Goal: Task Accomplishment & Management: Manage account settings

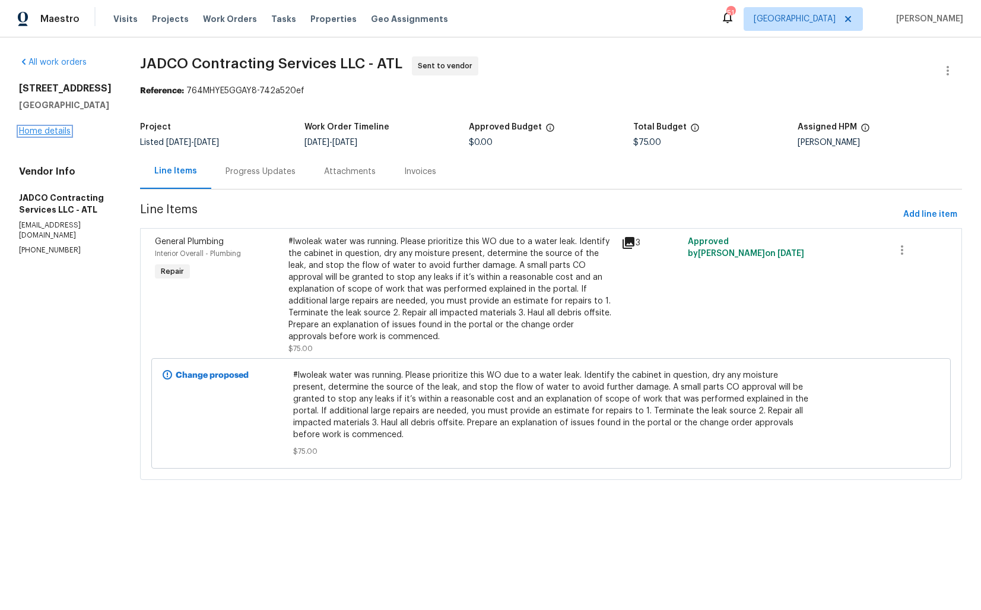
click at [64, 128] on link "Home details" at bounding box center [45, 131] width 52 height 8
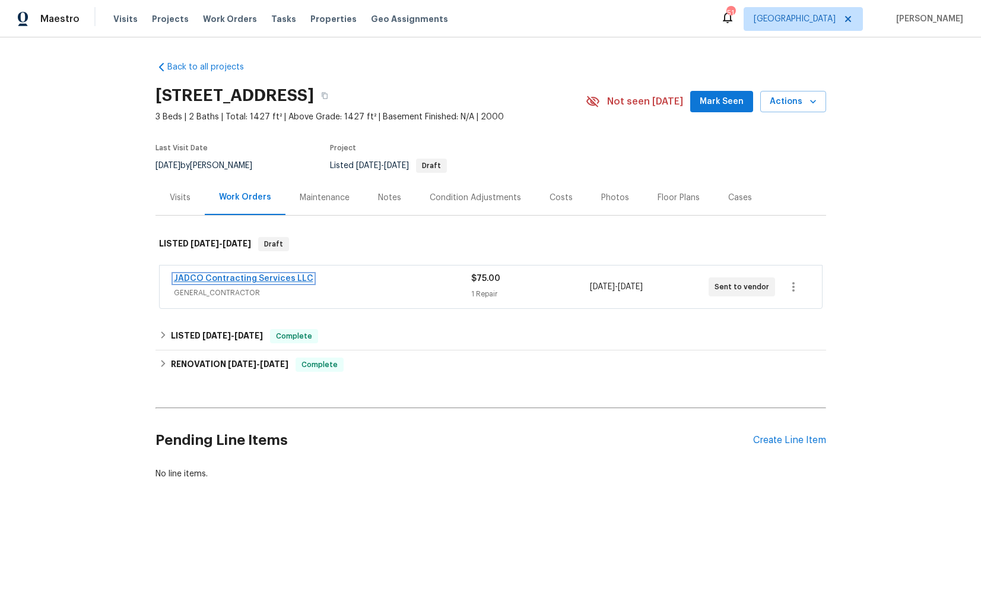
click at [221, 274] on link "JADCO Contracting Services LLC" at bounding box center [244, 278] width 140 height 8
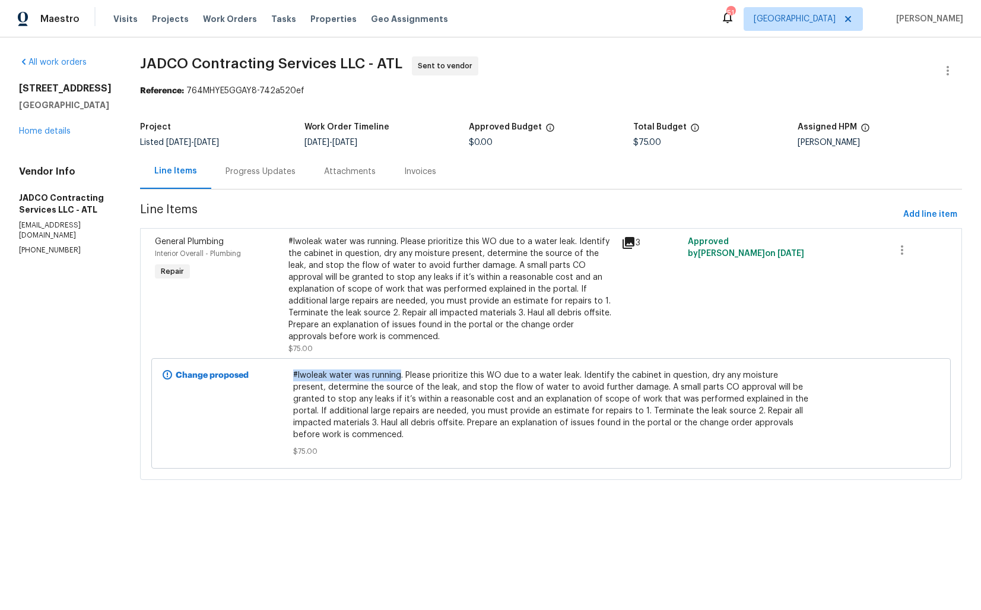
drag, startPoint x: 319, startPoint y: 375, endPoint x: 427, endPoint y: 374, distance: 108.1
click at [427, 374] on span "#lwoleak water was running. Please prioritize this WO due to a water leak. Iden…" at bounding box center [551, 404] width 516 height 71
click at [423, 375] on span "#lwoleak water was running. Please prioritize this WO due to a water leak. Iden…" at bounding box center [551, 404] width 516 height 71
click at [276, 175] on div "Progress Updates" at bounding box center [261, 172] width 70 height 12
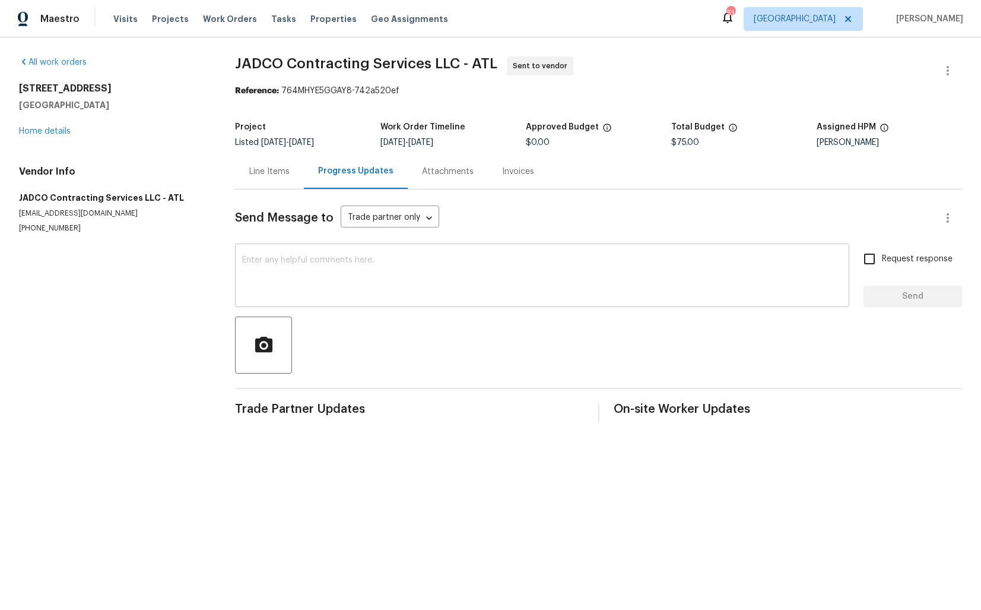
click at [329, 273] on textarea at bounding box center [542, 277] width 600 height 42
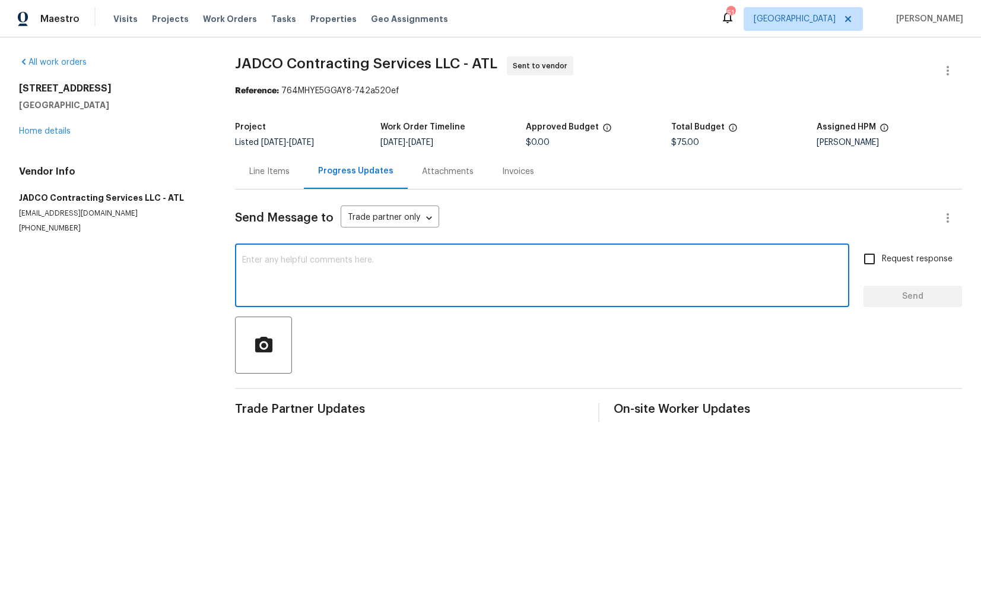
click at [462, 288] on textarea at bounding box center [542, 277] width 600 height 42
paste textarea "Hi this is Arvind with Opendoor. I’m confirming you received the WO for the pro…"
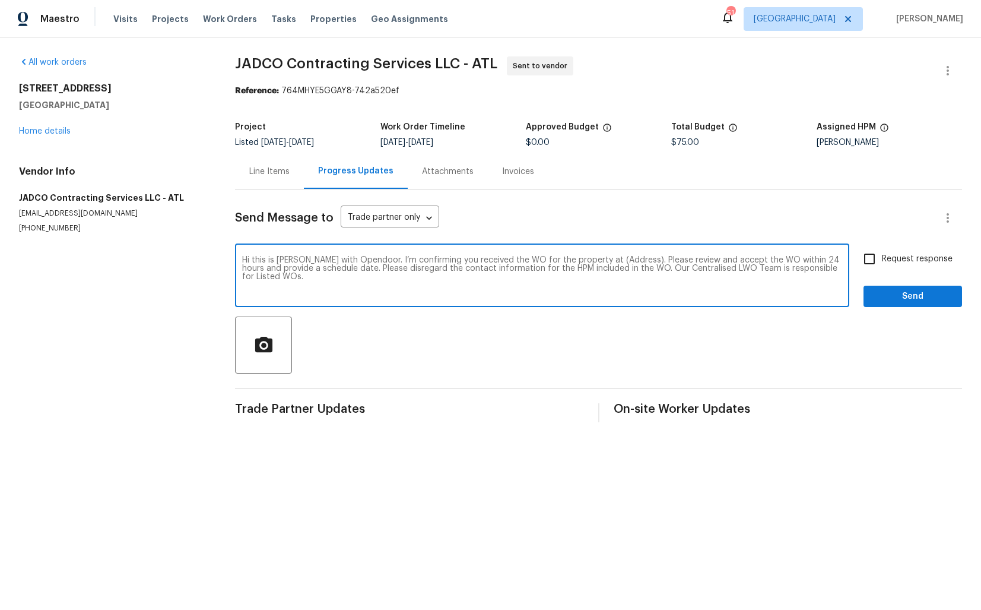
drag, startPoint x: 620, startPoint y: 263, endPoint x: 583, endPoint y: 262, distance: 36.8
click at [583, 262] on textarea "Hi this is Arvind with Opendoor. I’m confirming you received the WO for the pro…" at bounding box center [542, 277] width 600 height 42
paste textarea "270 Laurel Way, Covington, GA 30016"
type textarea "Hi this is Arvind with Opendoor. I’m confirming you received the WO for the pro…"
click at [638, 271] on textarea "Hi this is Arvind with Opendoor. I’m confirming you received the WO for the pro…" at bounding box center [542, 277] width 600 height 42
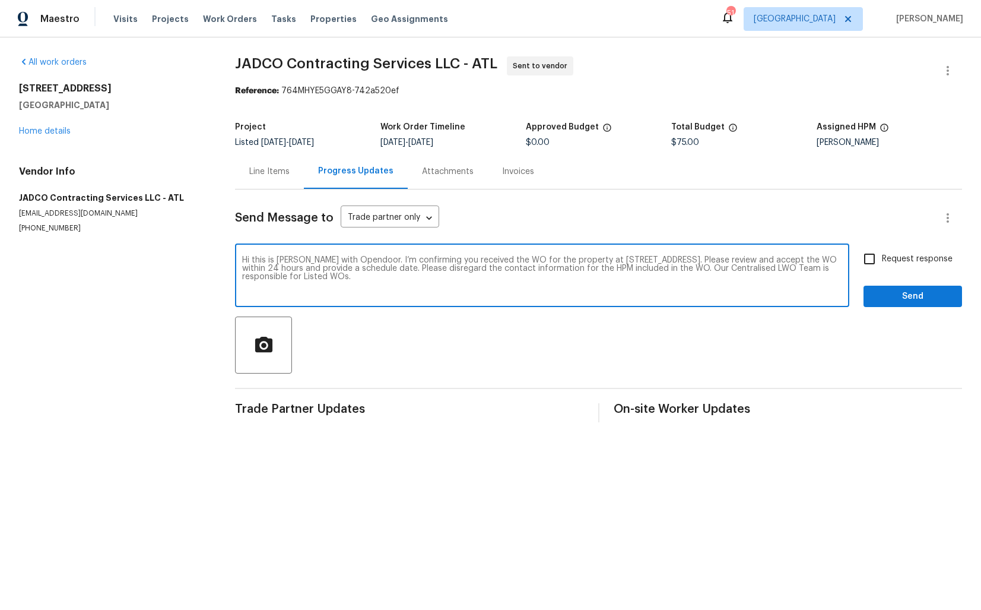
click at [638, 271] on textarea "Hi this is Arvind with Opendoor. I’m confirming you received the WO for the pro…" at bounding box center [542, 277] width 600 height 42
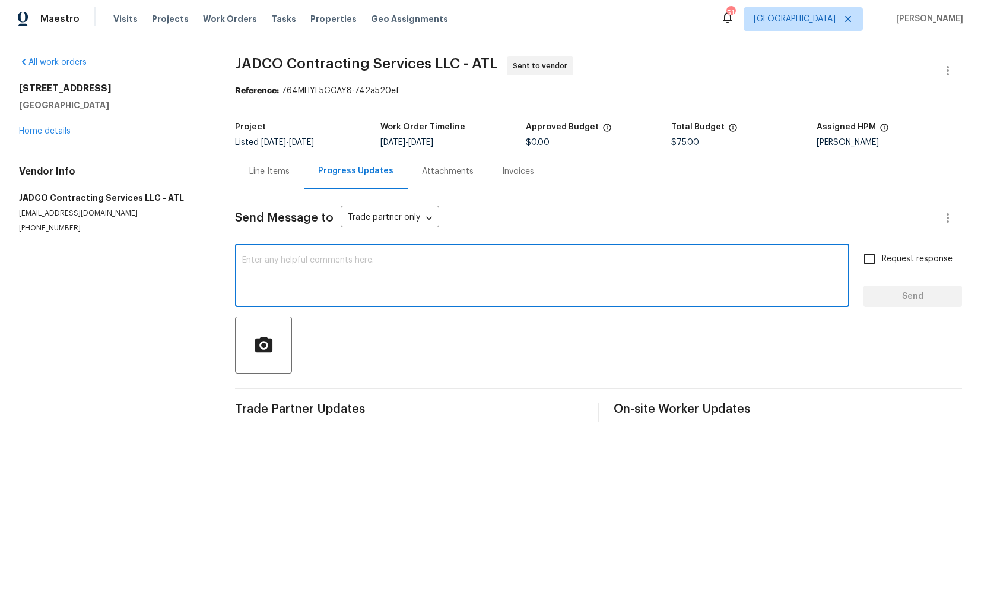
paste textarea "Hi this is Arvind with Opendoor. I’m confirming you received the WO for the pro…"
type textarea "Hi this is Arvind with Opendoor. I’m confirming you received the WO for the pro…"
click at [618, 286] on textarea at bounding box center [542, 277] width 600 height 42
paste textarea "Hi this is Arvind with Opendoor. I’m confirming you received the WO for the pro…"
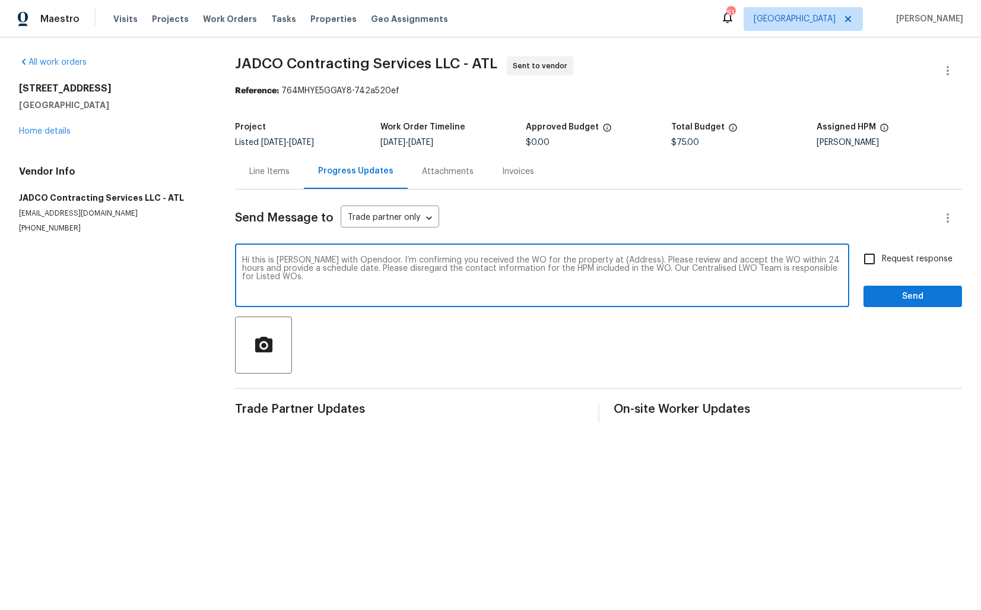
drag, startPoint x: 620, startPoint y: 260, endPoint x: 584, endPoint y: 261, distance: 36.2
click at [584, 261] on textarea "Hi this is Arvind with Opendoor. I’m confirming you received the WO for the pro…" at bounding box center [542, 277] width 600 height 42
paste textarea "Hi this is Arvind with Opendoor. I’m confirming you received the WO for the pro…"
paste textarea "270 Laurel Way, Covington, GA 30016"
click at [820, 273] on textarea "Hi this is Arvind with Opendoor. I’m confirming you received the WO for the pro…" at bounding box center [542, 277] width 600 height 42
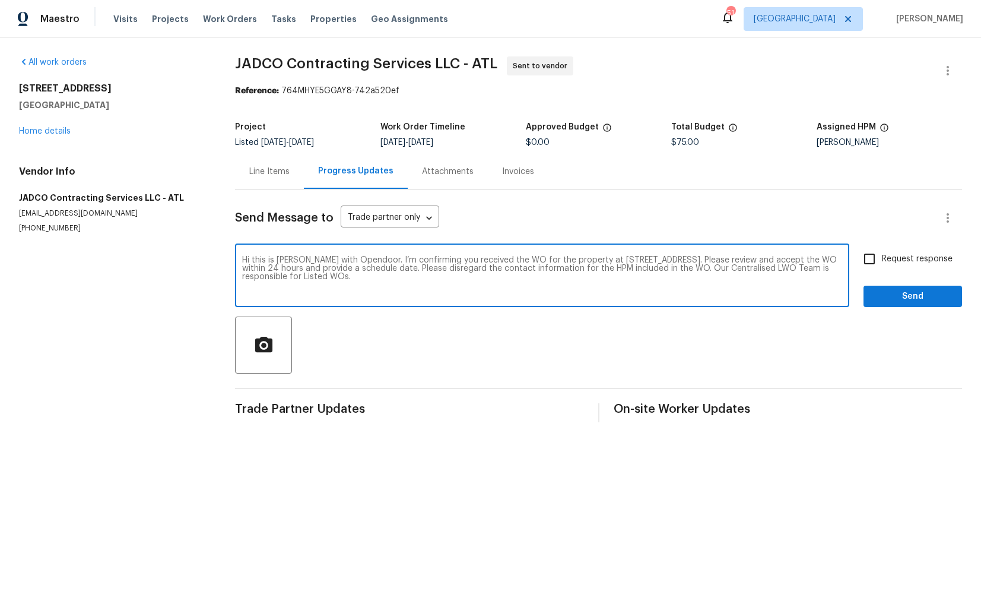
type textarea "Hi this is Arvind with Opendoor. I’m confirming you received the WO for the pro…"
click at [876, 259] on input "Request response" at bounding box center [869, 258] width 25 height 25
checkbox input "true"
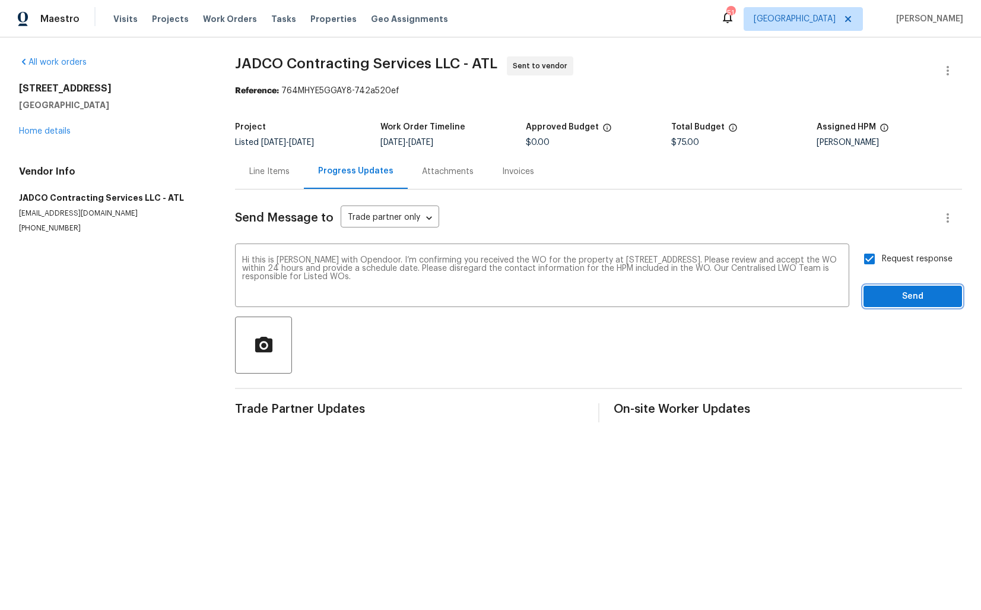
click at [899, 297] on span "Send" at bounding box center [913, 296] width 80 height 15
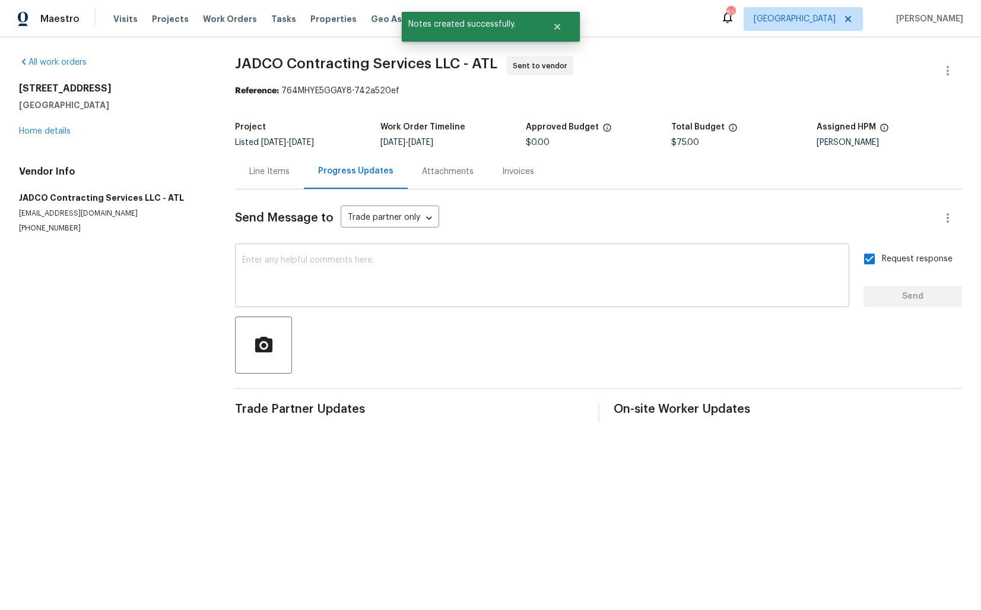
click at [517, 283] on textarea at bounding box center [542, 277] width 600 height 42
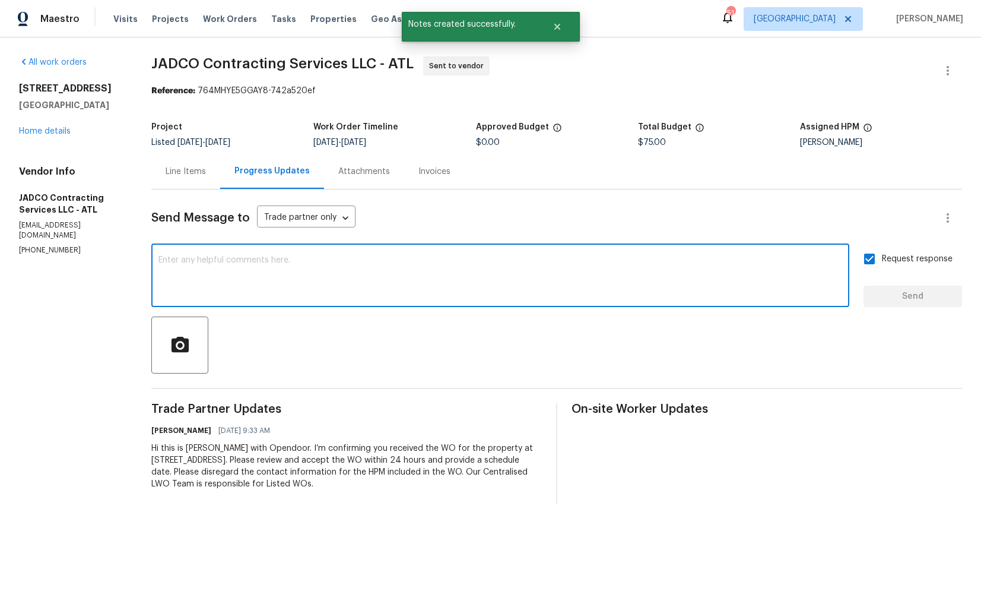
click at [503, 297] on textarea at bounding box center [501, 277] width 684 height 42
paste textarea "Attention All Work Orders must include before-photos (both close-up and wide-an…"
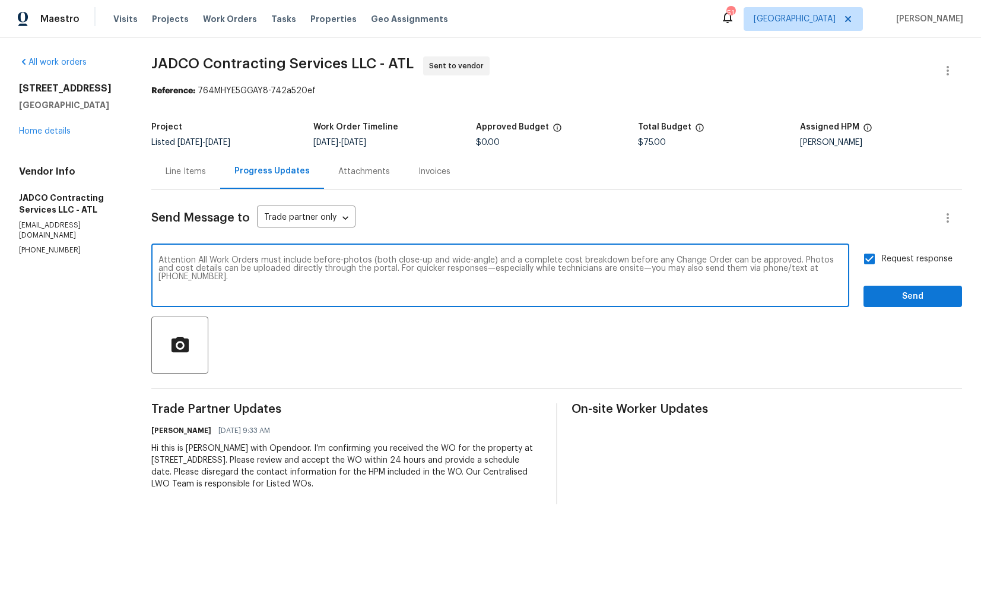
type textarea "Attention All Work Orders must include before-photos (both close-up and wide-an…"
click at [905, 298] on span "Send" at bounding box center [913, 296] width 80 height 15
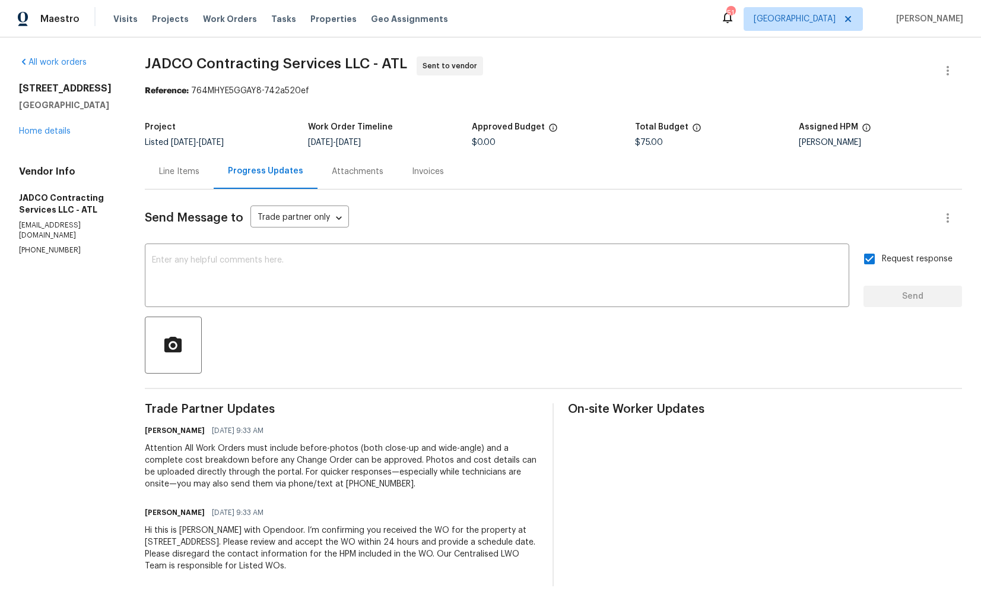
click at [204, 67] on span "JADCO Contracting Services LLC - ATL" at bounding box center [276, 63] width 262 height 14
copy span "JADCO Contracting Services LLC - ATL"
click at [271, 113] on section "JADCO Contracting Services LLC - ATL Sent to vendor Reference: 764MHYE5GGAY8-74…" at bounding box center [553, 321] width 817 height 530
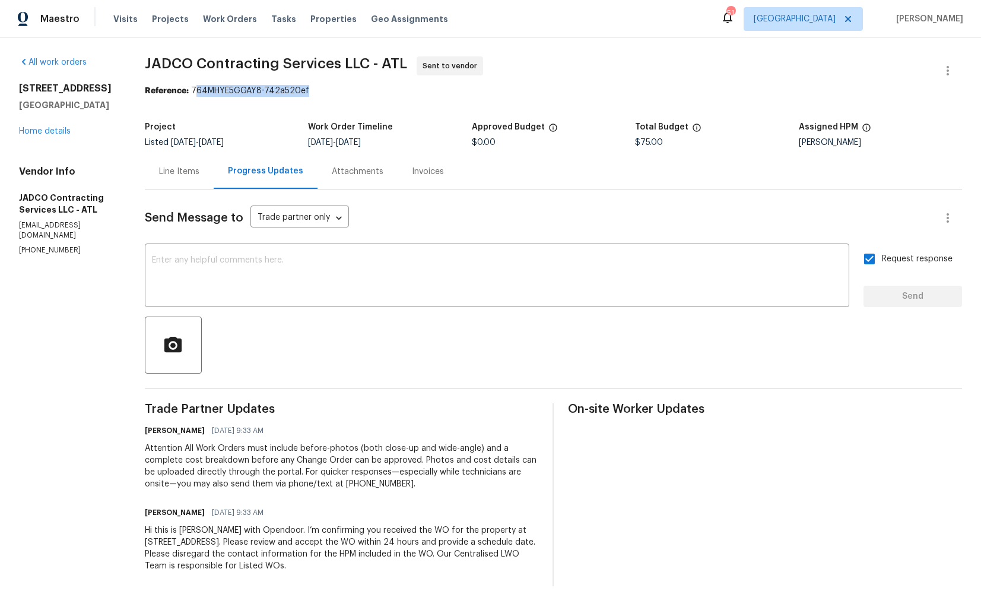
drag, startPoint x: 220, startPoint y: 91, endPoint x: 426, endPoint y: 91, distance: 206.0
click at [426, 91] on div "Reference: 764MHYE5GGAY8-742a520ef" at bounding box center [553, 91] width 817 height 12
drag, startPoint x: 216, startPoint y: 91, endPoint x: 403, endPoint y: 91, distance: 187.0
click at [403, 91] on div "Reference: 764MHYE5GGAY8-742a520ef" at bounding box center [553, 91] width 817 height 12
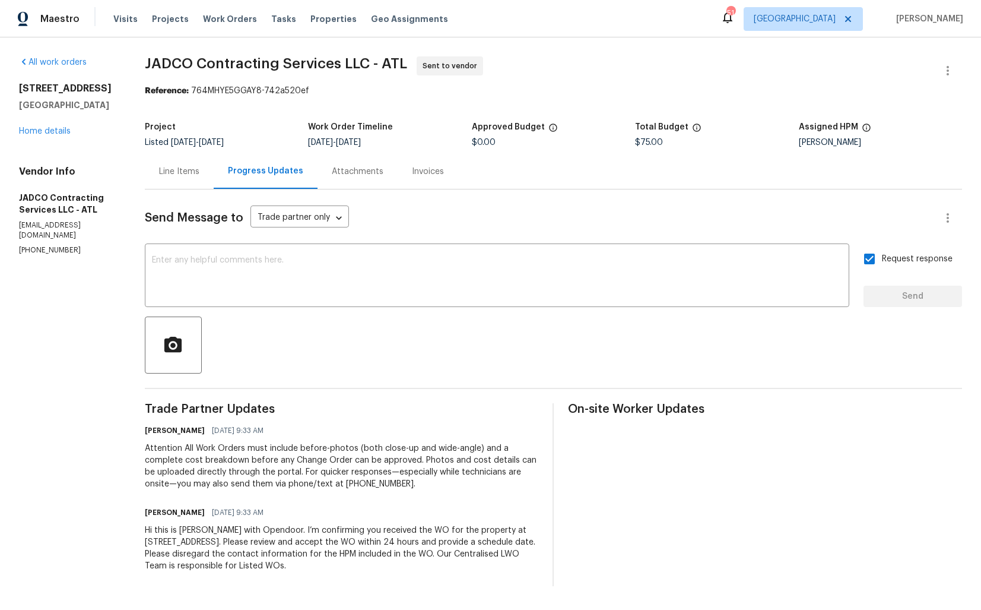
drag, startPoint x: 216, startPoint y: 92, endPoint x: 338, endPoint y: 91, distance: 122.3
click at [339, 91] on div "Reference: 764MHYE5GGAY8-742a520ef" at bounding box center [553, 91] width 817 height 12
drag, startPoint x: 218, startPoint y: 87, endPoint x: 360, endPoint y: 88, distance: 141.3
click at [360, 88] on div "Reference: 764MHYE5GGAY8-742a520ef" at bounding box center [553, 91] width 817 height 12
copy div "764MHYE5GGAY8-742a520ef"
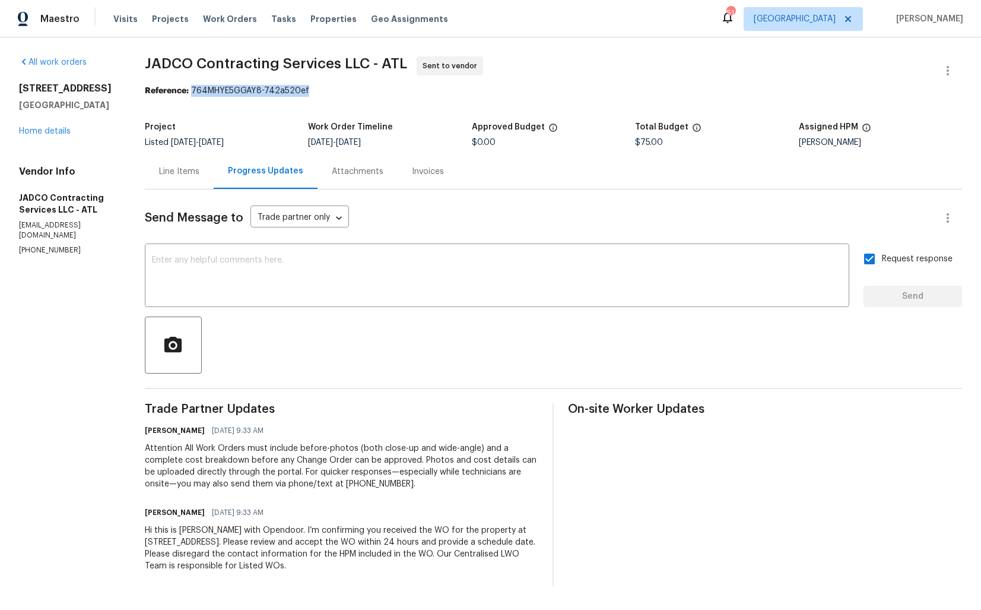
click at [584, 97] on div "Reference: 764MHYE5GGAY8-742a520ef" at bounding box center [553, 91] width 817 height 12
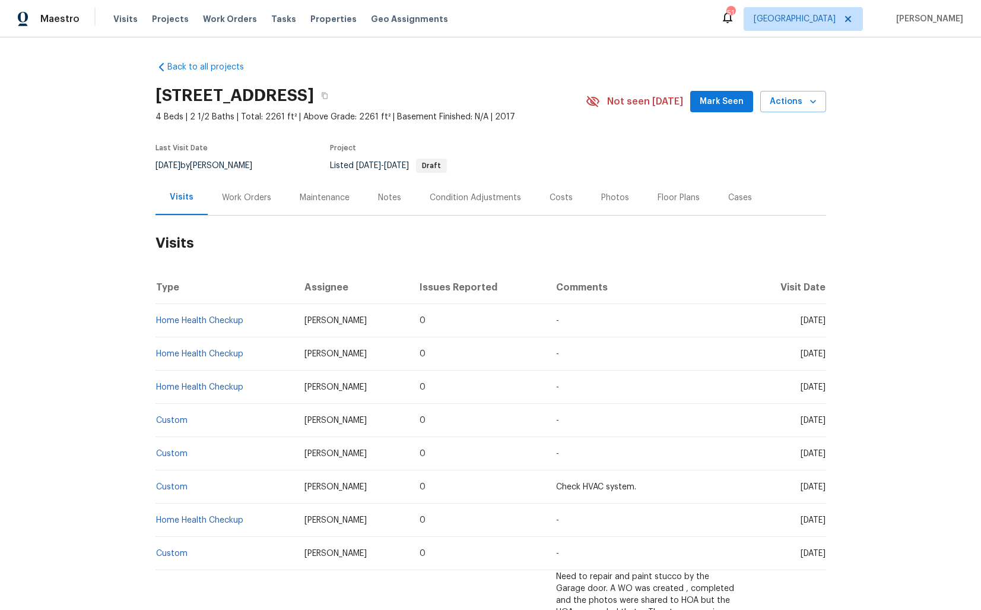
click at [246, 187] on div "Work Orders" at bounding box center [247, 197] width 78 height 35
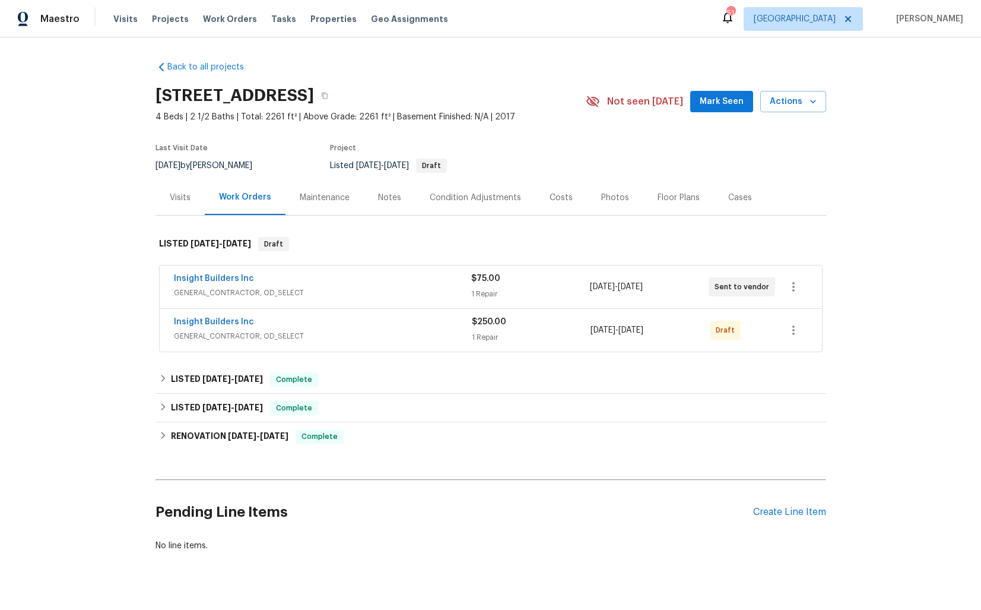
click at [321, 280] on div "Insight Builders Inc" at bounding box center [322, 279] width 297 height 14
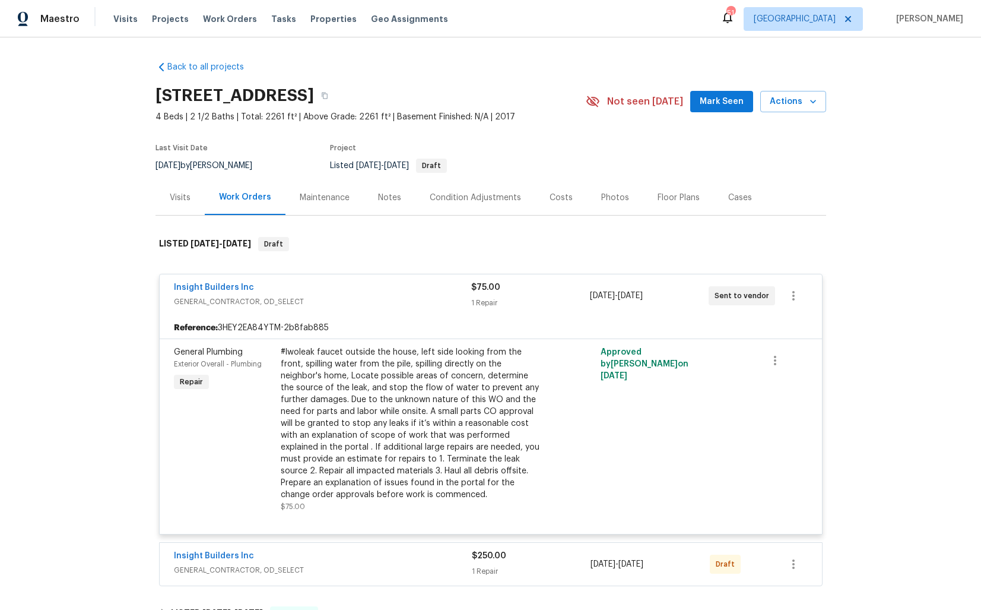
click at [363, 284] on div "Insight Builders Inc" at bounding box center [322, 288] width 297 height 14
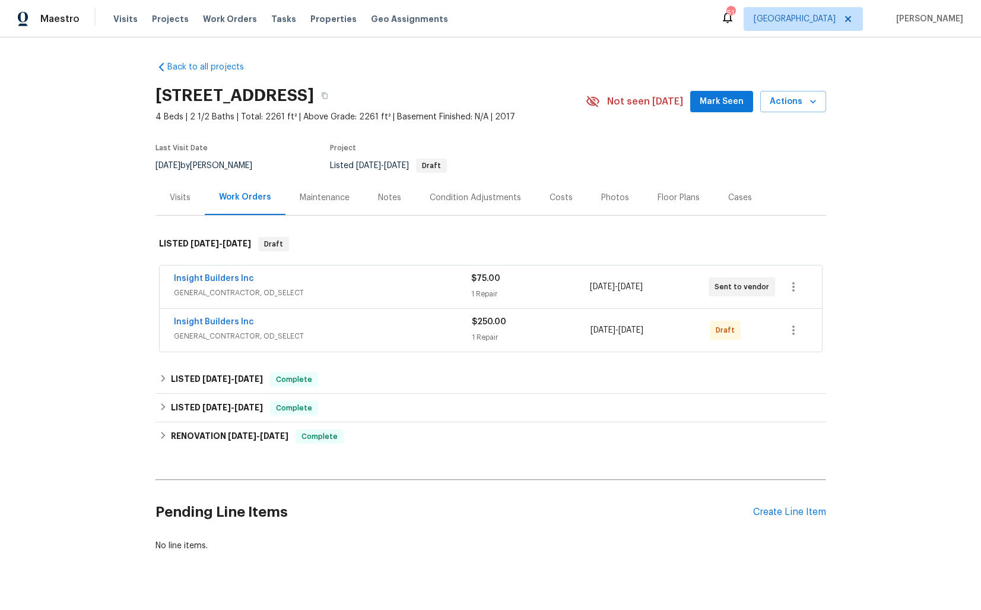
click at [347, 321] on div "Insight Builders Inc" at bounding box center [323, 323] width 298 height 14
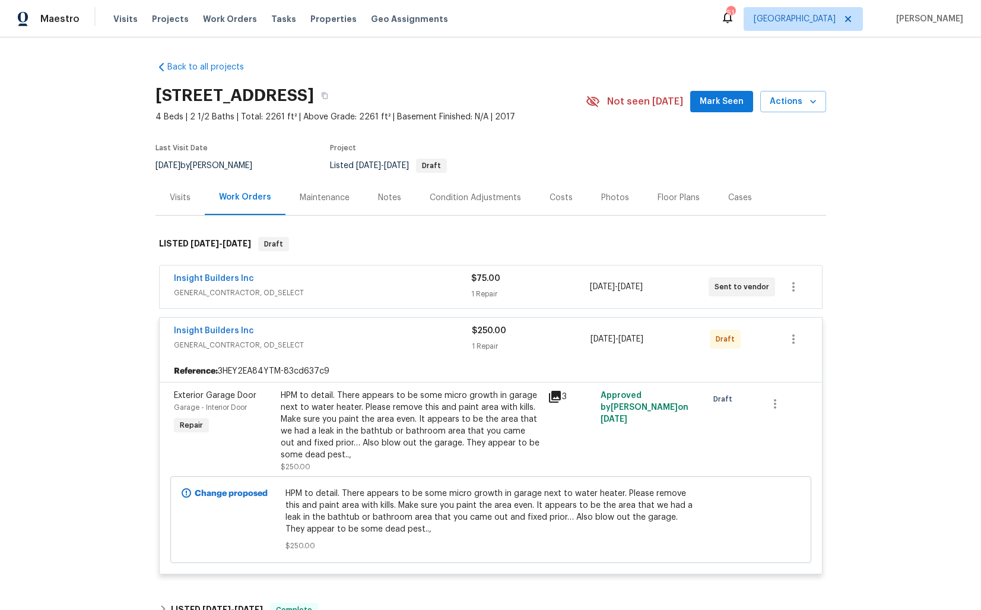
click at [375, 334] on div "Insight Builders Inc" at bounding box center [323, 332] width 298 height 14
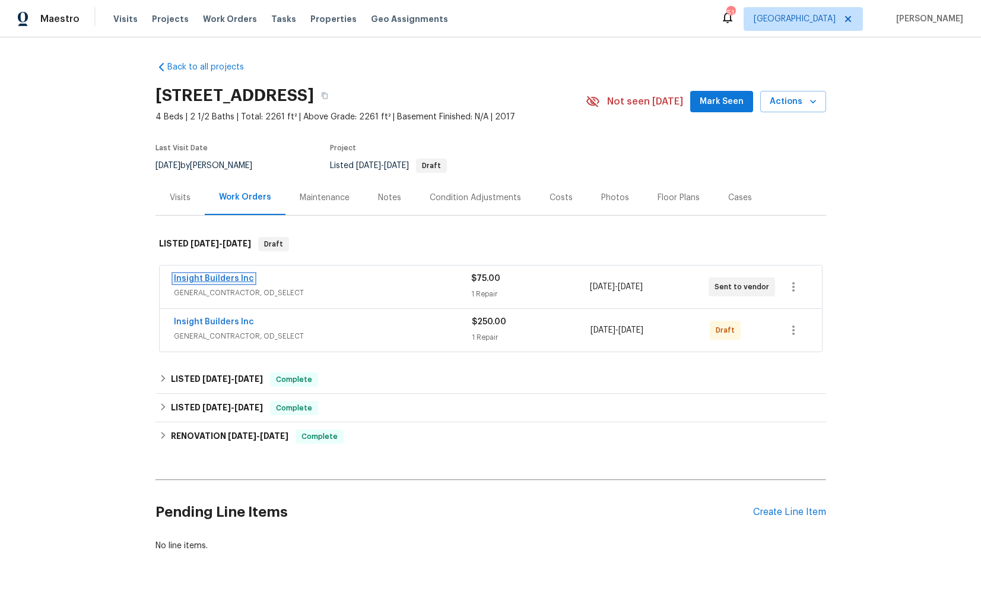
click at [235, 277] on link "Insight Builders Inc" at bounding box center [214, 278] width 80 height 8
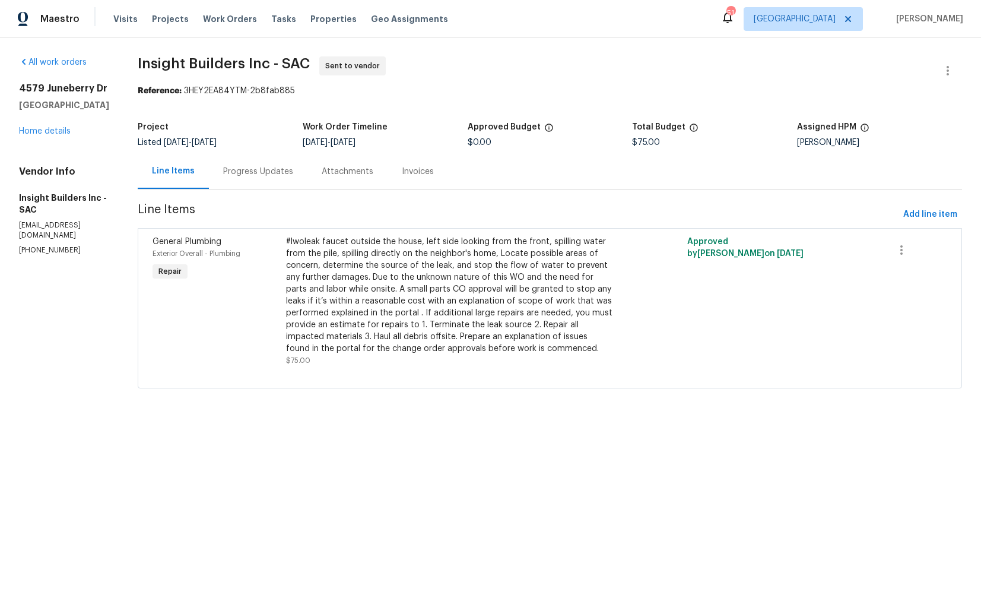
click at [267, 175] on div "Progress Updates" at bounding box center [258, 172] width 70 height 12
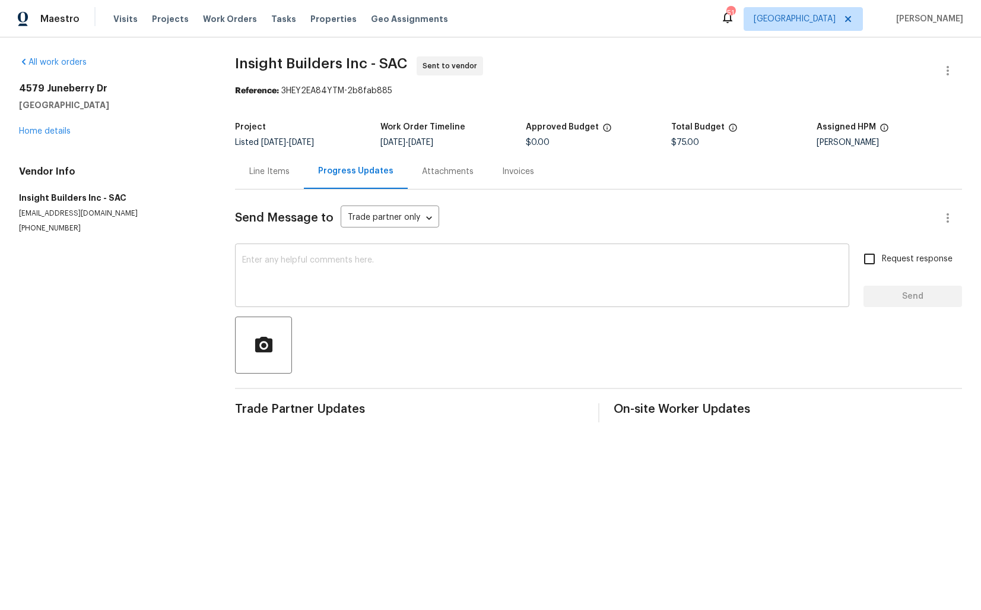
click at [334, 278] on textarea at bounding box center [542, 277] width 600 height 42
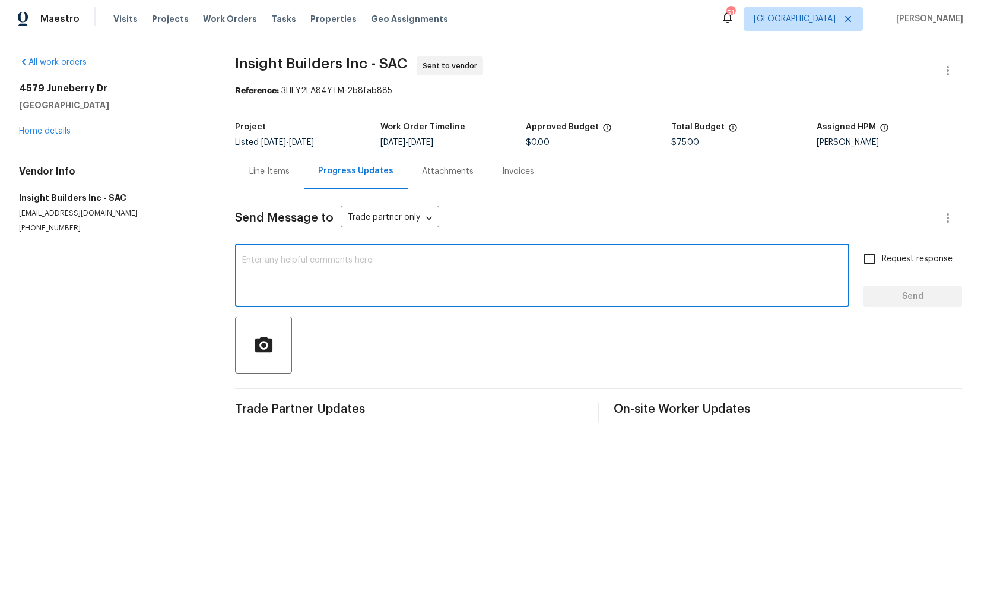
click at [467, 239] on div "Send Message to Trade partner only Trade partner only ​ x ​ Request response Se…" at bounding box center [598, 305] width 727 height 233
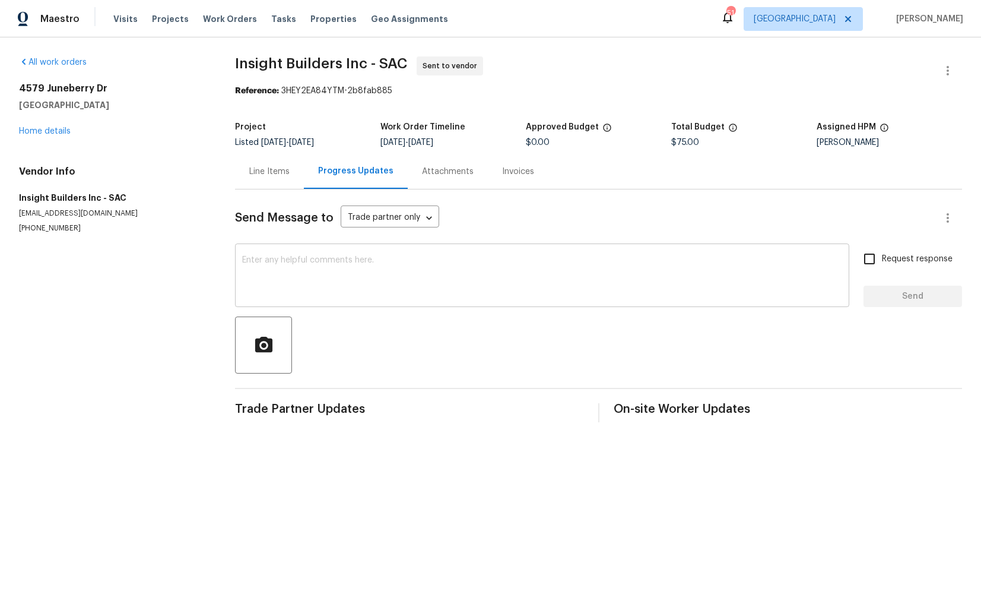
click at [438, 272] on textarea at bounding box center [542, 277] width 600 height 42
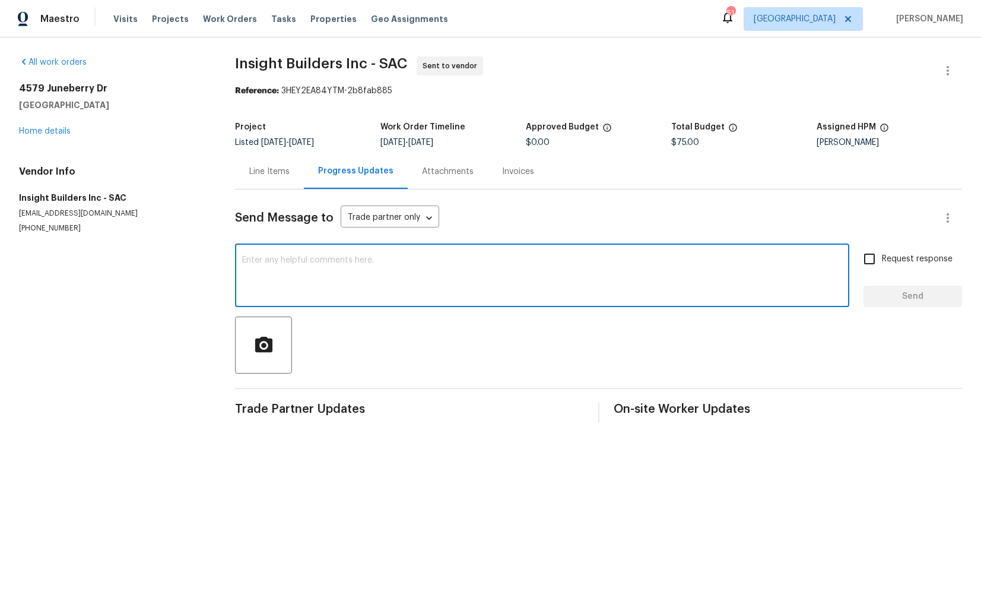
paste textarea "Hi this is [PERSON_NAME] with Opendoor. I’m confirming you received the WO for …"
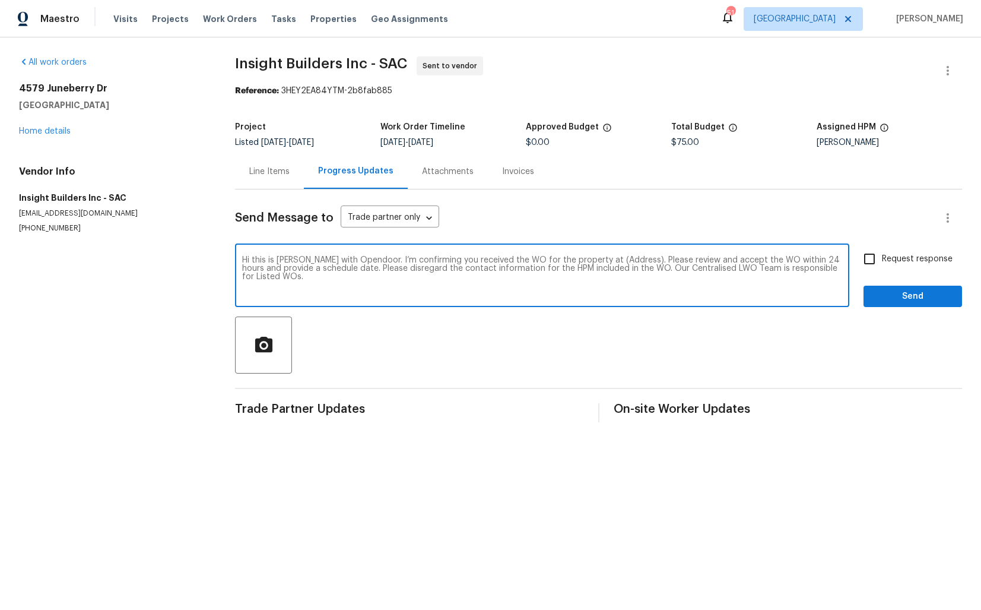
drag, startPoint x: 619, startPoint y: 262, endPoint x: 582, endPoint y: 261, distance: 36.8
click at [582, 261] on textarea "Hi this is [PERSON_NAME] with Opendoor. I’m confirming you received the WO for …" at bounding box center [542, 277] width 600 height 42
paste textarea "4579 Juneberry Dr, Sacramento, CA 95834"
type textarea "Hi this is Arvind with Opendoor. I’m confirming you received the WO for the pro…"
click at [876, 246] on div "Send Message to Trade partner only Trade partner only ​ Hi this is Arvind with …" at bounding box center [598, 305] width 727 height 233
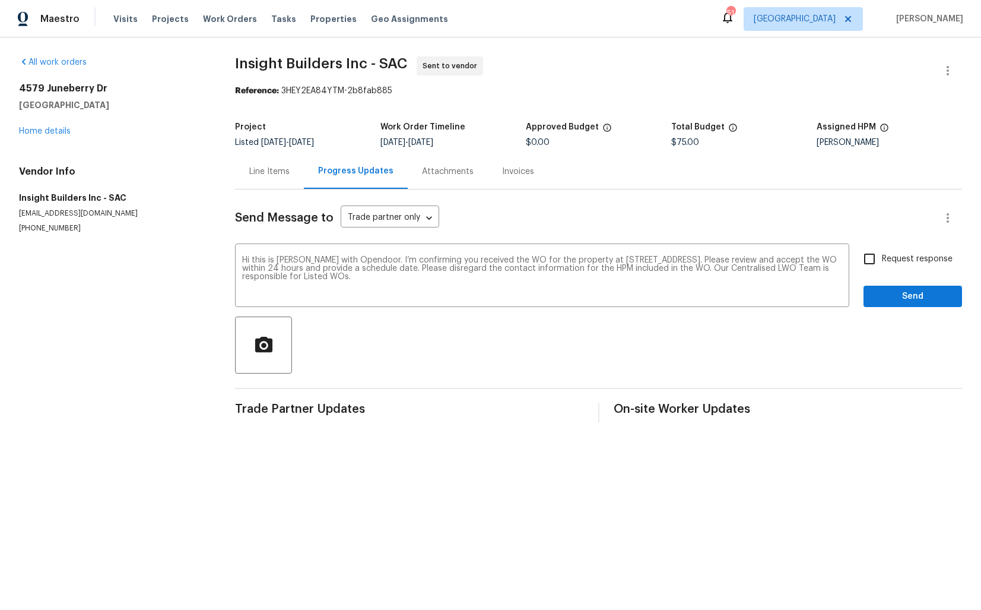
click at [879, 270] on input "Request response" at bounding box center [869, 258] width 25 height 25
checkbox input "true"
click at [888, 297] on span "Send" at bounding box center [913, 296] width 80 height 15
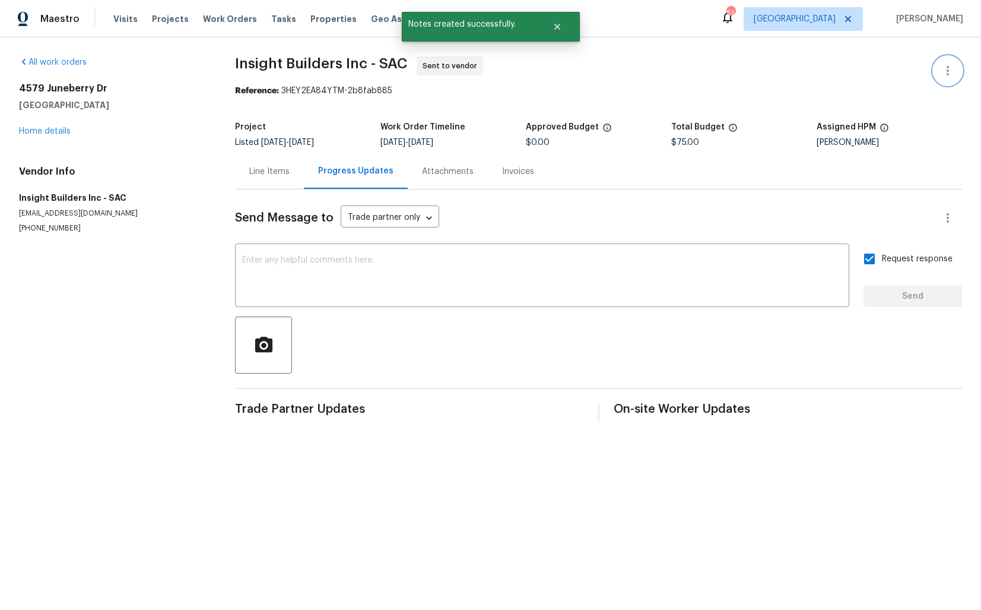
click at [939, 61] on button "button" at bounding box center [948, 70] width 28 height 28
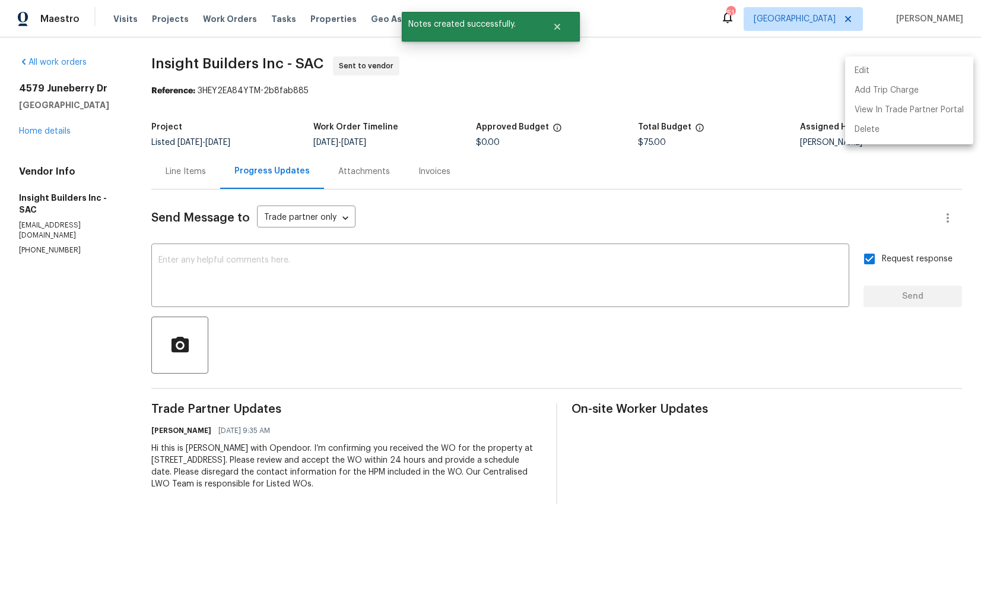
click at [675, 78] on div at bounding box center [490, 305] width 981 height 610
click at [318, 273] on textarea at bounding box center [501, 277] width 684 height 42
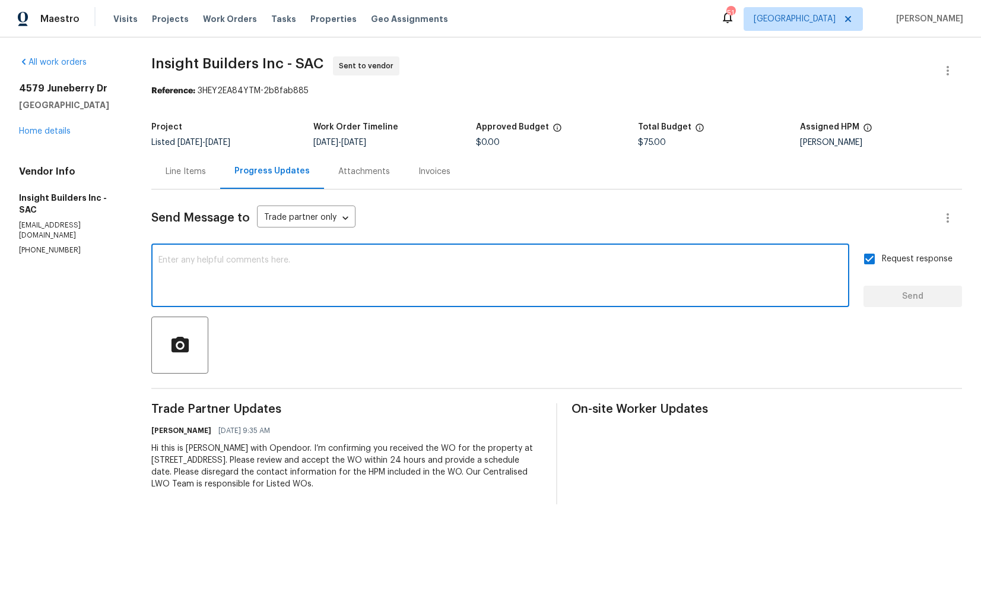
paste textarea "4579 Juneberry Dr, Sacramento, CA 95834"
type textarea "4579 Juneberry Dr, Sacramento, CA 95834"
click at [383, 275] on textarea at bounding box center [501, 277] width 684 height 42
paste textarea "Attention All Work Orders must include before-photos (both close-up and wide-an…"
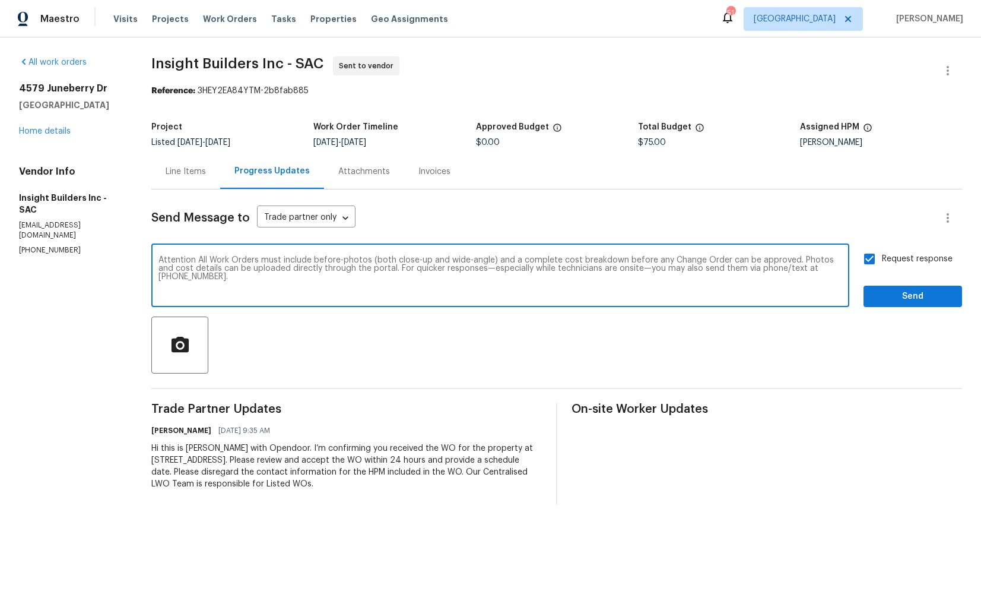
type textarea "Attention All Work Orders must include before-photos (both close-up and wide-an…"
click at [899, 295] on span "Send" at bounding box center [913, 296] width 80 height 15
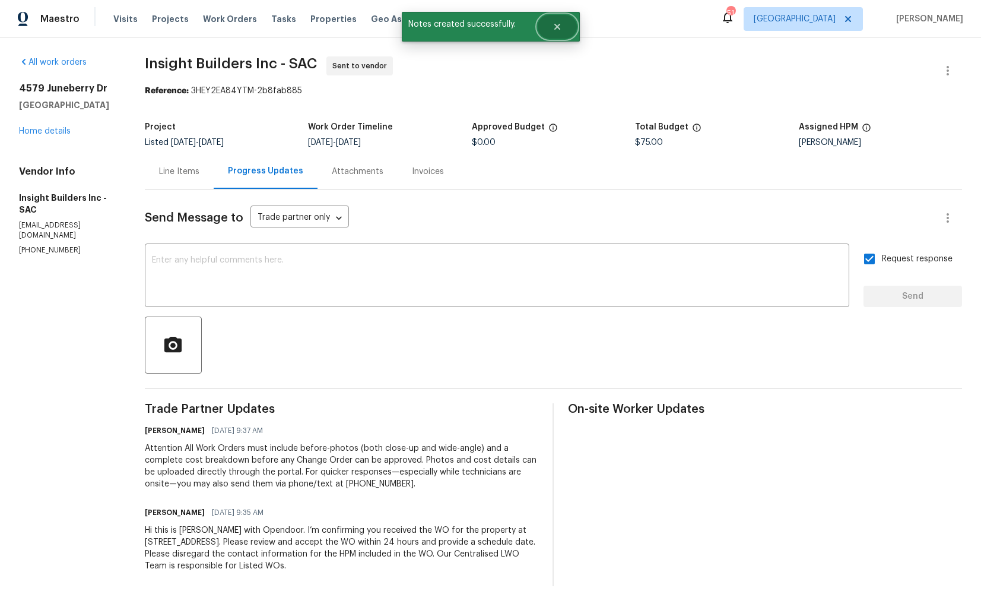
click at [557, 34] on button "Close" at bounding box center [557, 27] width 39 height 24
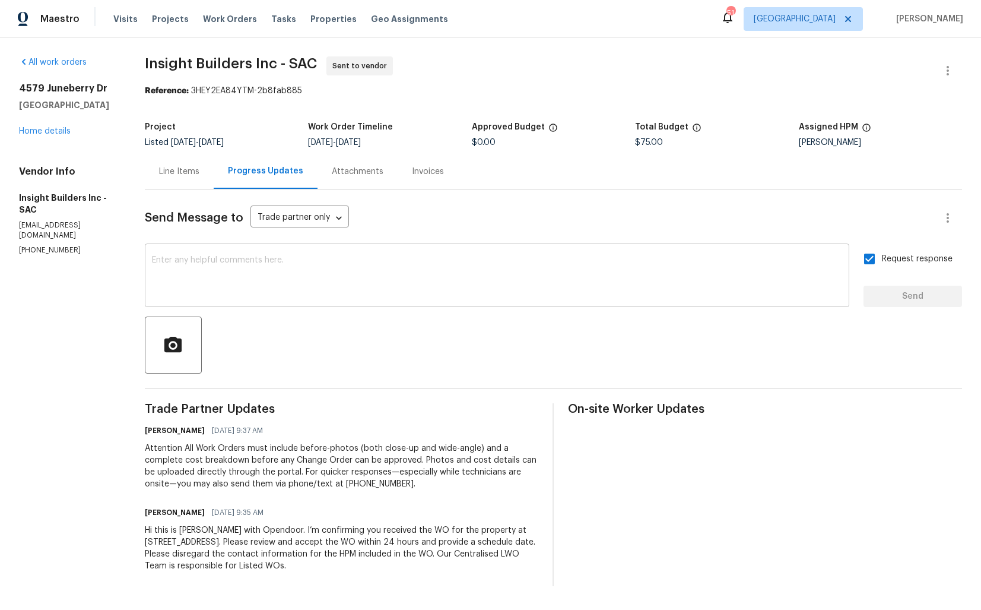
click at [521, 283] on textarea at bounding box center [497, 277] width 690 height 42
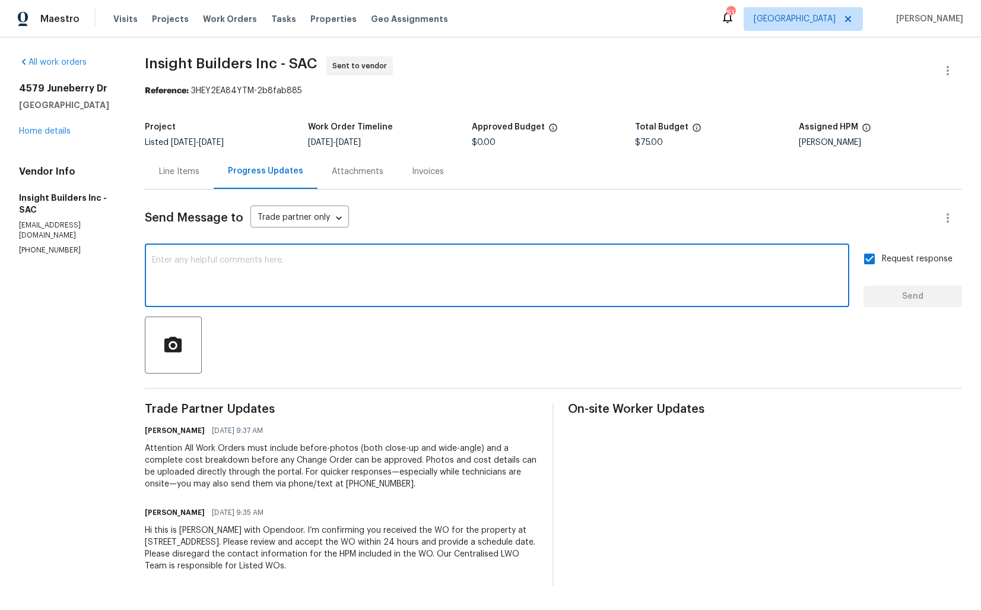
click at [492, 209] on div "Send Message to Trade partner only Trade partner only ​" at bounding box center [539, 218] width 789 height 28
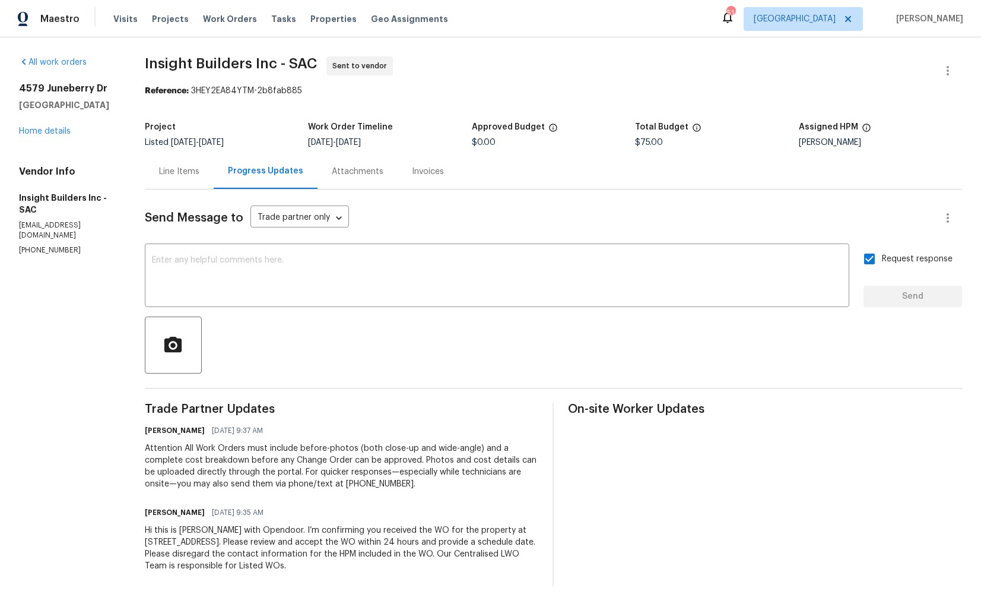
click at [177, 64] on span "Insight Builders Inc - SAC" at bounding box center [231, 63] width 172 height 14
copy span "Insight Builders Inc - SAC"
click at [107, 137] on div "All work orders 4579 Juneberry Dr Sacramento, CA 95834 Home details Vendor Info…" at bounding box center [67, 155] width 97 height 199
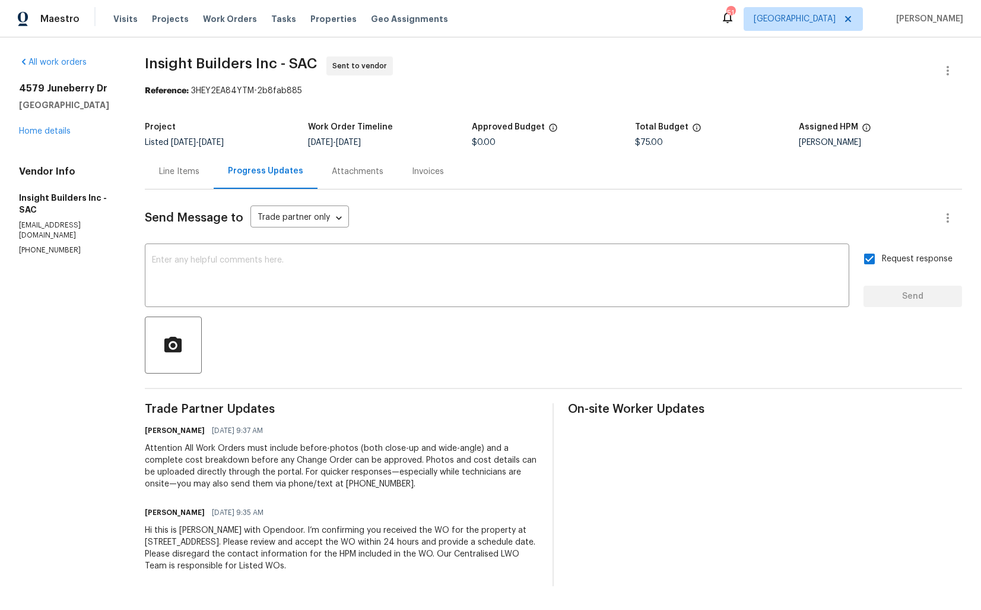
click at [242, 94] on div "Reference: 3HEY2EA84YTM-2b8fab885" at bounding box center [553, 91] width 817 height 12
drag, startPoint x: 194, startPoint y: 91, endPoint x: 341, endPoint y: 93, distance: 146.6
click at [341, 93] on div "Reference: 3HEY2EA84YTM-2b8fab885" at bounding box center [553, 91] width 817 height 12
copy div "3HEY2EA84YTM-2b8fab885"
click at [392, 45] on div "All work orders 4579 Juneberry Dr Sacramento, CA 95834 Home details Vendor Info…" at bounding box center [490, 321] width 981 height 568
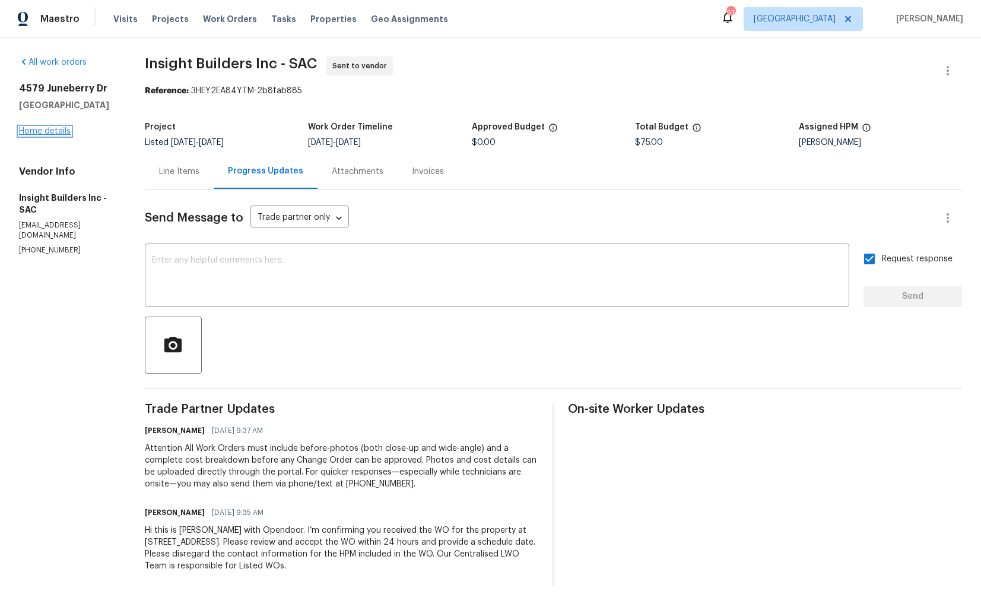
click at [42, 128] on link "Home details" at bounding box center [45, 131] width 52 height 8
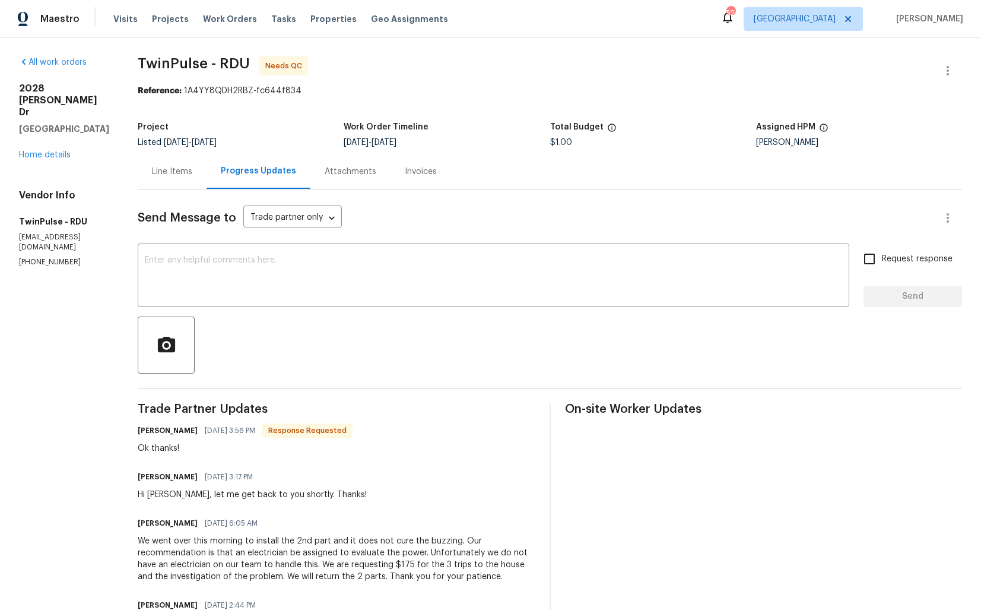
click at [175, 167] on div "Line Items" at bounding box center [172, 172] width 40 height 12
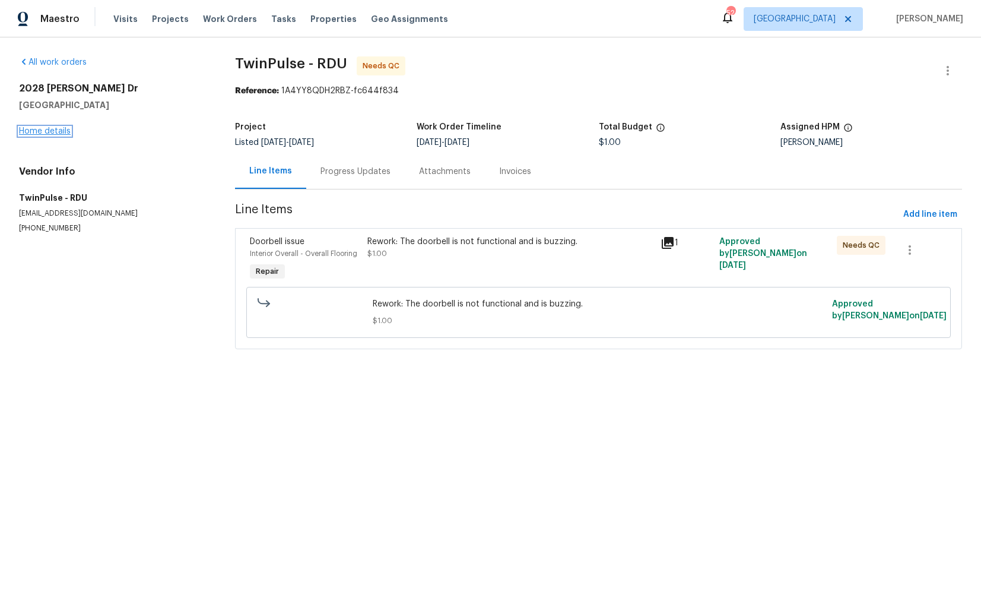
click at [54, 131] on link "Home details" at bounding box center [45, 131] width 52 height 8
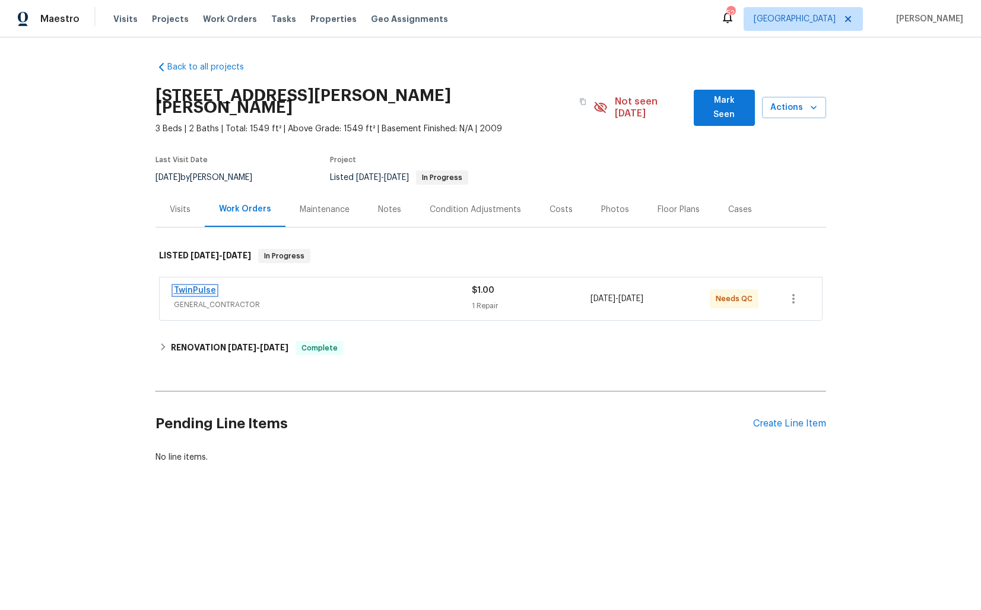
click at [199, 286] on link "TwinPulse" at bounding box center [195, 290] width 42 height 8
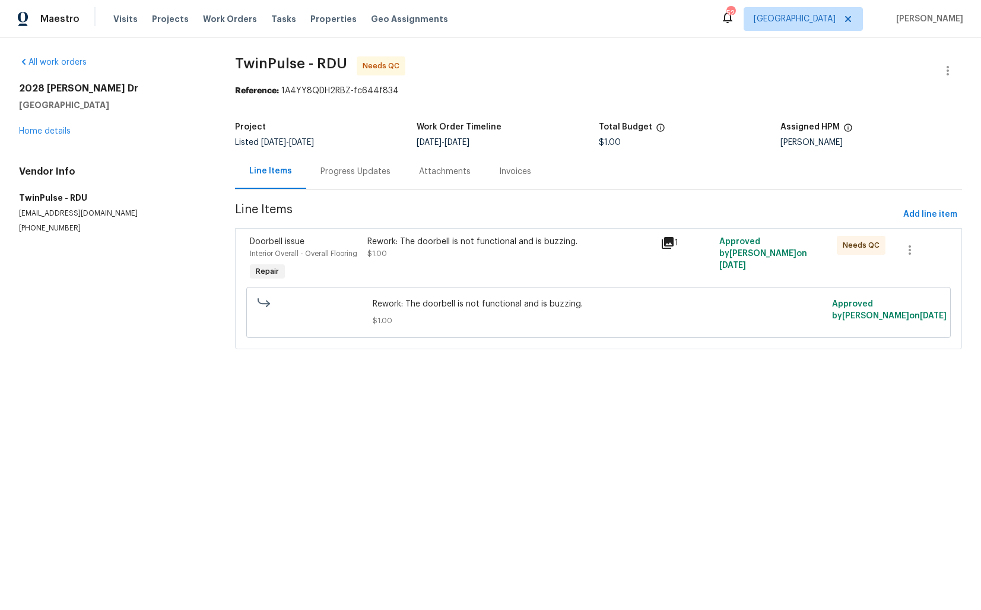
click at [365, 181] on div "Progress Updates" at bounding box center [355, 171] width 99 height 35
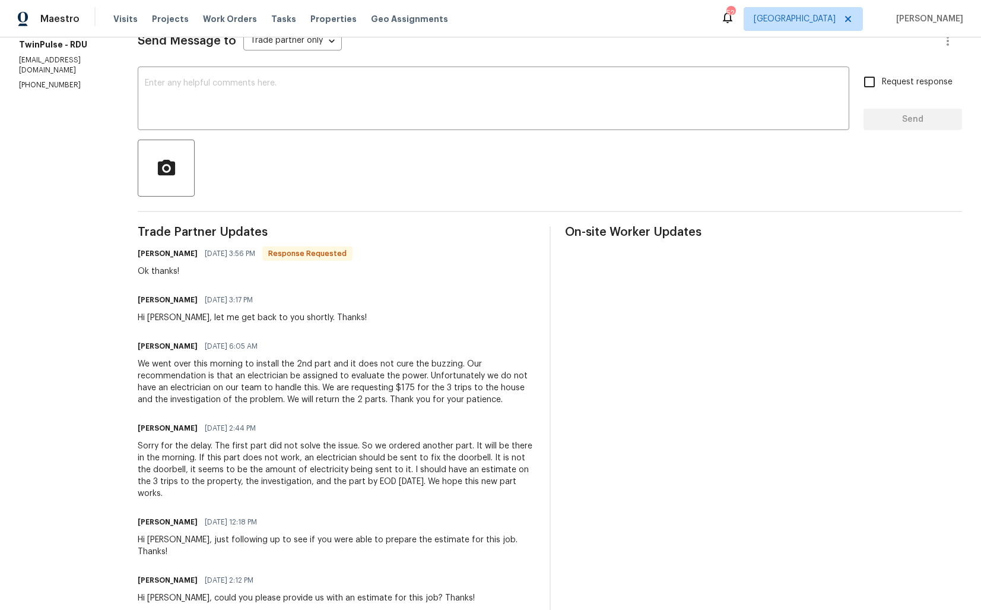
scroll to position [205, 0]
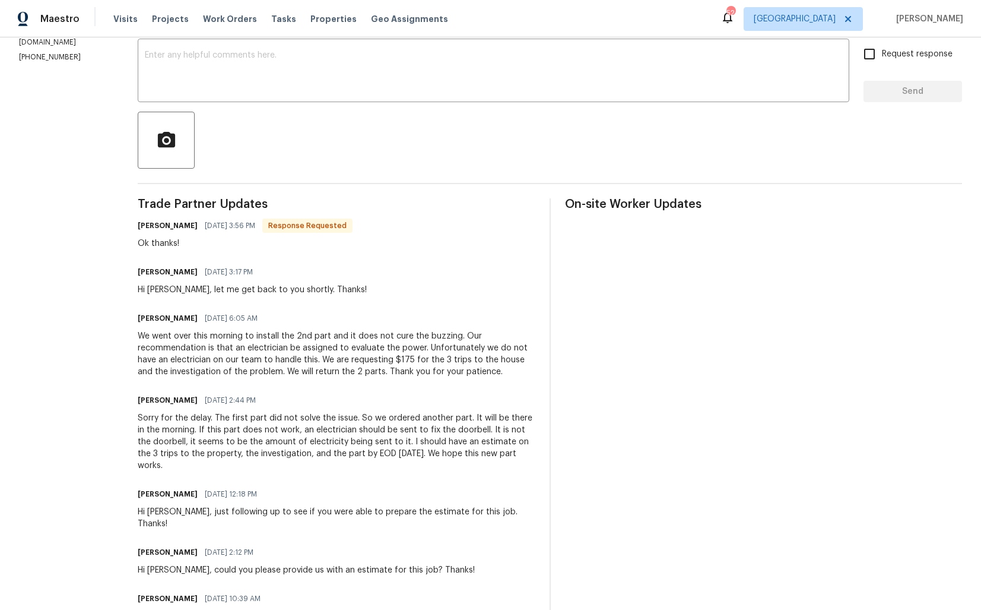
drag, startPoint x: 395, startPoint y: 356, endPoint x: 436, endPoint y: 358, distance: 41.0
click at [436, 359] on div "We went over this morning to install the 2nd part and it does not cure the buzz…" at bounding box center [337, 353] width 398 height 47
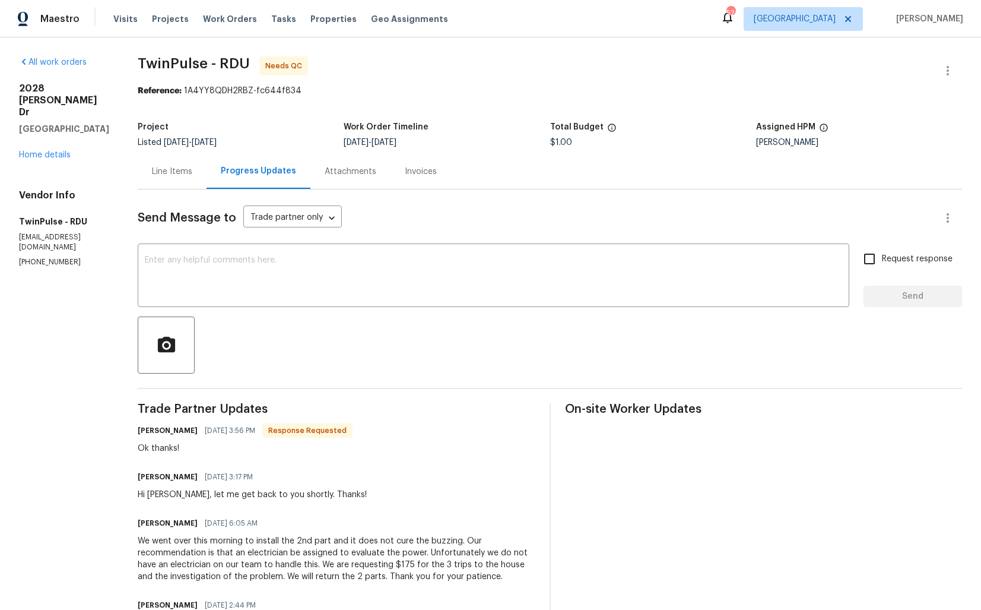
click at [179, 175] on div "Line Items" at bounding box center [172, 172] width 40 height 12
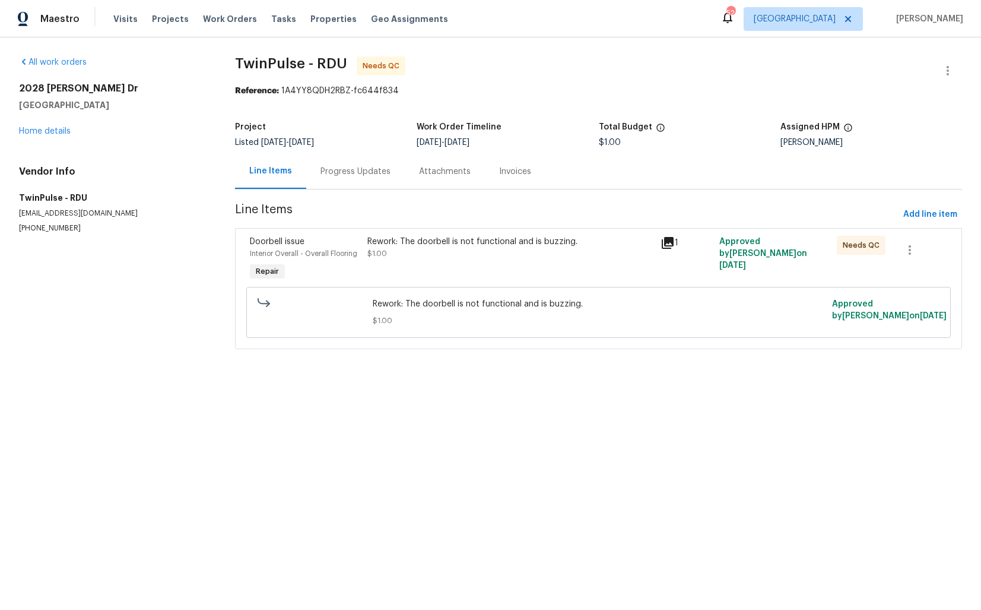
click at [345, 278] on div "Doorbell issue Interior Overall - Overall Flooring Repair" at bounding box center [305, 259] width 118 height 55
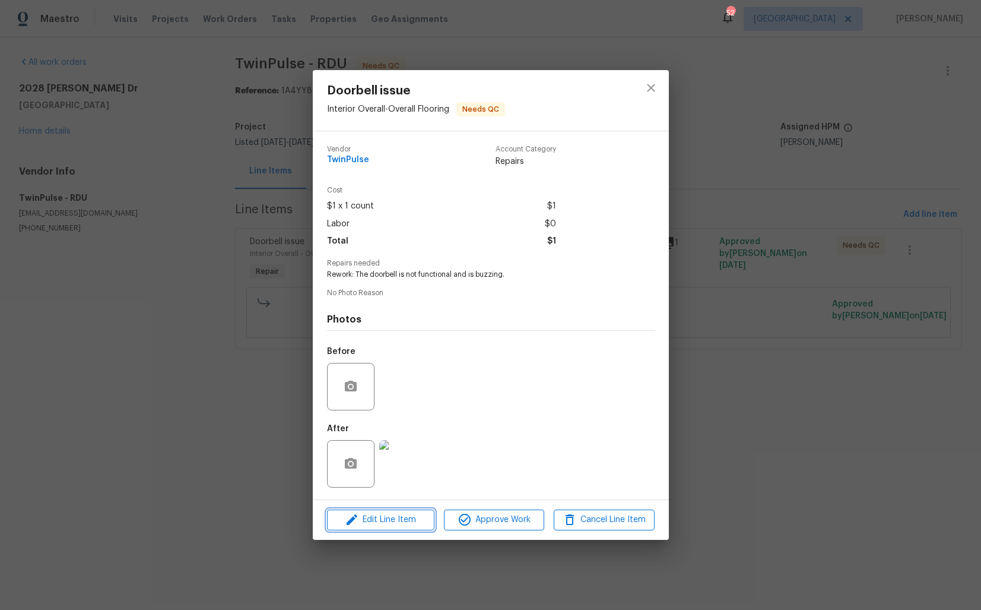
click at [363, 510] on button "Edit Line Item" at bounding box center [380, 519] width 107 height 21
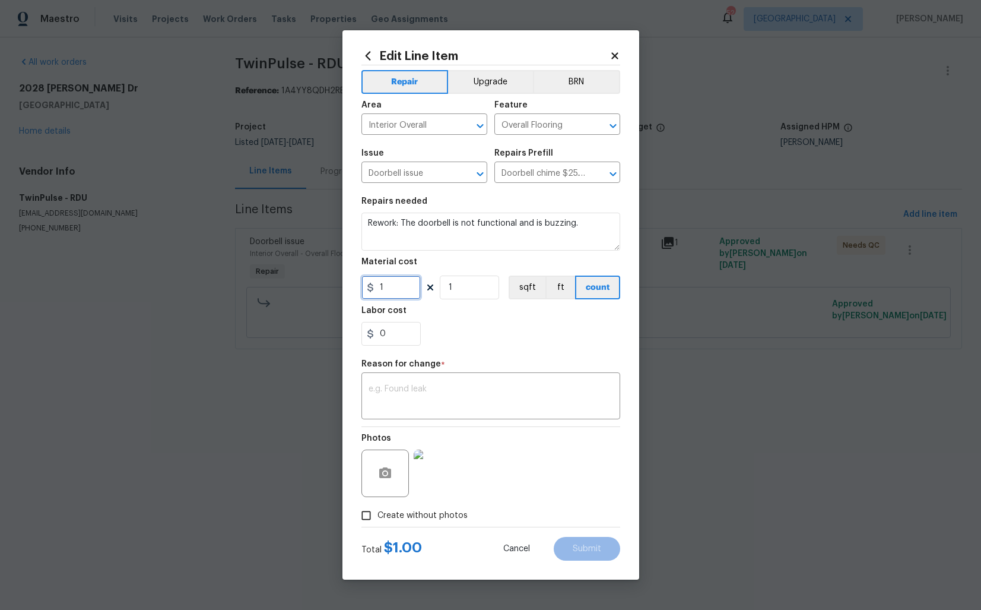
click at [400, 290] on input "1" at bounding box center [391, 287] width 59 height 24
type input "175"
click at [445, 402] on textarea at bounding box center [491, 397] width 245 height 25
click at [423, 391] on textarea at bounding box center [491, 397] width 245 height 25
paste textarea "(AM) Updated per vendor’s final cost."
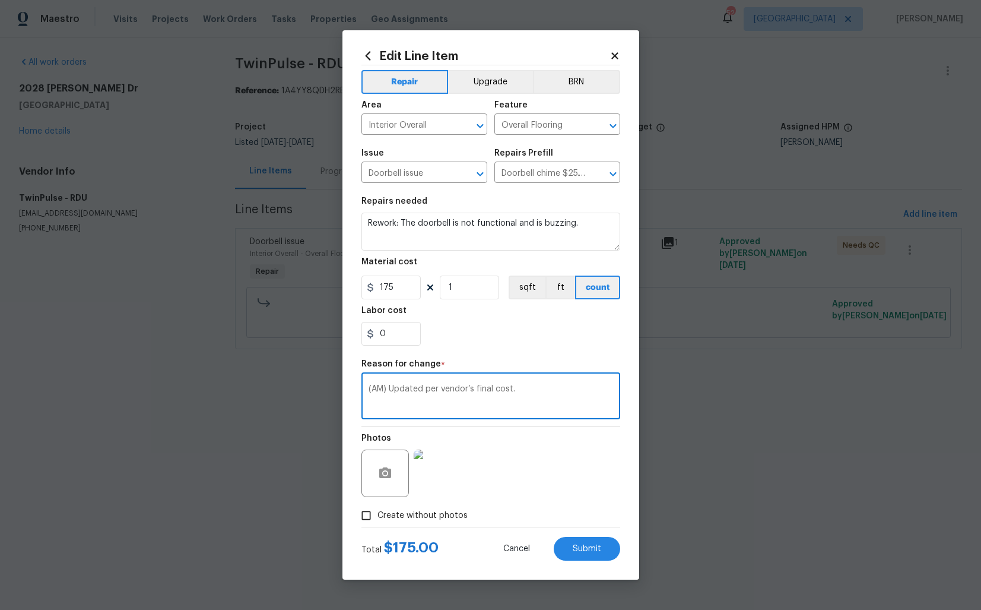
type textarea "(AM) Updated per vendor’s final cost."
click at [582, 546] on span "Submit" at bounding box center [587, 548] width 28 height 9
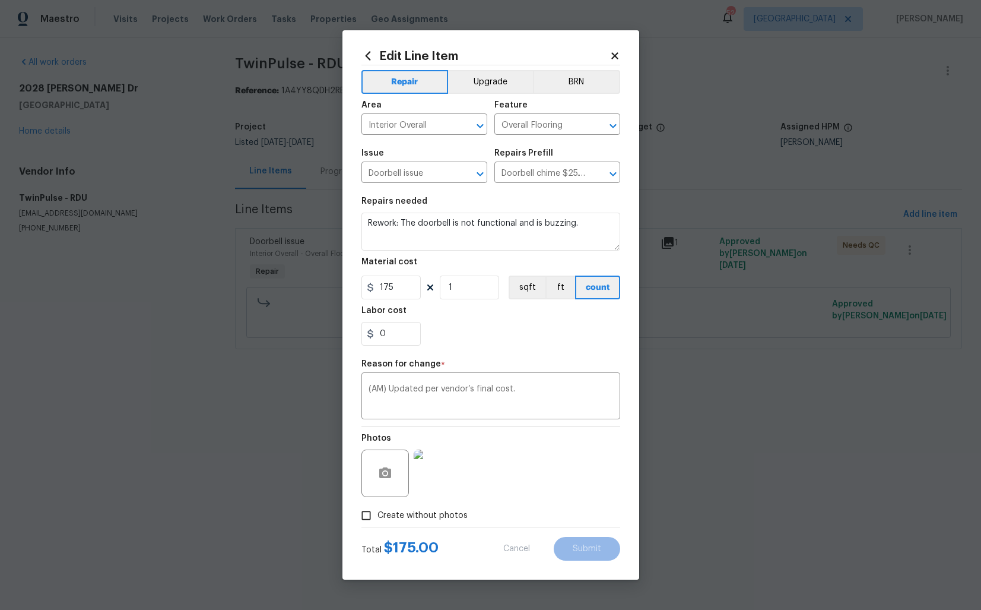
type input "1"
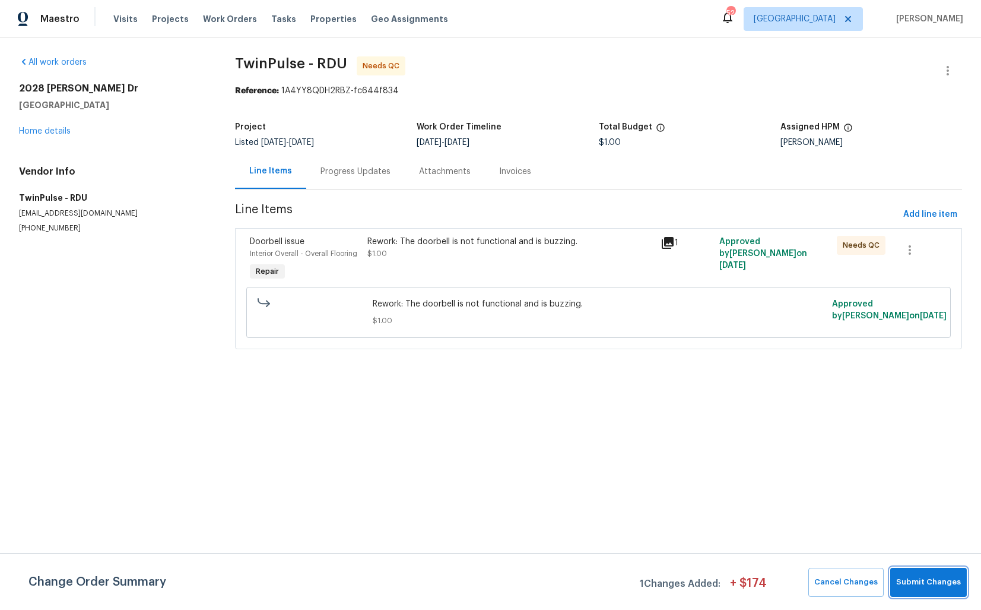
click at [916, 586] on span "Submit Changes" at bounding box center [928, 582] width 65 height 14
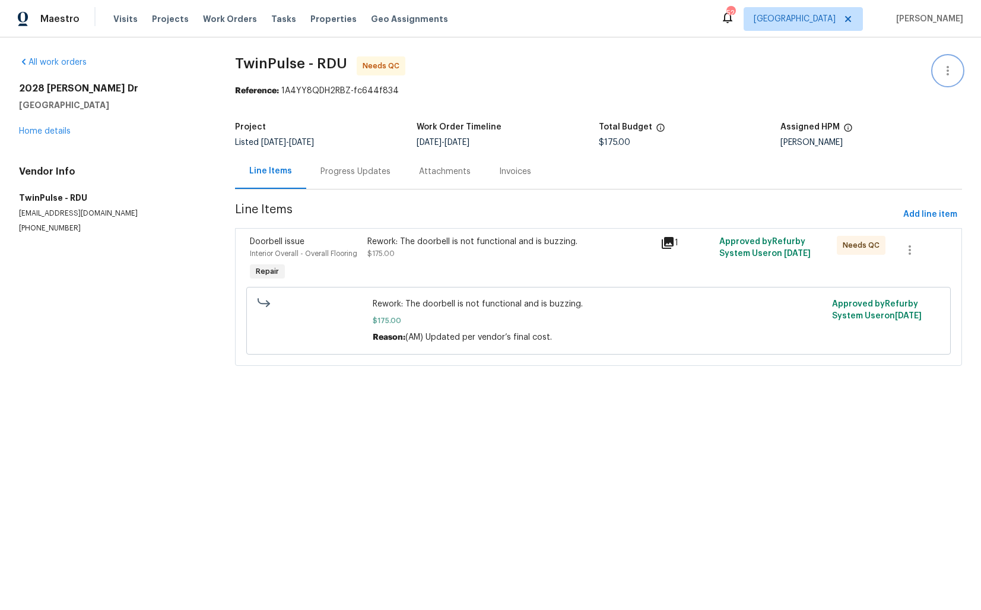
click at [951, 72] on icon "button" at bounding box center [948, 71] width 14 height 14
click at [860, 72] on li "Edit" at bounding box center [909, 71] width 128 height 20
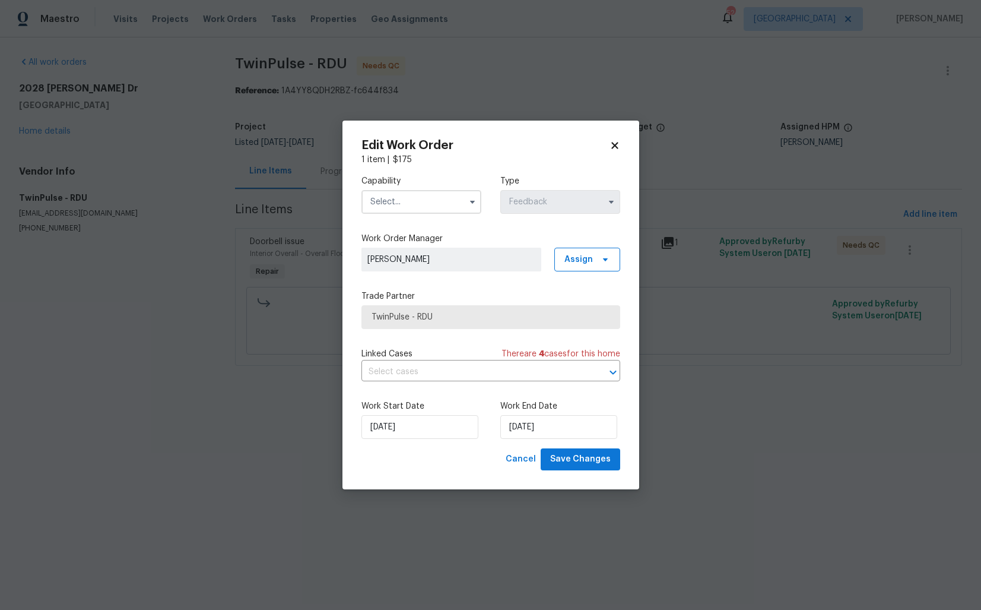
click at [457, 205] on input "text" at bounding box center [422, 202] width 120 height 24
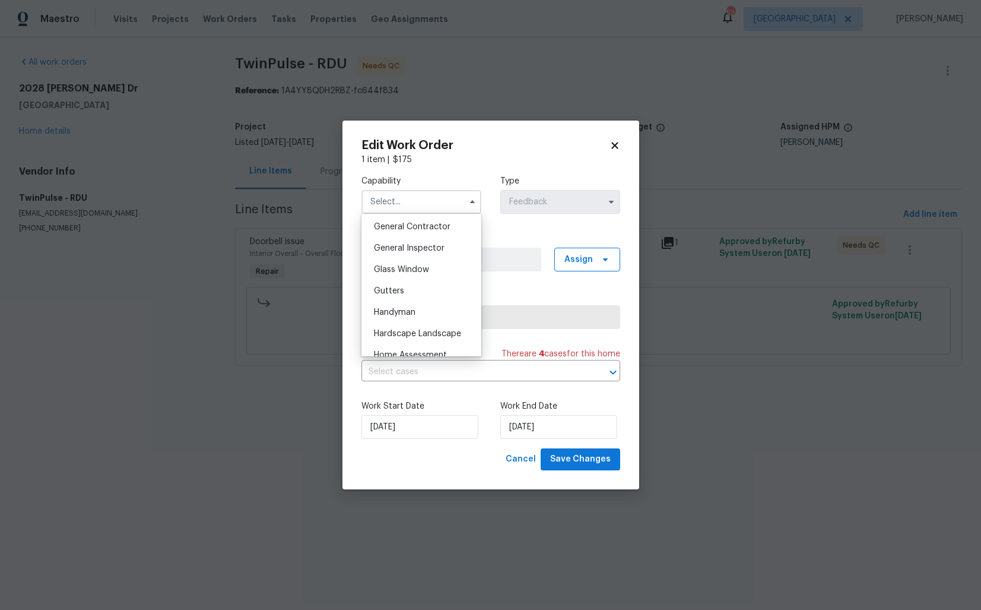
scroll to position [572, 0]
click at [420, 310] on div "Handyman" at bounding box center [422, 308] width 114 height 21
type input "Handyman"
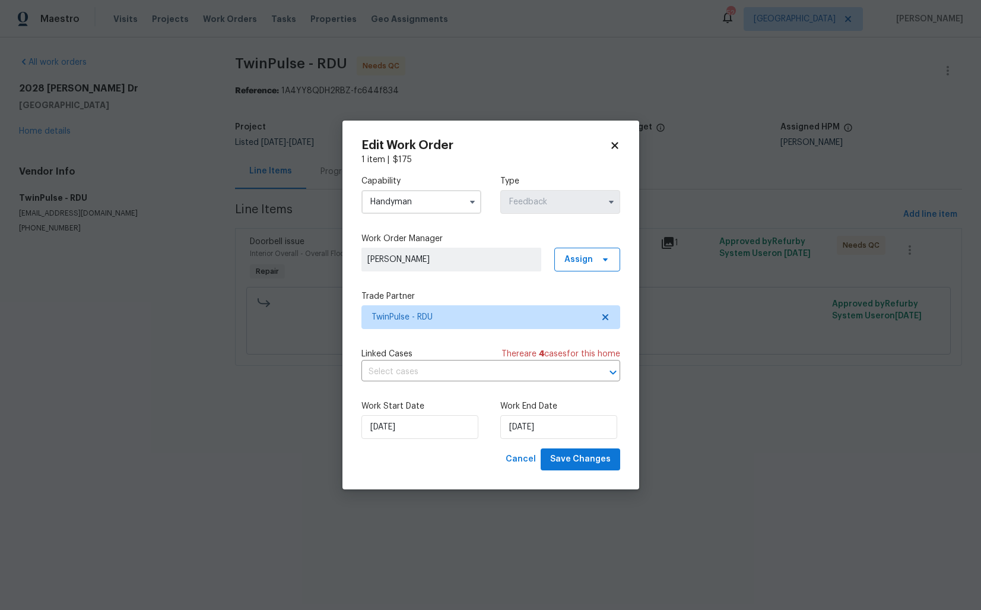
click at [541, 441] on div "Work Start Date 03/09/2025 Work End Date 11/09/2025" at bounding box center [491, 420] width 259 height 58
click at [551, 427] on input "11/09/2025" at bounding box center [558, 427] width 117 height 24
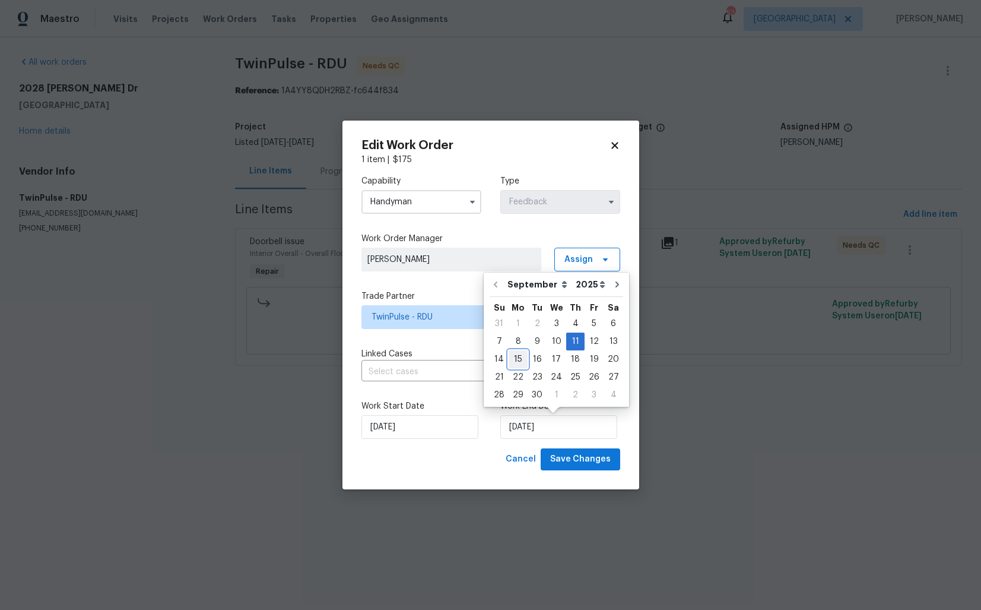
click at [519, 357] on div "15" at bounding box center [518, 359] width 19 height 17
type input "15/09/2025"
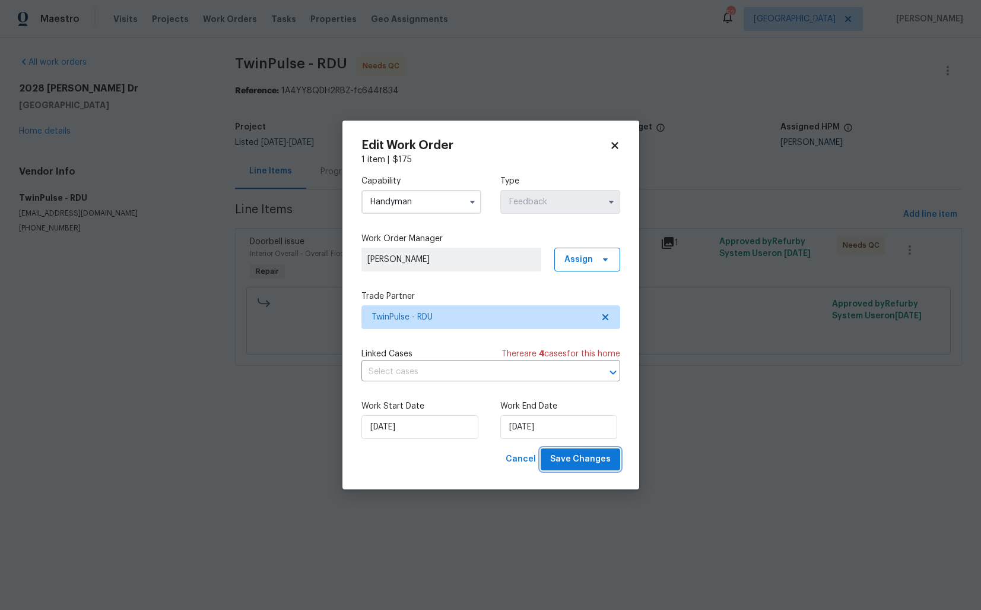
click at [572, 460] on span "Save Changes" at bounding box center [580, 459] width 61 height 15
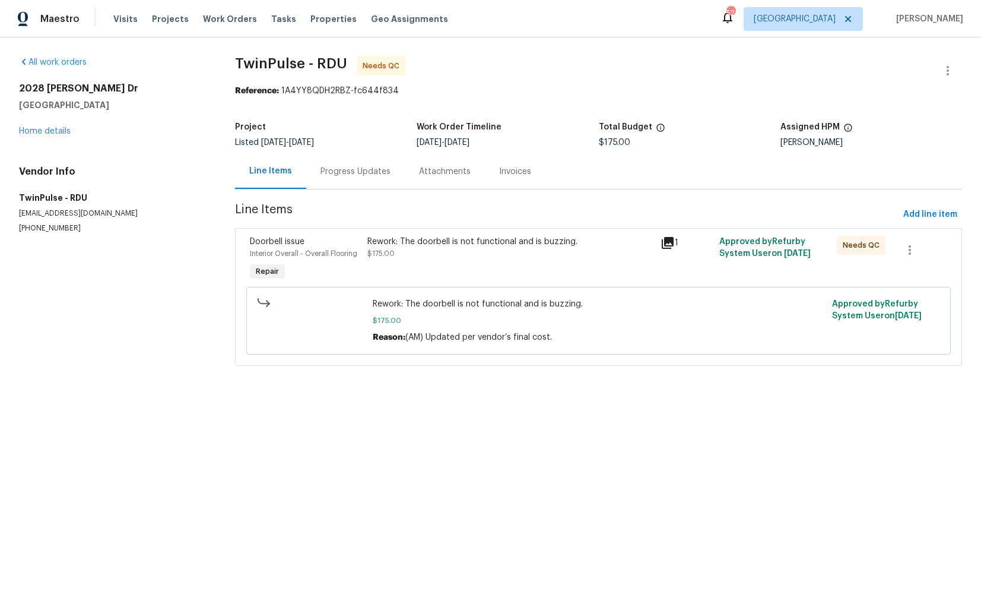
click at [355, 170] on div "Progress Updates" at bounding box center [356, 172] width 70 height 12
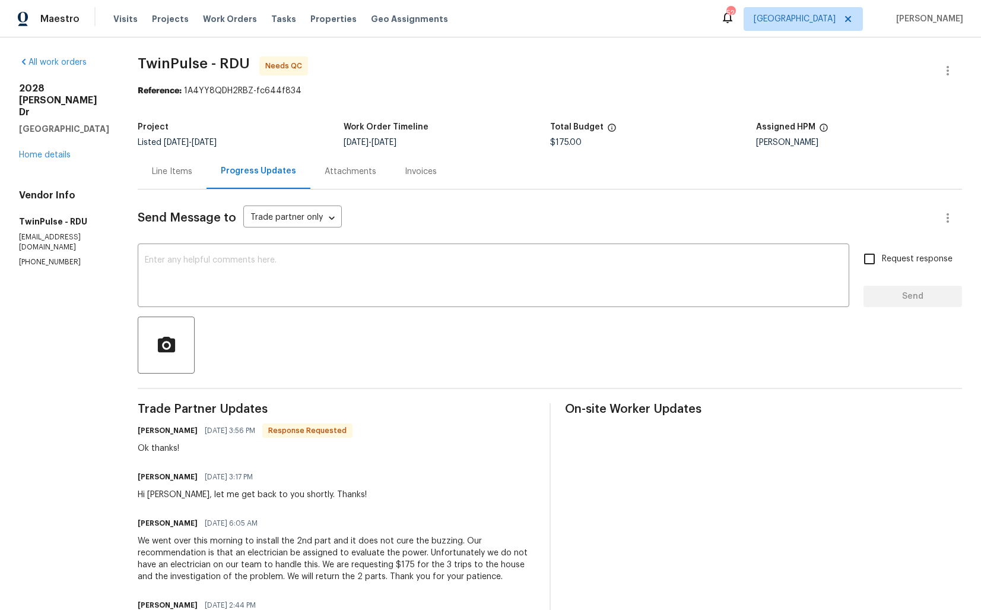
click at [148, 434] on h6 "[PERSON_NAME]" at bounding box center [168, 430] width 60 height 12
copy h6 "Gwen"
click at [401, 264] on textarea at bounding box center [494, 277] width 698 height 42
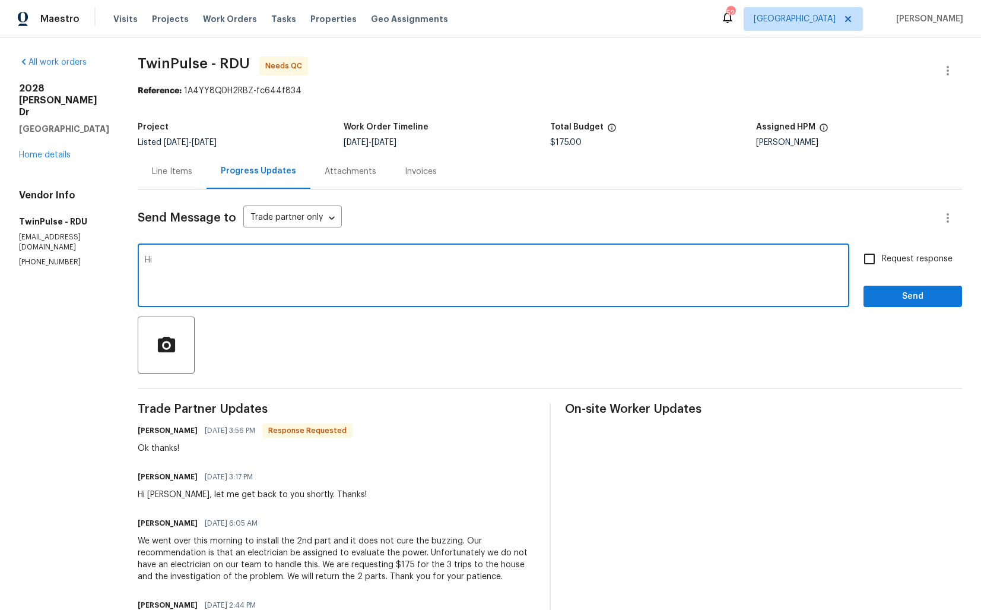
paste textarea "Gwen"
type textarea "Hi Gwen, thank you for completing the job. Cost has been updated and the WO is …"
click at [901, 301] on span "Send" at bounding box center [913, 296] width 80 height 15
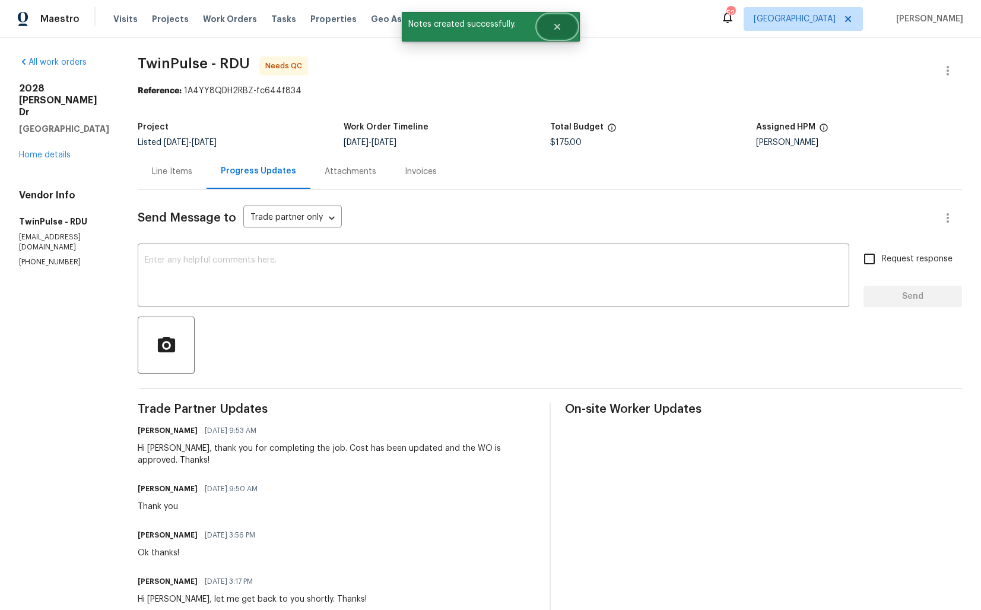
click at [558, 28] on icon "Close" at bounding box center [557, 27] width 6 height 6
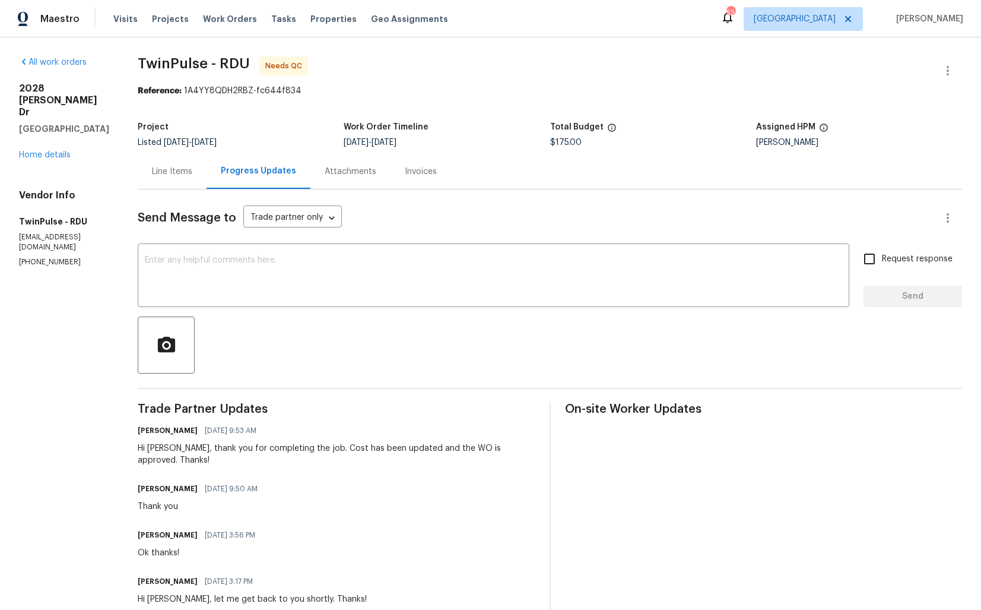
click at [139, 179] on div "Line Items" at bounding box center [172, 171] width 69 height 35
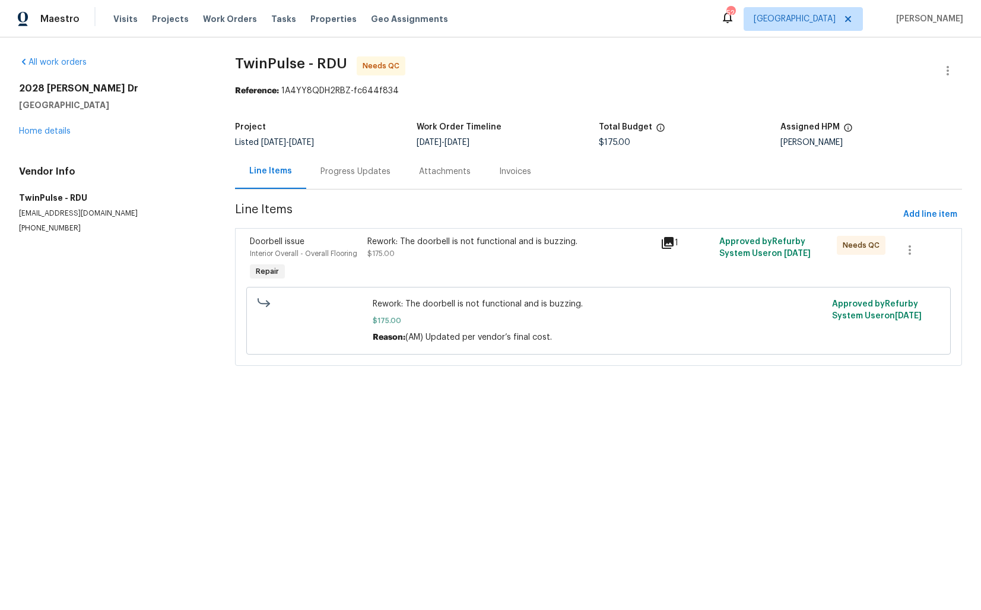
click at [448, 255] on div "Rework: The doorbell is not functional and is buzzing. $175.00" at bounding box center [510, 248] width 287 height 24
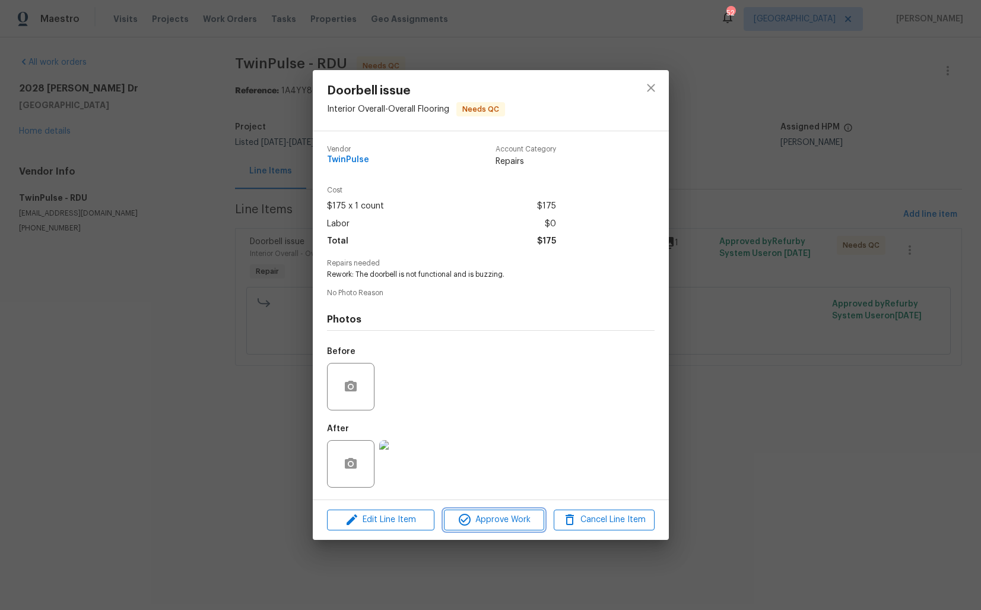
click at [473, 519] on span "Approve Work" at bounding box center [494, 519] width 93 height 15
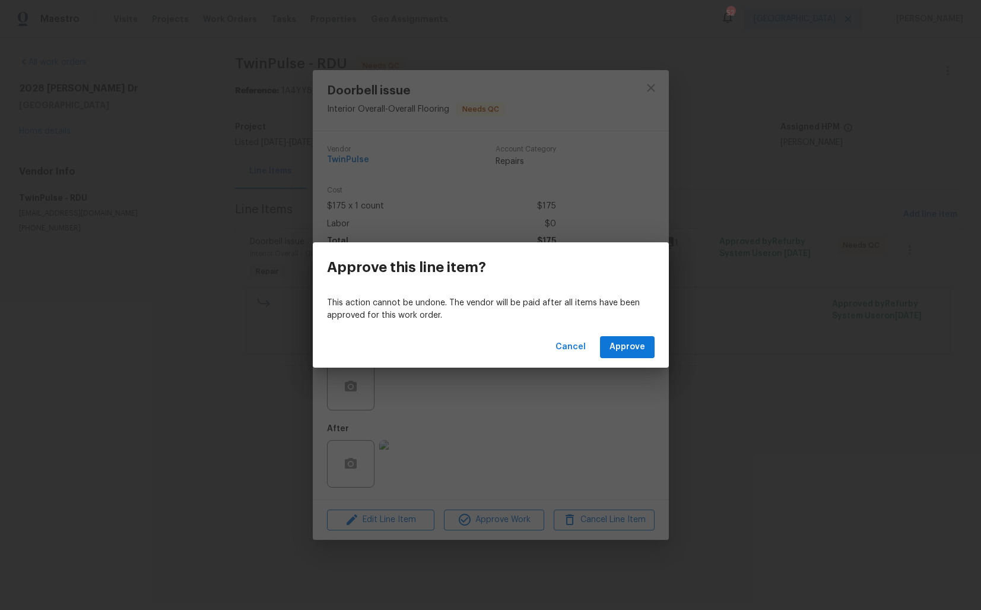
click at [632, 358] on div "Cancel Approve" at bounding box center [491, 347] width 356 height 41
click at [633, 351] on span "Approve" at bounding box center [628, 347] width 36 height 15
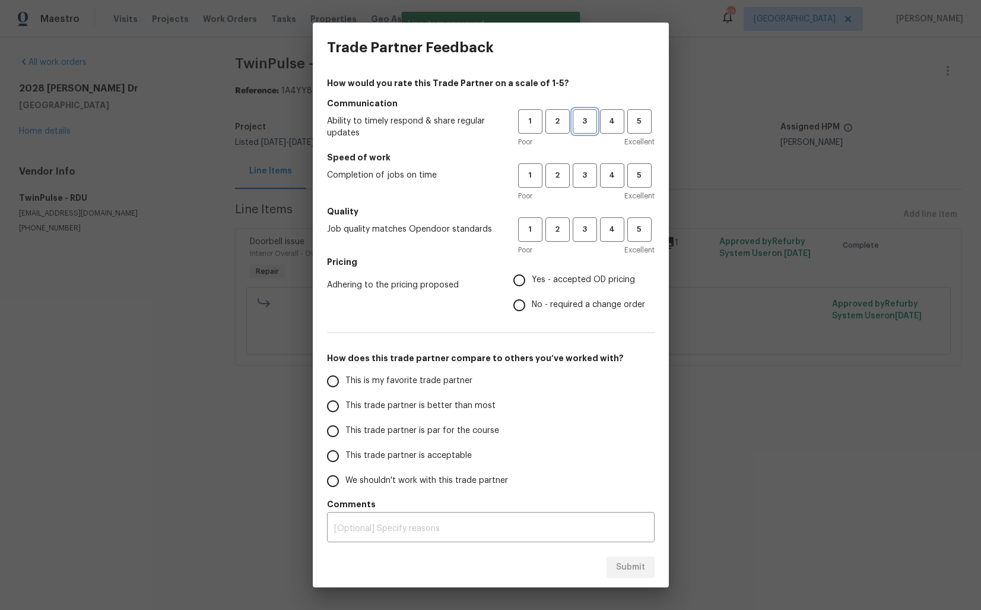
click at [592, 121] on span "3" at bounding box center [585, 122] width 22 height 14
click at [582, 177] on span "3" at bounding box center [585, 176] width 22 height 14
click at [583, 227] on span "3" at bounding box center [585, 230] width 22 height 14
click at [559, 297] on label "No - required a change order" at bounding box center [576, 305] width 138 height 25
click at [532, 297] on input "No - required a change order" at bounding box center [519, 305] width 25 height 25
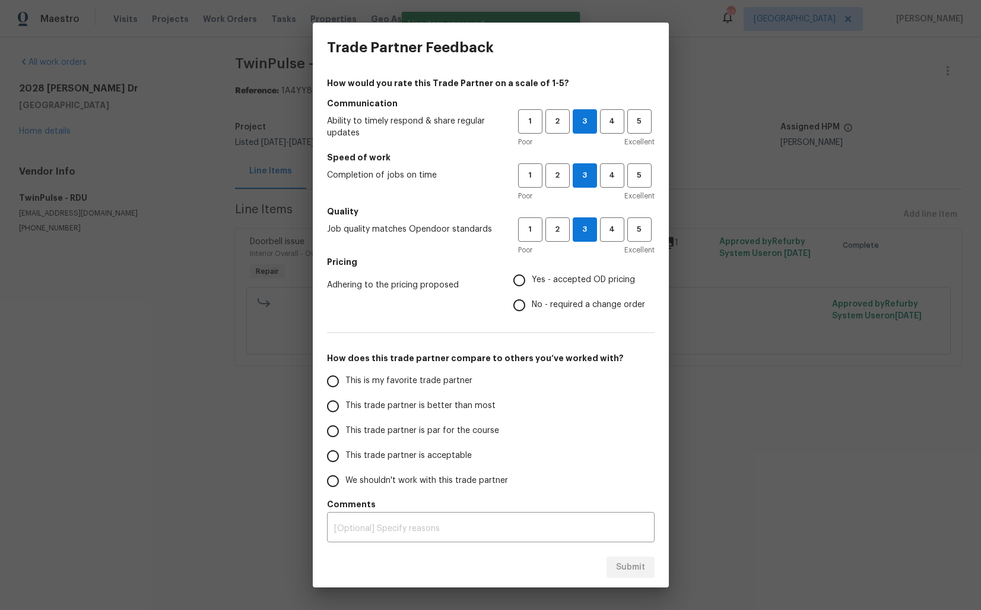
radio input "true"
click at [441, 402] on span "This trade partner is better than most" at bounding box center [421, 406] width 150 height 12
click at [346, 402] on input "This trade partner is better than most" at bounding box center [333, 406] width 25 height 25
click at [621, 561] on span "Submit" at bounding box center [630, 567] width 29 height 15
radio input "true"
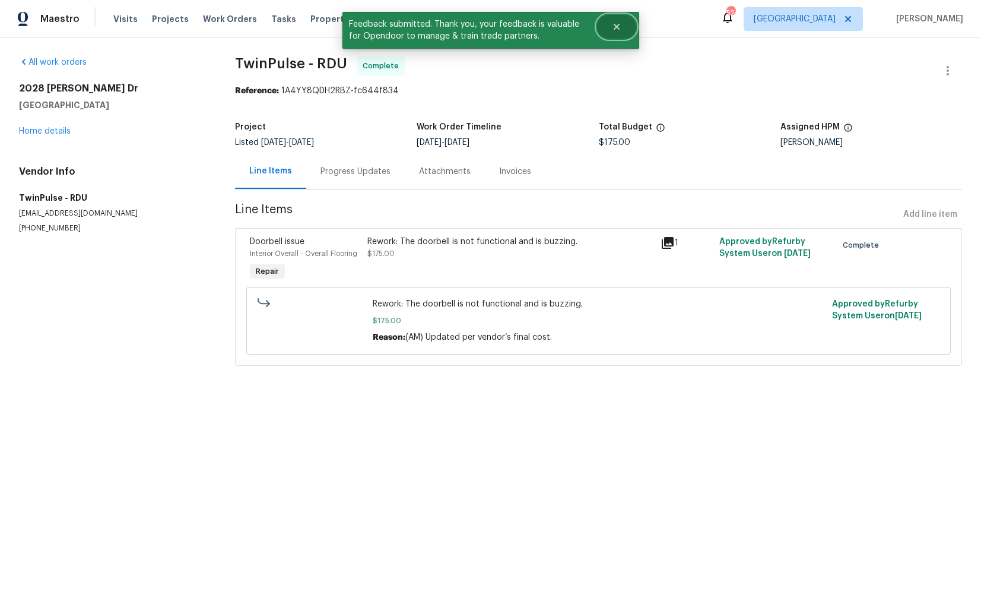
click at [629, 26] on button "Close" at bounding box center [616, 27] width 39 height 24
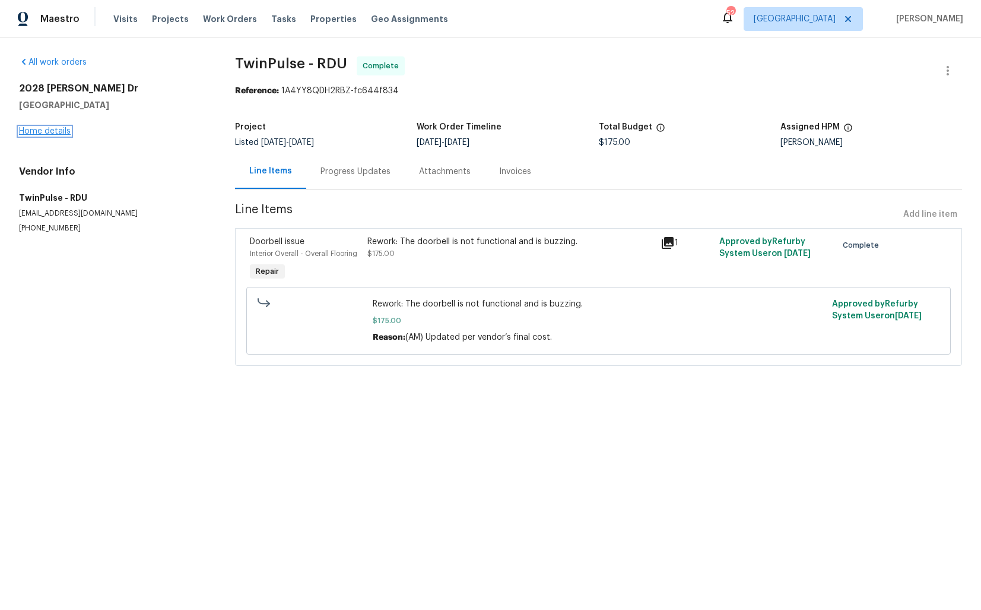
click at [41, 131] on link "Home details" at bounding box center [45, 131] width 52 height 8
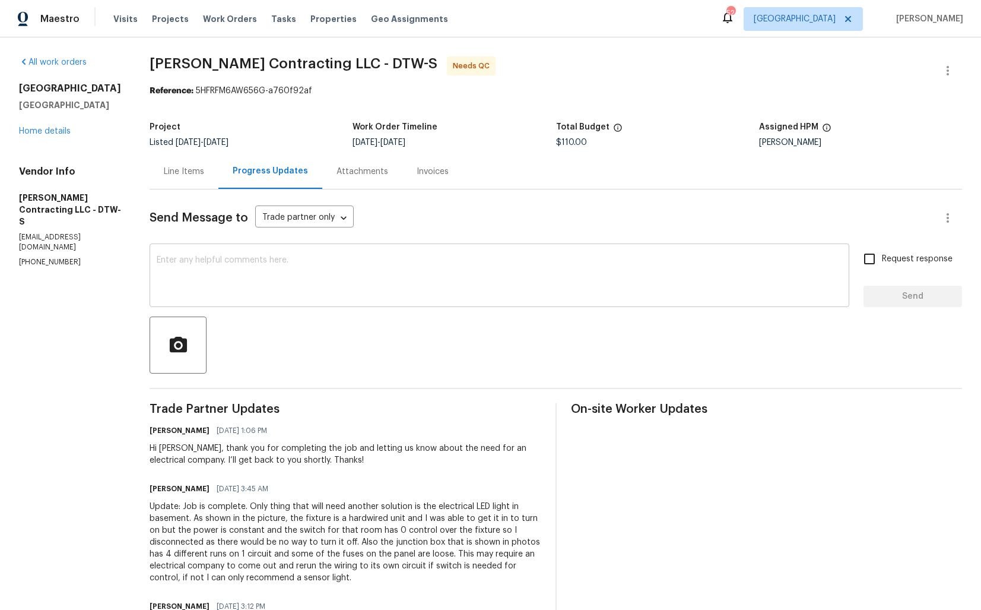
click at [283, 285] on textarea at bounding box center [500, 277] width 686 height 42
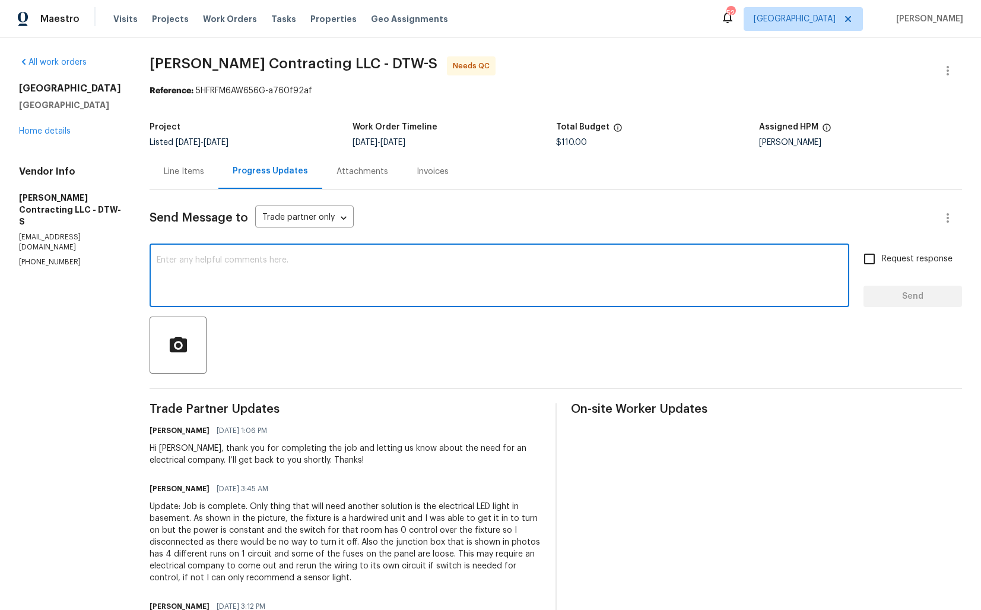
click at [187, 171] on div "Line Items" at bounding box center [184, 172] width 40 height 12
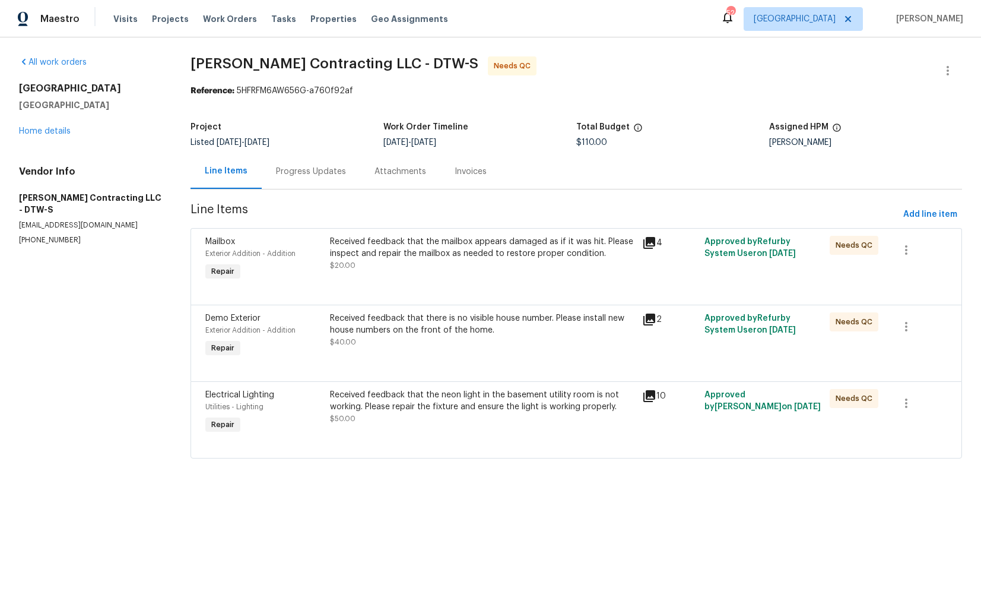
click at [322, 176] on div "Progress Updates" at bounding box center [311, 172] width 70 height 12
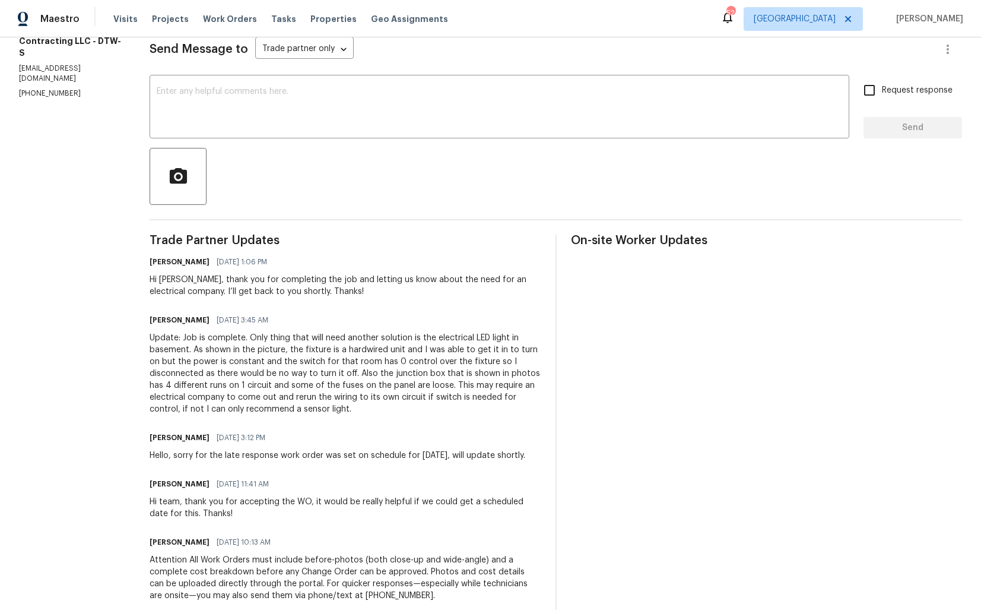
scroll to position [207, 0]
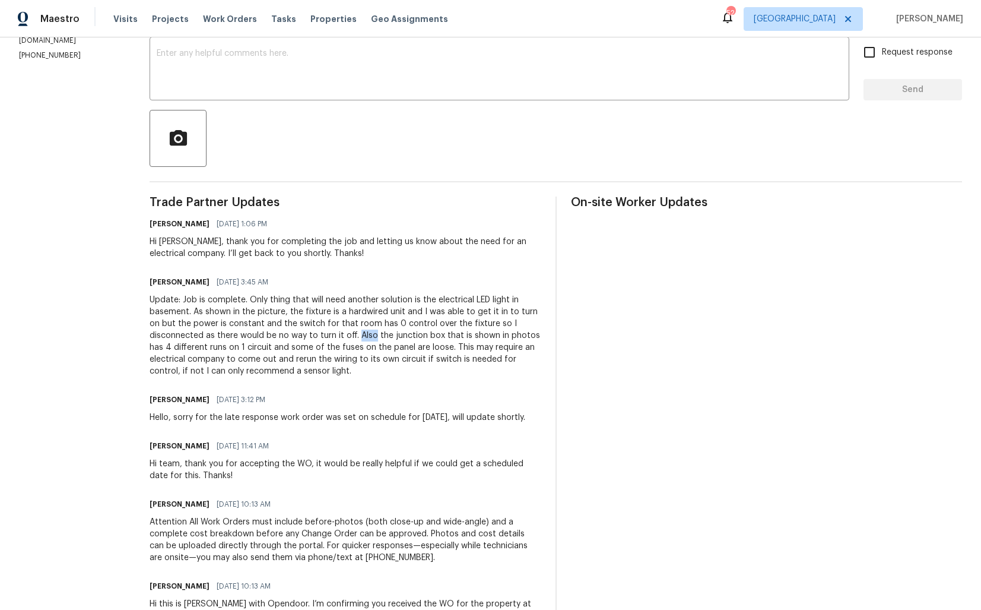
drag, startPoint x: 365, startPoint y: 335, endPoint x: 381, endPoint y: 335, distance: 16.0
click at [381, 335] on div "Update: Job is complete. Only thing that will need another solution is the elec…" at bounding box center [346, 335] width 392 height 83
click at [365, 337] on div "Update: Job is complete. Only thing that will need another solution is the elec…" at bounding box center [346, 335] width 392 height 83
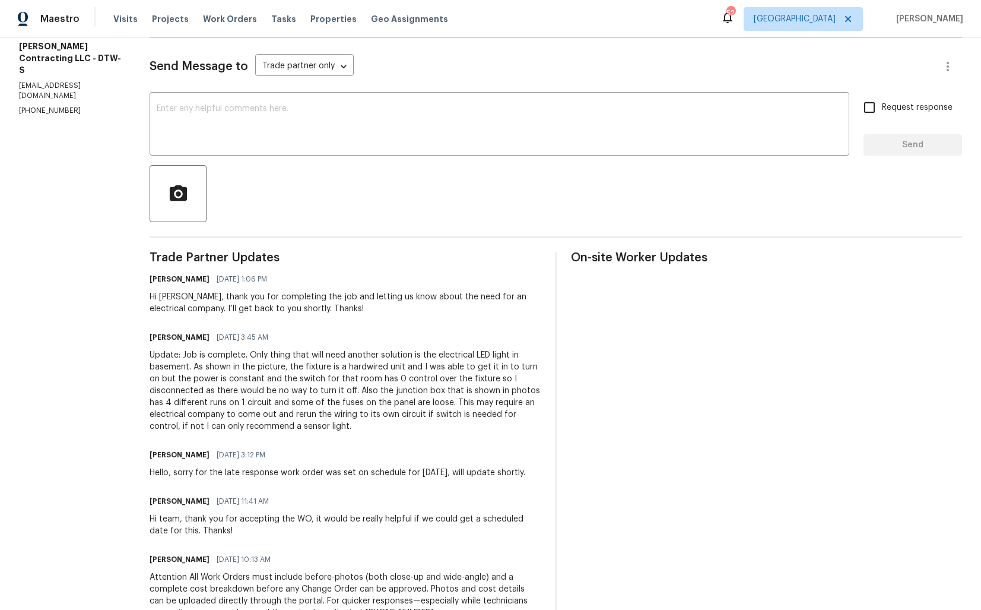
scroll to position [0, 0]
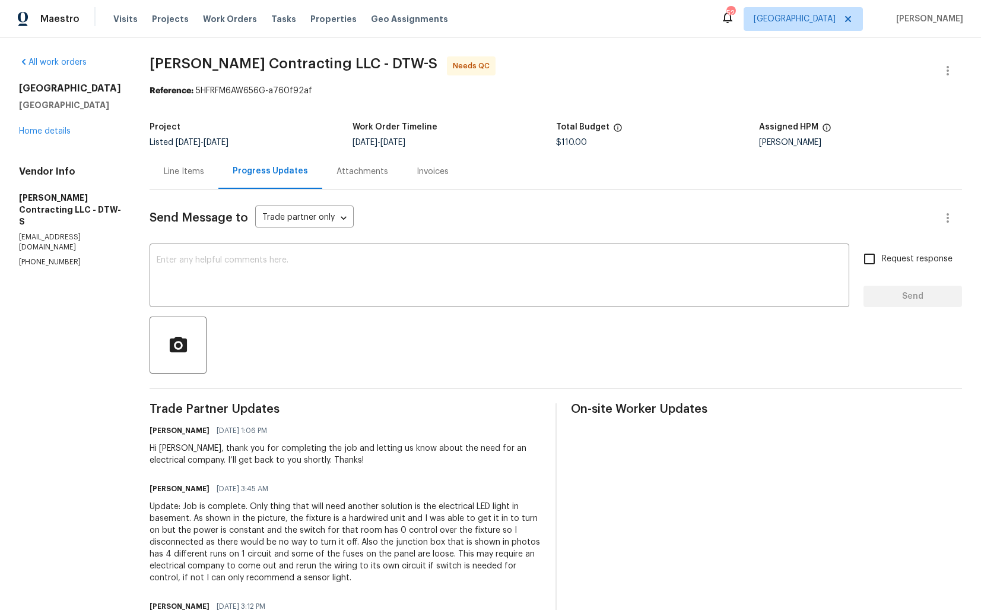
click at [188, 178] on div "Line Items" at bounding box center [184, 171] width 69 height 35
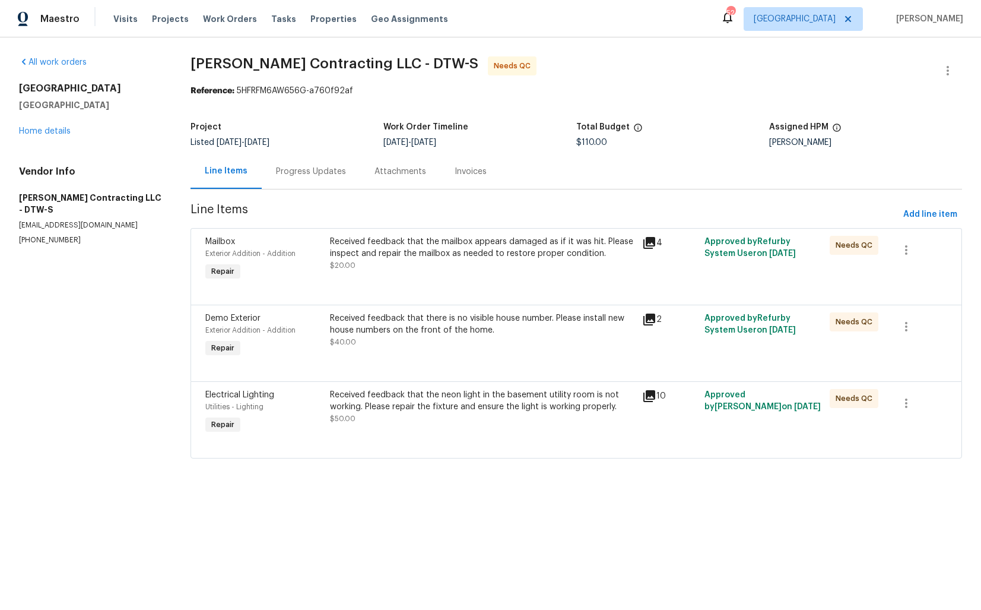
click at [434, 260] on div "Received feedback that the mailbox appears damaged as if it was hit. Please ins…" at bounding box center [482, 254] width 305 height 36
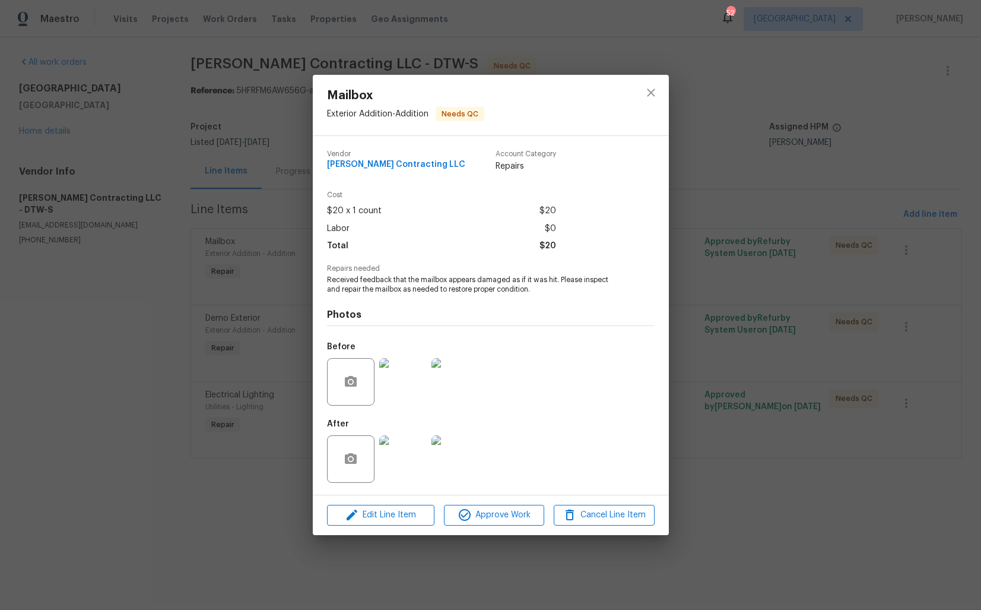
click at [260, 406] on div "Mailbox Exterior Addition - Addition Needs QC Vendor Solano Contracting LLC Acc…" at bounding box center [490, 305] width 981 height 610
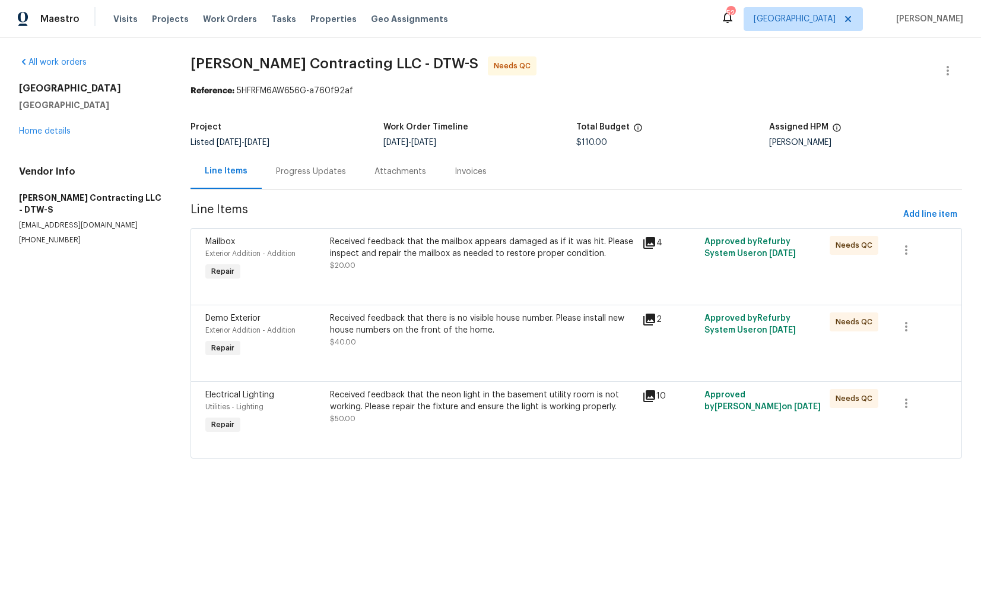
click at [401, 340] on div "Received feedback that there is no visible house number. Please install new hou…" at bounding box center [482, 330] width 305 height 36
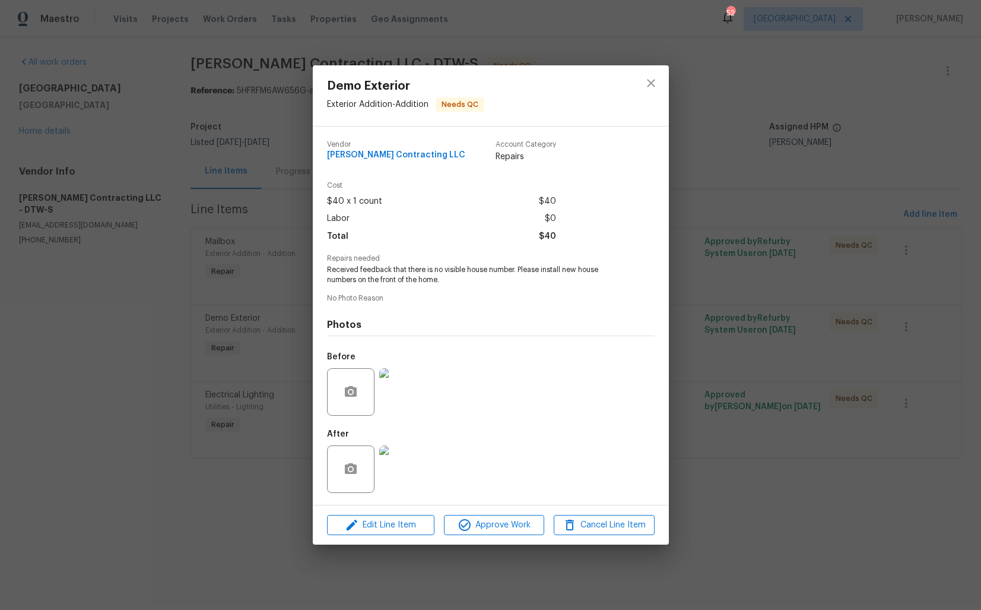
click at [218, 429] on div "Demo Exterior Exterior Addition - Addition Needs QC Vendor Solano Contracting L…" at bounding box center [490, 305] width 981 height 610
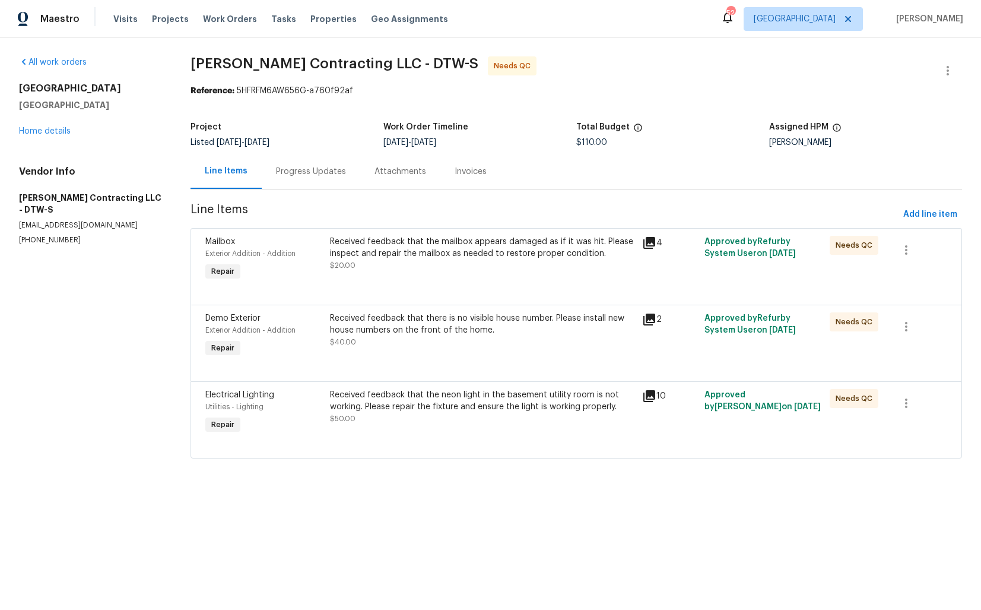
click at [420, 413] on div "Received feedback that the neon light in the basement utility room is not worki…" at bounding box center [482, 407] width 305 height 36
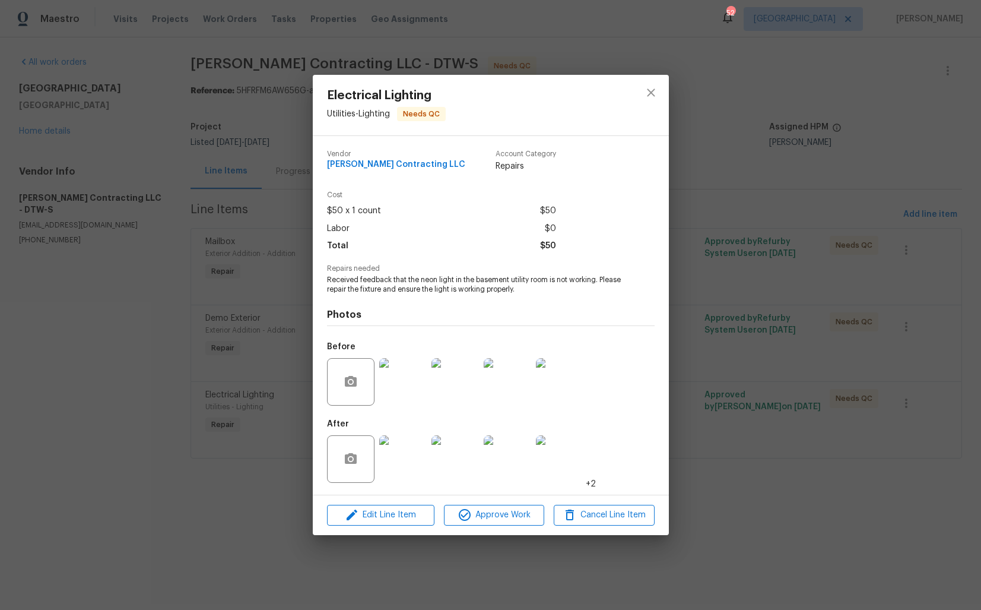
click at [398, 388] on img at bounding box center [402, 381] width 47 height 47
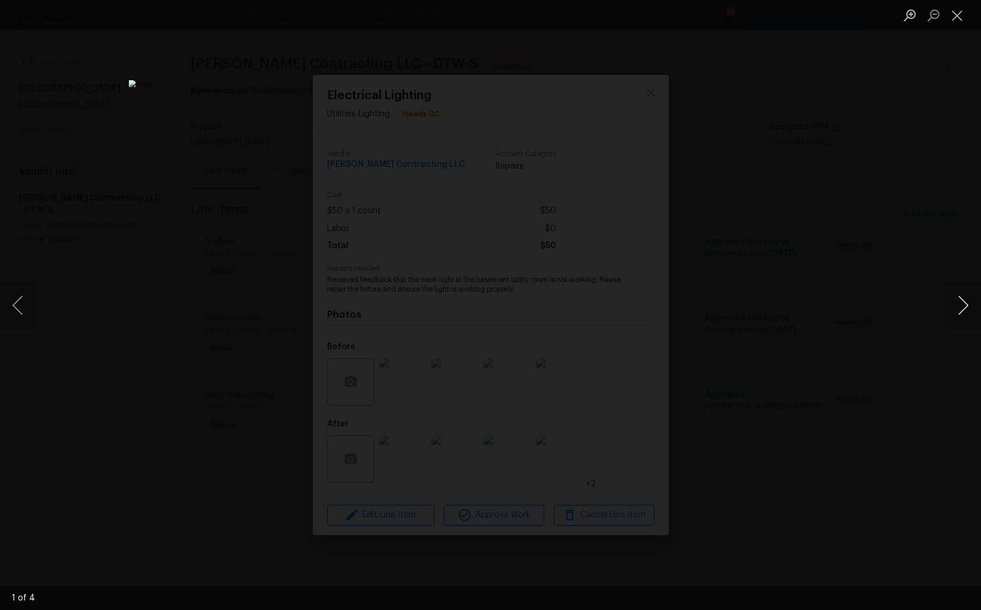
click at [962, 305] on button "Next image" at bounding box center [964, 304] width 36 height 47
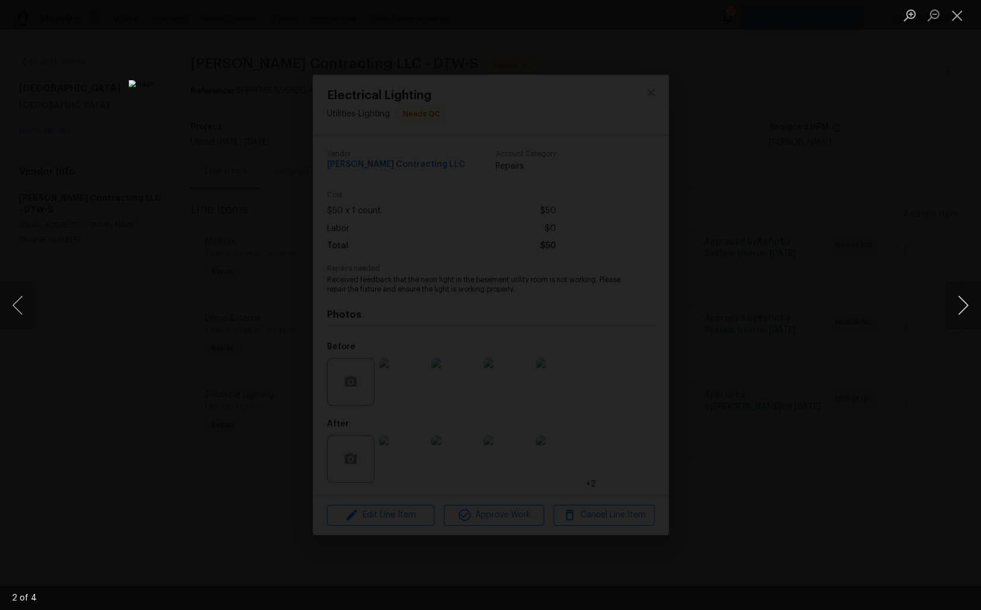
click at [962, 305] on button "Next image" at bounding box center [964, 304] width 36 height 47
click at [847, 286] on div "Lightbox" at bounding box center [490, 305] width 981 height 610
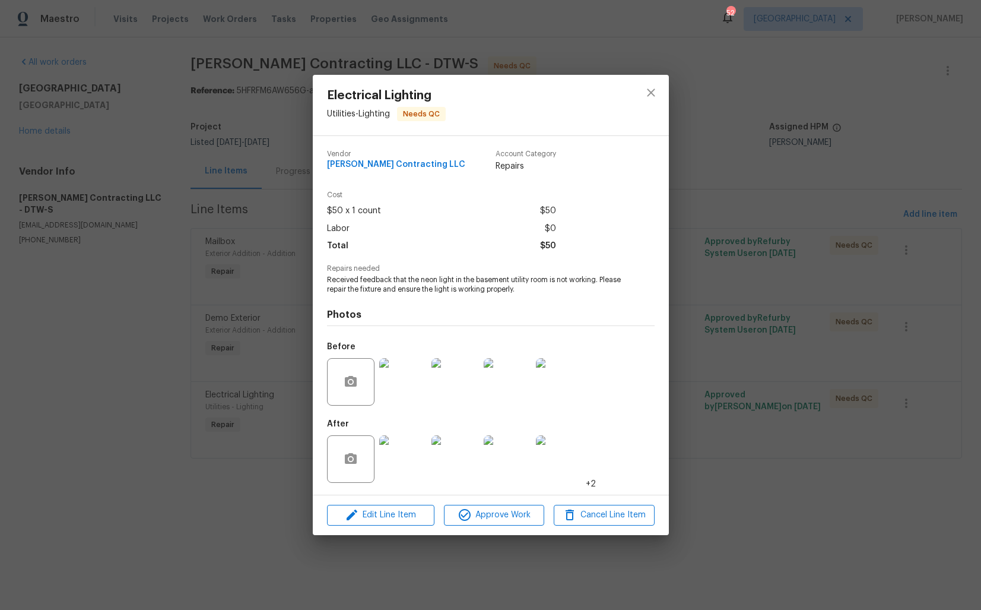
click at [165, 381] on div "Electrical Lighting Utilities - Lighting Needs QC Vendor Solano Contracting LLC…" at bounding box center [490, 305] width 981 height 610
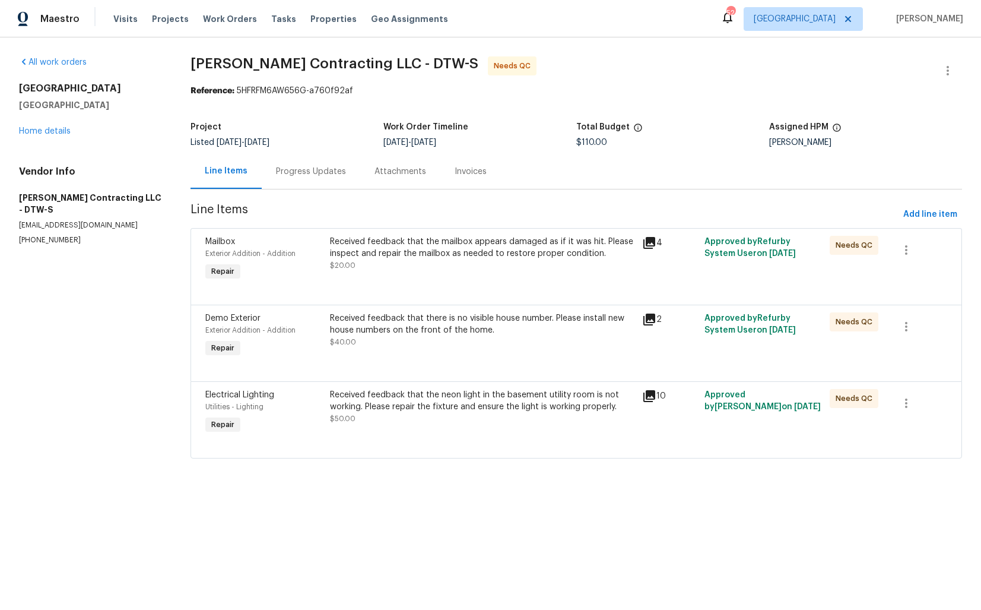
click at [309, 181] on div "Progress Updates" at bounding box center [311, 171] width 99 height 35
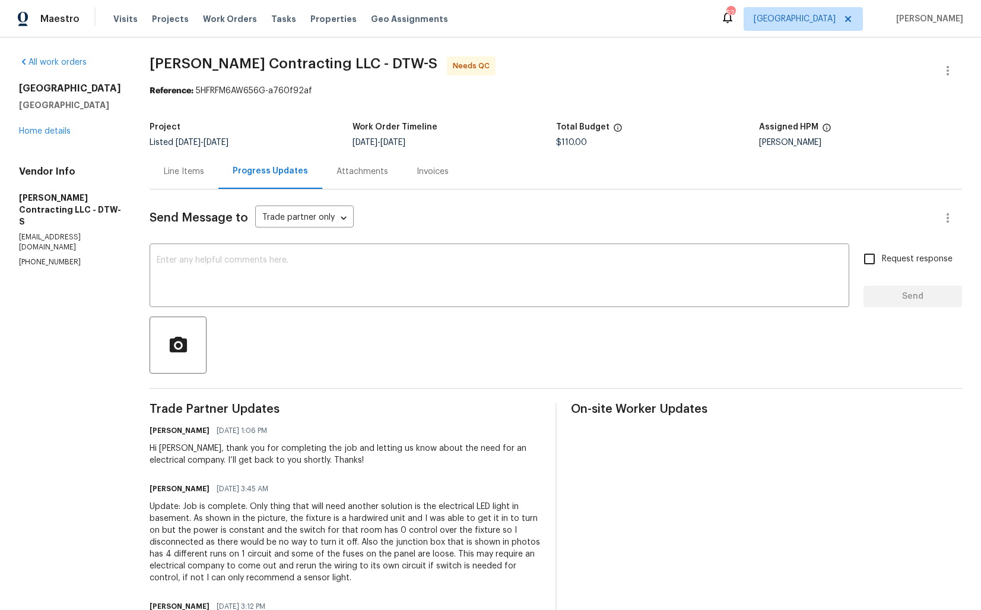
click at [172, 166] on div "Line Items" at bounding box center [184, 172] width 40 height 12
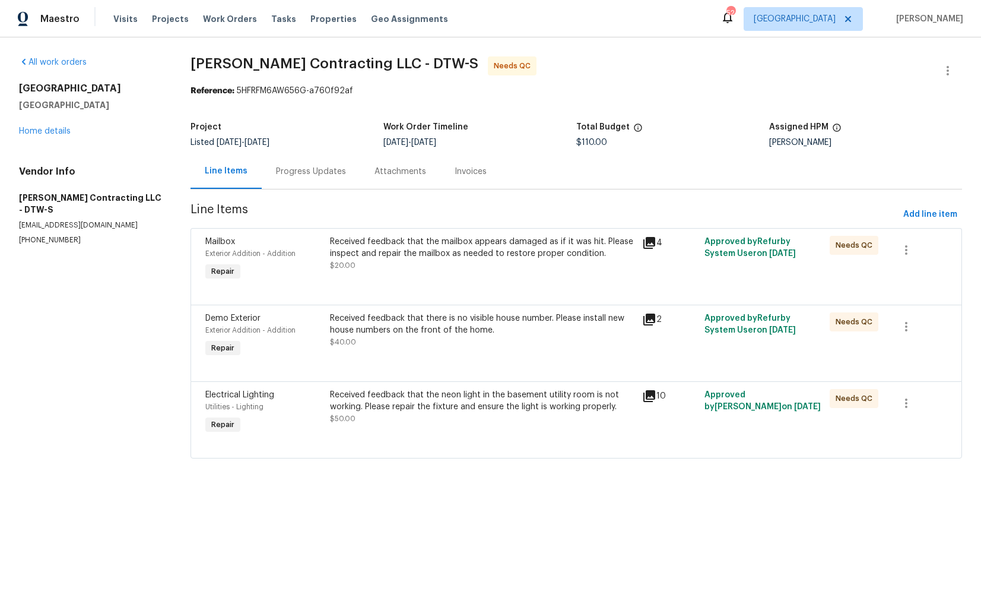
click at [303, 167] on div "Progress Updates" at bounding box center [311, 172] width 70 height 12
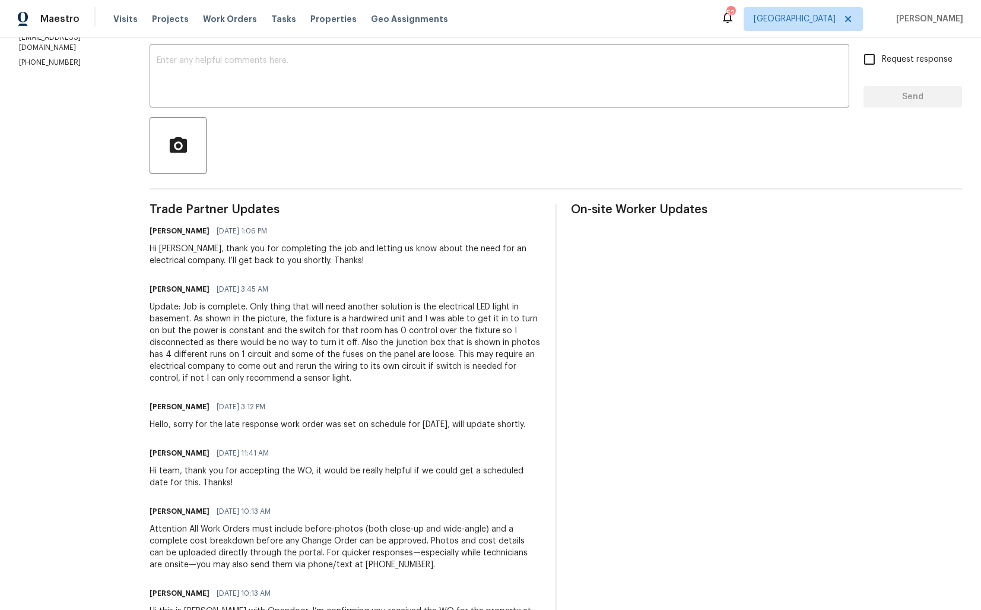
scroll to position [234, 0]
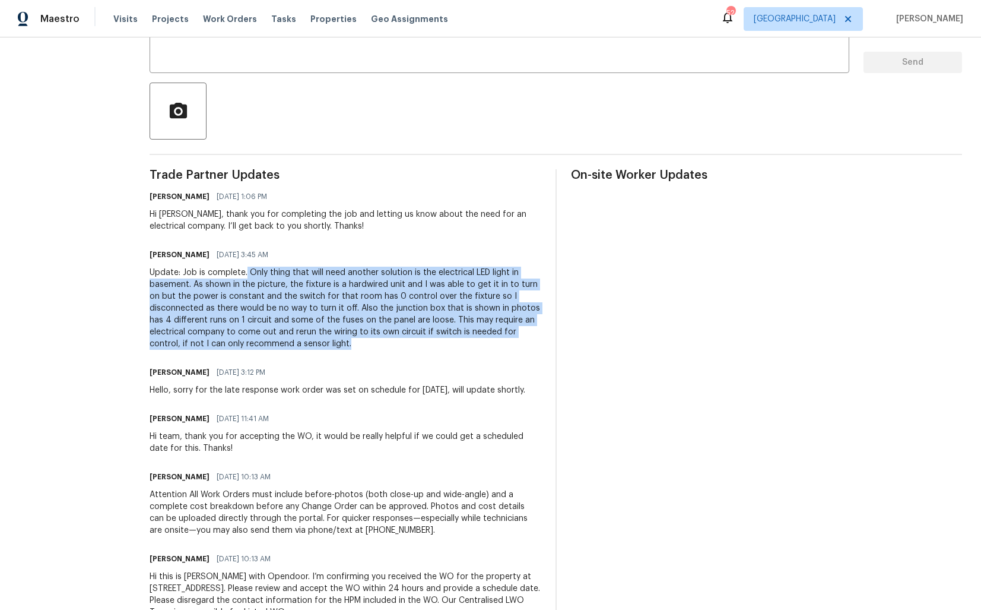
drag, startPoint x: 254, startPoint y: 271, endPoint x: 397, endPoint y: 344, distance: 160.1
click at [397, 344] on div "Update: Job is complete. Only thing that will need another solution is the elec…" at bounding box center [346, 308] width 392 height 83
click at [321, 319] on div "Update: Job is complete. Only thing that will need another solution is the elec…" at bounding box center [346, 308] width 392 height 83
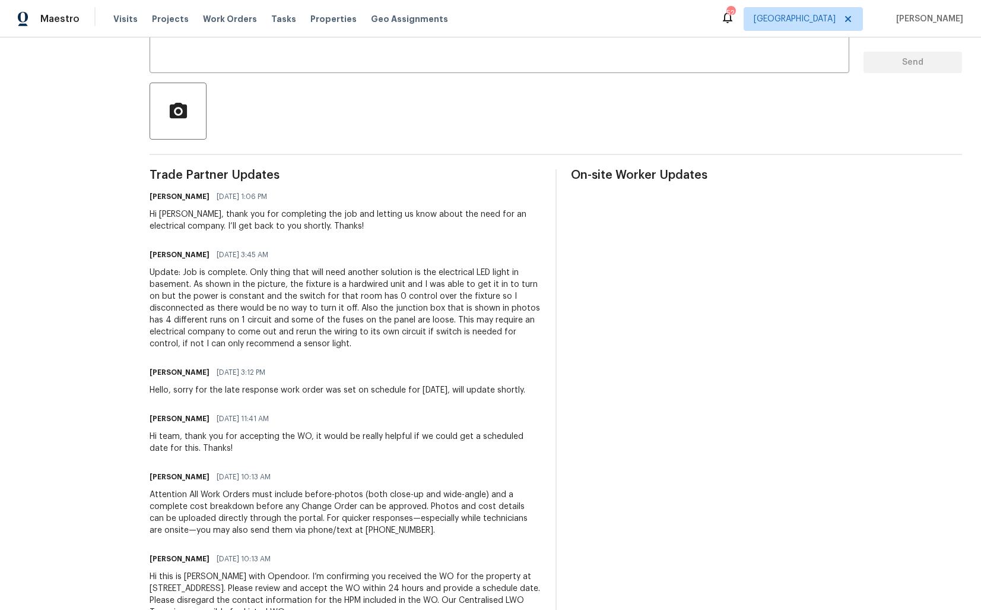
scroll to position [0, 0]
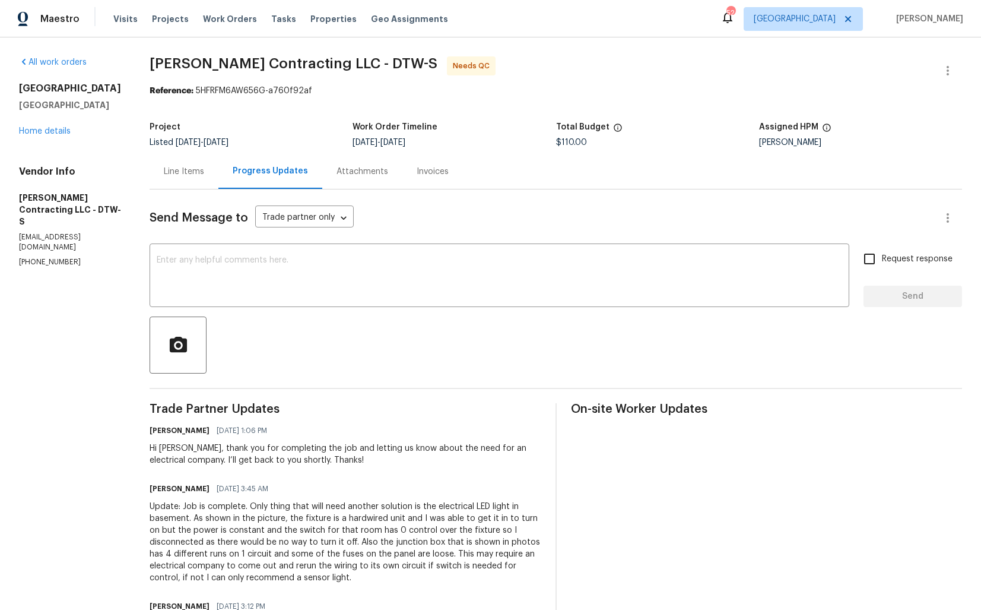
click at [196, 178] on div "Line Items" at bounding box center [184, 171] width 69 height 35
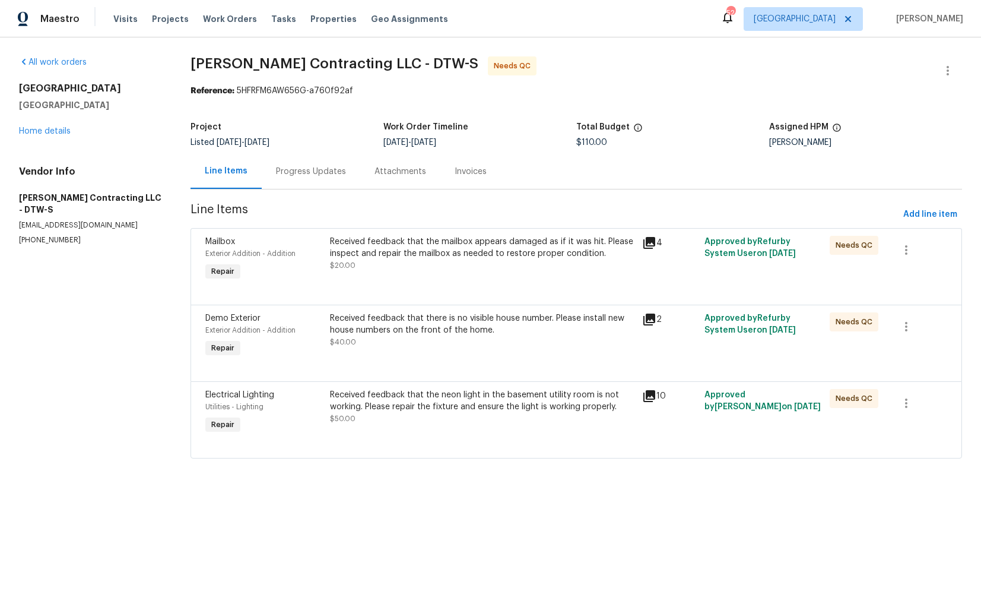
click at [300, 182] on div "Progress Updates" at bounding box center [311, 171] width 99 height 35
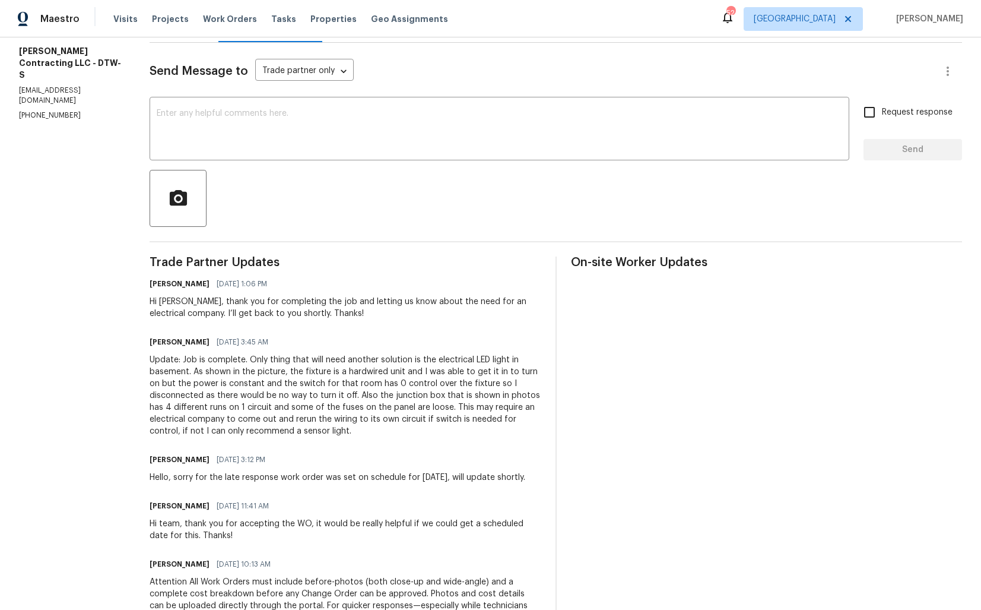
scroll to position [145, 0]
click at [246, 371] on div "Update: Job is complete. Only thing that will need another solution is the elec…" at bounding box center [346, 396] width 392 height 83
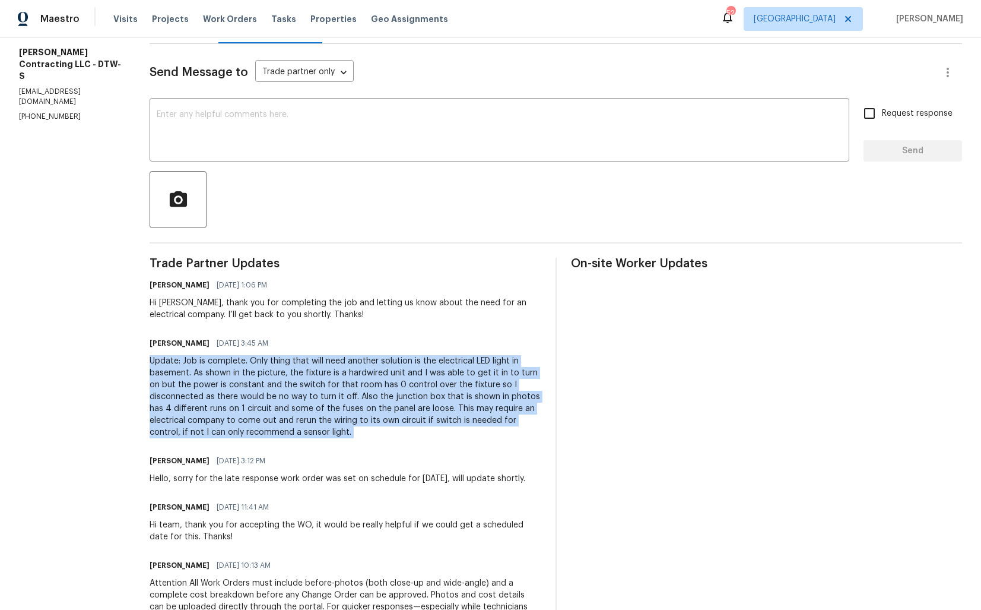
copy div "Update: Job is complete. Only thing that will need another solution is the elec…"
click at [387, 392] on div "Update: Job is complete. Only thing that will need another solution is the elec…" at bounding box center [346, 396] width 392 height 83
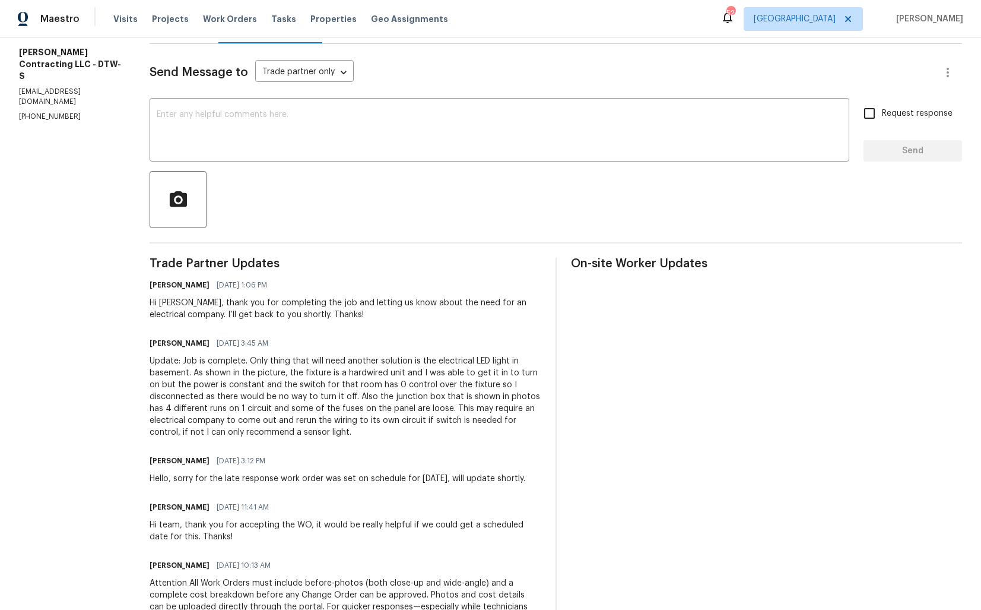
scroll to position [0, 0]
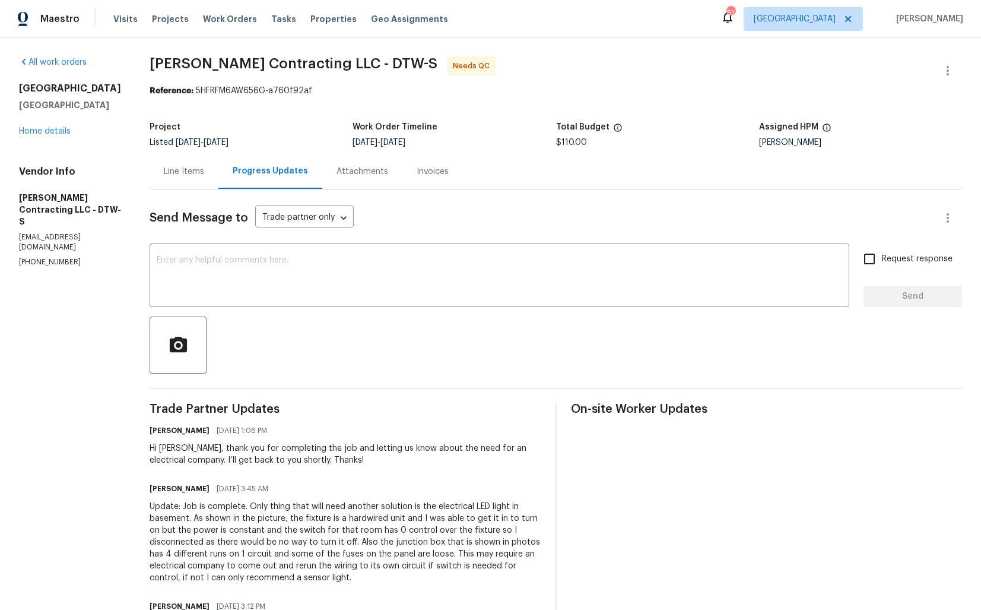
click at [188, 170] on div "Line Items" at bounding box center [184, 172] width 40 height 12
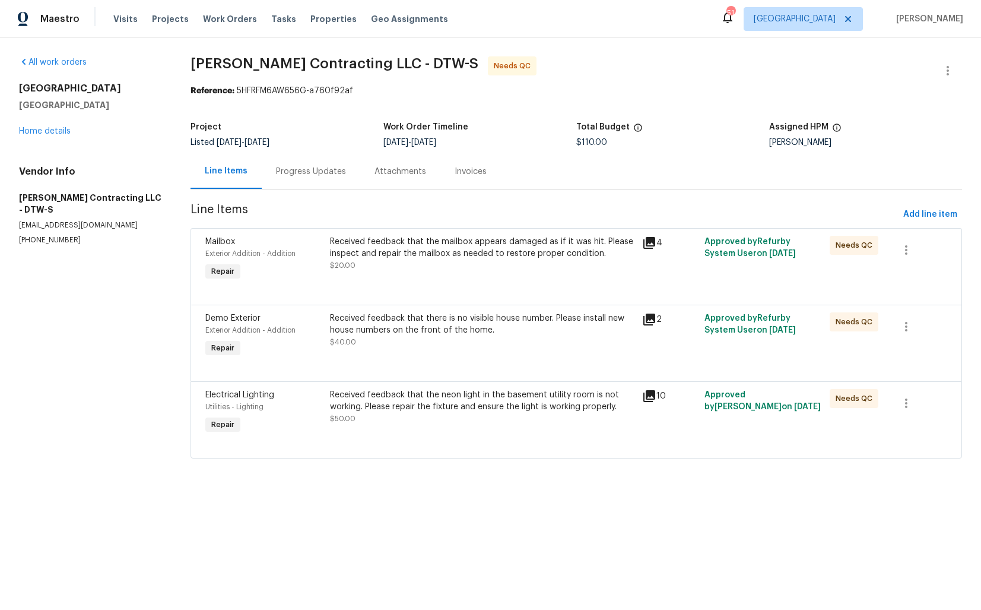
click at [330, 188] on div "Progress Updates" at bounding box center [311, 171] width 99 height 35
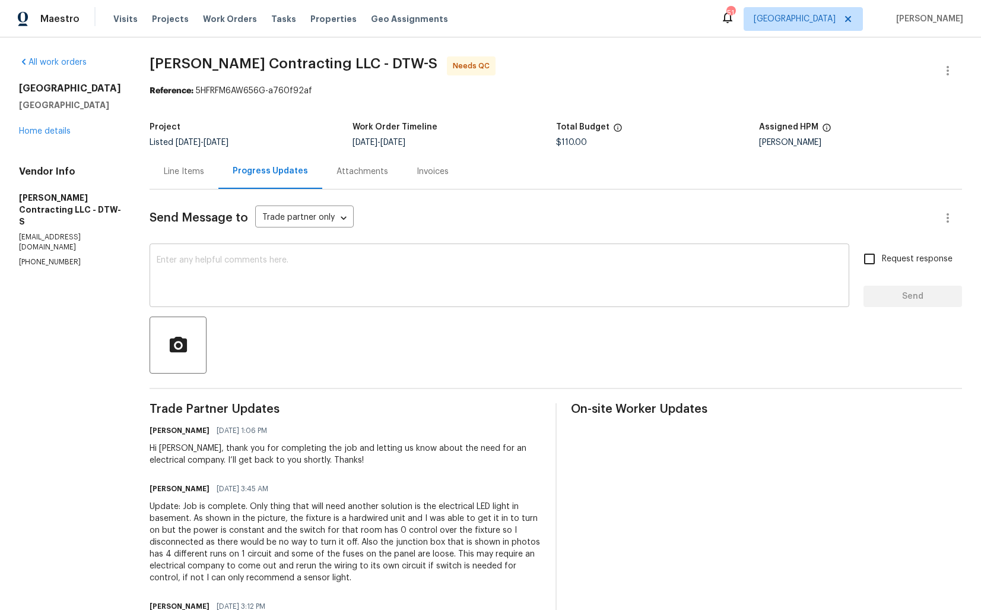
click at [468, 272] on textarea at bounding box center [500, 277] width 686 height 42
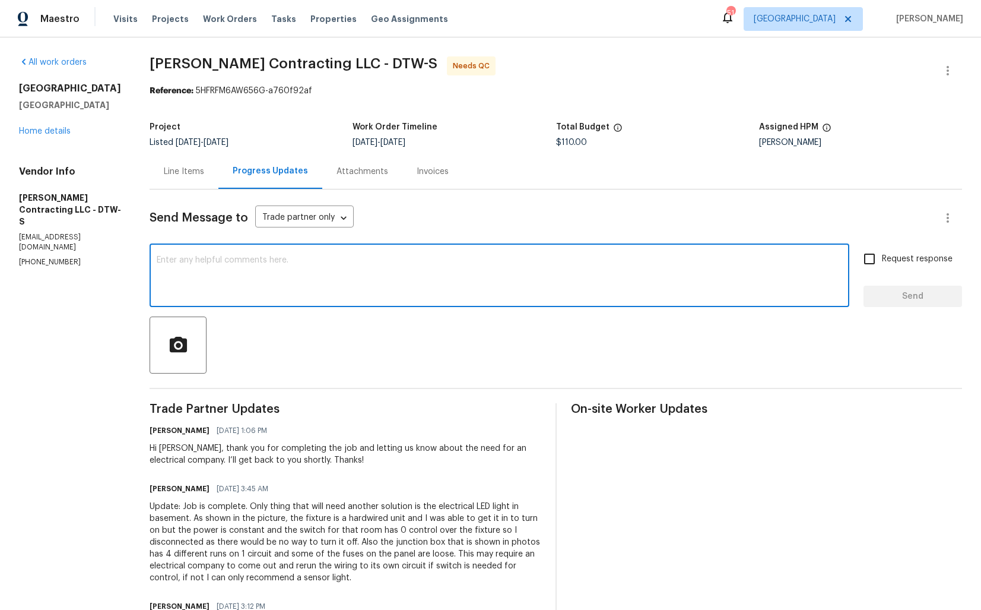
click at [397, 371] on div at bounding box center [556, 344] width 813 height 57
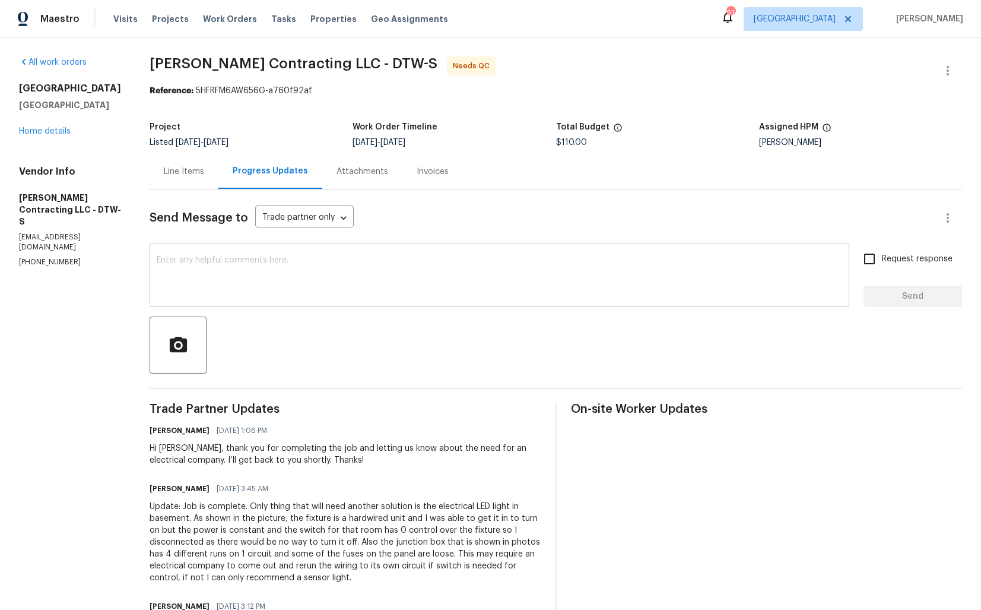
click at [449, 261] on textarea at bounding box center [500, 277] width 686 height 42
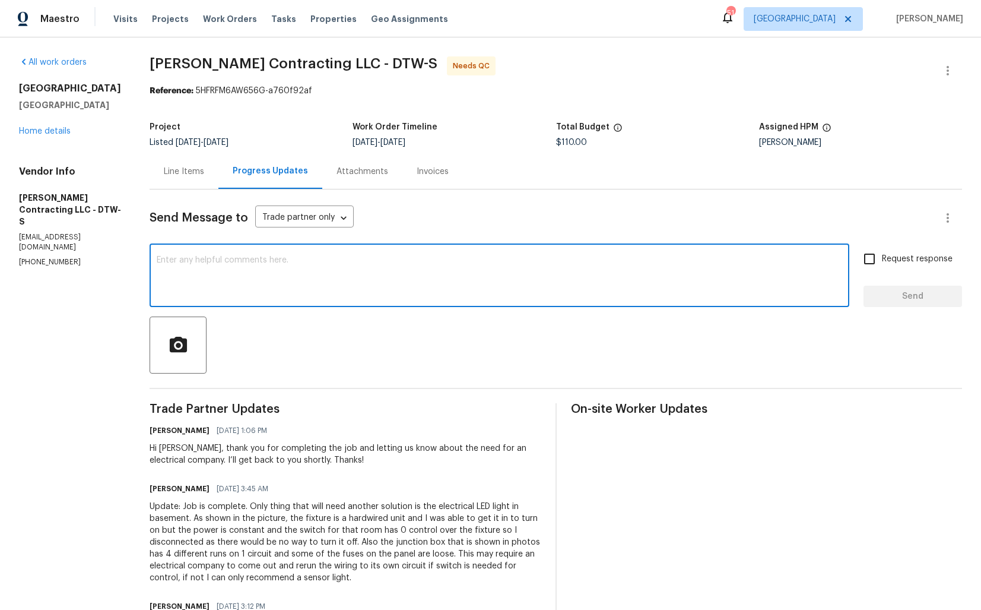
click at [173, 447] on div "Hi Tony, thank you for completing the job and letting us know about the need fo…" at bounding box center [346, 454] width 392 height 24
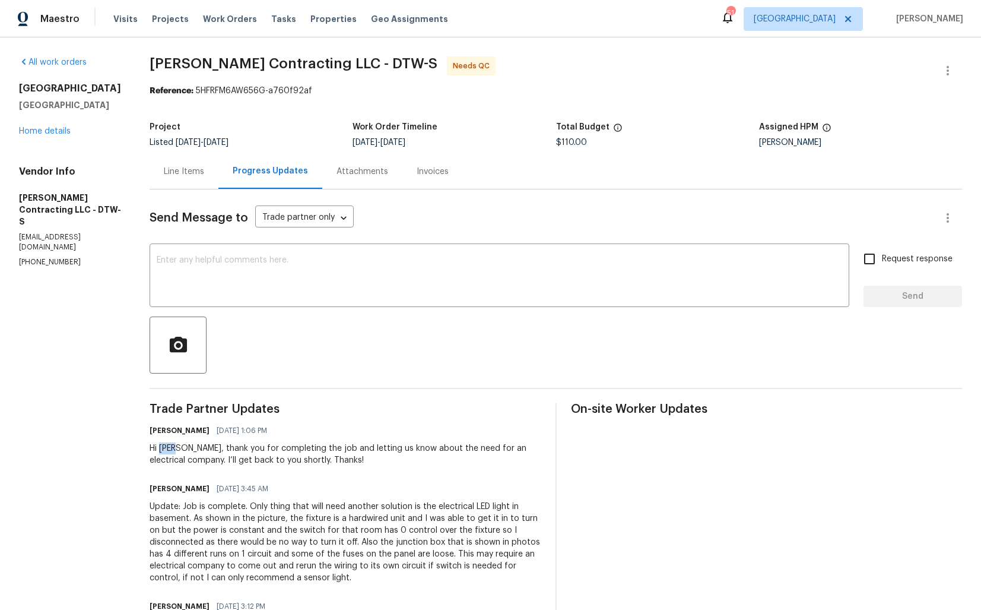
copy div "Tony"
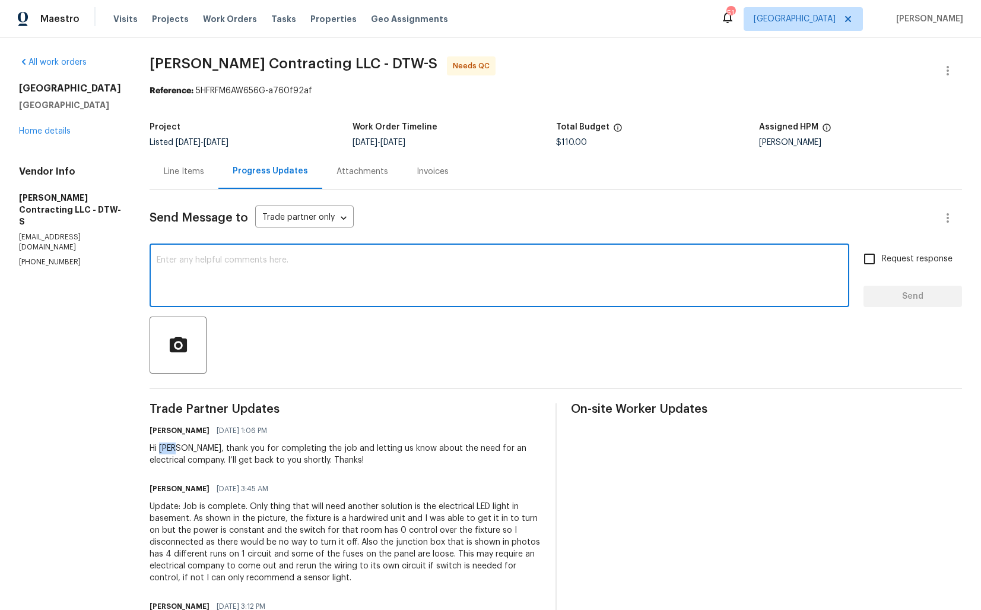
click at [386, 256] on textarea at bounding box center [500, 277] width 686 height 42
paste textarea "Tony"
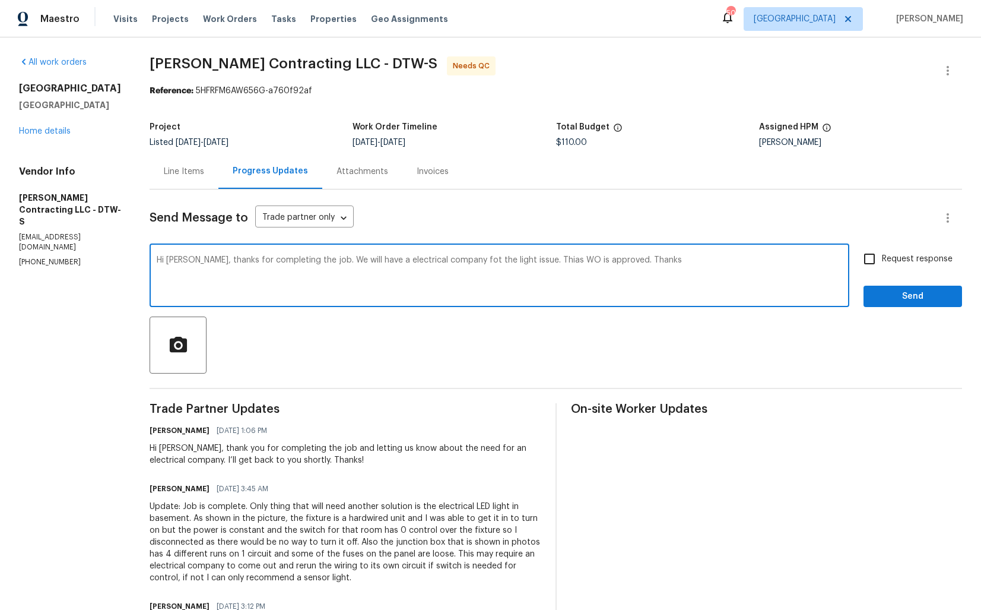
type textarea "Hi Tony, thanks for completing the job. We will have a electrical company fot t…"
click at [407, 258] on textarea "Hi Tony, thanks for completing the job. We will have a electrical company fot t…" at bounding box center [500, 277] width 686 height 42
paste textarea "you for completing the job. We’ll have an electrical company handle the light i…"
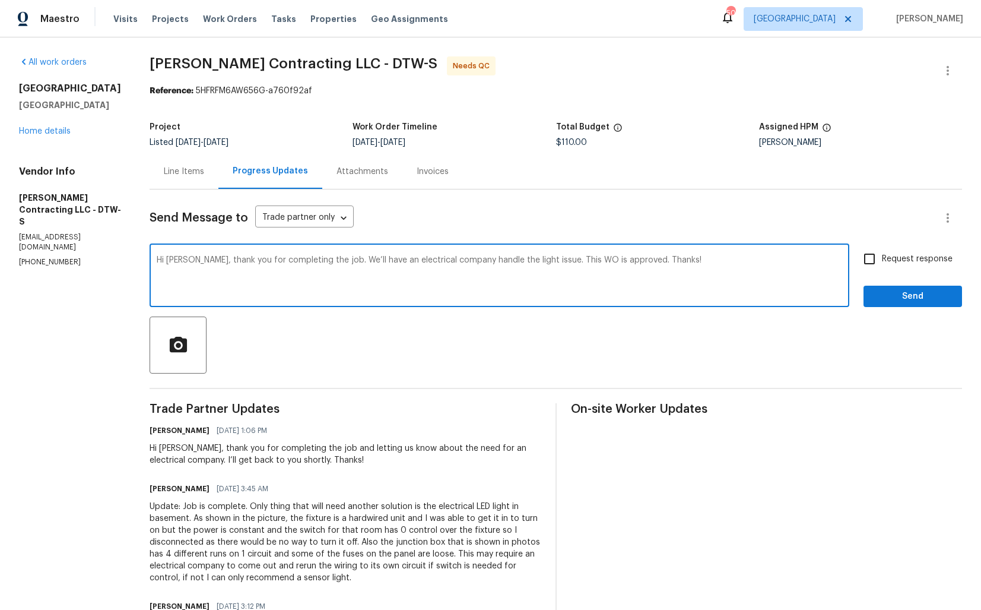
type textarea "Hi Tony, thank you for completing the job. We’ll have an electrical company han…"
click at [848, 270] on div "Hi Tony, thank you for completing the job. We’ll have an electrical company han…" at bounding box center [500, 276] width 700 height 61
click at [888, 268] on label "Request response" at bounding box center [905, 258] width 96 height 25
click at [882, 268] on input "Request response" at bounding box center [869, 258] width 25 height 25
checkbox input "true"
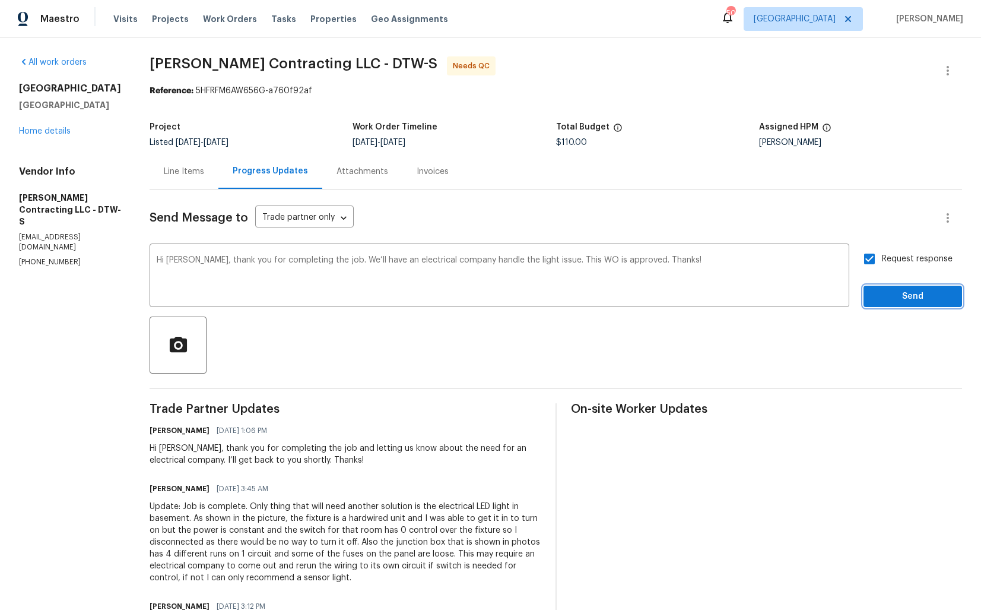
click at [895, 297] on span "Send" at bounding box center [913, 296] width 80 height 15
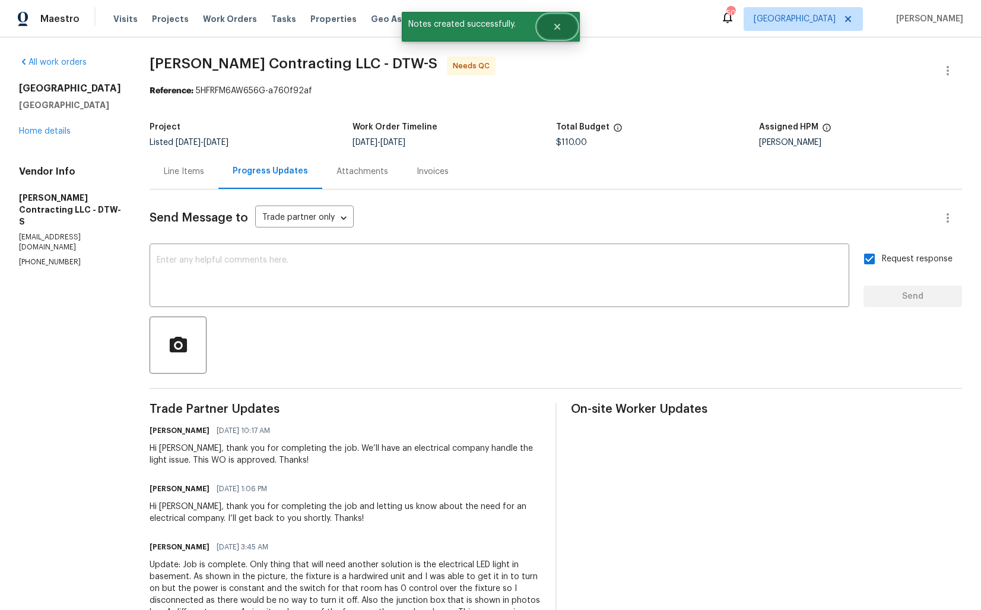
click at [563, 28] on button "Close" at bounding box center [557, 27] width 39 height 24
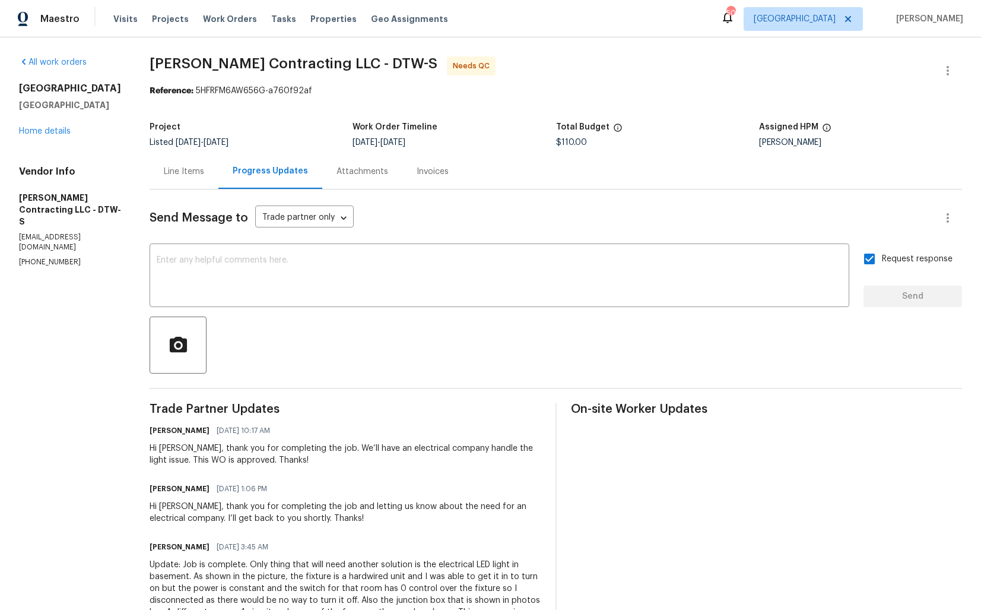
click at [964, 66] on div "All work orders 53044 Ruann Dr Shelby Township, MI 48316 Home details Vendor In…" at bounding box center [490, 490] width 981 height 906
click at [943, 71] on icon "button" at bounding box center [948, 71] width 14 height 14
click at [870, 70] on li "Edit" at bounding box center [909, 71] width 128 height 20
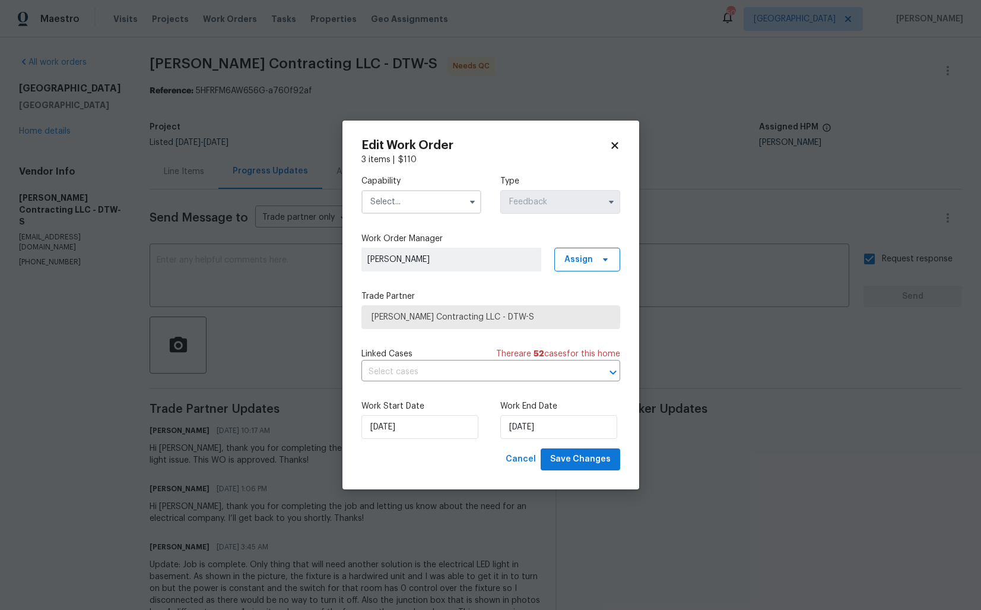
click at [437, 205] on input "text" at bounding box center [422, 202] width 120 height 24
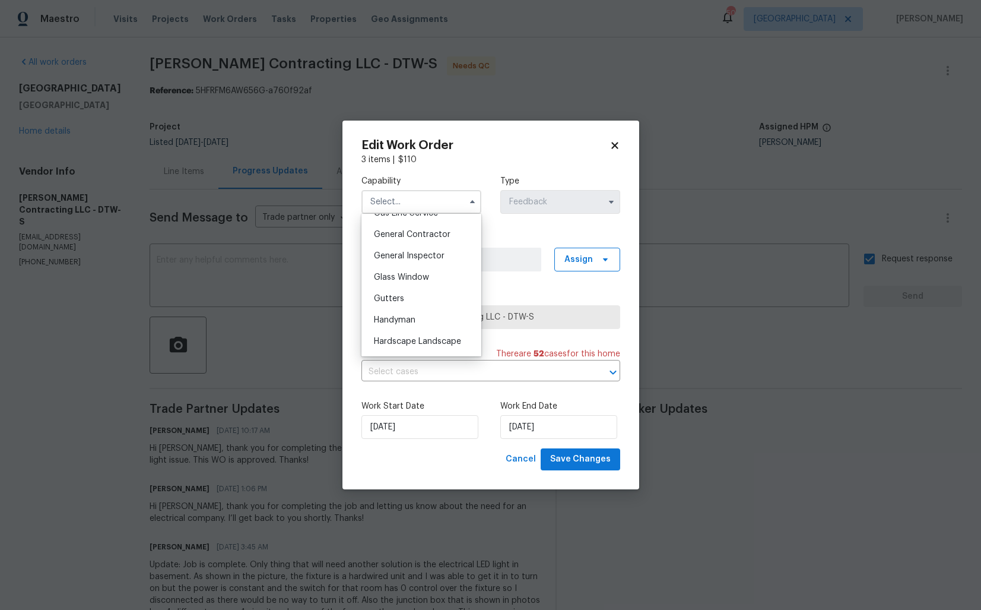
scroll to position [607, 0]
click at [419, 280] on div "Handyman" at bounding box center [422, 273] width 114 height 21
type input "Handyman"
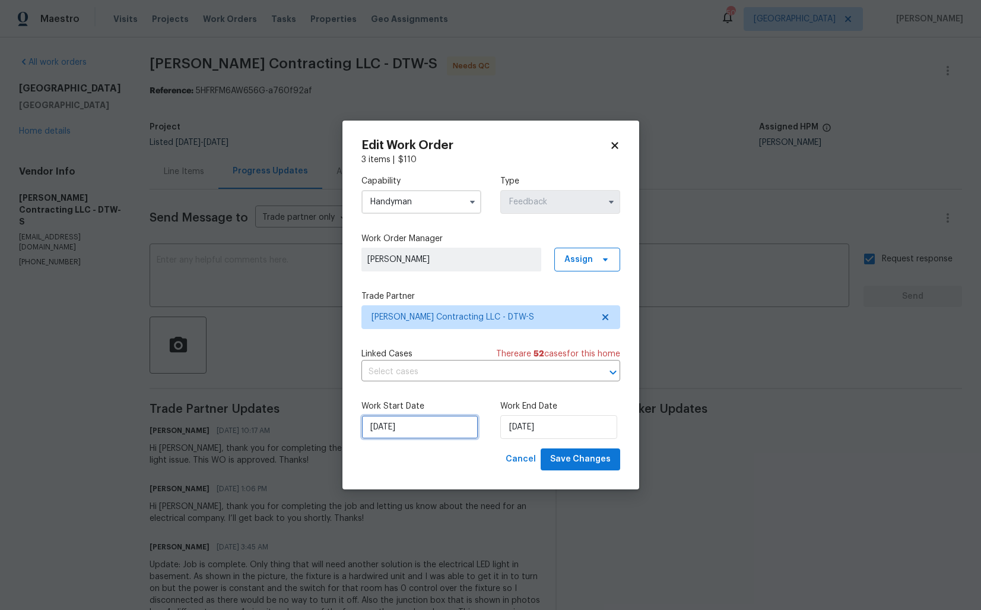
click at [420, 417] on input "10/09/2025" at bounding box center [420, 427] width 117 height 24
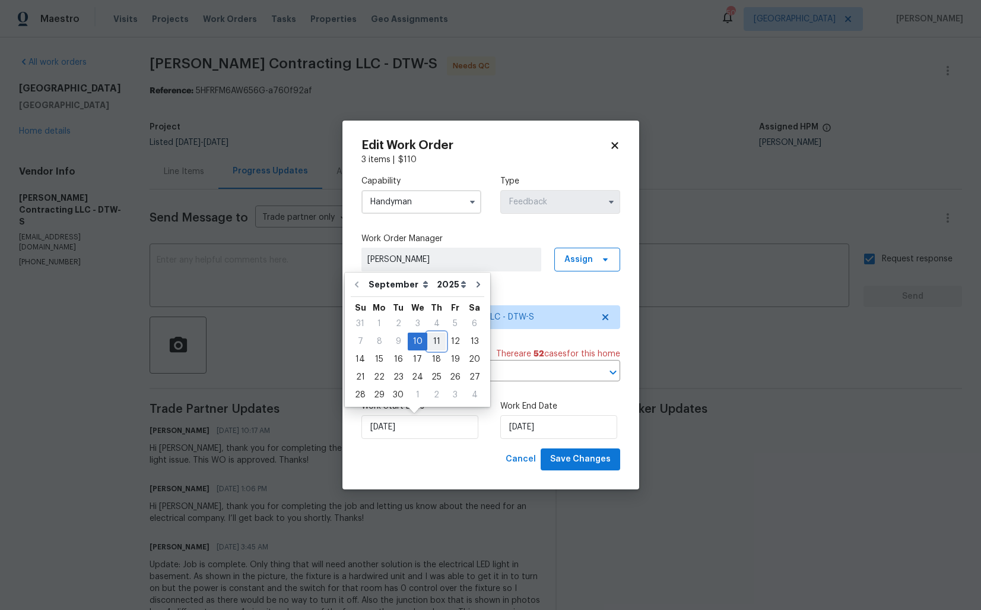
click at [433, 341] on div "11" at bounding box center [436, 341] width 18 height 17
type input "11/09/2025"
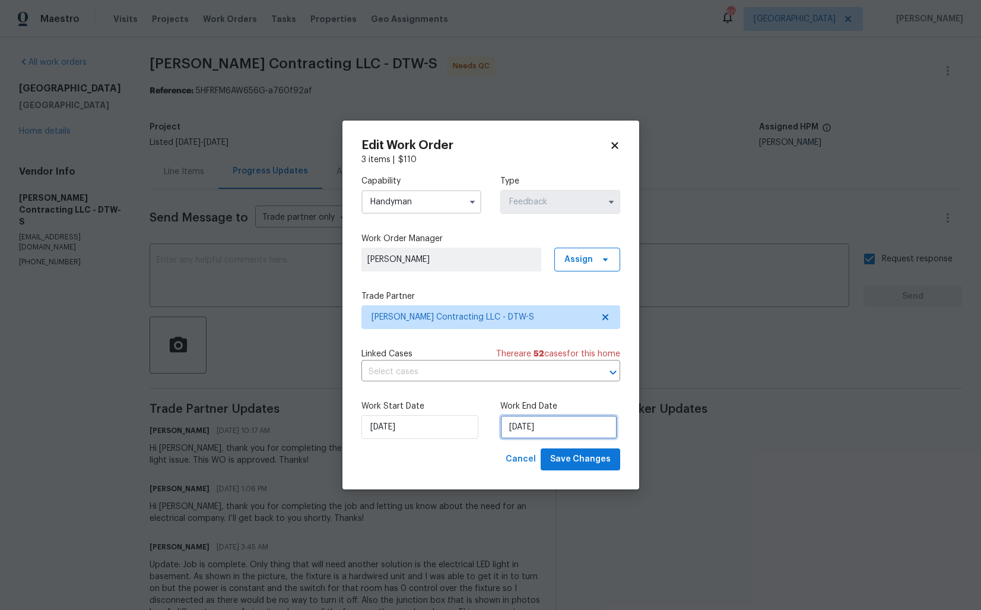
click at [541, 419] on input "12/09/2025" at bounding box center [558, 427] width 117 height 24
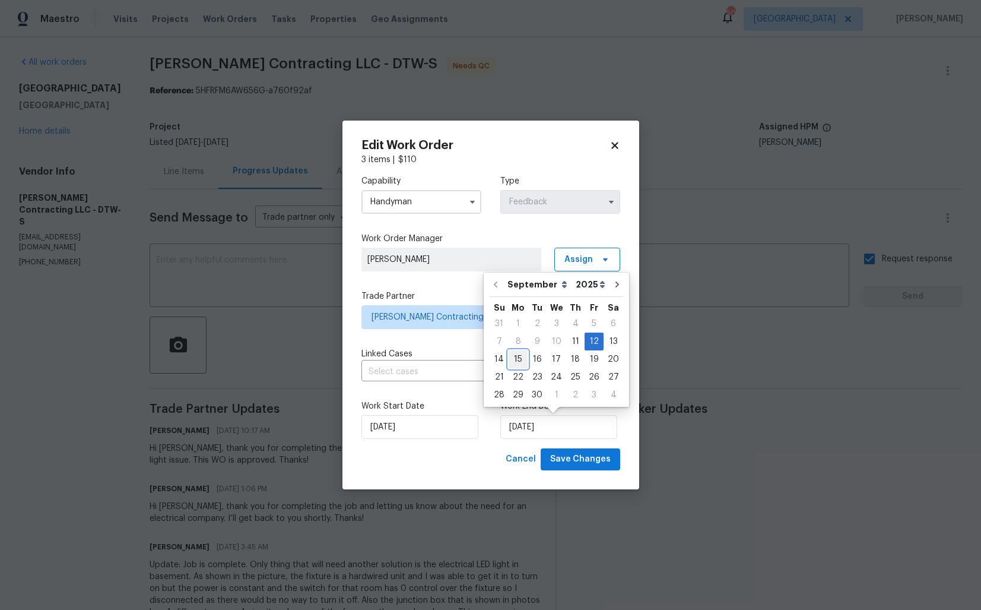
click at [517, 359] on div "15" at bounding box center [518, 359] width 19 height 17
type input "15/09/2025"
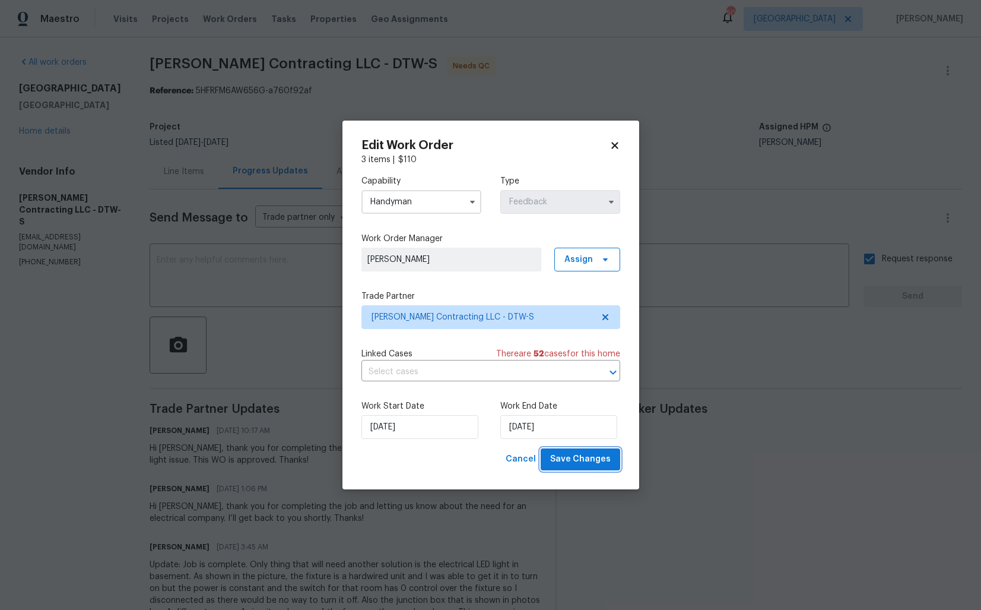
click at [571, 459] on span "Save Changes" at bounding box center [580, 459] width 61 height 15
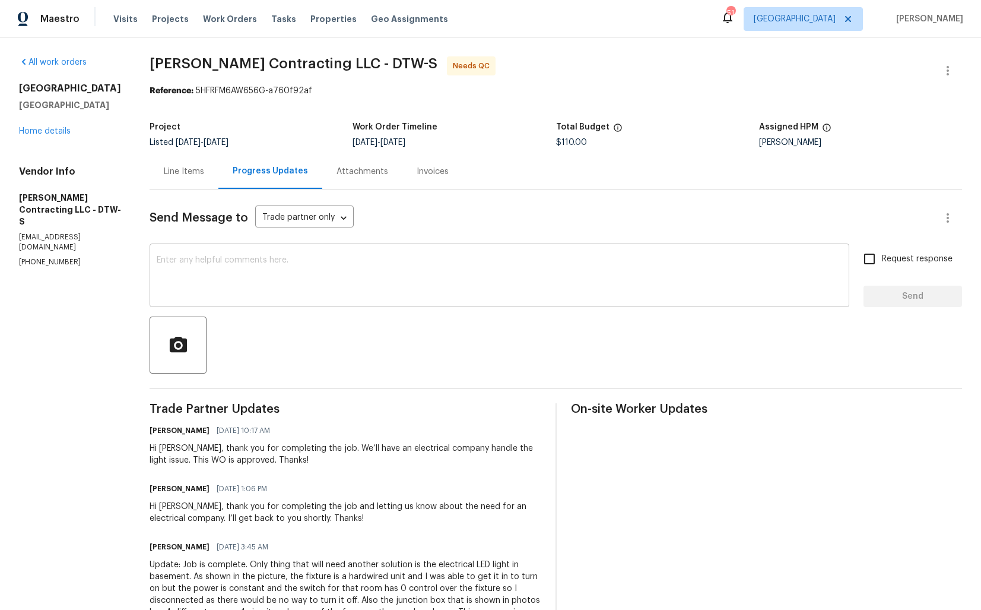
click at [214, 274] on textarea at bounding box center [500, 277] width 686 height 42
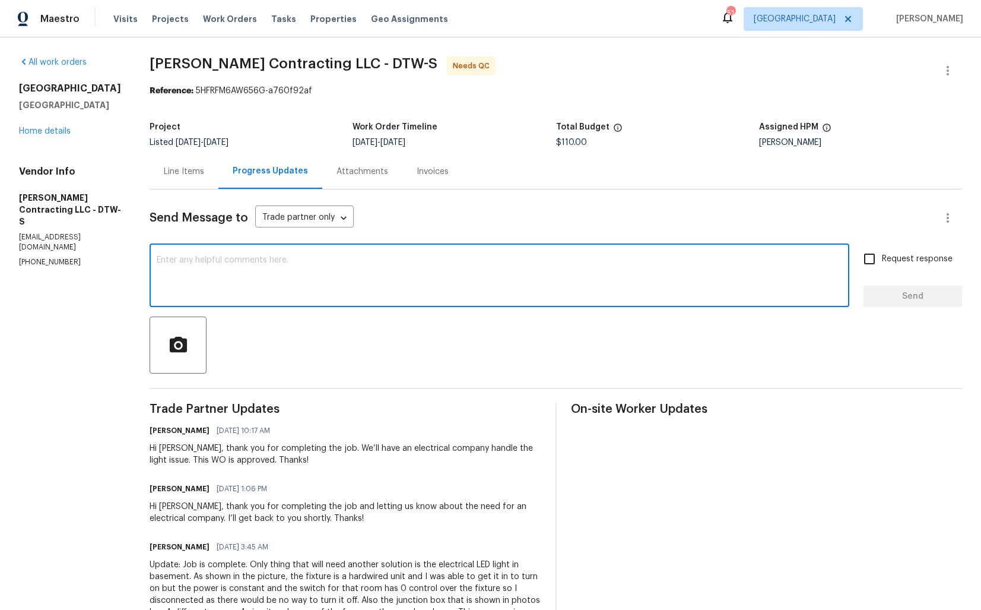
click at [258, 398] on div "Send Message to Trade partner only Trade partner only ​ x ​ Request response Se…" at bounding box center [556, 556] width 813 height 735
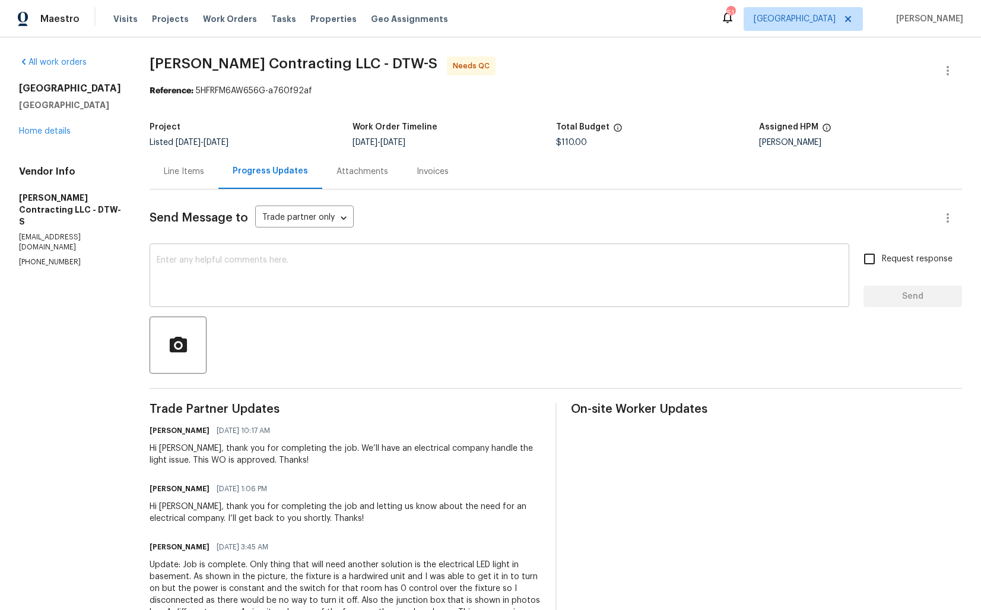
click at [341, 275] on textarea at bounding box center [500, 277] width 686 height 42
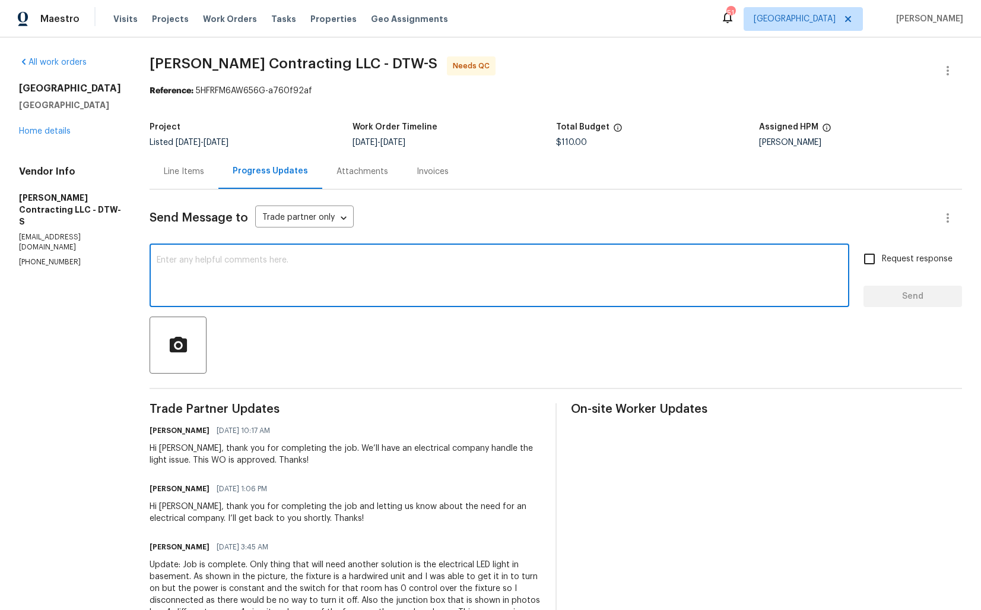
click at [192, 176] on div "Line Items" at bounding box center [184, 172] width 40 height 12
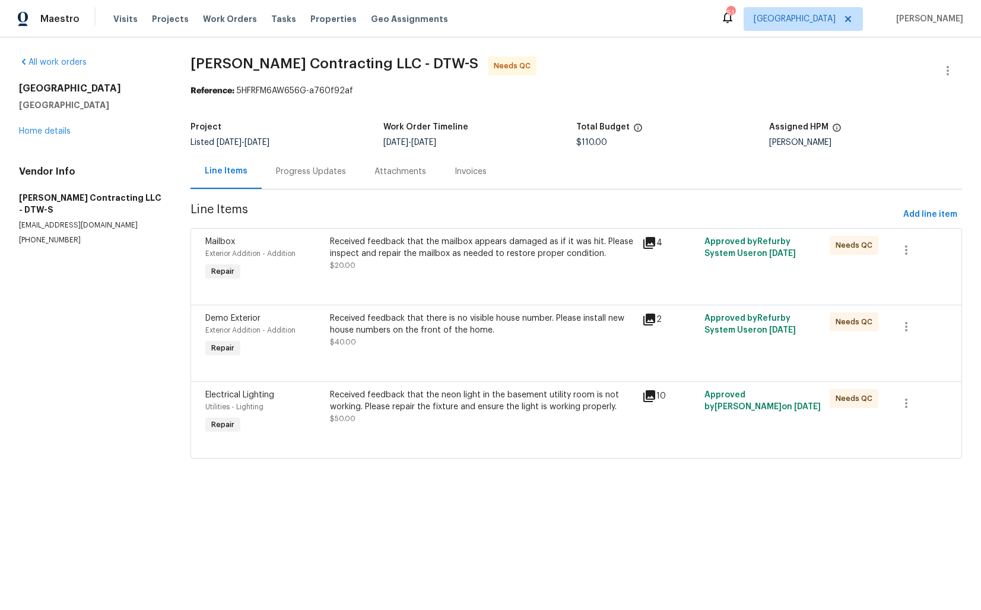
click at [367, 274] on div "Received feedback that the mailbox appears damaged as if it was hit. Please ins…" at bounding box center [483, 259] width 312 height 55
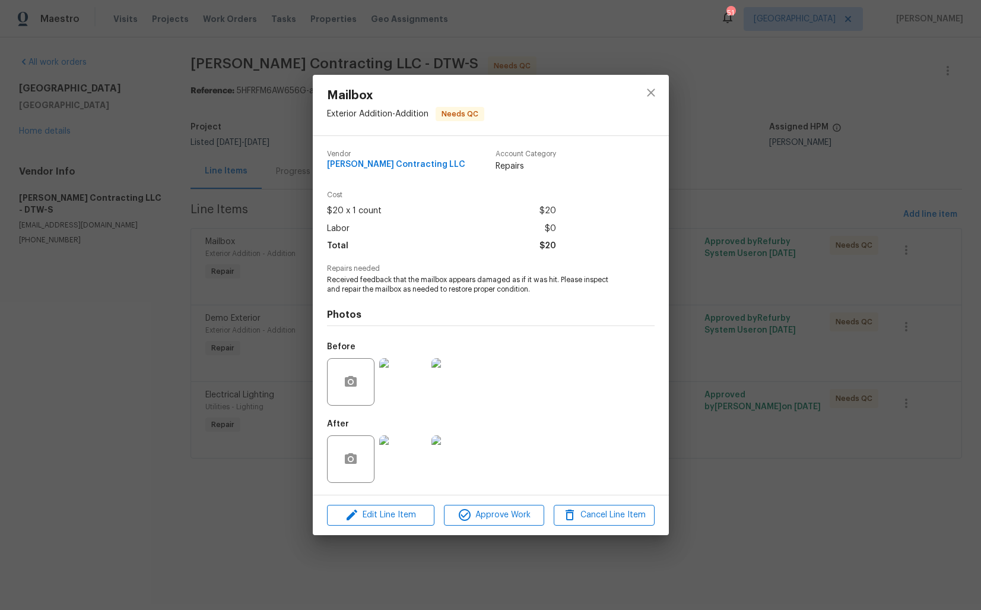
click at [197, 408] on div "Mailbox Exterior Addition - Addition Needs QC Vendor Solano Contracting LLC Acc…" at bounding box center [490, 305] width 981 height 610
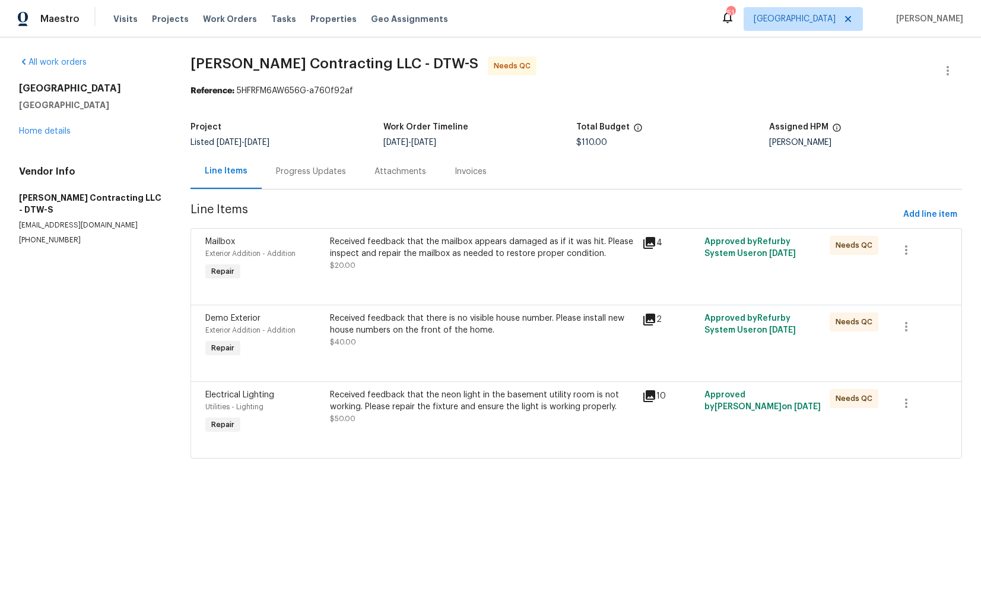
click at [448, 236] on div "Received feedback that the mailbox appears damaged as if it was hit. Please ins…" at bounding box center [482, 248] width 305 height 24
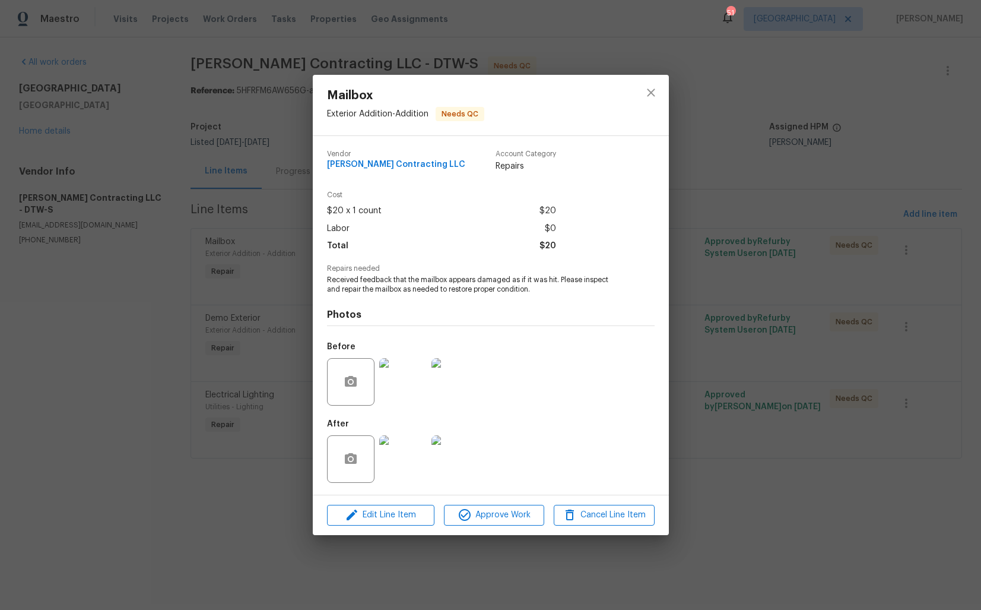
click at [282, 204] on div "Mailbox Exterior Addition - Addition Needs QC Vendor Solano Contracting LLC Acc…" at bounding box center [490, 305] width 981 height 610
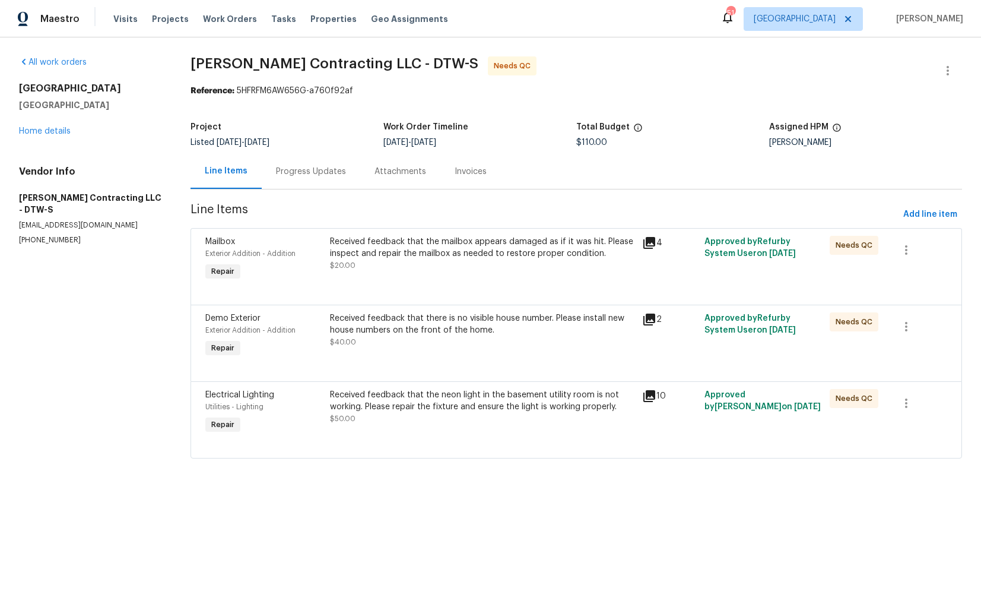
click at [432, 444] on div at bounding box center [576, 443] width 742 height 14
click at [392, 427] on div "Received feedback that the neon light in the basement utility room is not worki…" at bounding box center [483, 412] width 312 height 55
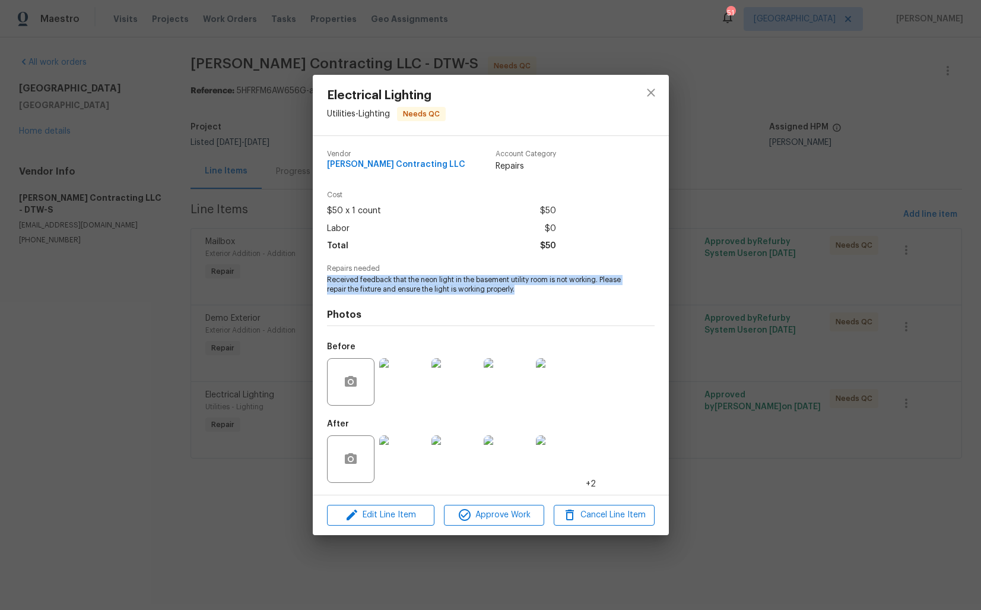
drag, startPoint x: 328, startPoint y: 280, endPoint x: 561, endPoint y: 293, distance: 233.6
click at [561, 293] on span "Received feedback that the neon light in the basement utility room is not worki…" at bounding box center [474, 285] width 295 height 20
copy span "Received feedback that the neon light in the basement utility room is not worki…"
click at [113, 337] on div "Electrical Lighting Utilities - Lighting Needs QC Vendor [PERSON_NAME] Contract…" at bounding box center [490, 305] width 981 height 610
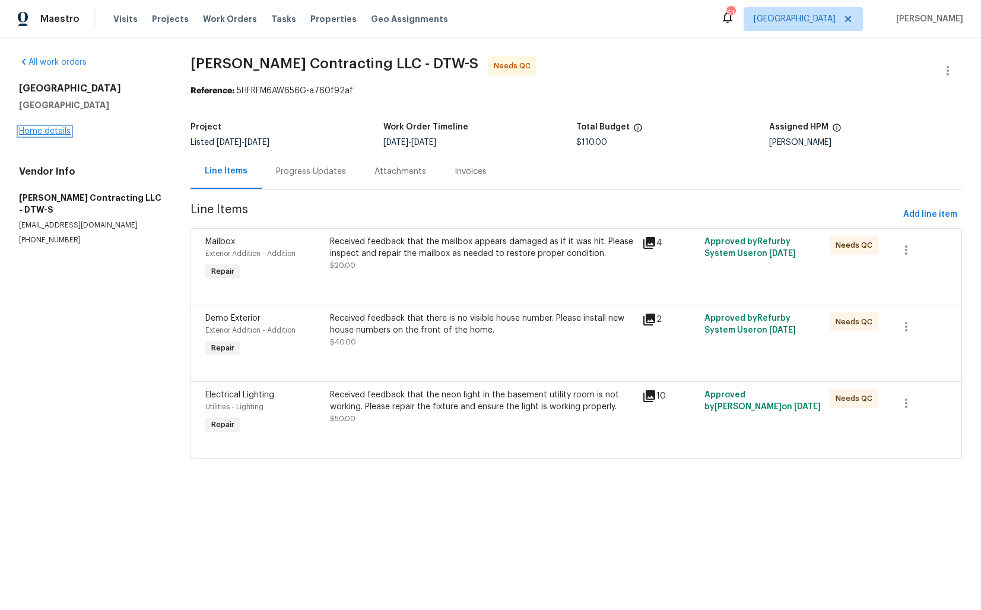
click at [39, 132] on link "Home details" at bounding box center [45, 131] width 52 height 8
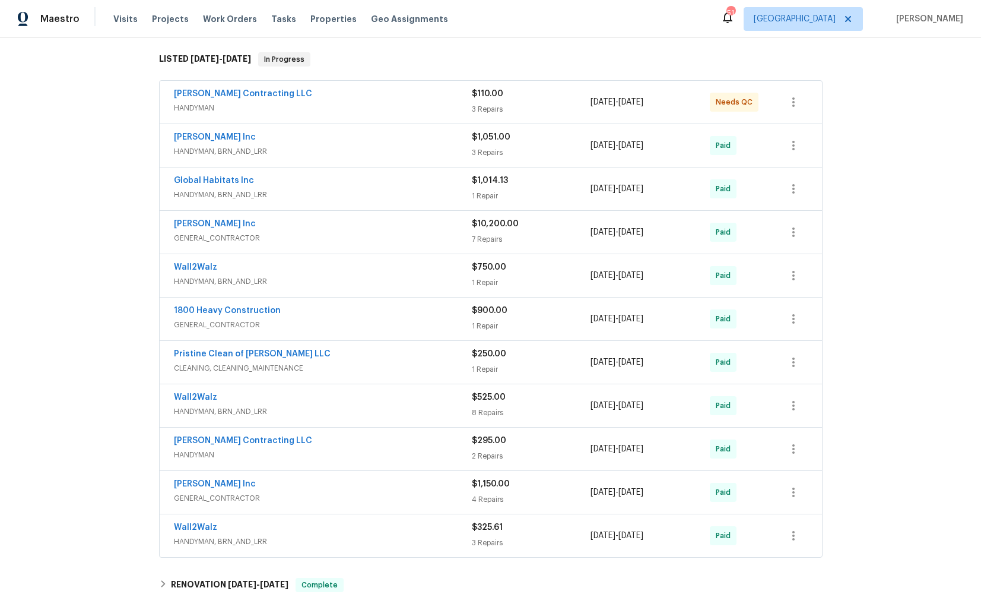
scroll to position [447, 0]
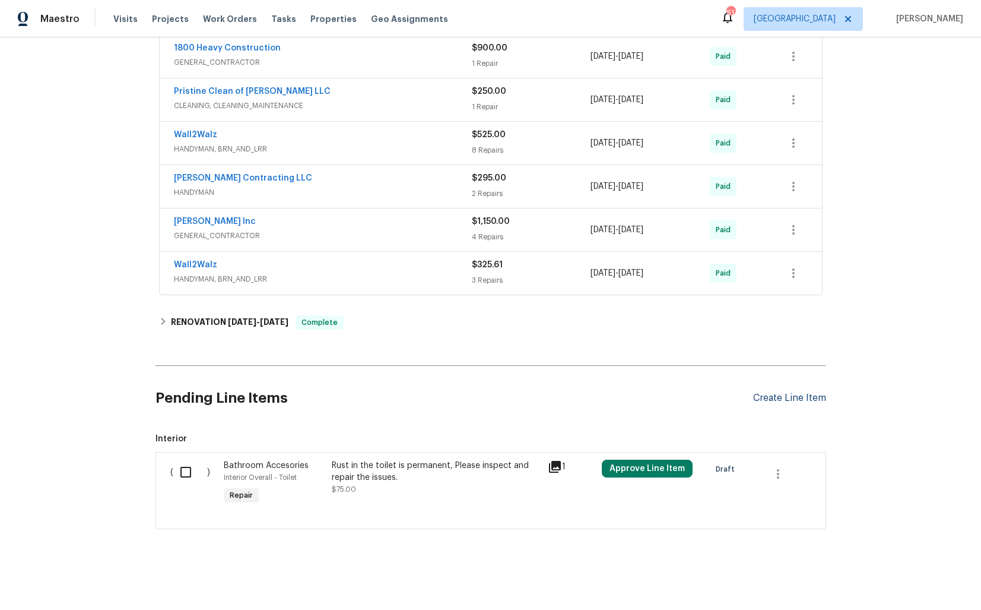
click at [793, 397] on div "Create Line Item" at bounding box center [789, 397] width 73 height 11
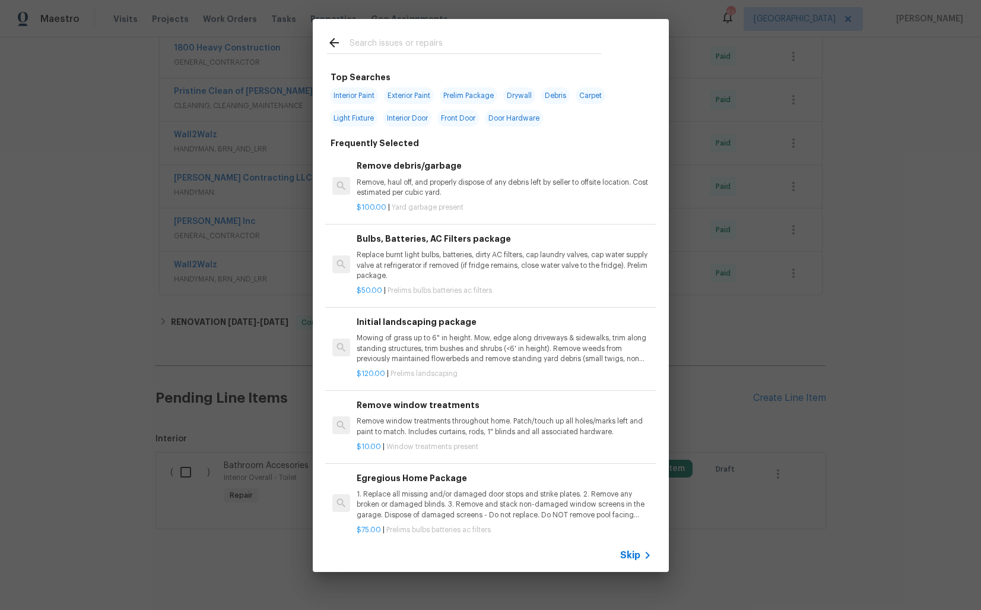
click at [426, 43] on input "text" at bounding box center [476, 45] width 252 height 18
type input "electri"
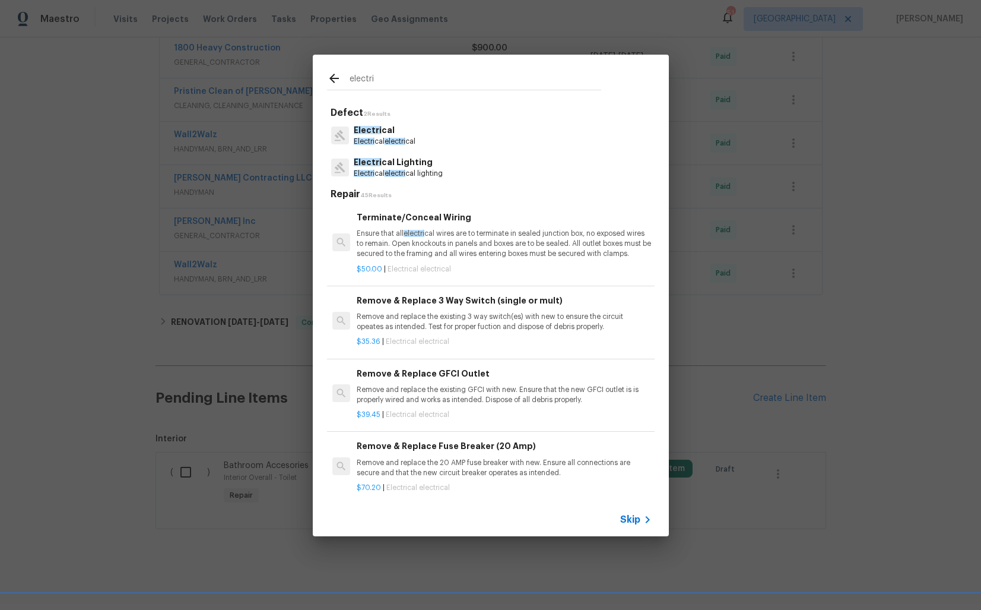
click at [376, 137] on p "Electri cal electri cal" at bounding box center [385, 142] width 62 height 10
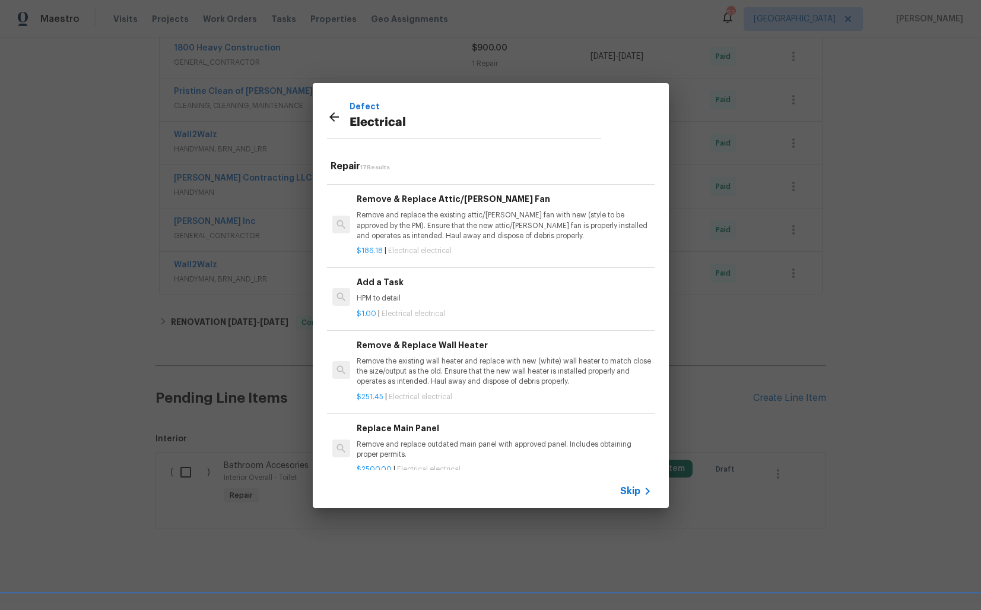
scroll to position [605, 0]
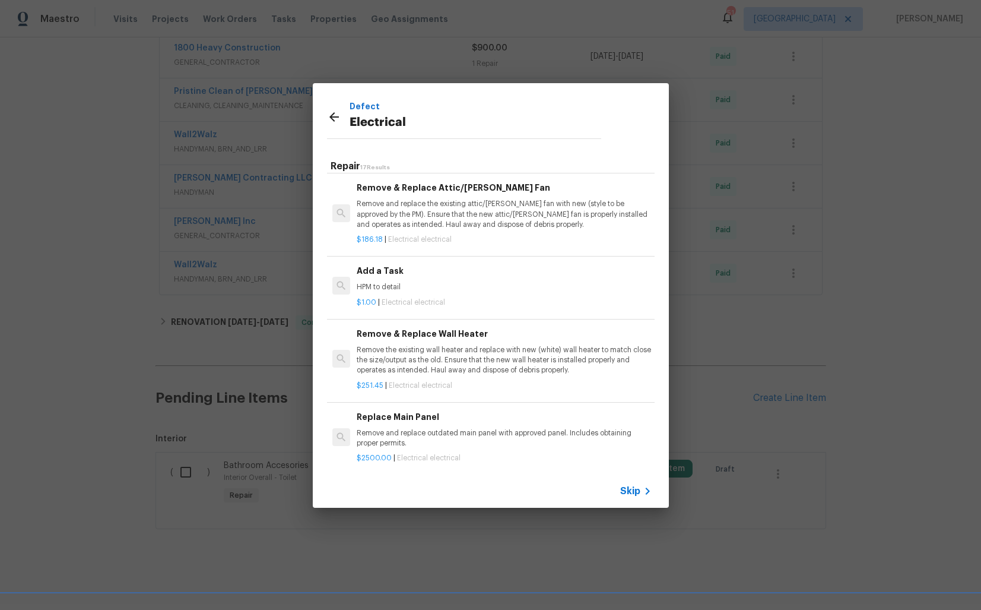
click at [411, 275] on h6 "Add a Task" at bounding box center [504, 270] width 294 height 13
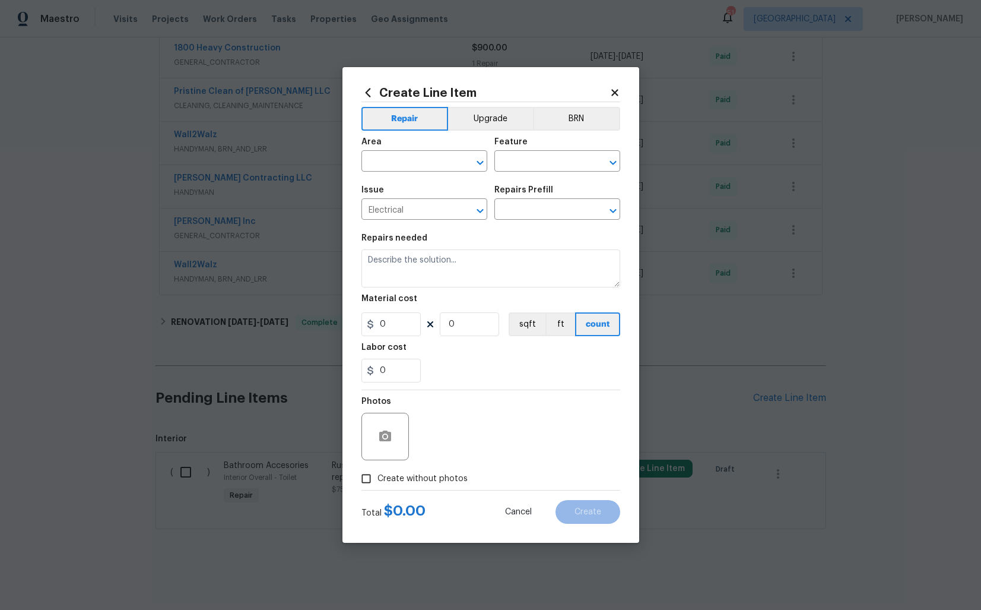
type input "Add a Task $1.00"
type textarea "HPM to detail"
type input "1"
click at [400, 158] on input "text" at bounding box center [408, 162] width 93 height 18
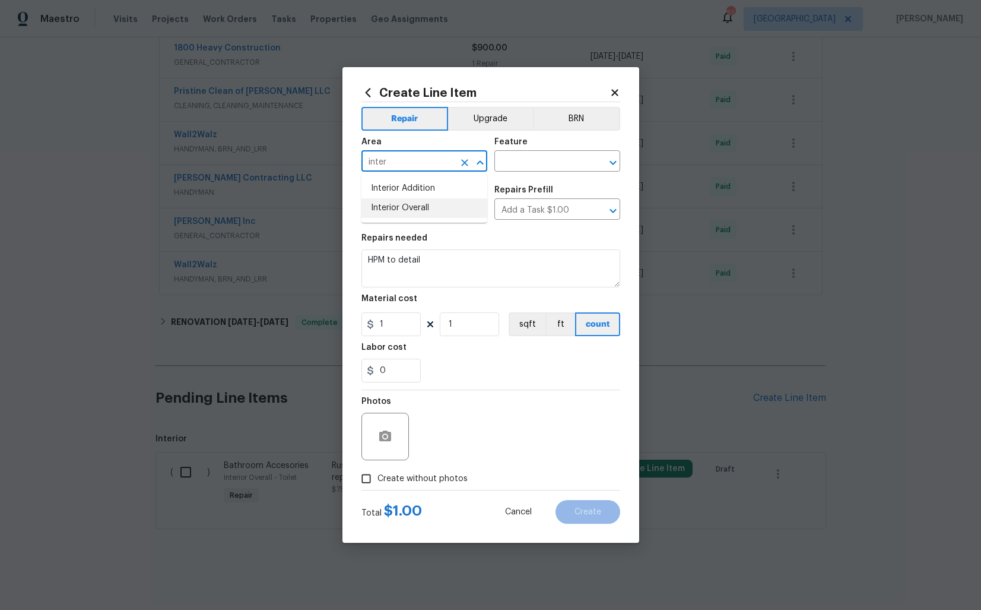
click at [405, 210] on li "Interior Overall" at bounding box center [425, 208] width 126 height 20
type input "Interior Overall"
click at [547, 164] on input "text" at bounding box center [541, 162] width 93 height 18
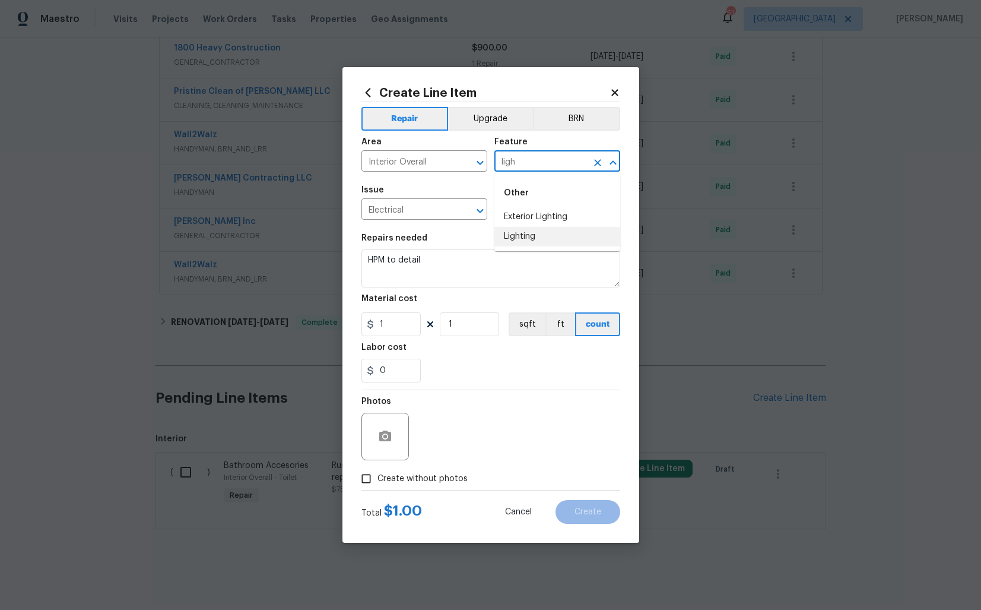
click at [521, 237] on li "Lighting" at bounding box center [558, 237] width 126 height 20
type input "Lighting"
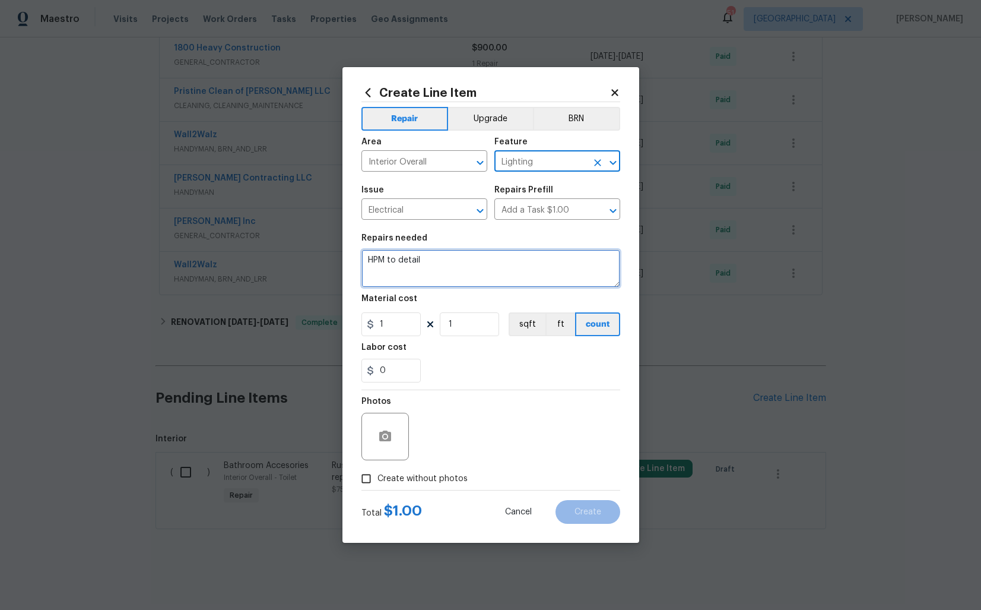
click at [452, 266] on textarea "HPM to detail" at bounding box center [491, 268] width 259 height 38
paste textarea "Received feedback that the neon light in the basement utility room is not worki…"
type textarea "Received feedback that the neon light in the basement utility room is not worki…"
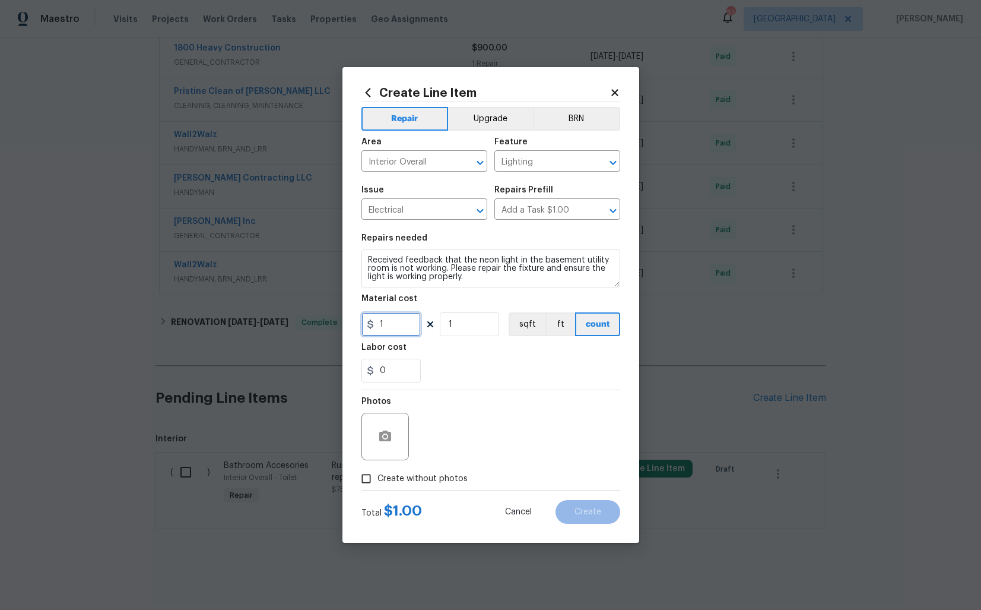
click at [397, 322] on input "1" at bounding box center [391, 324] width 59 height 24
type input "75"
click at [384, 430] on icon "button" at bounding box center [385, 435] width 12 height 11
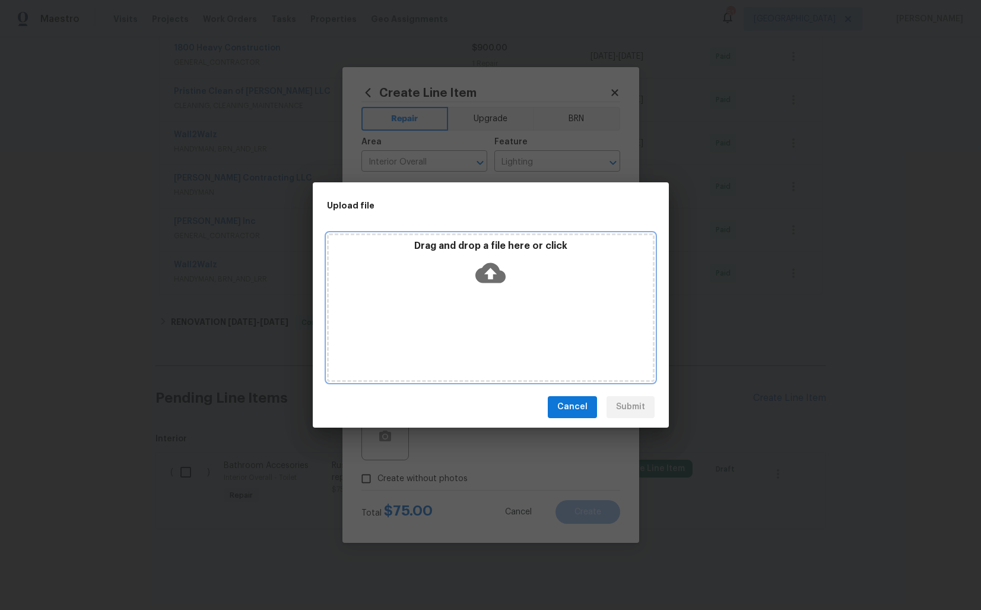
click at [491, 277] on icon at bounding box center [491, 273] width 30 height 30
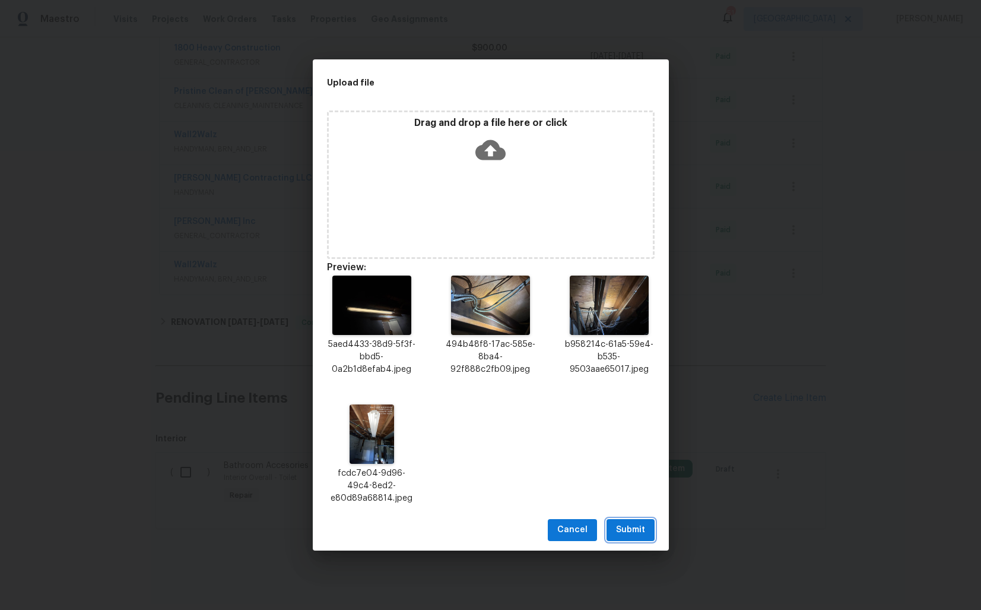
click at [623, 533] on span "Submit" at bounding box center [630, 529] width 29 height 15
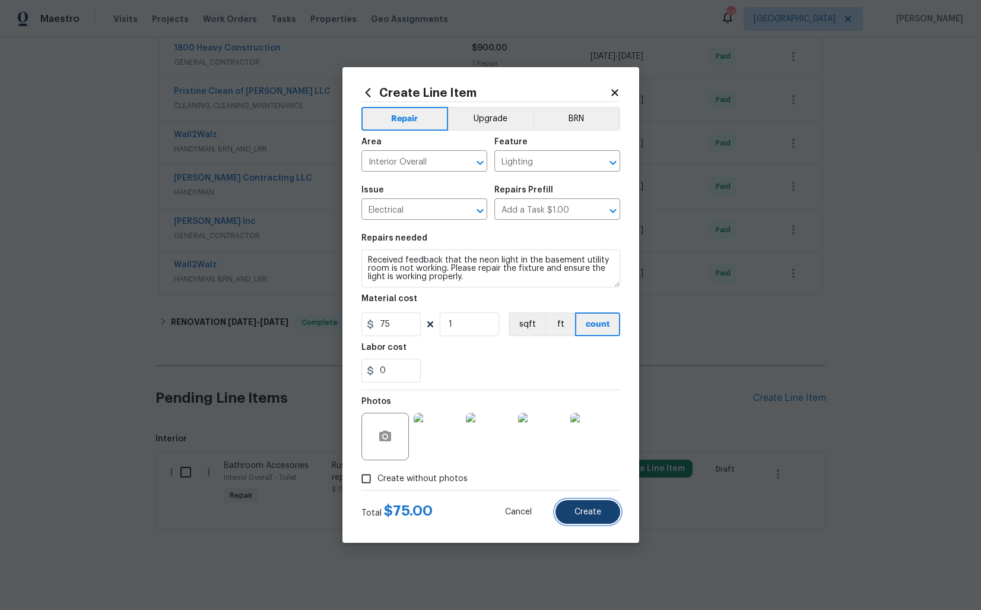
click at [588, 508] on span "Create" at bounding box center [588, 512] width 27 height 9
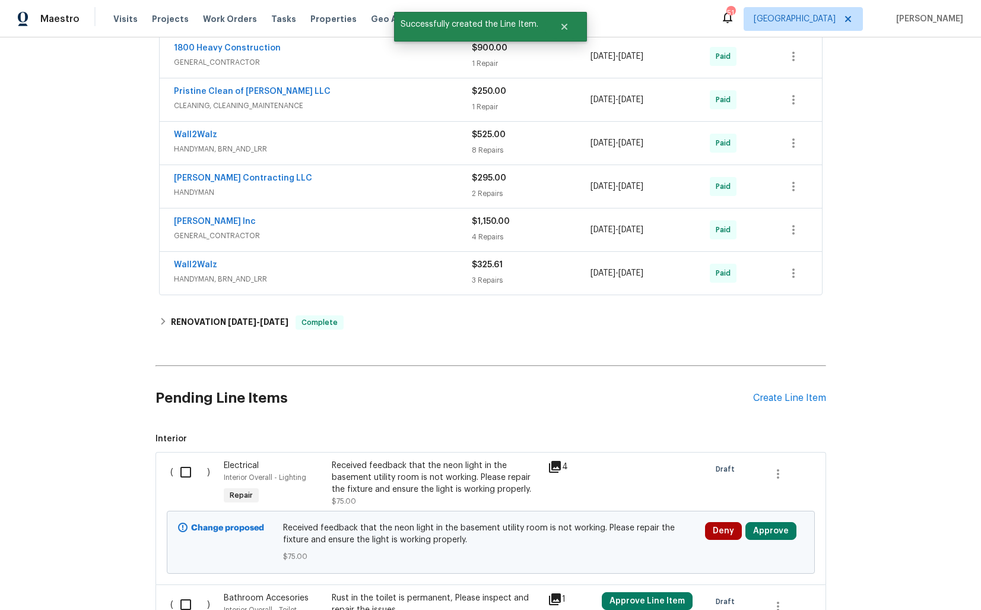
scroll to position [579, 0]
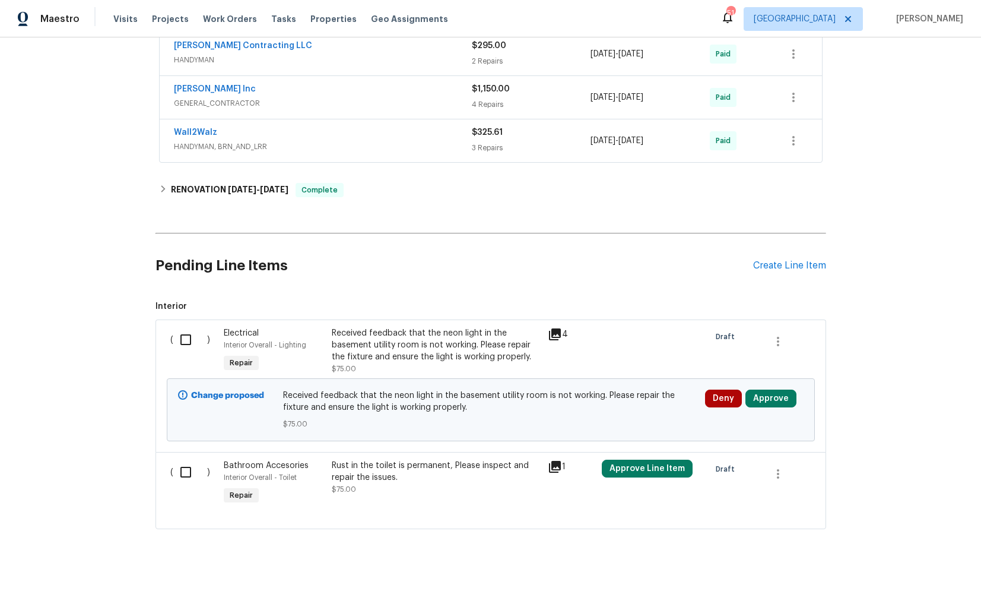
click at [193, 341] on input "checkbox" at bounding box center [190, 339] width 34 height 25
checkbox input "true"
click at [908, 583] on span "Create Work Order" at bounding box center [913, 580] width 79 height 15
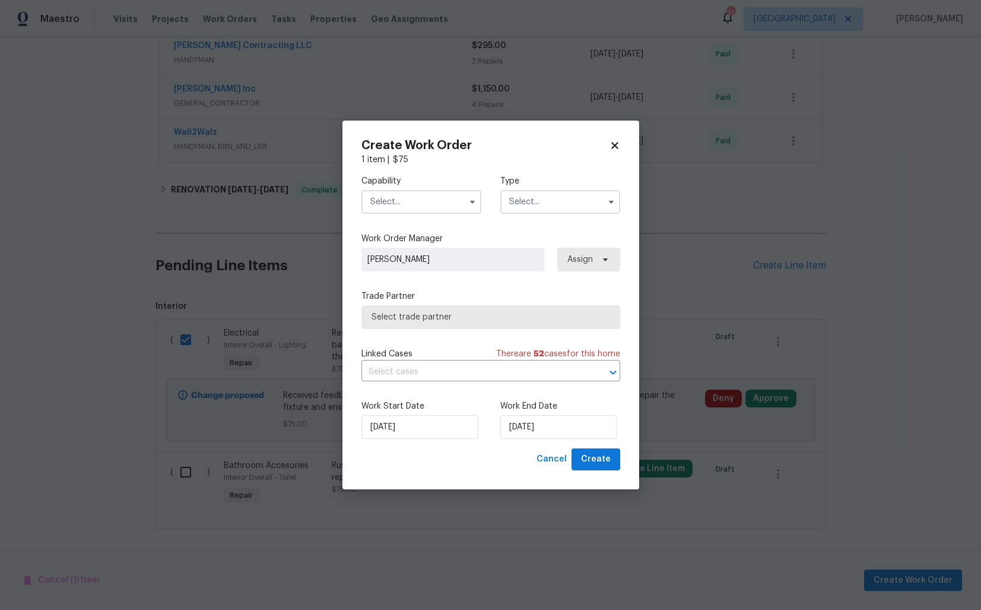
click at [415, 208] on input "text" at bounding box center [422, 202] width 120 height 24
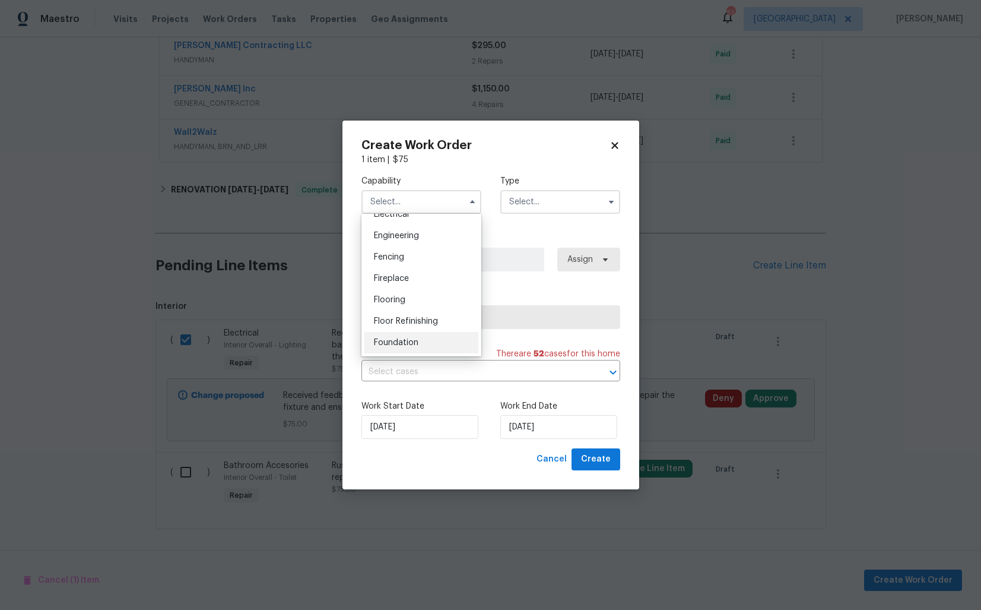
scroll to position [379, 0]
click at [399, 225] on span "Electrical" at bounding box center [391, 223] width 35 height 8
type input "Electrical"
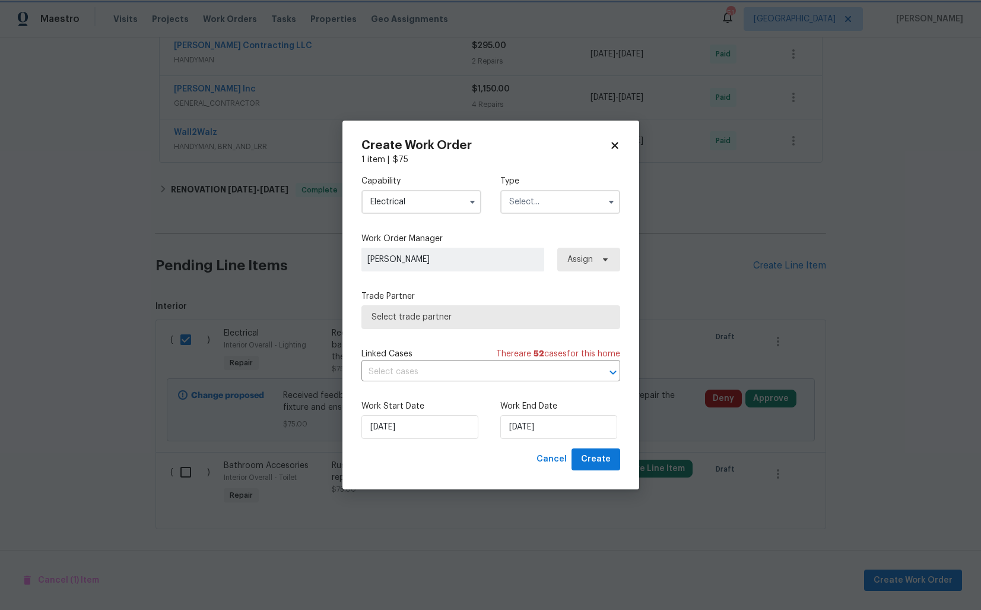
scroll to position [354, 0]
click at [576, 202] on input "text" at bounding box center [560, 202] width 120 height 24
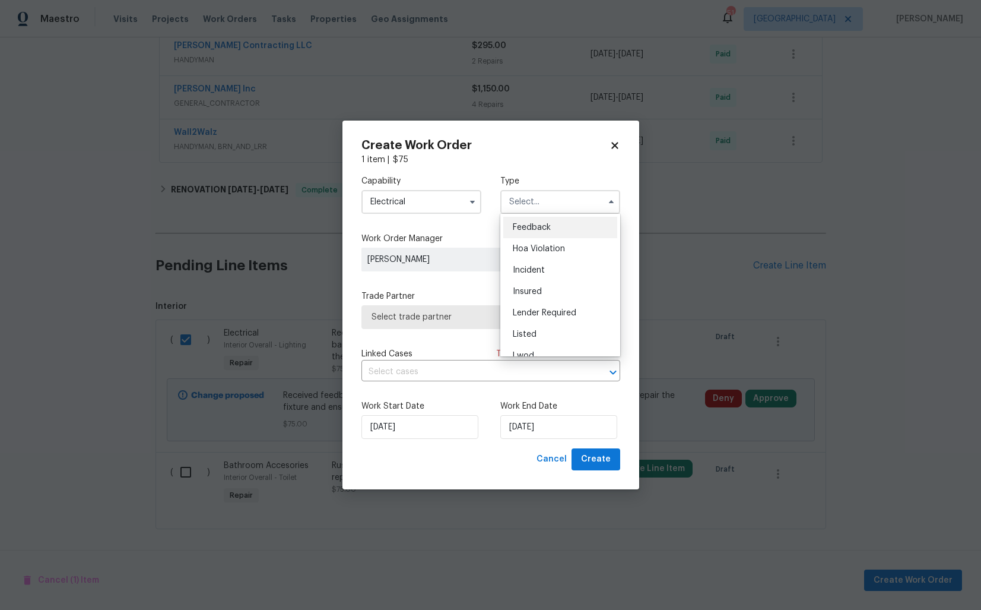
click at [549, 229] on span "Feedback" at bounding box center [532, 227] width 38 height 8
type input "Feedback"
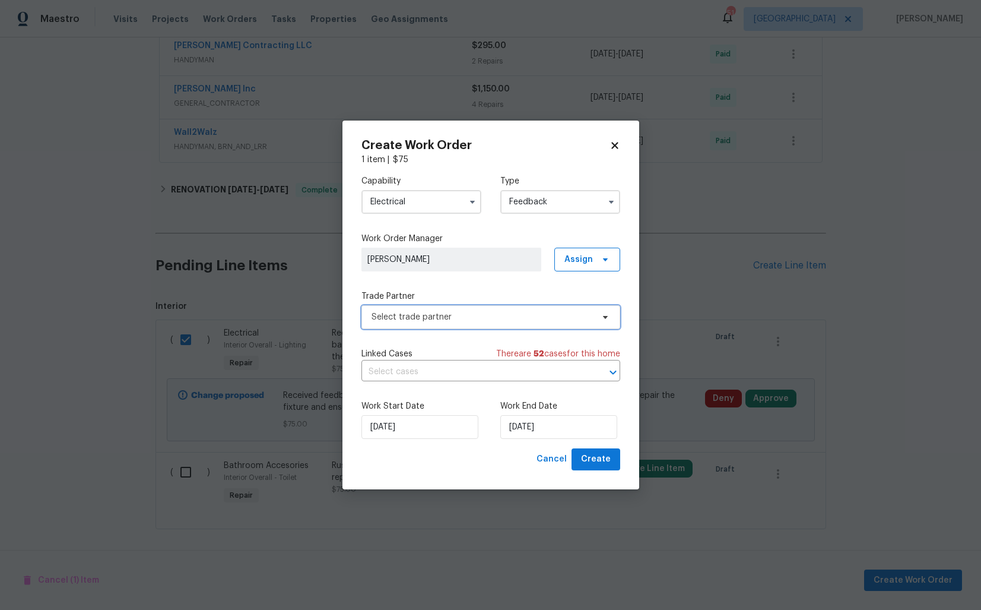
click at [467, 316] on span "Select trade partner" at bounding box center [482, 317] width 221 height 12
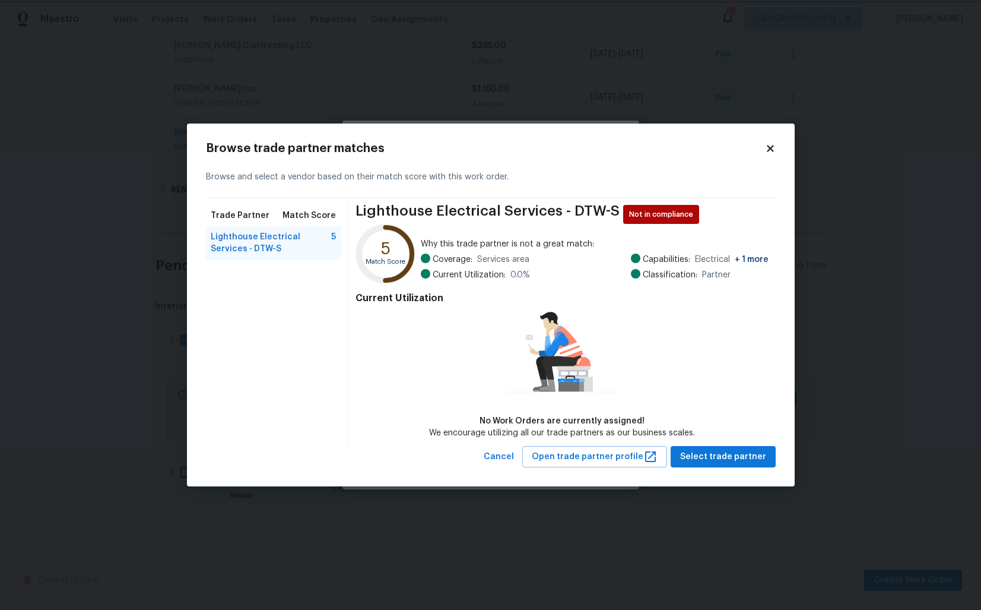
click at [102, 257] on body "Maestro Visits Projects Work Orders Tasks Properties Geo Assignments 51 Dallas …" at bounding box center [490, 305] width 981 height 610
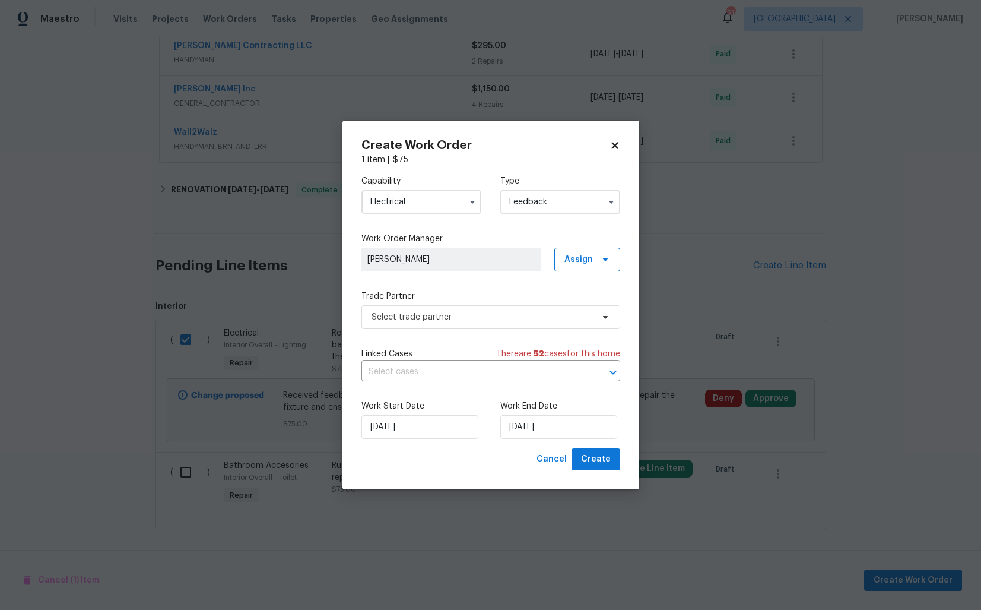
click at [443, 204] on input "Electrical" at bounding box center [422, 202] width 120 height 24
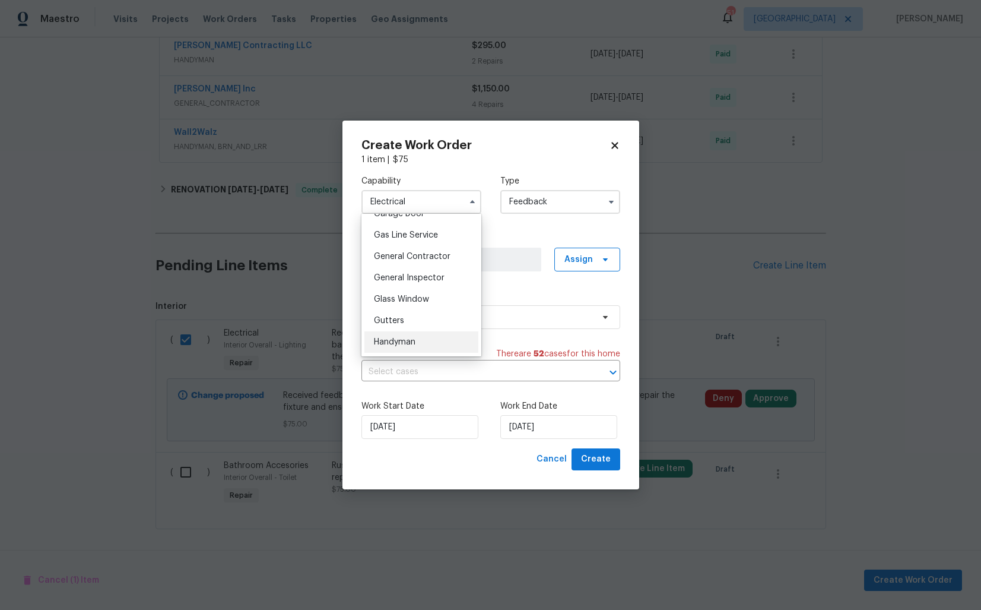
click at [398, 338] on span "Handyman" at bounding box center [395, 342] width 42 height 8
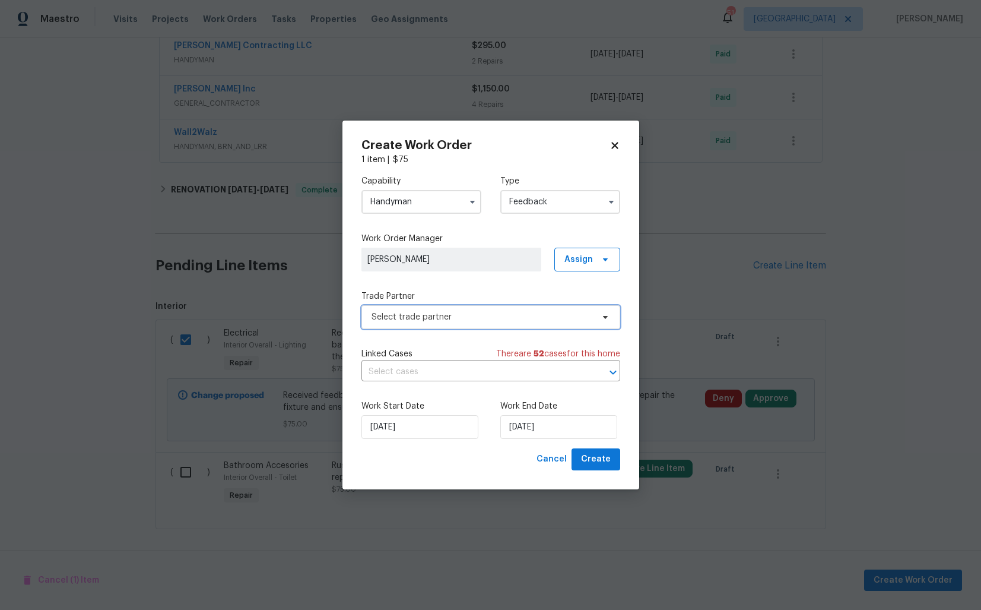
click at [482, 322] on span "Select trade partner" at bounding box center [491, 317] width 259 height 24
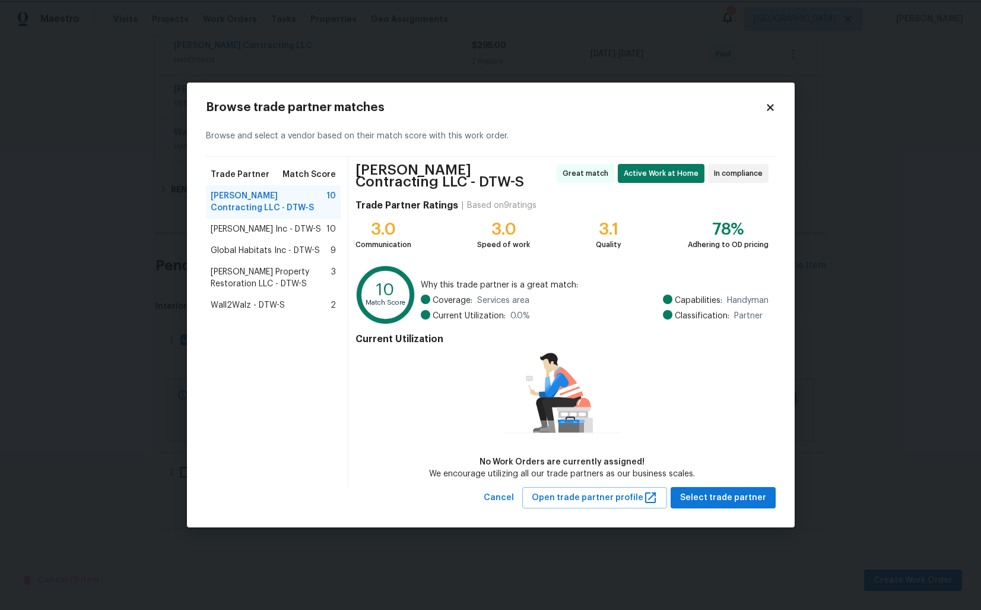
click at [153, 241] on body "Maestro Visits Projects Work Orders Tasks Properties Geo Assignments 51 Dallas …" at bounding box center [490, 305] width 981 height 610
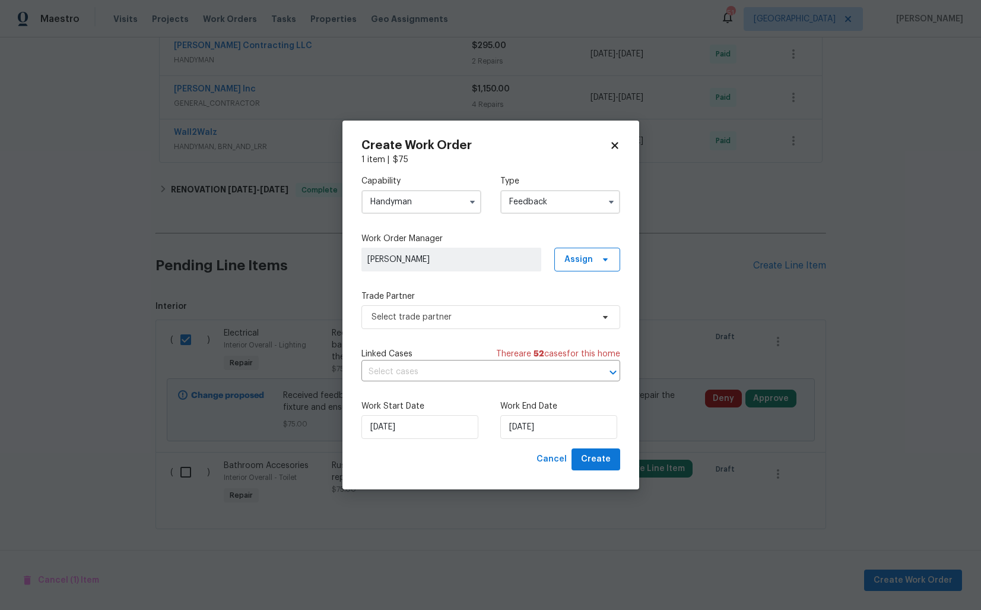
click at [403, 206] on input "Handyman" at bounding box center [422, 202] width 120 height 24
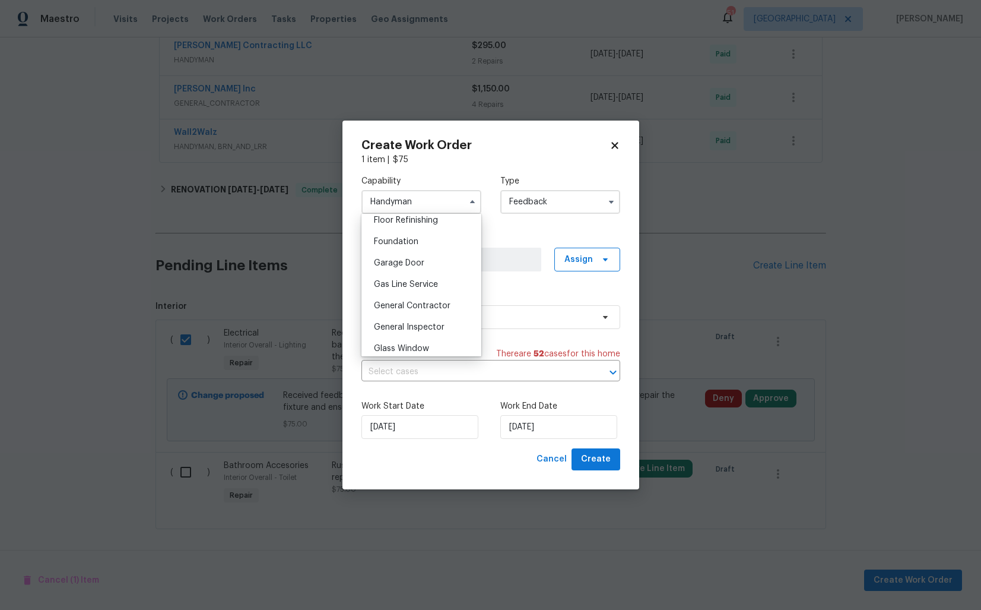
scroll to position [510, 0]
click at [408, 285] on span "General Contractor" at bounding box center [412, 285] width 77 height 8
type input "General Contractor"
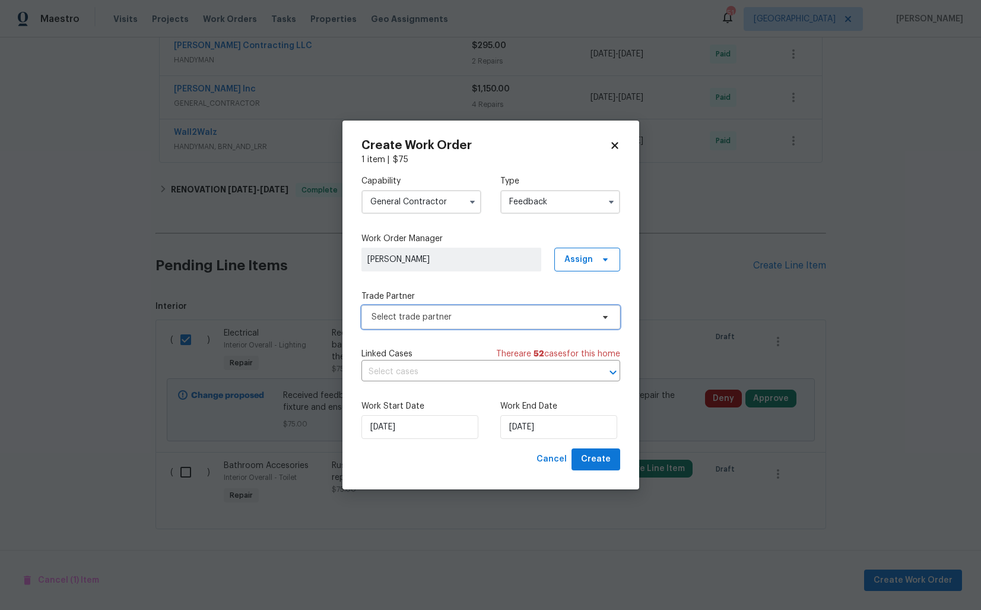
click at [443, 319] on span "Select trade partner" at bounding box center [482, 317] width 221 height 12
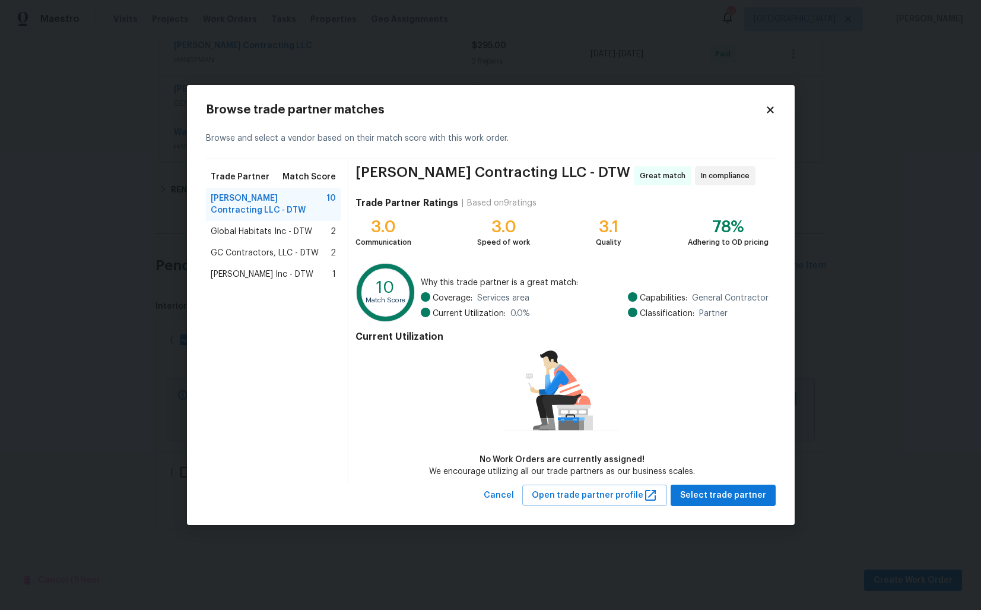
click at [138, 276] on body "Maestro Visits Projects Work Orders Tasks Properties Geo Assignments 51 Dallas …" at bounding box center [490, 305] width 981 height 610
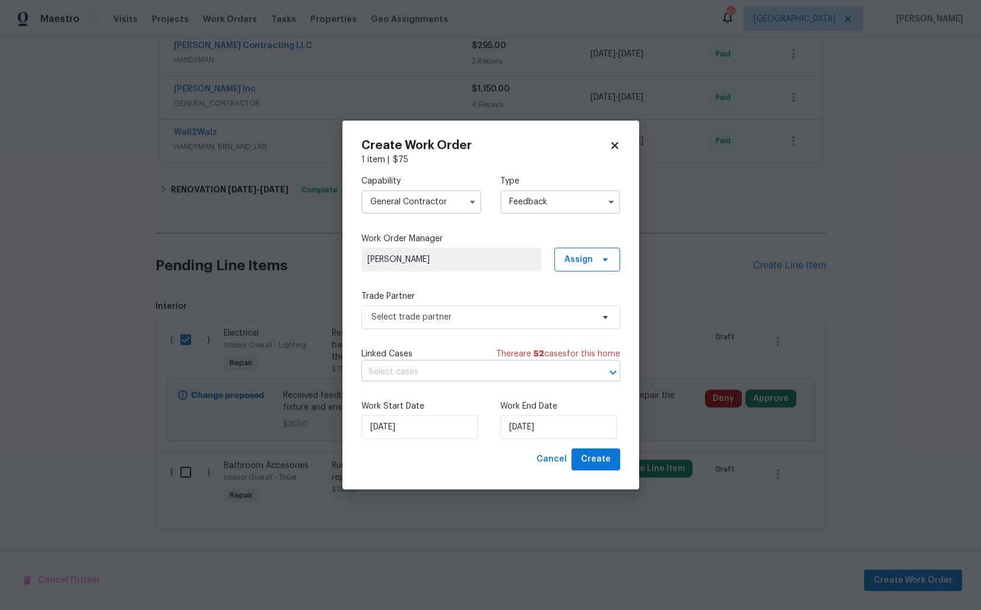
click at [433, 372] on input "text" at bounding box center [475, 372] width 226 height 18
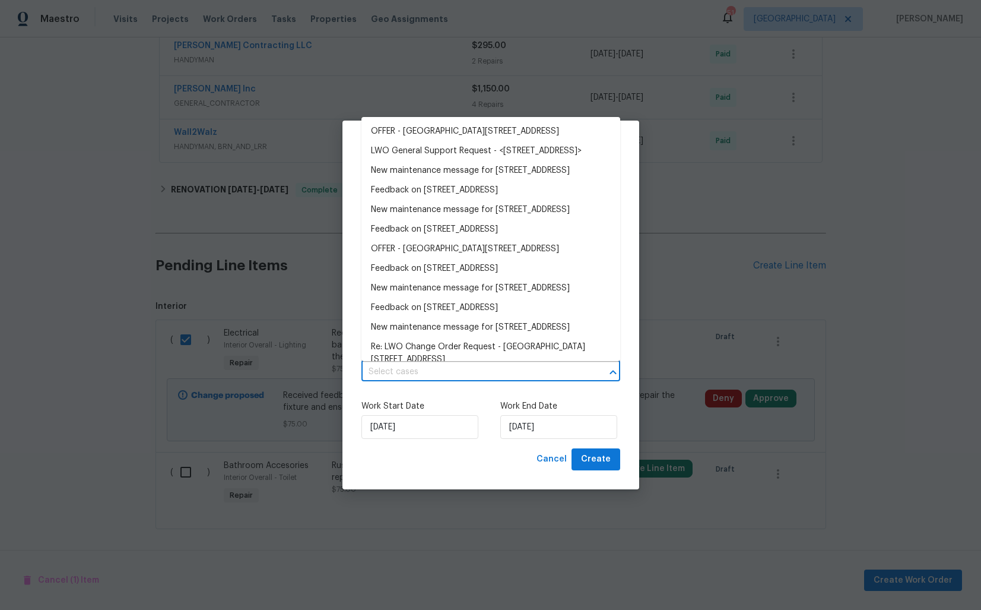
click at [433, 372] on input "text" at bounding box center [475, 372] width 226 height 18
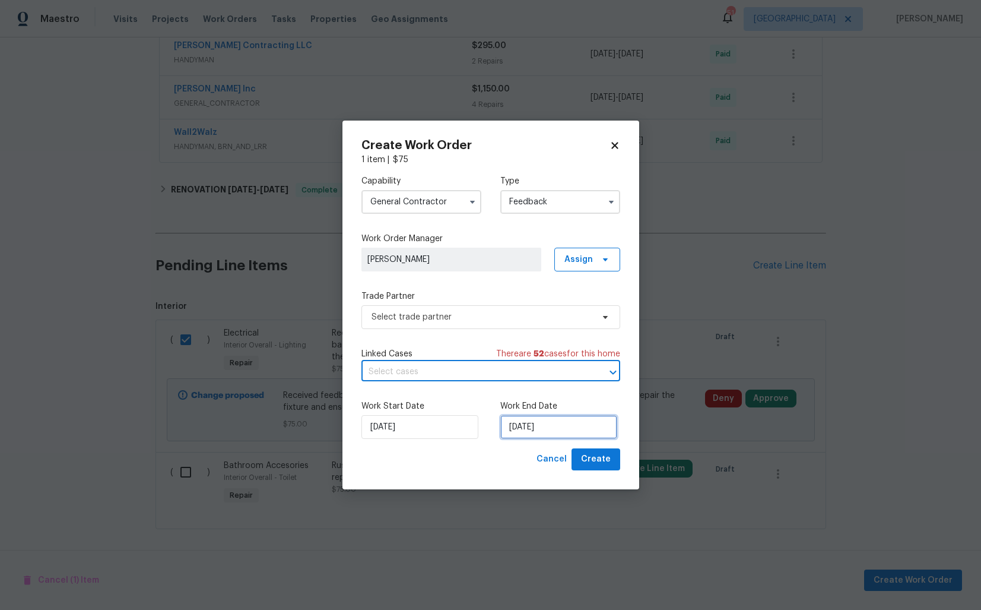
click at [530, 427] on input "15/09/2025" at bounding box center [558, 427] width 117 height 24
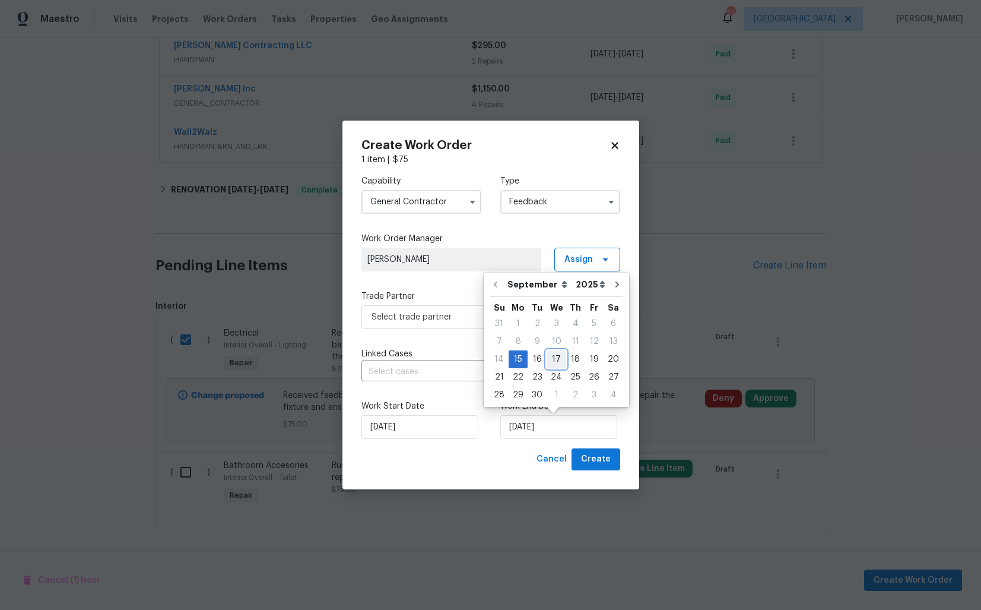
click at [554, 360] on div "17" at bounding box center [557, 359] width 20 height 17
type input "17/09/2025"
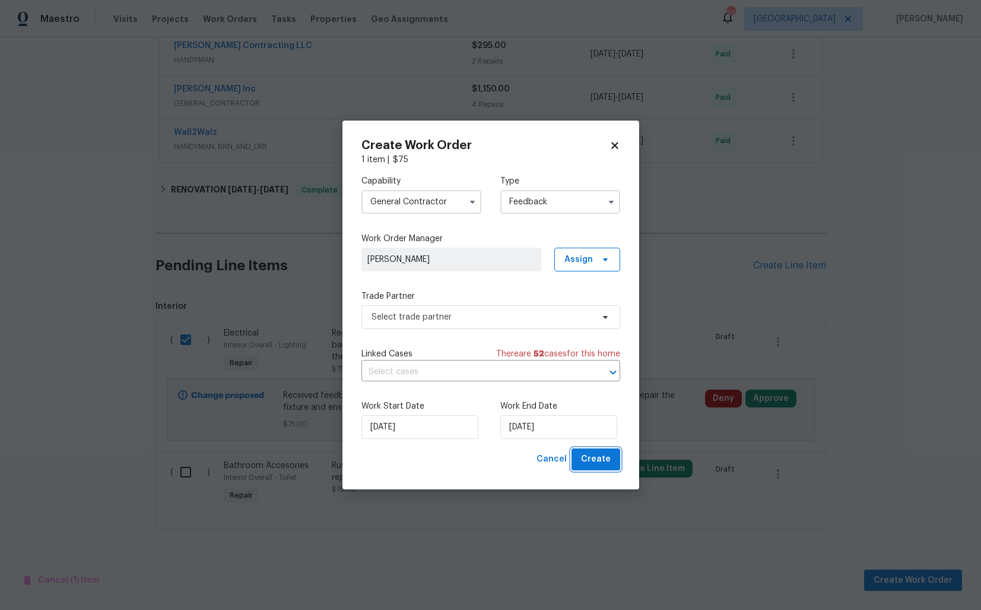
click at [590, 457] on span "Create" at bounding box center [596, 459] width 30 height 15
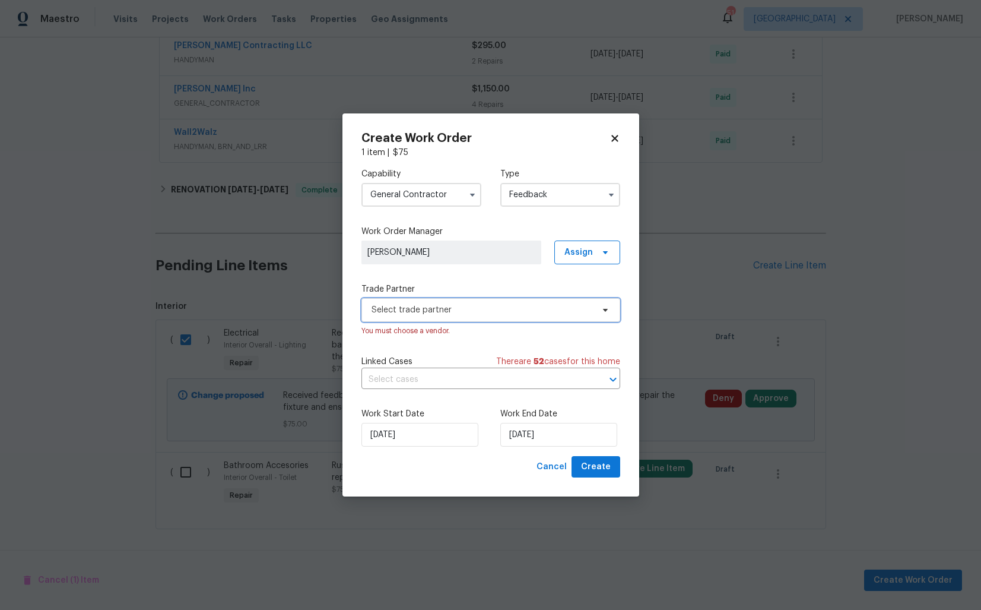
click at [467, 312] on span "Select trade partner" at bounding box center [482, 310] width 221 height 12
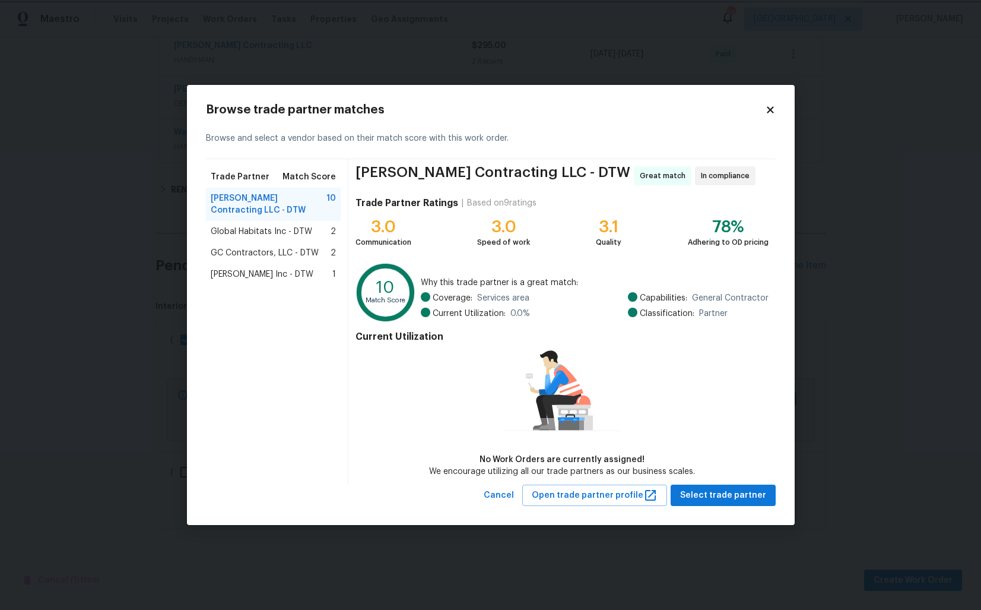
click at [140, 210] on body "Maestro Visits Projects Work Orders Tasks Properties Geo Assignments 51 Dallas …" at bounding box center [490, 305] width 981 height 610
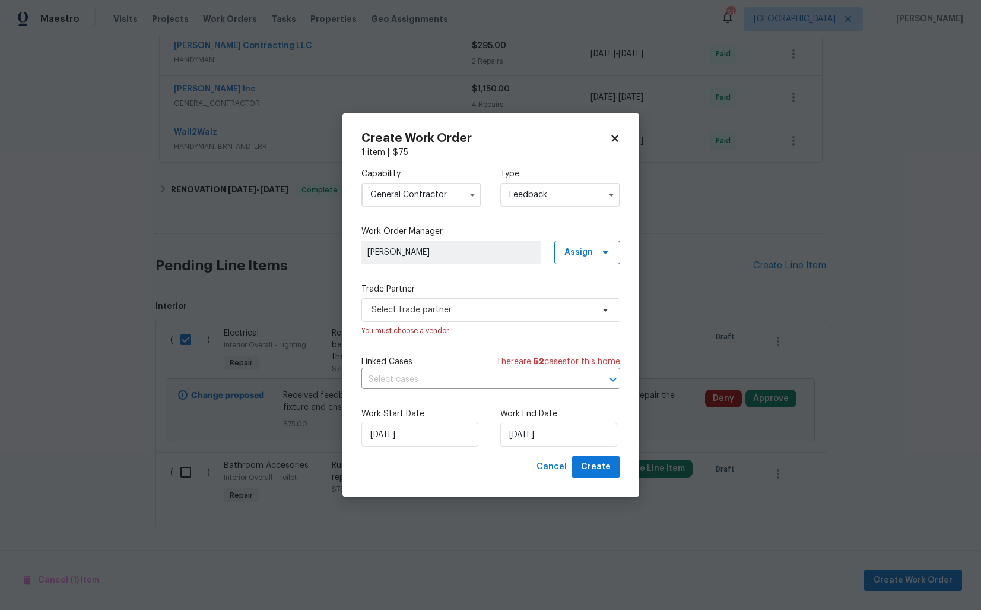
click at [417, 191] on input "General Contractor" at bounding box center [422, 195] width 120 height 24
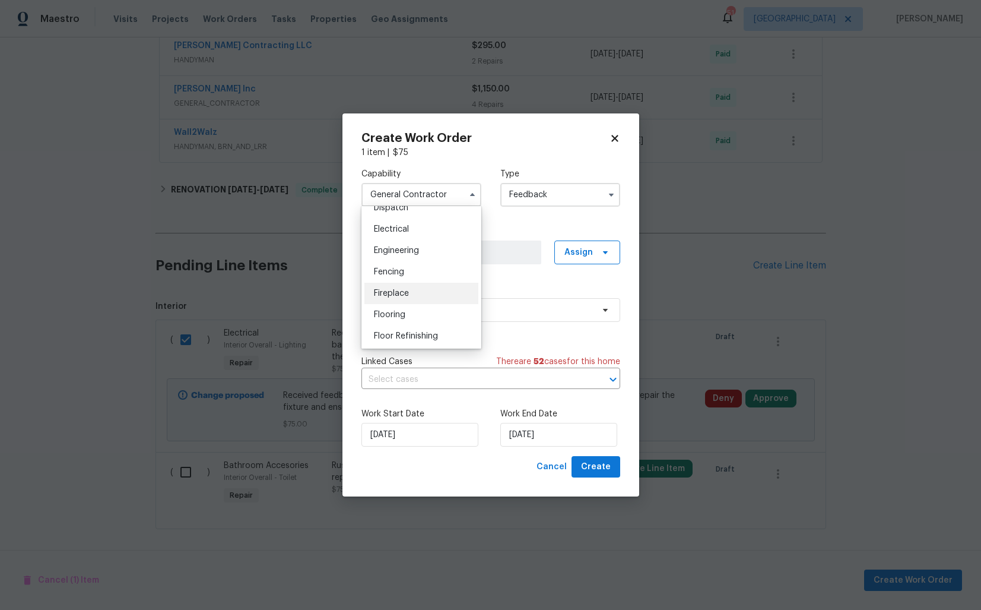
scroll to position [365, 0]
click at [409, 233] on span "Electrical" at bounding box center [391, 230] width 35 height 8
type input "Electrical"
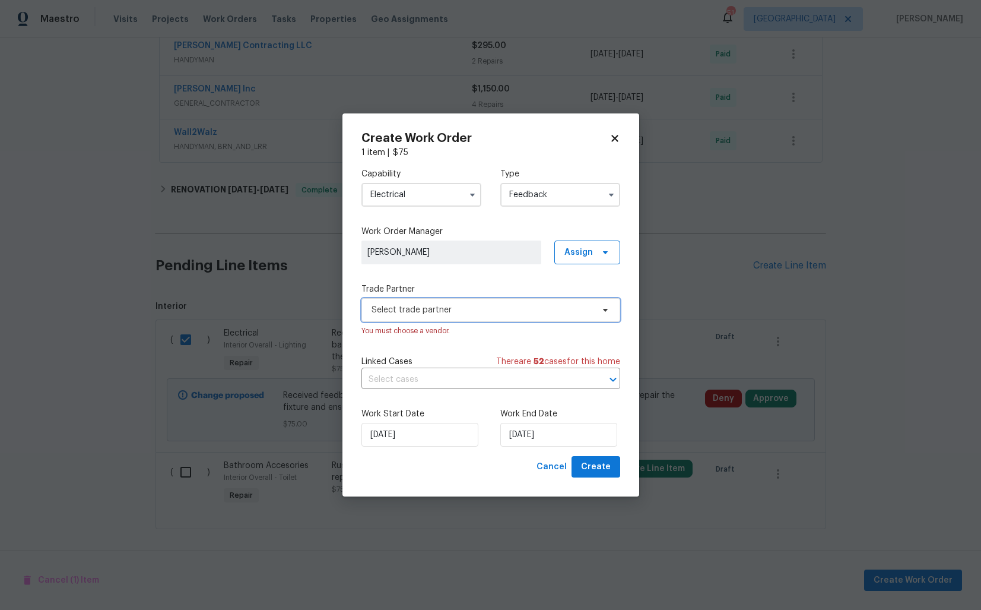
click at [470, 312] on span "Select trade partner" at bounding box center [482, 310] width 221 height 12
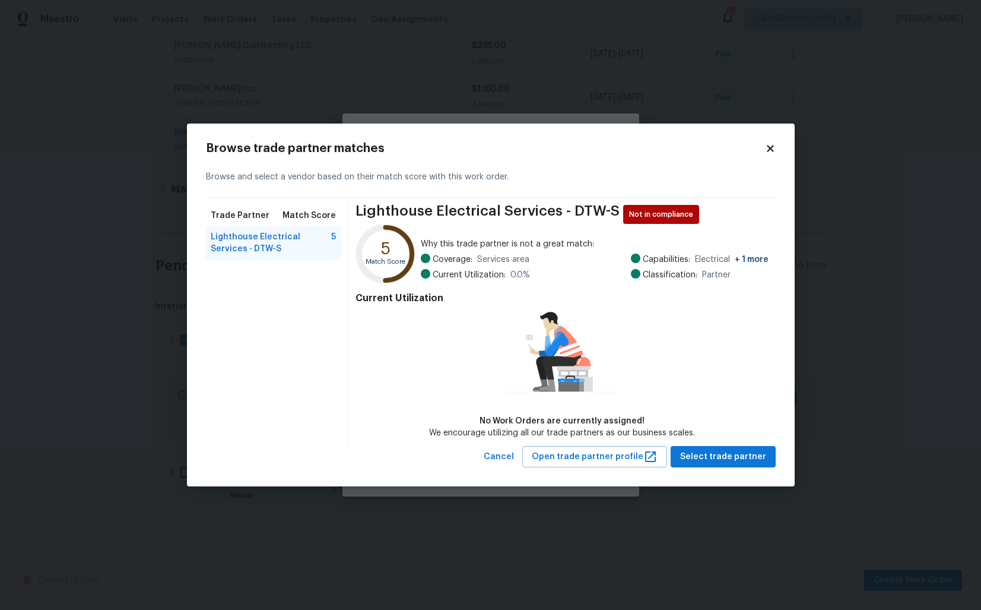
click at [263, 245] on span "Lighthouse Electrical Services - DTW-S" at bounding box center [271, 243] width 121 height 24
click at [707, 452] on span "Select trade partner" at bounding box center [723, 456] width 86 height 15
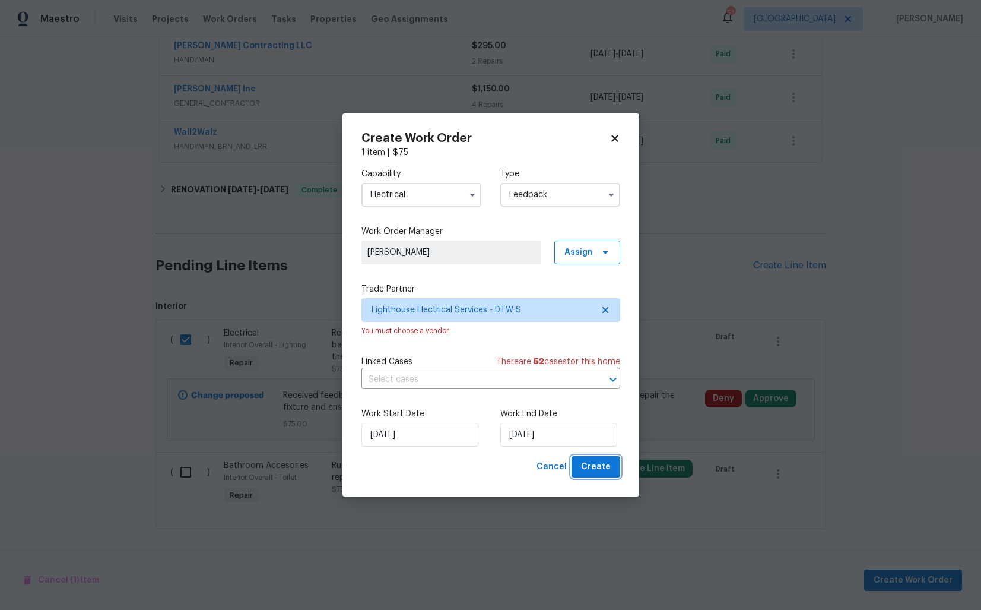
click at [598, 468] on span "Create" at bounding box center [596, 467] width 30 height 15
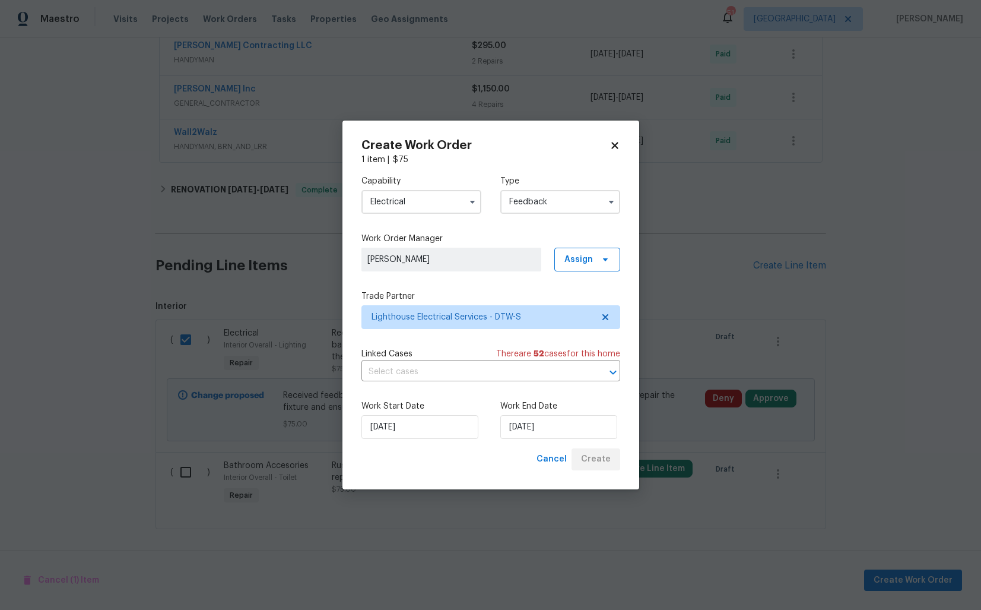
checkbox input "false"
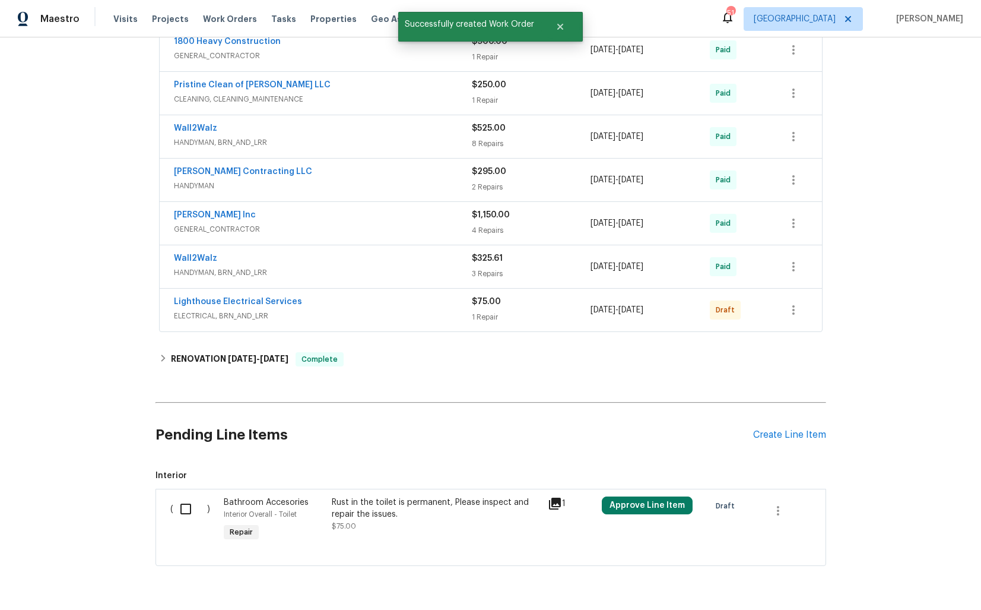
scroll to position [490, 0]
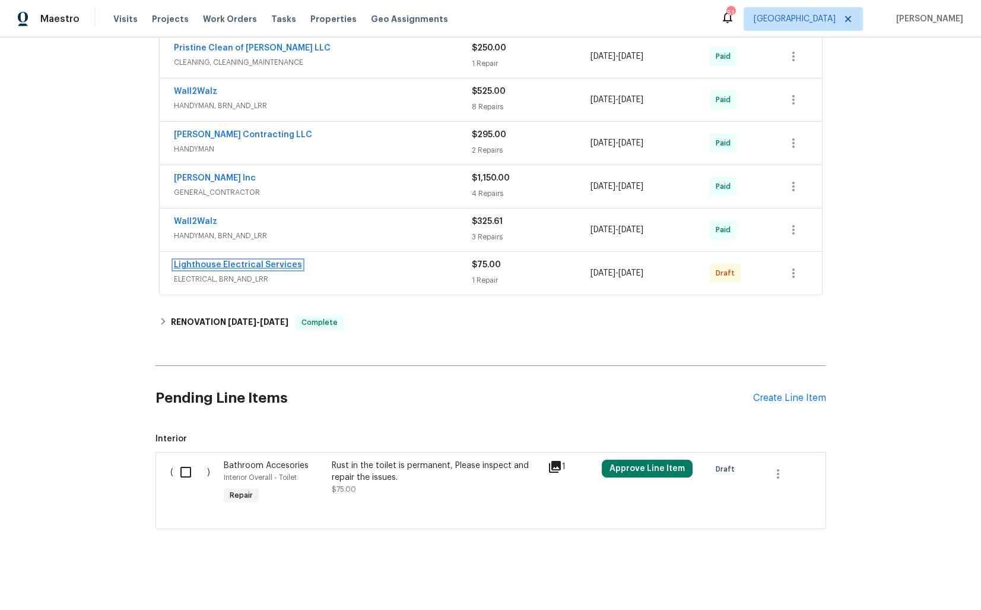
click at [218, 261] on link "Lighthouse Electrical Services" at bounding box center [238, 265] width 128 height 8
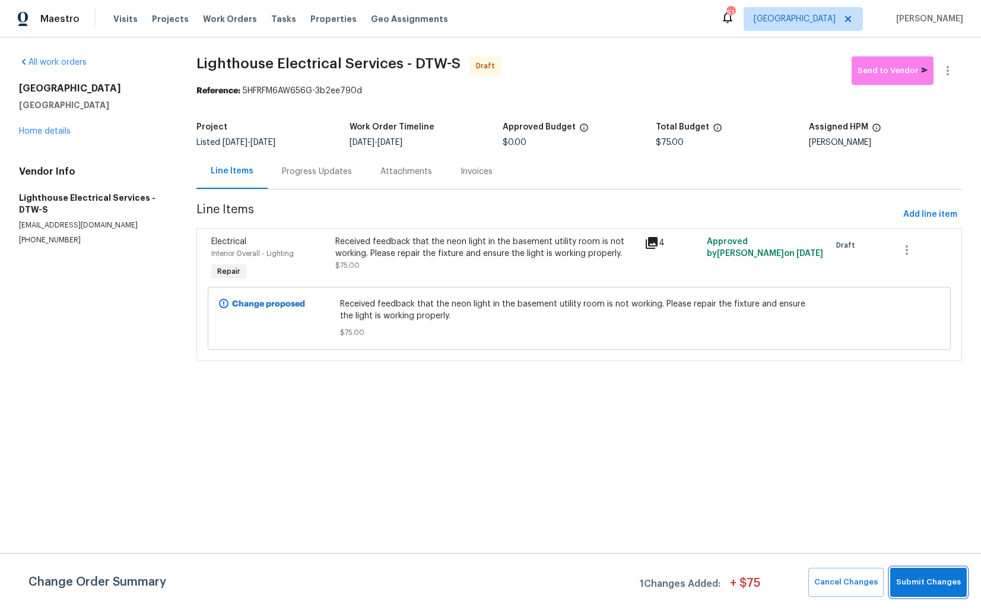
click at [936, 584] on span "Submit Changes" at bounding box center [928, 582] width 65 height 14
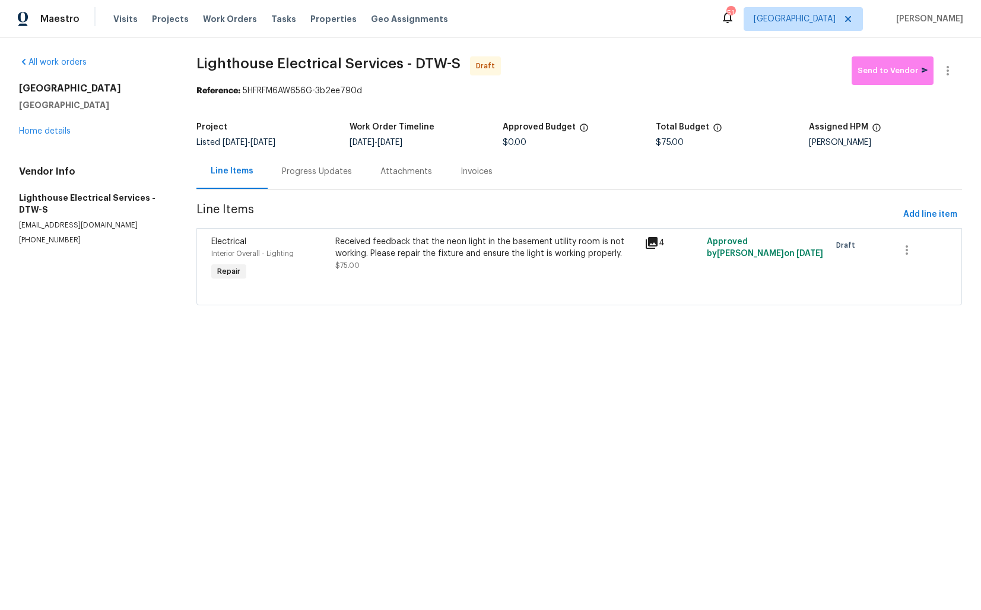
click at [324, 174] on div "Progress Updates" at bounding box center [317, 172] width 70 height 12
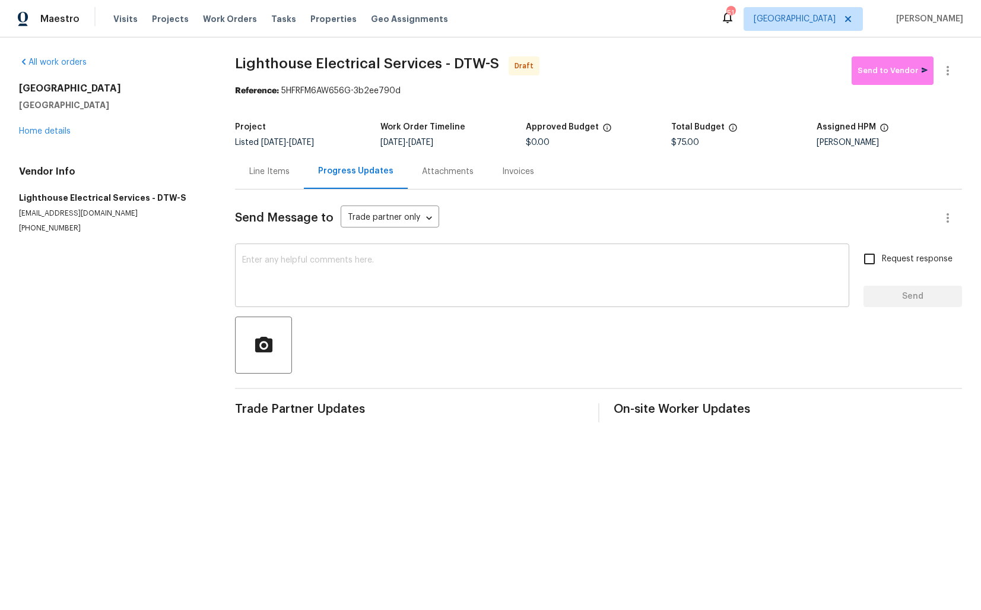
click at [402, 288] on textarea at bounding box center [542, 277] width 600 height 42
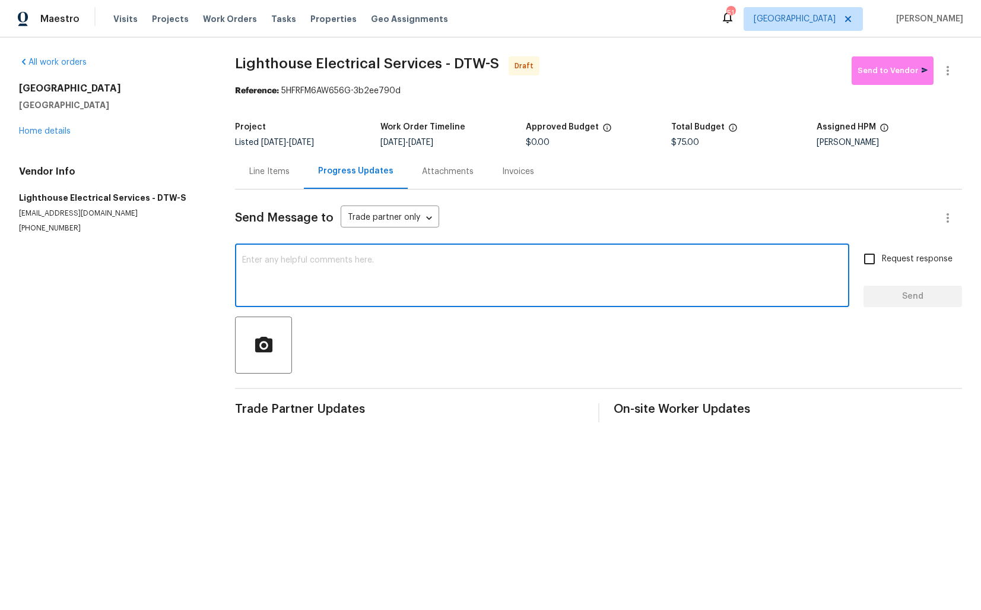
click at [471, 290] on textarea at bounding box center [542, 277] width 600 height 42
paste textarea "Hi this is Arvind with Opendoor. I’m confirming you received the WO for the pro…"
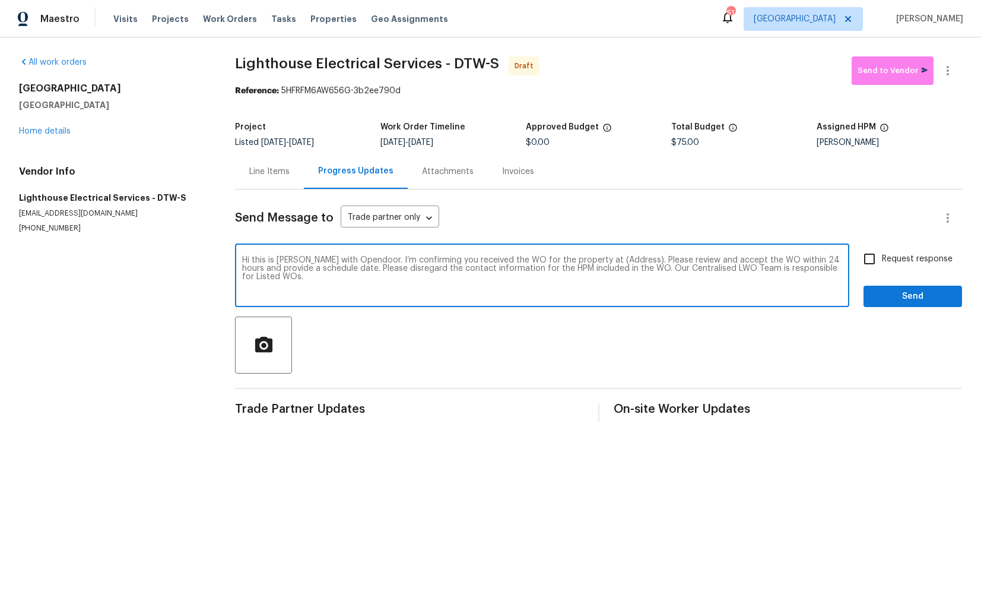
drag, startPoint x: 620, startPoint y: 259, endPoint x: 581, endPoint y: 259, distance: 39.2
click at [581, 259] on textarea "Hi this is Arvind with Opendoor. I’m confirming you received the WO for the pro…" at bounding box center [542, 277] width 600 height 42
paste textarea "53044 Ruann Dr, Shelby Township, MI 48316"
type textarea "Hi this is Arvind with Opendoor. I’m confirming you received the WO for the pro…"
click at [876, 256] on input "Request response" at bounding box center [869, 258] width 25 height 25
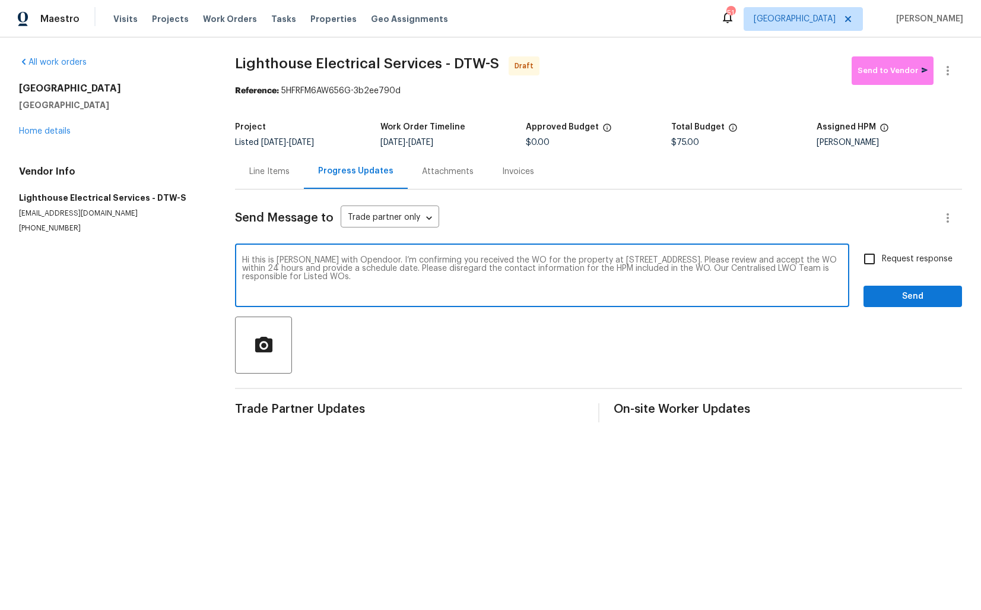
checkbox input "true"
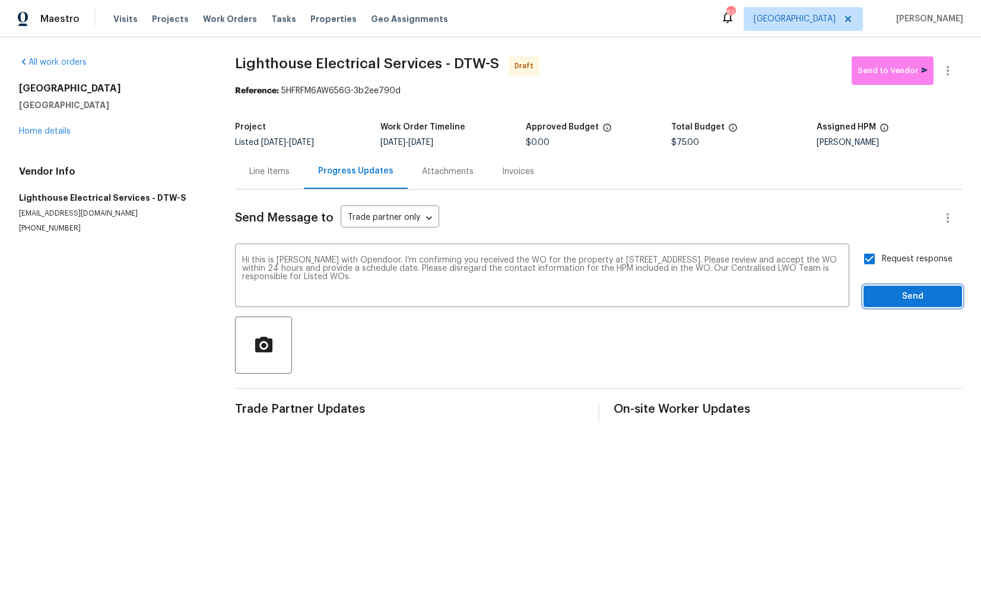
click at [890, 293] on span "Send" at bounding box center [913, 296] width 80 height 15
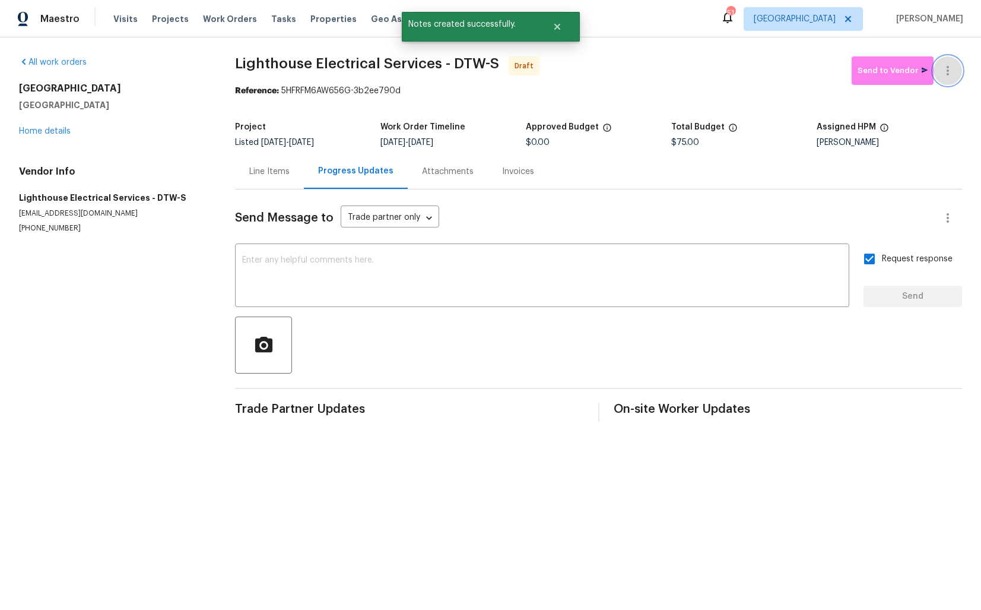
click at [944, 78] on button "button" at bounding box center [948, 70] width 28 height 28
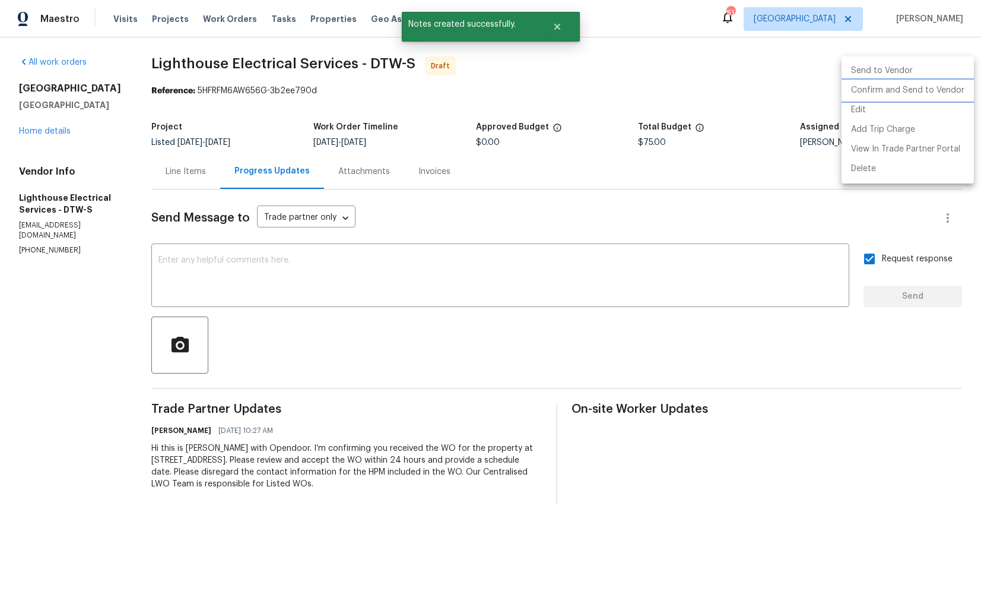
click at [900, 91] on li "Confirm and Send to Vendor" at bounding box center [908, 91] width 132 height 20
click at [655, 63] on div at bounding box center [490, 305] width 981 height 610
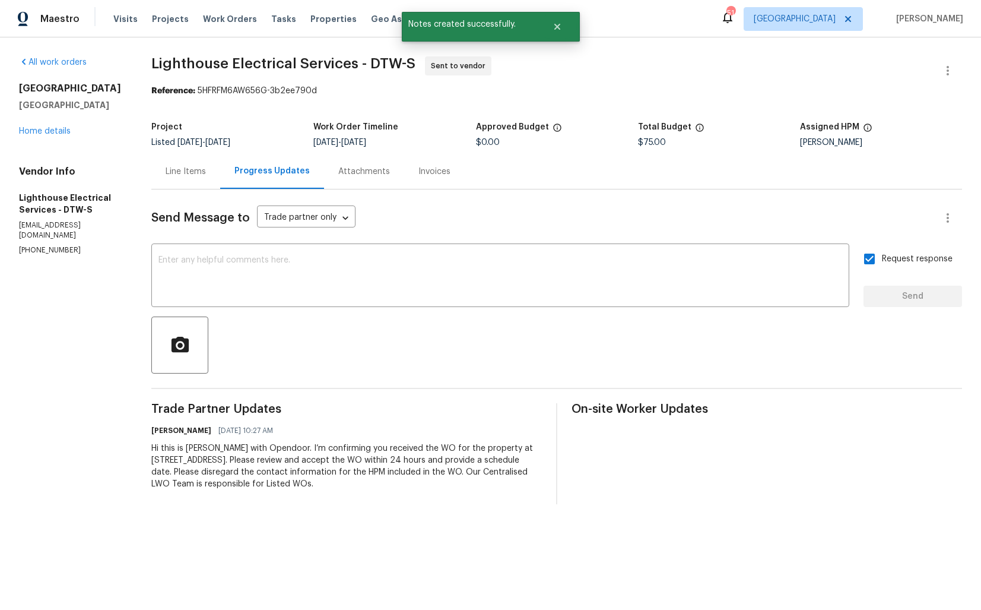
click at [125, 167] on div "All work orders 53044 Ruann Dr Shelby Township, MI 48316 Home details Vendor In…" at bounding box center [490, 280] width 981 height 486
click at [49, 135] on link "Home details" at bounding box center [45, 131] width 52 height 8
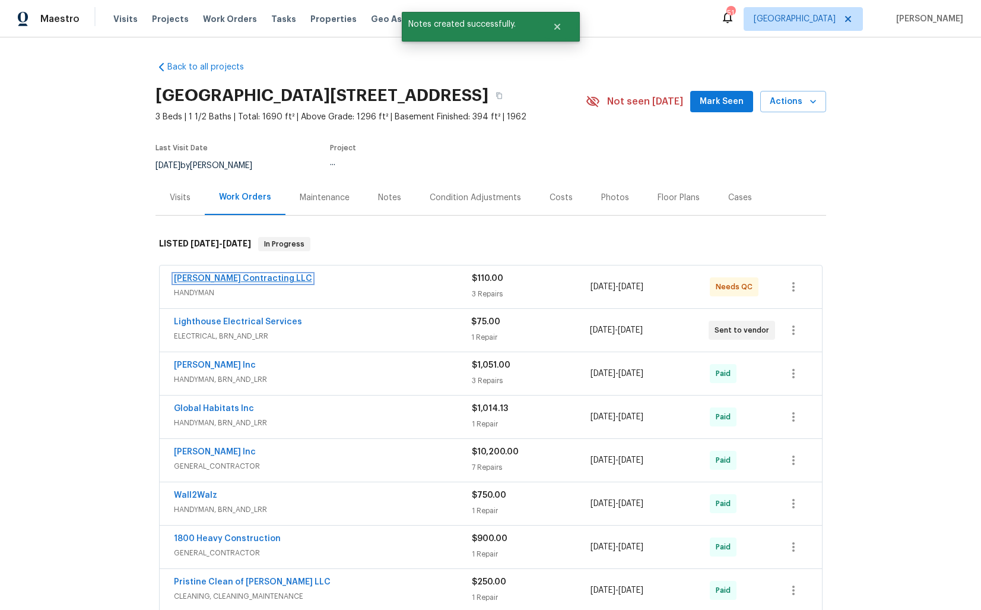
click at [240, 280] on link "Solano Contracting LLC" at bounding box center [243, 278] width 138 height 8
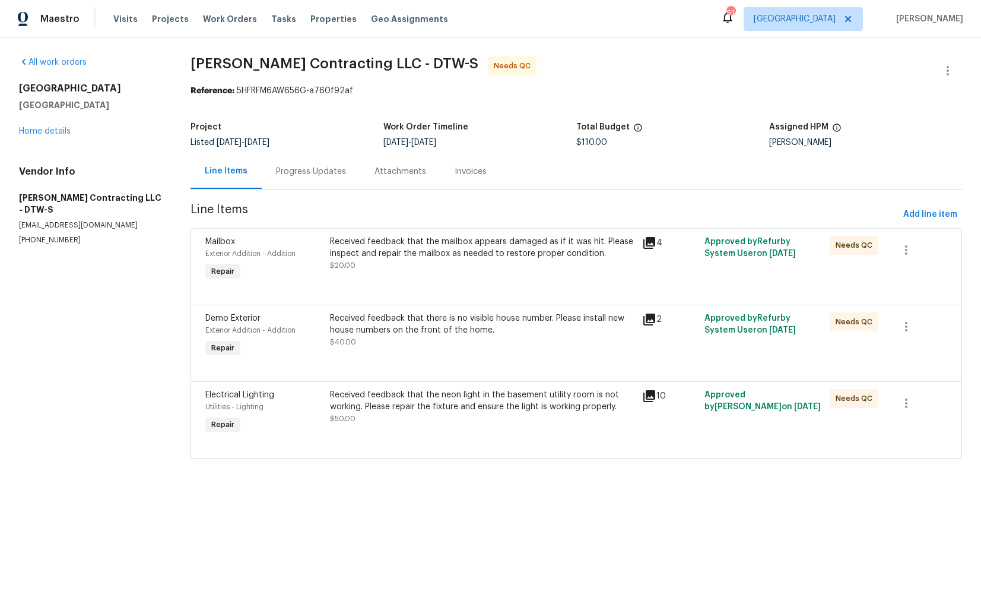
click at [328, 188] on div "Progress Updates" at bounding box center [311, 171] width 99 height 35
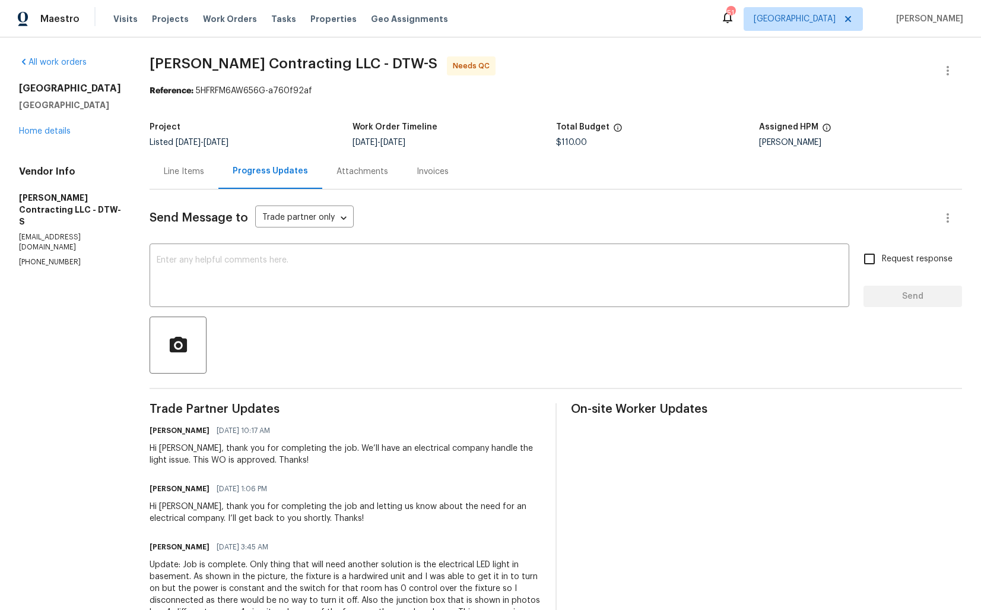
click at [188, 173] on div "Line Items" at bounding box center [184, 172] width 40 height 12
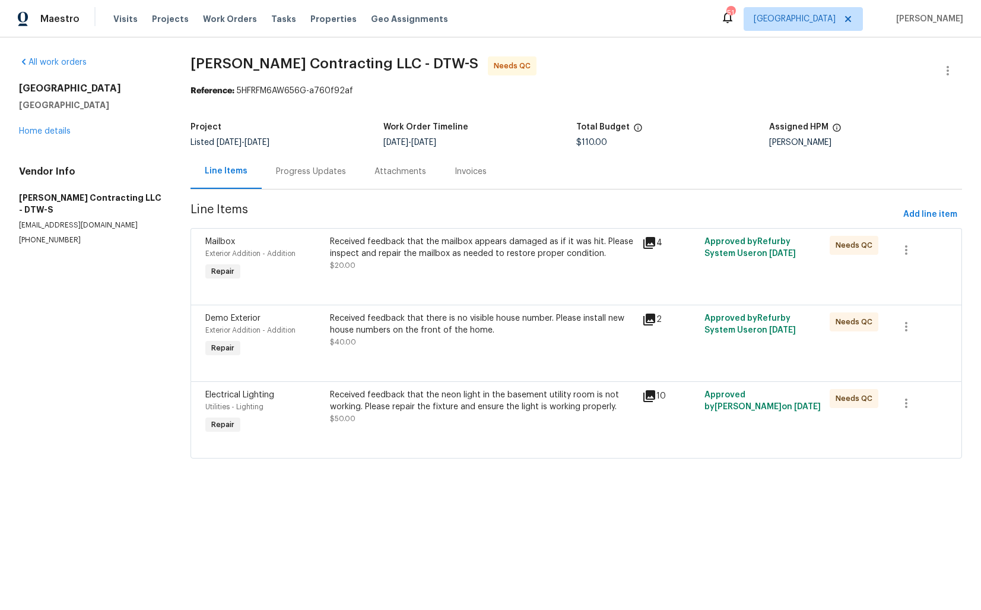
click at [385, 243] on div "Received feedback that the mailbox appears damaged as if it was hit. Please ins…" at bounding box center [482, 248] width 305 height 24
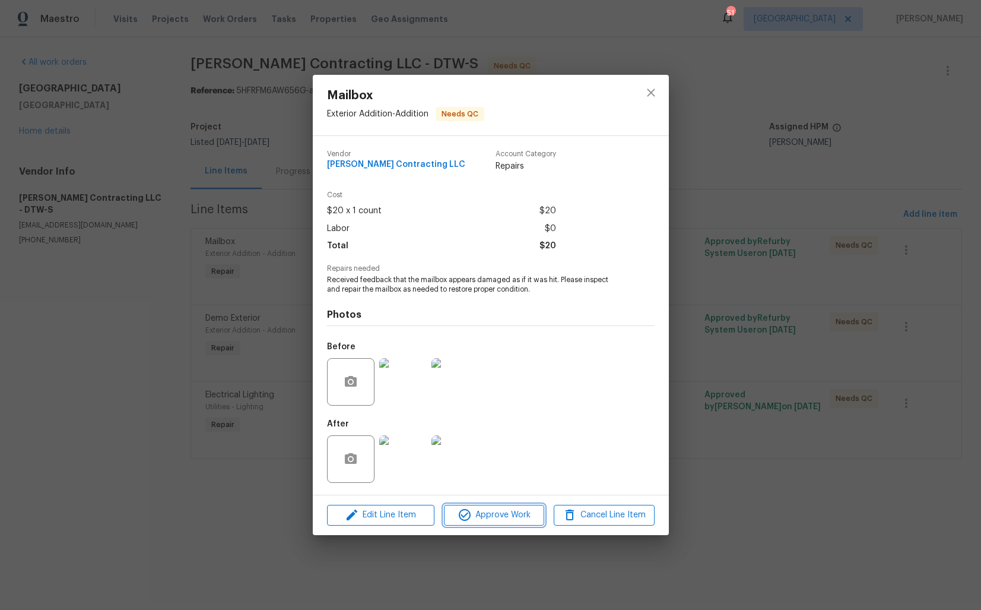
click at [482, 515] on span "Approve Work" at bounding box center [494, 515] width 93 height 15
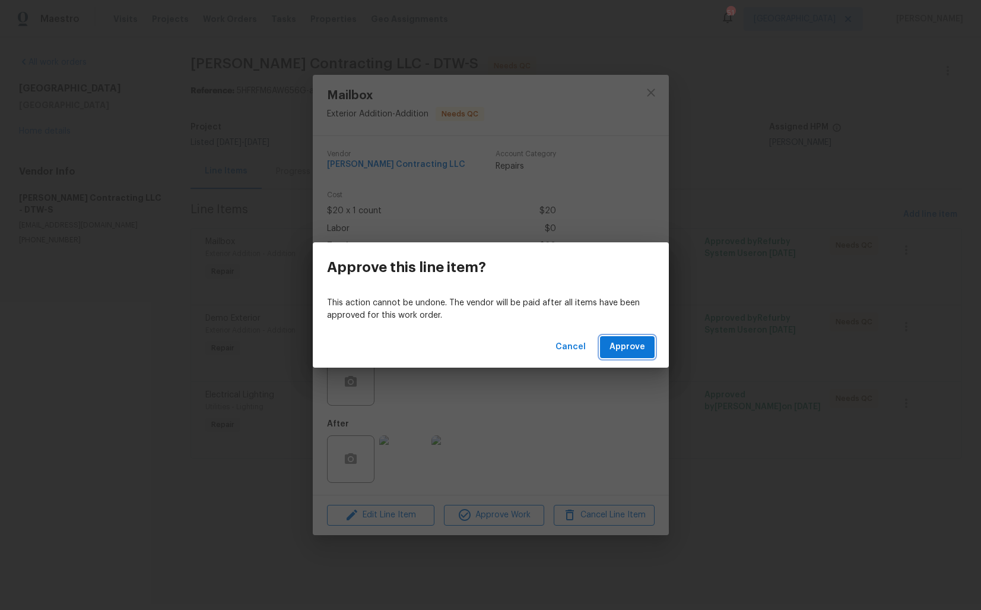
click at [630, 346] on span "Approve" at bounding box center [628, 347] width 36 height 15
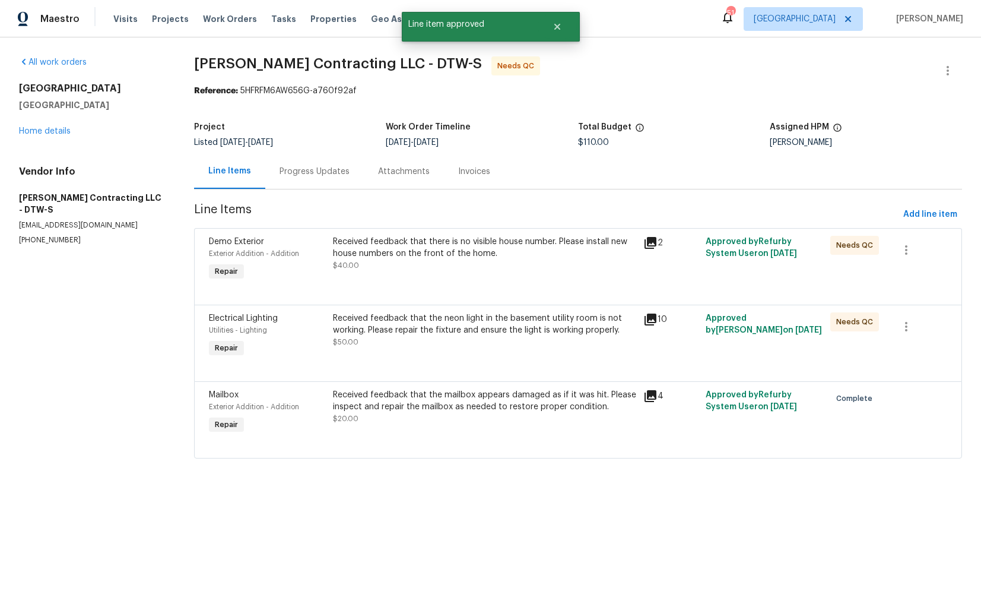
click at [442, 260] on div "Received feedback that there is no visible house number. Please install new hou…" at bounding box center [485, 254] width 304 height 36
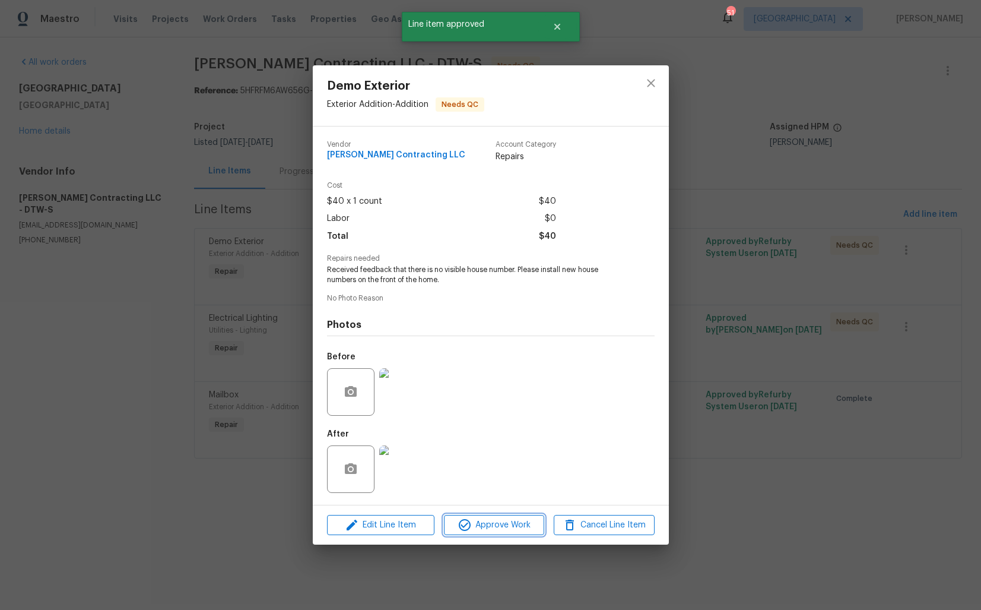
click at [490, 520] on span "Approve Work" at bounding box center [494, 525] width 93 height 15
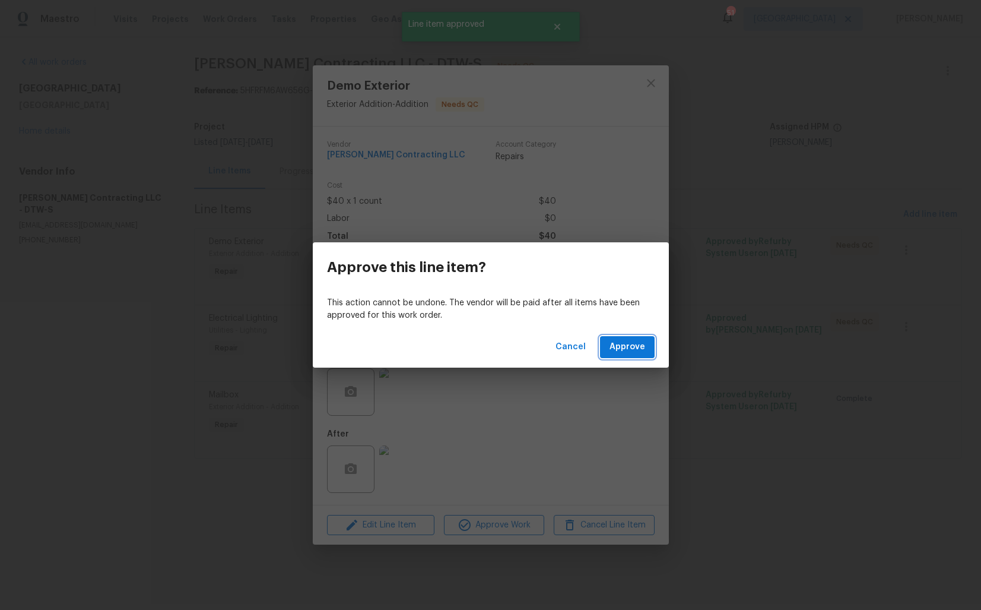
click at [614, 343] on span "Approve" at bounding box center [628, 347] width 36 height 15
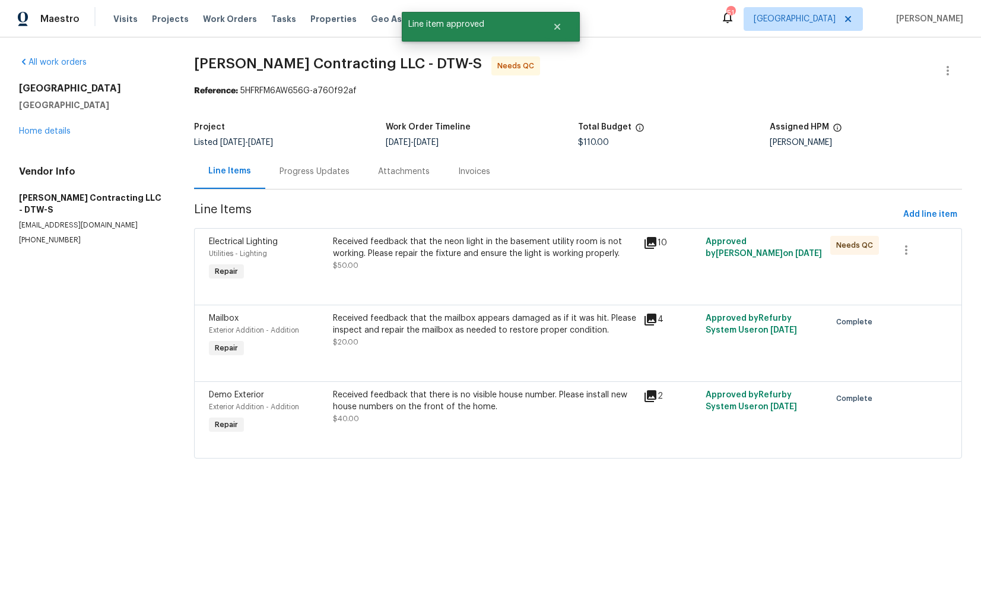
click at [435, 260] on div "Received feedback that the neon light in the basement utility room is not worki…" at bounding box center [485, 254] width 304 height 36
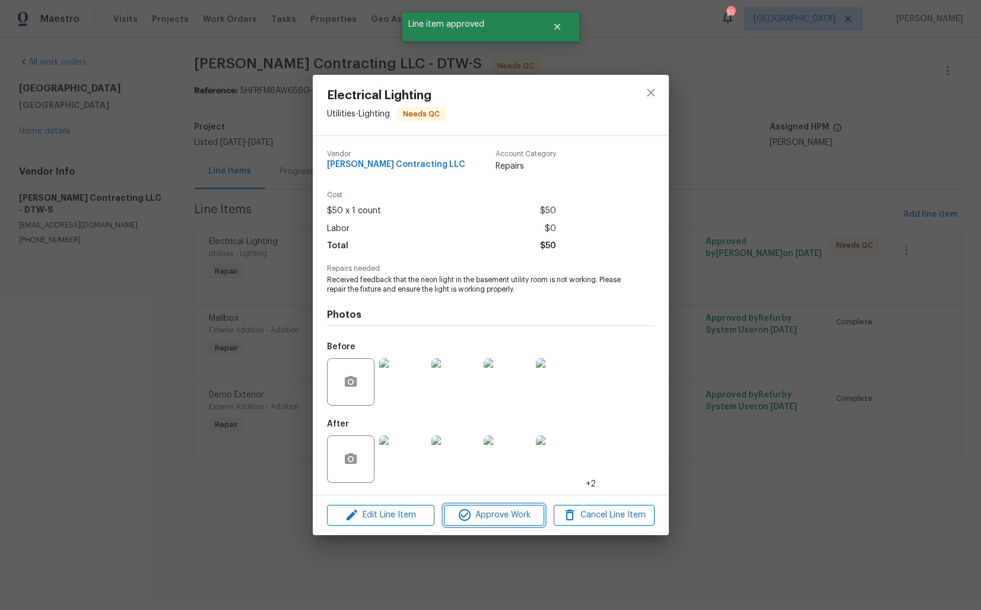
click at [475, 512] on span "Approve Work" at bounding box center [494, 515] width 93 height 15
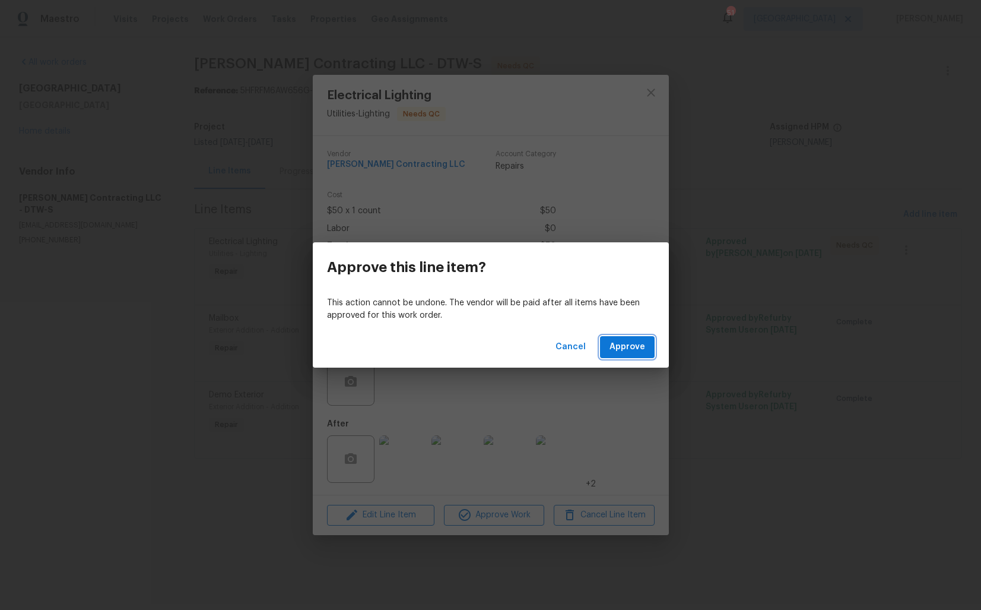
click at [635, 347] on span "Approve" at bounding box center [628, 347] width 36 height 15
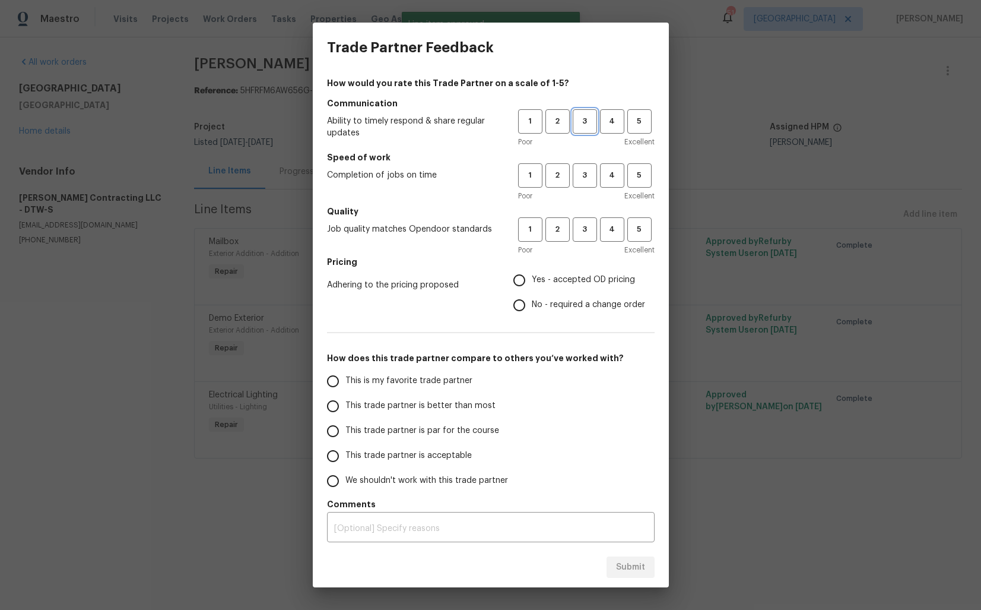
click at [585, 127] on span "3" at bounding box center [585, 122] width 22 height 14
click at [591, 183] on button "3" at bounding box center [585, 175] width 24 height 24
click at [581, 237] on button "3" at bounding box center [585, 229] width 24 height 24
click at [535, 299] on span "No - required a change order" at bounding box center [588, 305] width 113 height 12
click at [532, 299] on input "No - required a change order" at bounding box center [519, 305] width 25 height 25
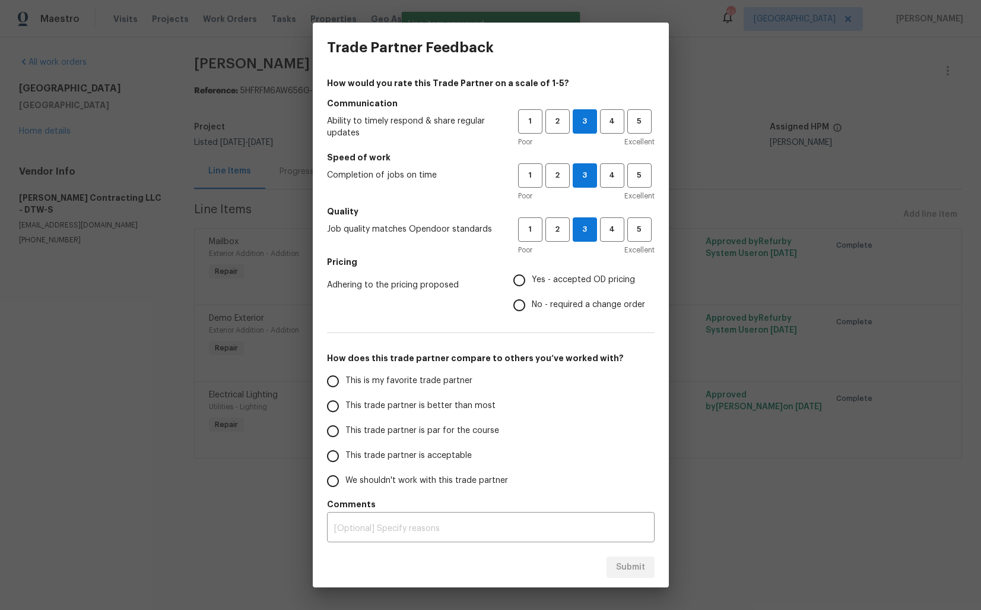
radio input "true"
click at [519, 287] on input "Yes - accepted OD pricing" at bounding box center [519, 280] width 25 height 25
radio input "true"
click at [448, 410] on span "This trade partner is better than most" at bounding box center [421, 406] width 150 height 12
click at [346, 410] on input "This trade partner is better than most" at bounding box center [333, 406] width 25 height 25
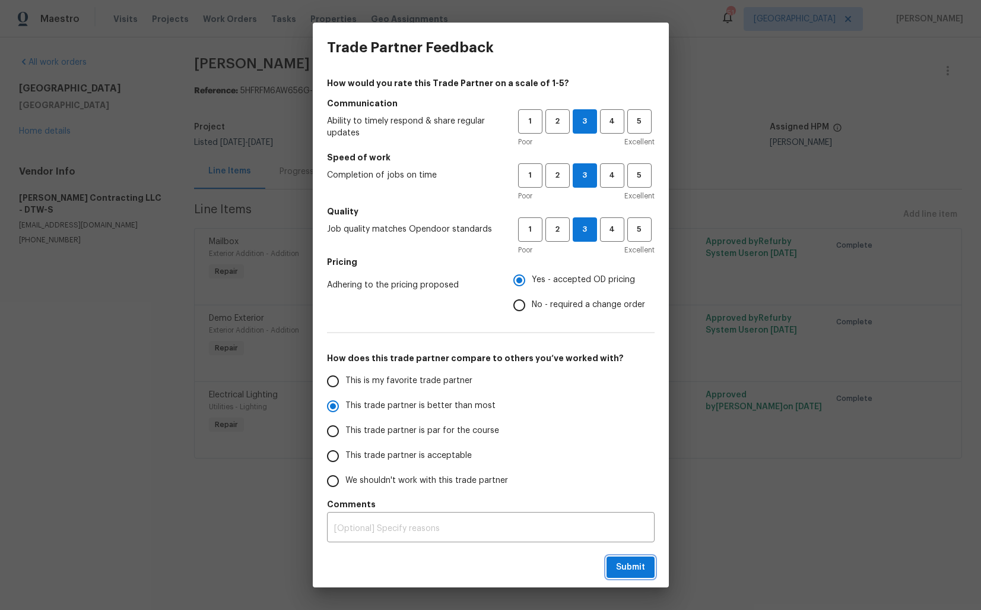
click at [622, 566] on span "Submit" at bounding box center [630, 567] width 29 height 15
radio input "true"
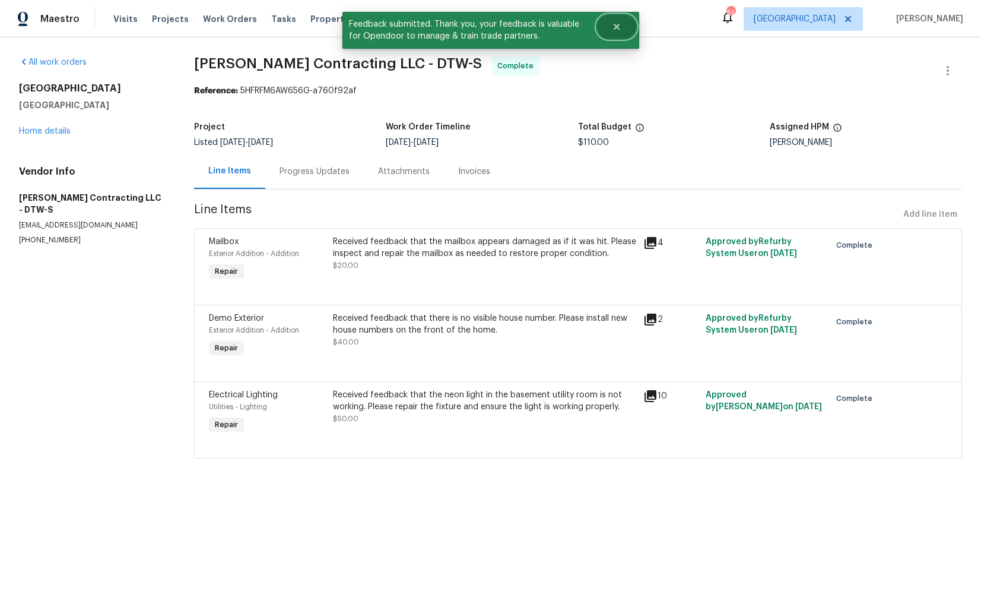
click at [611, 15] on button "Close" at bounding box center [616, 27] width 39 height 24
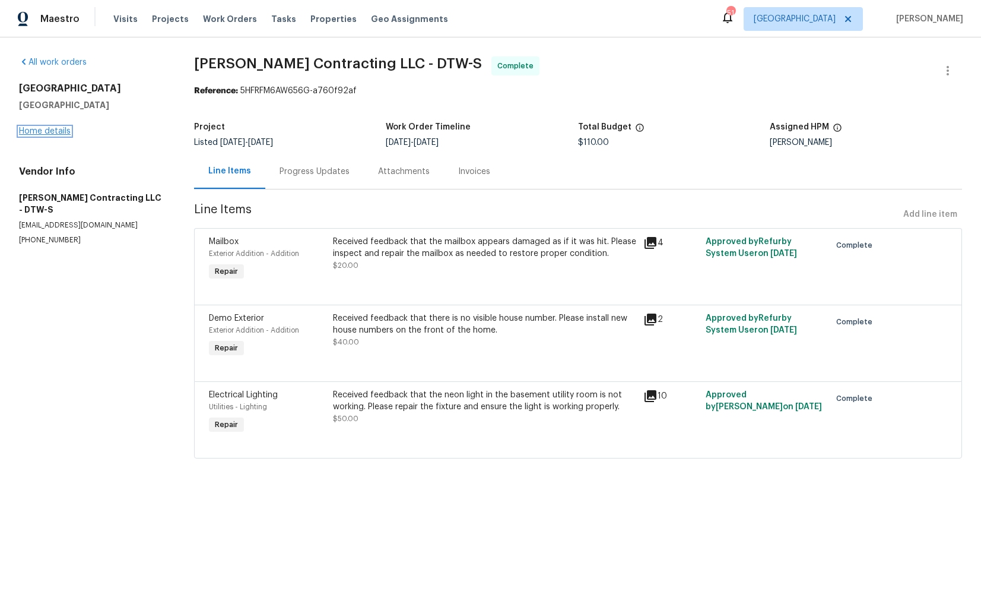
click at [53, 128] on link "Home details" at bounding box center [45, 131] width 52 height 8
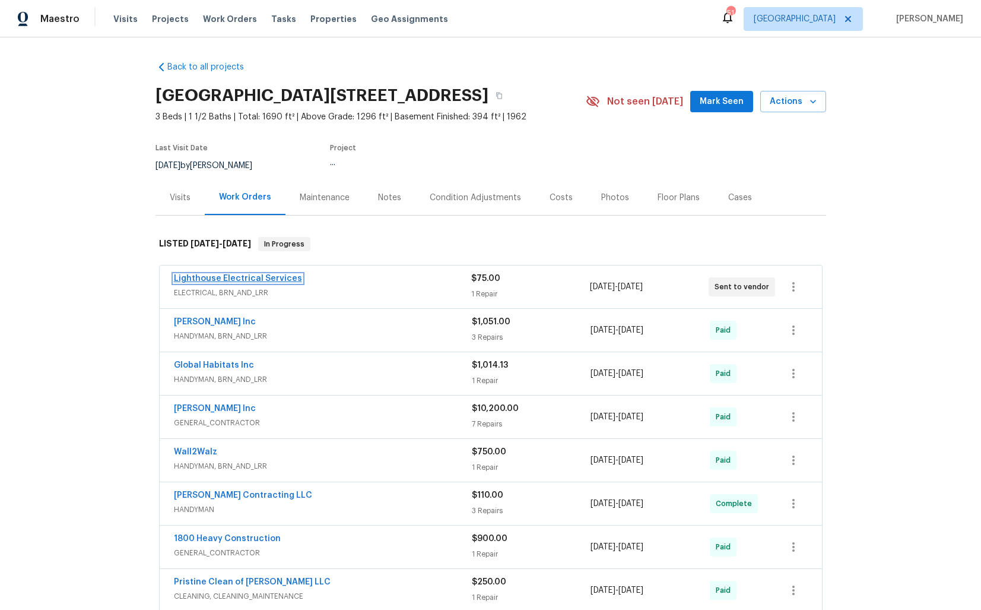
click at [262, 276] on link "Lighthouse Electrical Services" at bounding box center [238, 278] width 128 height 8
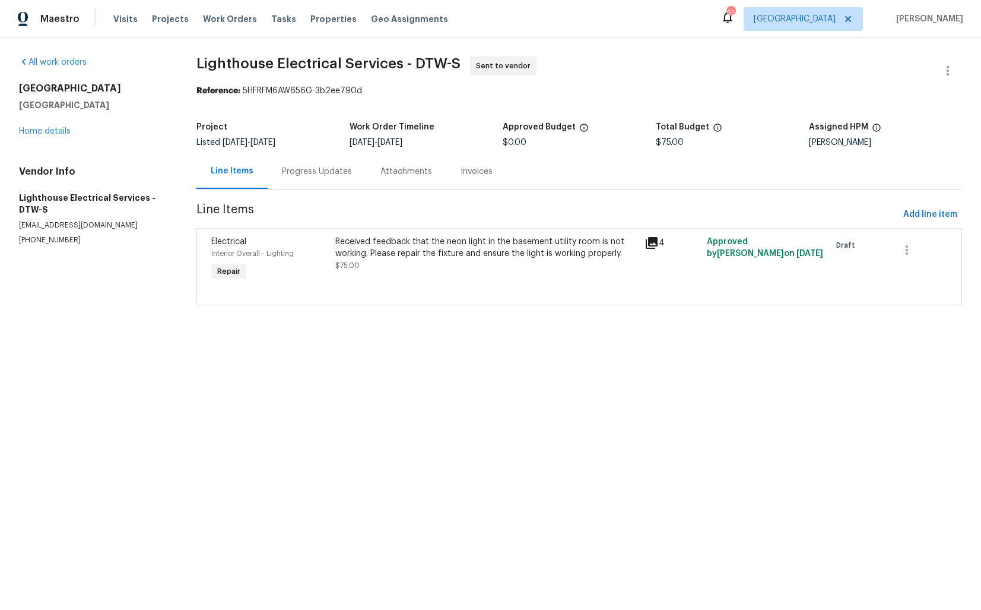
click at [273, 65] on span "Lighthouse Electrical Services - DTW-S" at bounding box center [329, 63] width 264 height 14
click at [273, 65] on span "Lighthouse Electrical Services - DTW-S" at bounding box center [333, 63] width 264 height 14
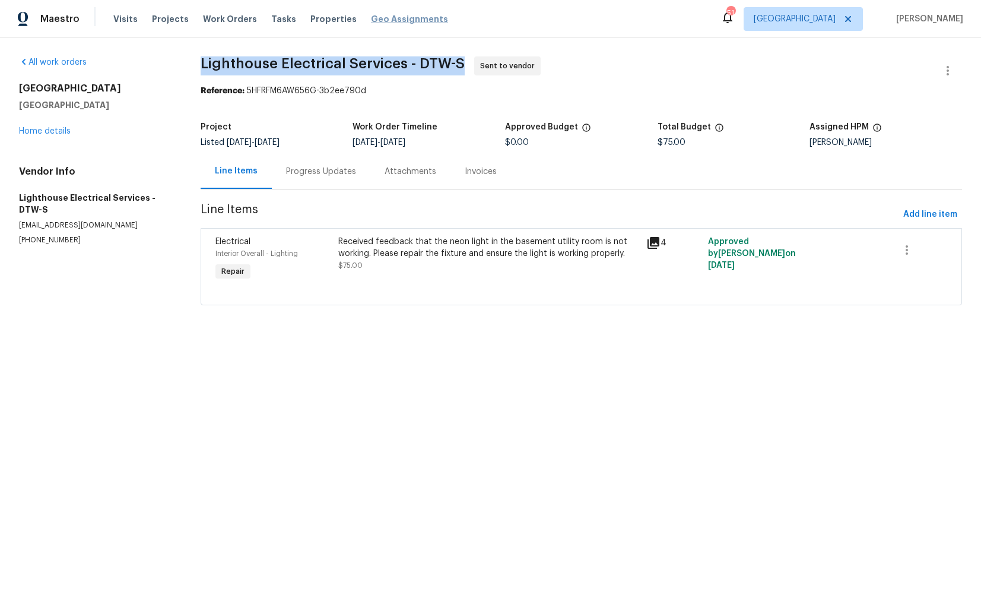
copy span "Lighthouse Electrical Services - DTW-S"
click at [509, 99] on section "Lighthouse Electrical Services - DTW-S Sent to vendor Reference: 5HFRFM6AW656G-…" at bounding box center [582, 187] width 762 height 263
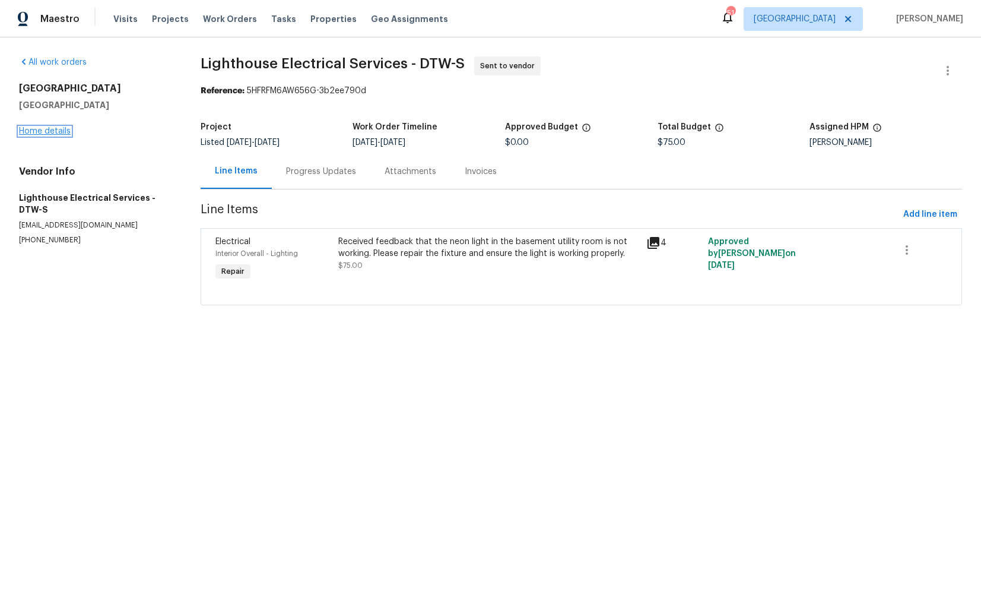
click at [58, 133] on link "Home details" at bounding box center [45, 131] width 52 height 8
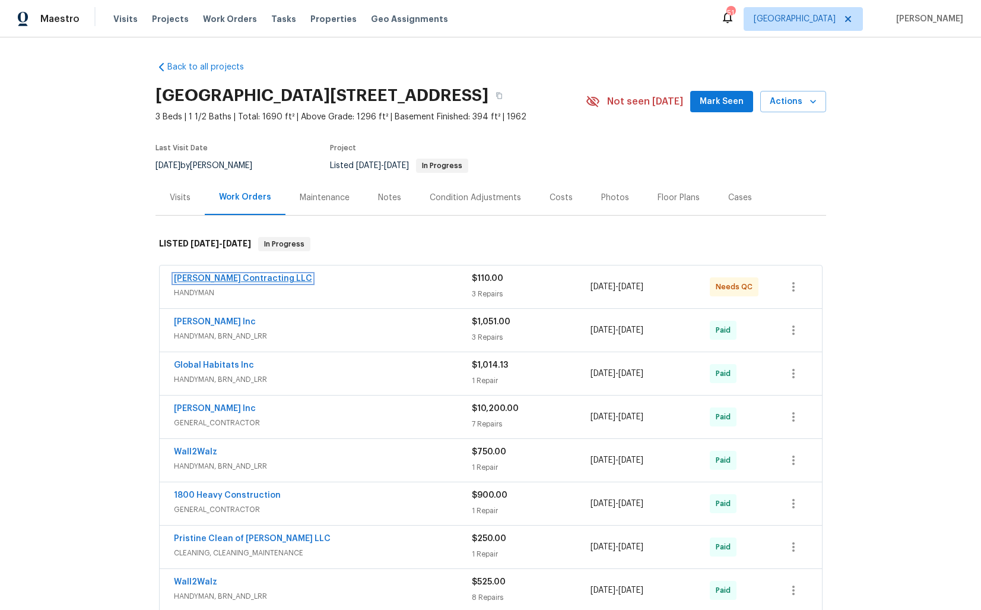
click at [226, 280] on link "[PERSON_NAME] Contracting LLC" at bounding box center [243, 278] width 138 height 8
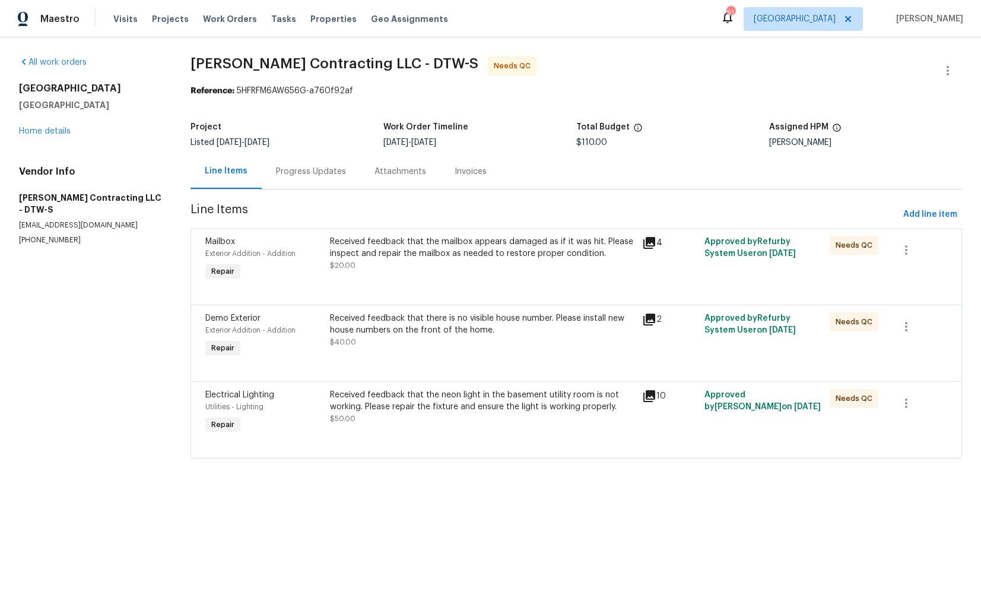
click at [307, 166] on div "Progress Updates" at bounding box center [311, 172] width 70 height 12
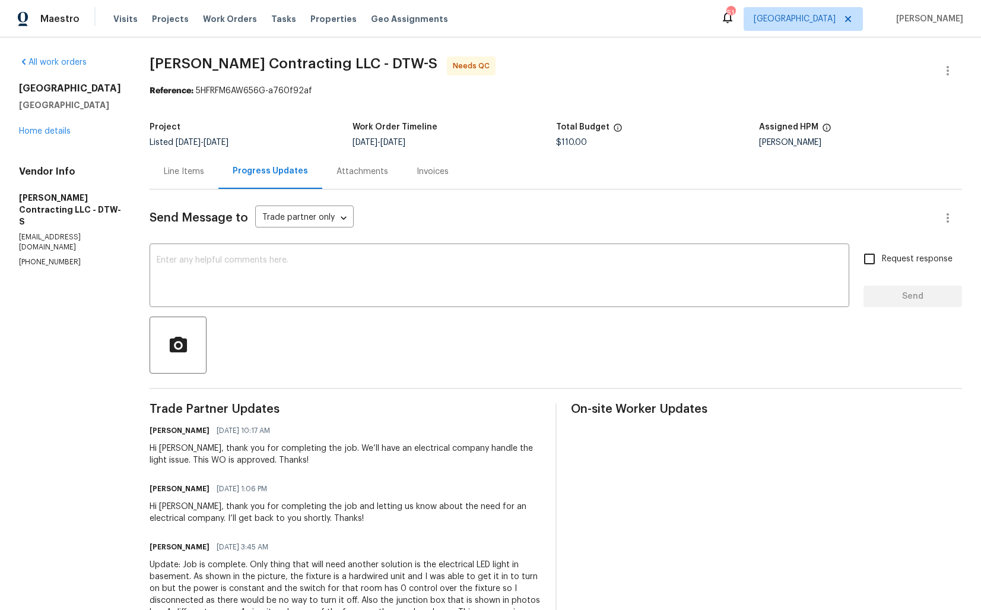
click at [204, 160] on div "Line Items" at bounding box center [184, 171] width 69 height 35
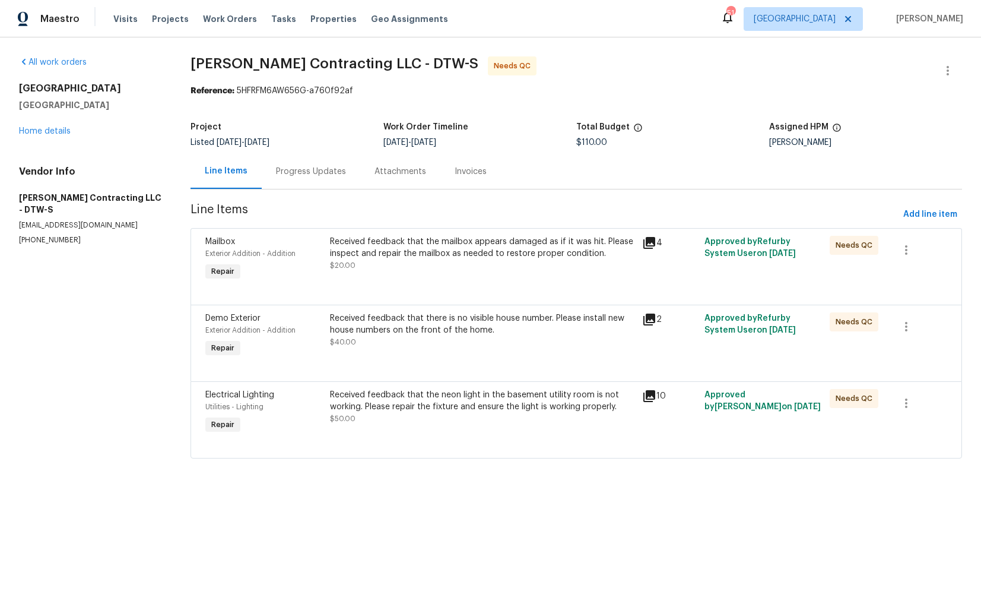
click at [426, 395] on div "Received feedback that the neon light in the basement utility room is not worki…" at bounding box center [482, 401] width 305 height 24
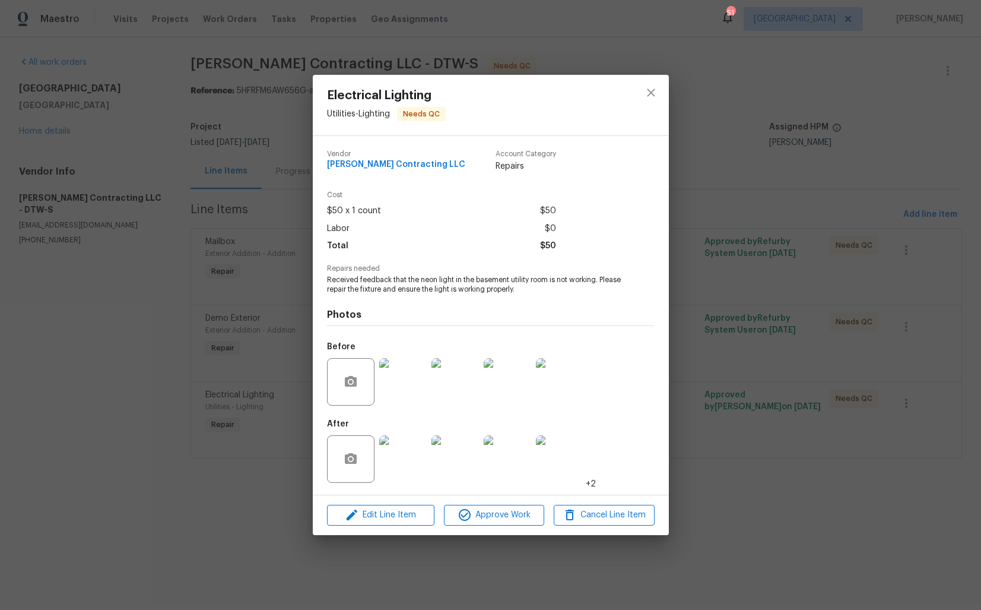
click at [409, 383] on img at bounding box center [402, 381] width 47 height 47
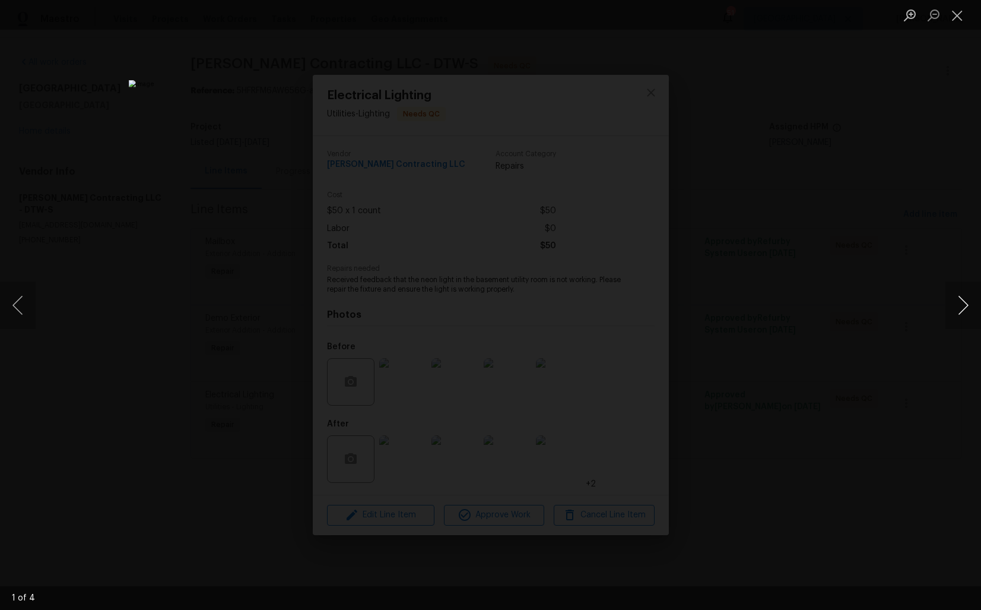
click at [957, 316] on button "Next image" at bounding box center [964, 304] width 36 height 47
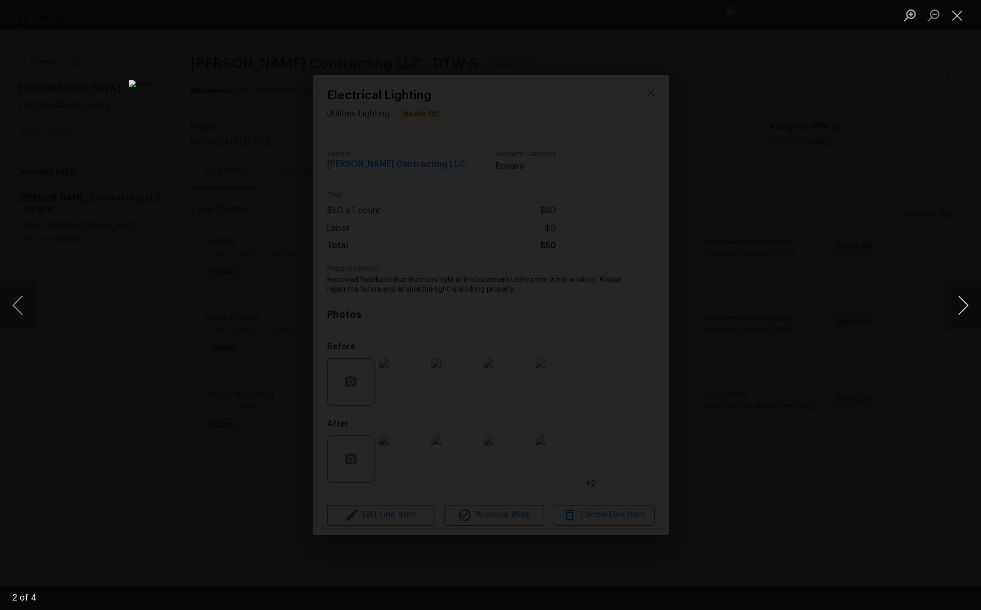
click at [957, 316] on button "Next image" at bounding box center [964, 304] width 36 height 47
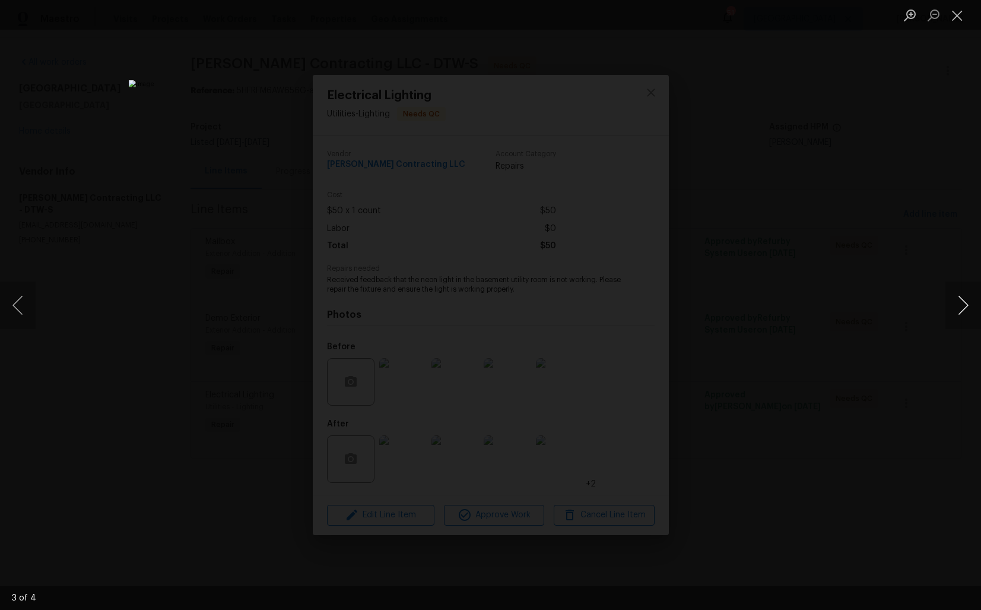
click at [957, 316] on button "Next image" at bounding box center [964, 304] width 36 height 47
click at [892, 319] on div "Lightbox" at bounding box center [490, 305] width 981 height 610
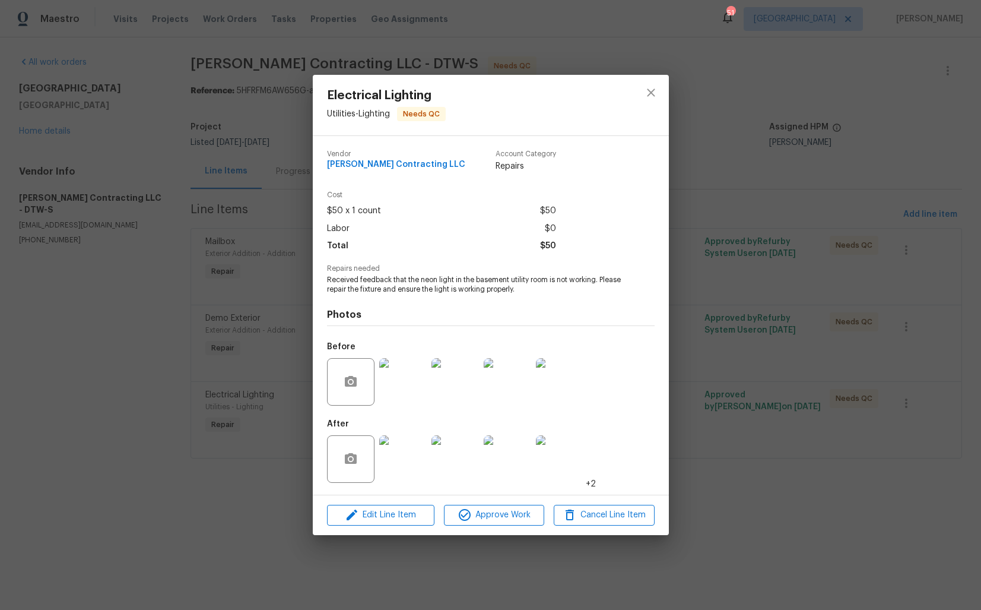
click at [399, 458] on img at bounding box center [402, 458] width 47 height 47
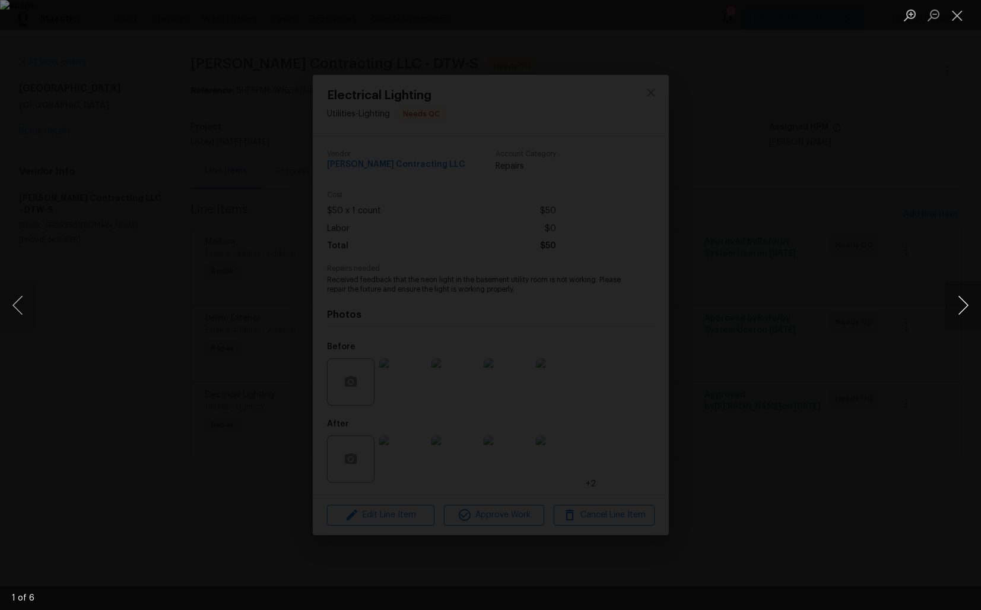
click at [970, 315] on button "Next image" at bounding box center [964, 304] width 36 height 47
click at [22, 306] on button "Previous image" at bounding box center [18, 304] width 36 height 47
click at [932, 306] on div "Lightbox" at bounding box center [490, 305] width 981 height 610
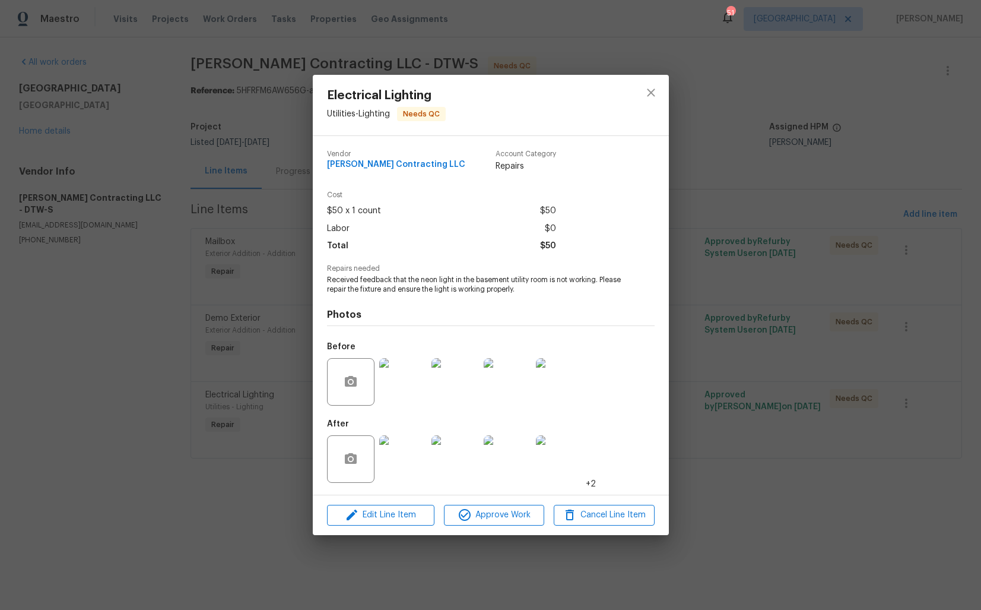
click at [961, 309] on div "Electrical Lighting Utilities - Lighting Needs QC Vendor [PERSON_NAME] Contract…" at bounding box center [490, 305] width 981 height 610
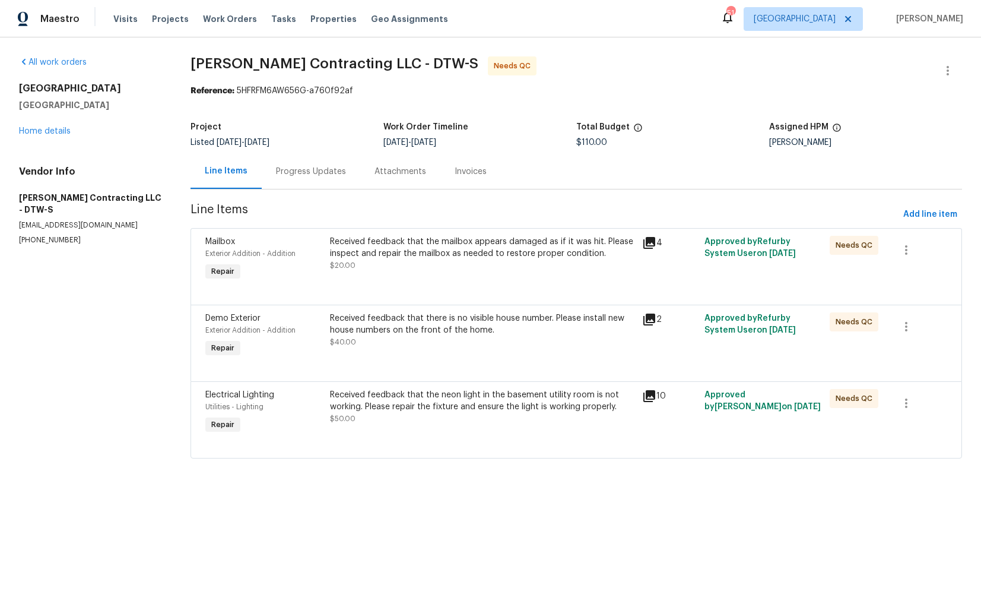
click at [395, 430] on div "Received feedback that the neon light in the basement utility room is not worki…" at bounding box center [483, 412] width 312 height 55
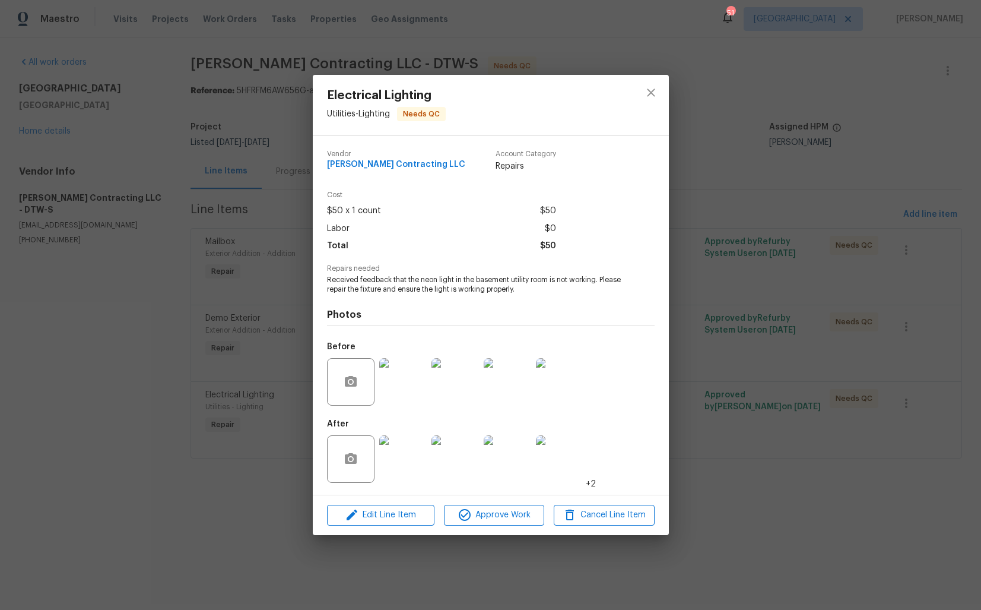
click at [411, 459] on img at bounding box center [402, 458] width 47 height 47
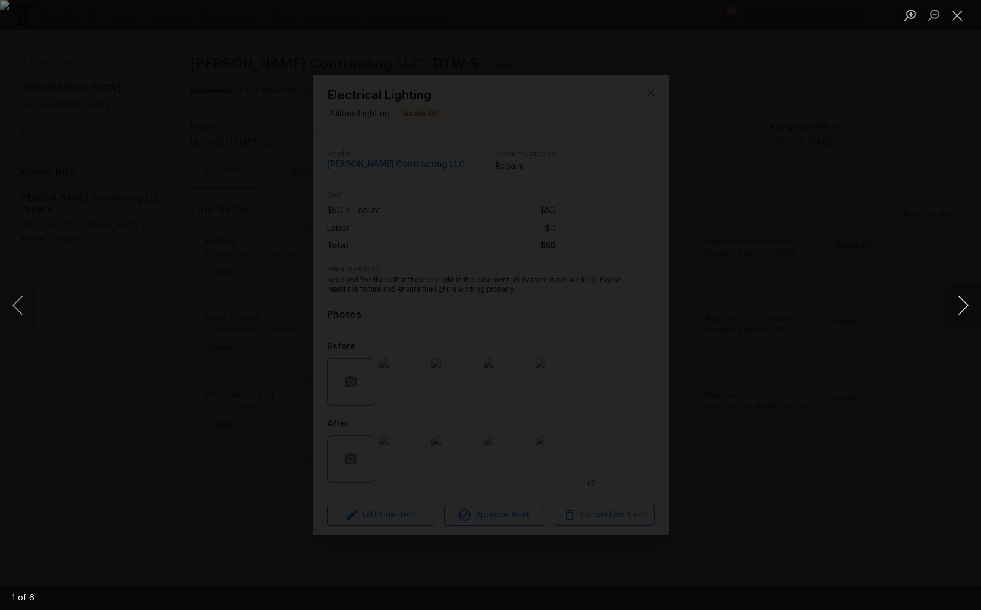
click at [955, 308] on button "Next image" at bounding box center [964, 304] width 36 height 47
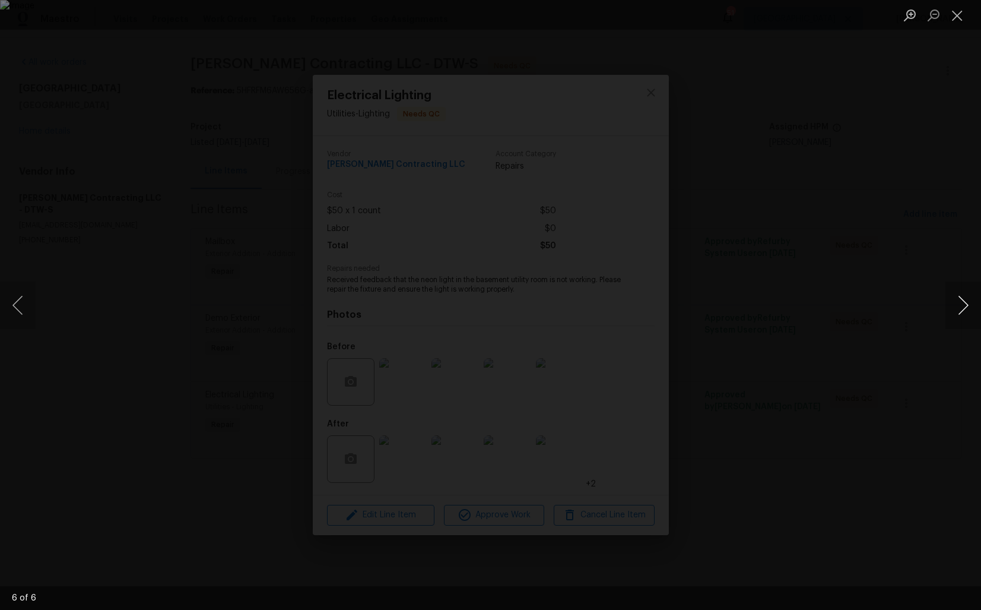
click at [955, 308] on button "Next image" at bounding box center [964, 304] width 36 height 47
click at [17, 303] on button "Previous image" at bounding box center [18, 304] width 36 height 47
click at [18, 306] on button "Previous image" at bounding box center [18, 304] width 36 height 47
click at [21, 306] on button "Previous image" at bounding box center [18, 304] width 36 height 47
click at [22, 302] on button "Previous image" at bounding box center [18, 304] width 36 height 47
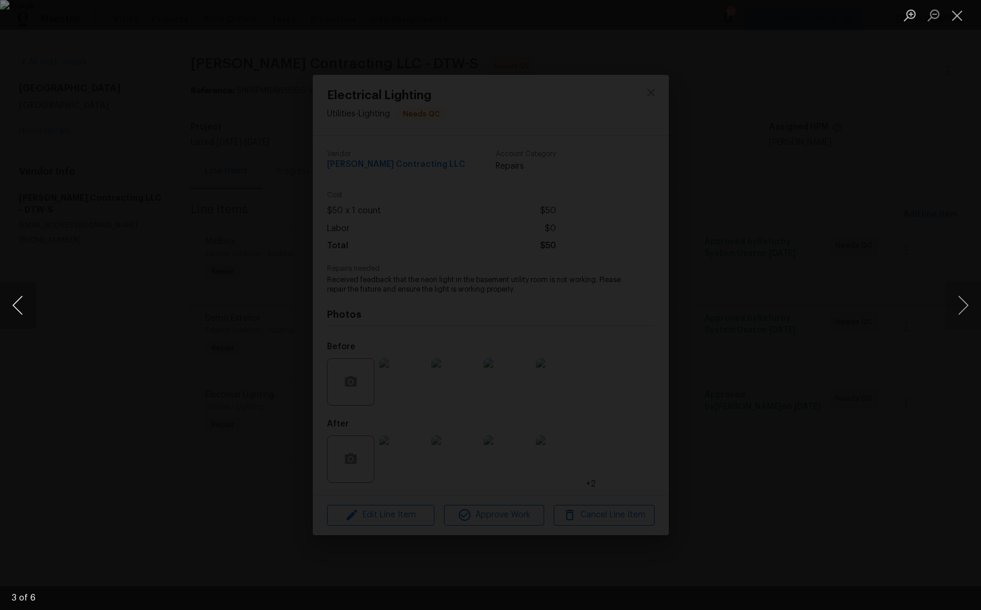
click at [17, 306] on button "Previous image" at bounding box center [18, 304] width 36 height 47
click at [21, 296] on button "Previous image" at bounding box center [18, 304] width 36 height 47
click at [20, 309] on button "Previous image" at bounding box center [18, 304] width 36 height 47
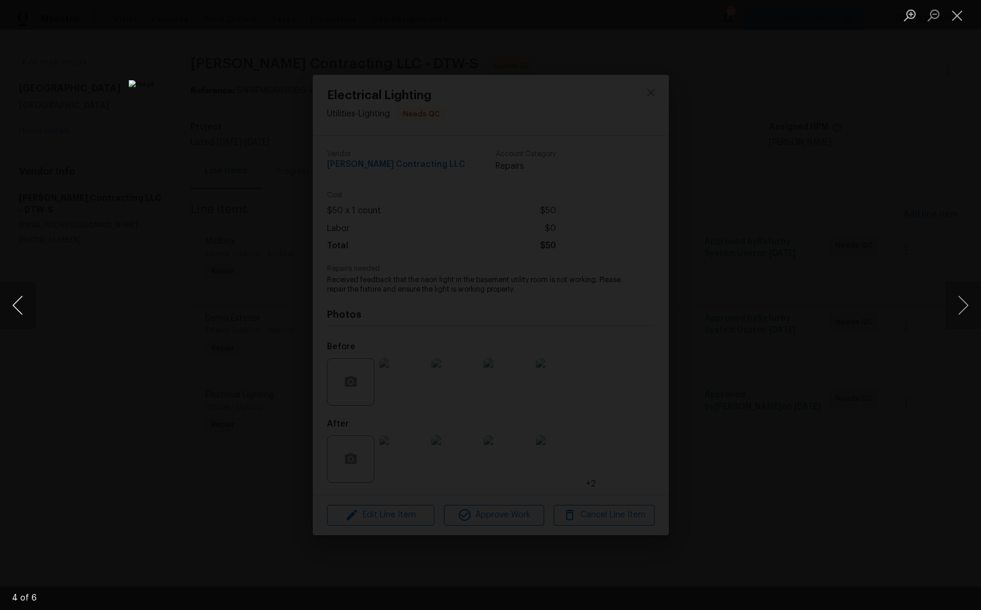
click at [20, 309] on button "Previous image" at bounding box center [18, 304] width 36 height 47
click at [59, 268] on div "Lightbox" at bounding box center [490, 305] width 981 height 610
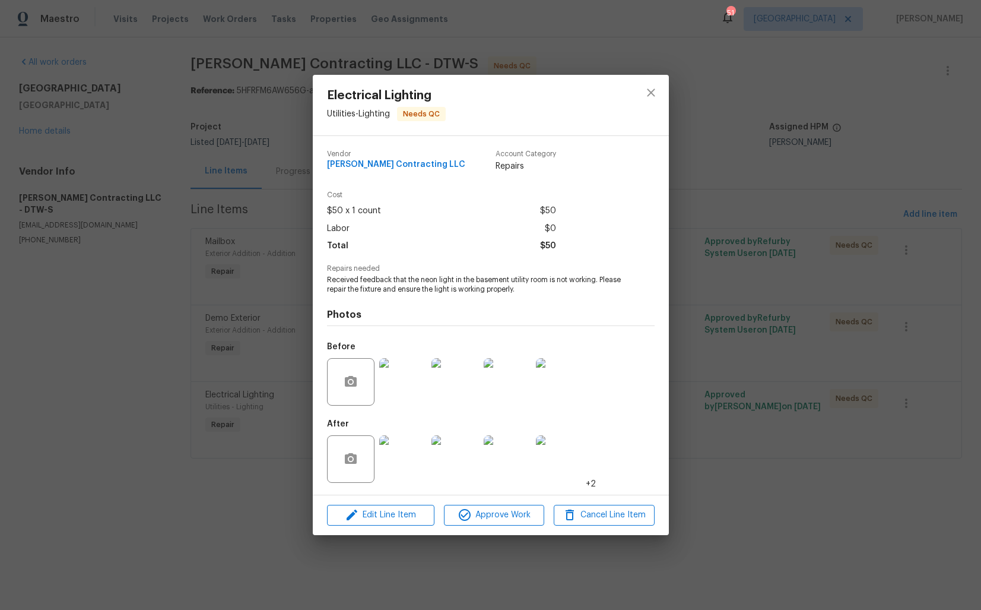
click at [460, 385] on img at bounding box center [455, 381] width 47 height 47
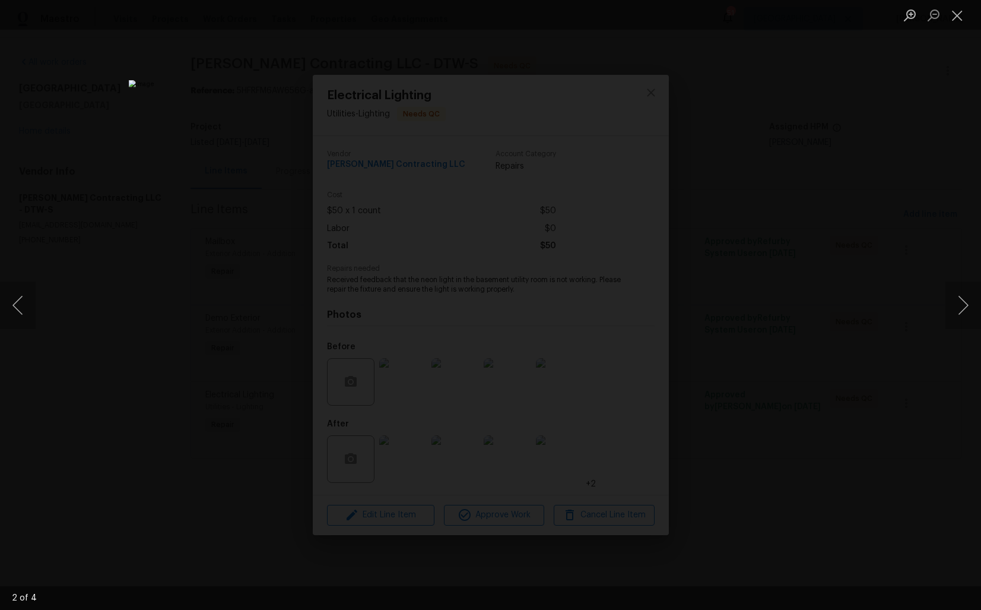
click at [810, 289] on div "Lightbox" at bounding box center [490, 305] width 981 height 610
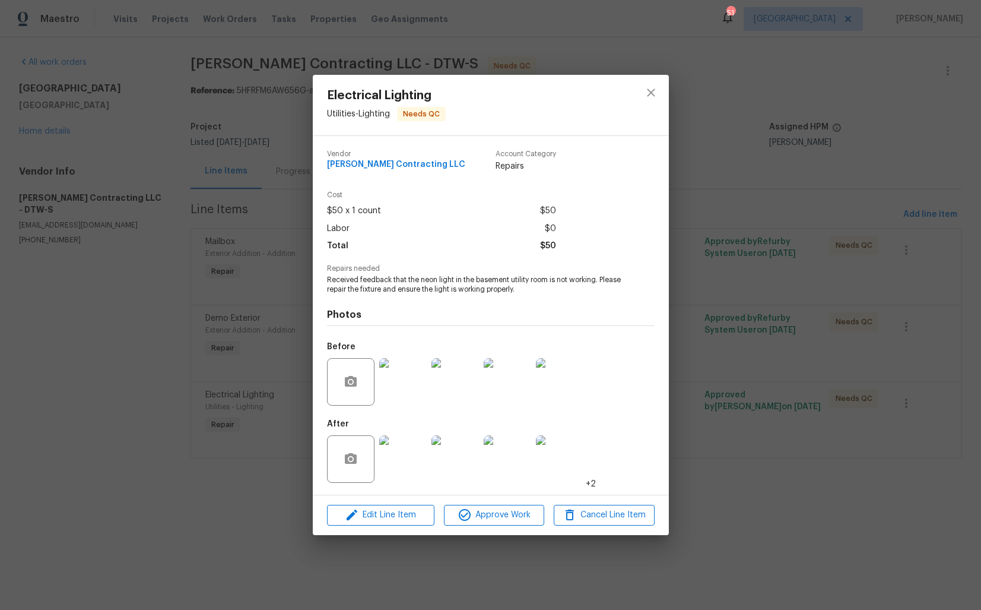
click at [517, 370] on img at bounding box center [507, 381] width 47 height 47
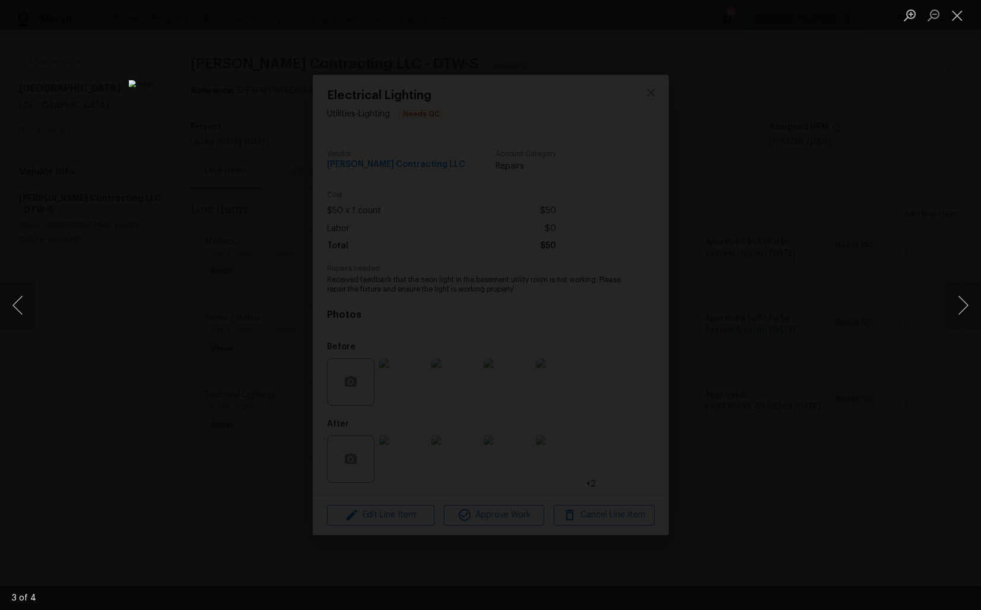
click at [898, 289] on div "Lightbox" at bounding box center [490, 305] width 981 height 610
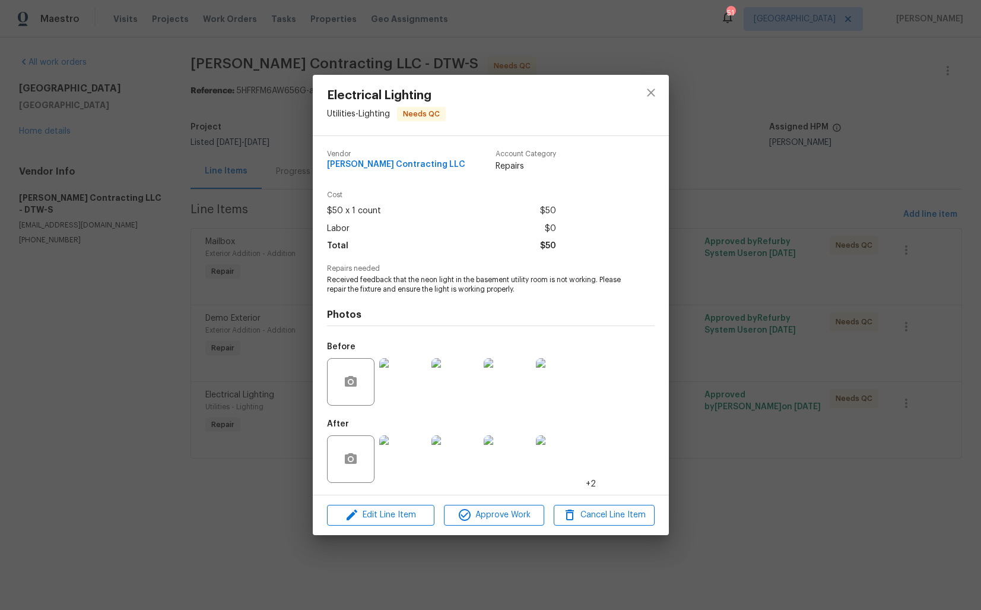
click at [564, 367] on img at bounding box center [559, 381] width 47 height 47
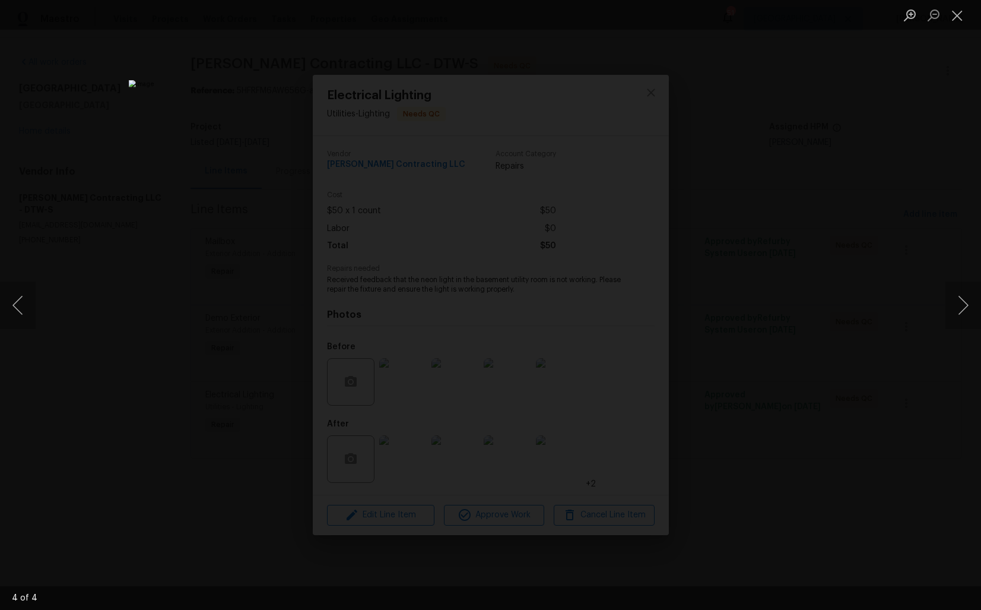
click at [889, 216] on div "Lightbox" at bounding box center [490, 305] width 981 height 610
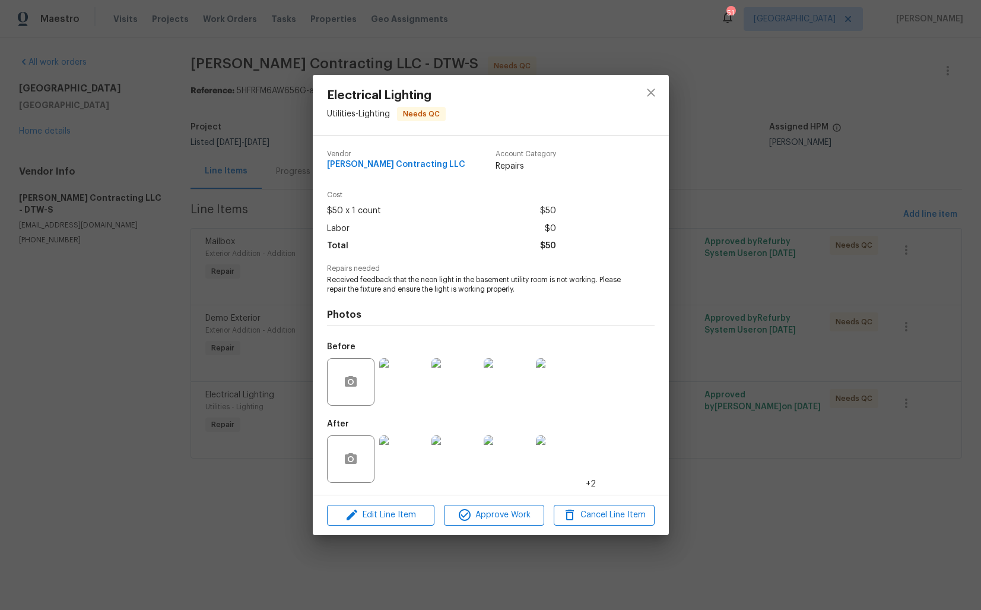
click at [272, 195] on div "Electrical Lighting Utilities - Lighting Needs QC Vendor [PERSON_NAME] Contract…" at bounding box center [490, 305] width 981 height 610
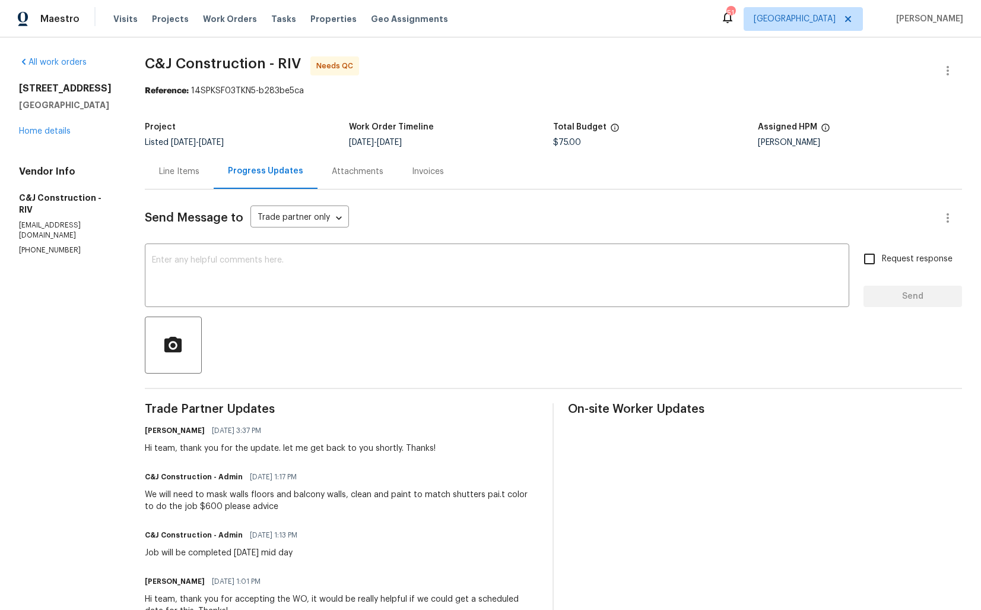
click at [183, 184] on div "Line Items" at bounding box center [179, 171] width 69 height 35
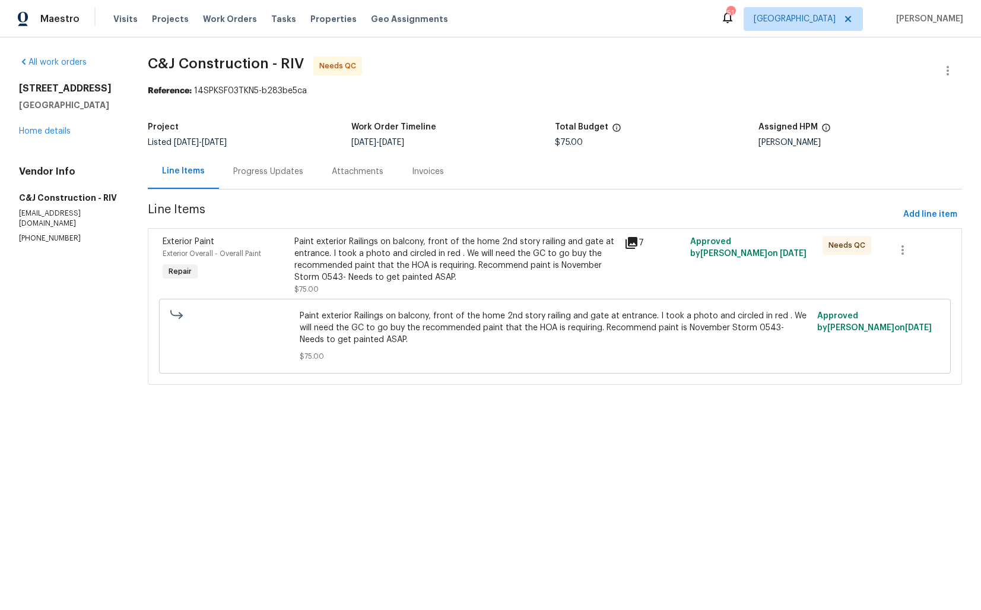
click at [264, 166] on div "Progress Updates" at bounding box center [268, 172] width 70 height 12
